Goal: Task Accomplishment & Management: Manage account settings

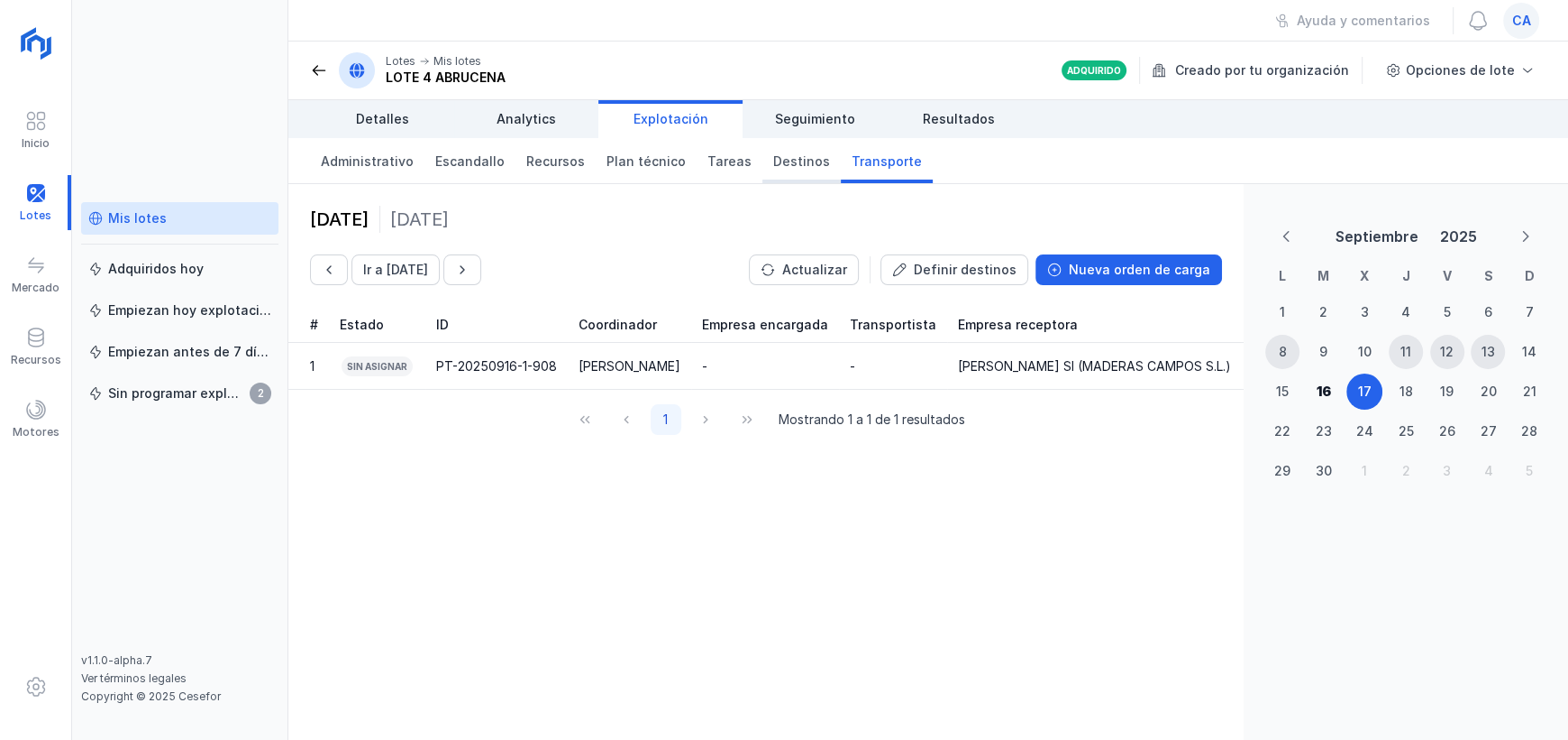
click at [773, 167] on span "Destinos" at bounding box center [801, 161] width 57 height 18
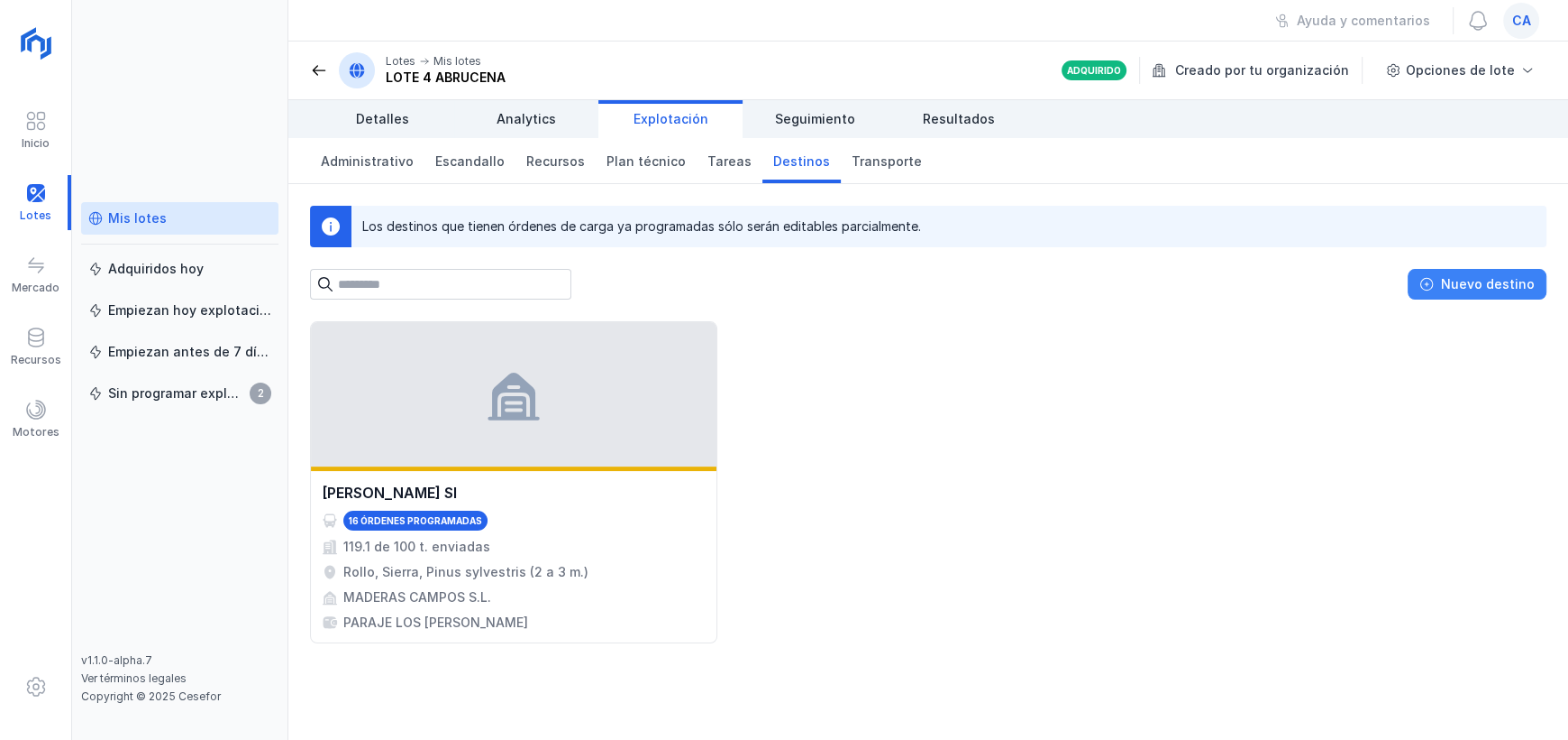
click at [1482, 291] on div "Nuevo destino" at bounding box center [1489, 283] width 94 height 18
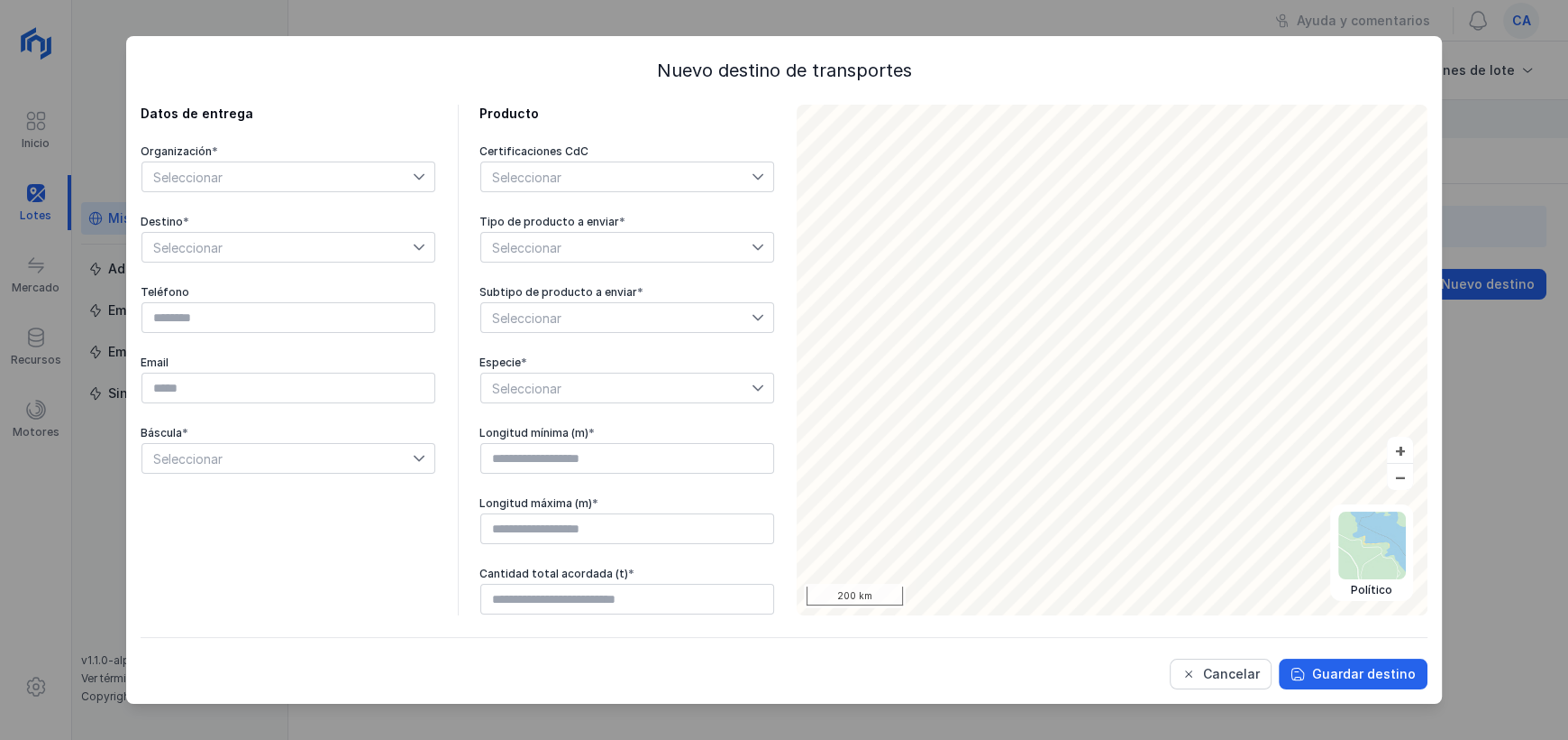
click at [424, 179] on icon at bounding box center [419, 176] width 12 height 12
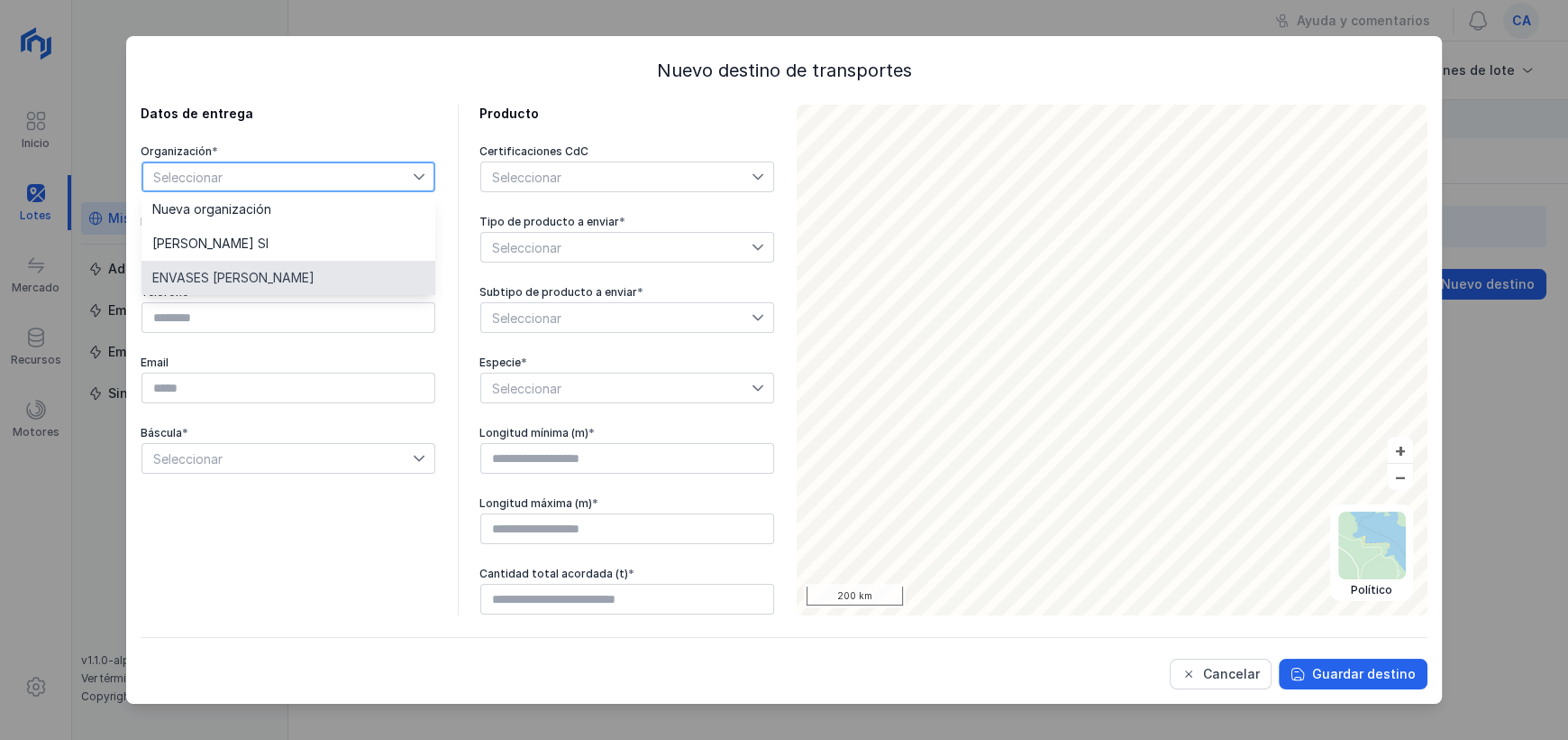
click at [328, 268] on li "ENVASES [PERSON_NAME]" at bounding box center [288, 278] width 294 height 35
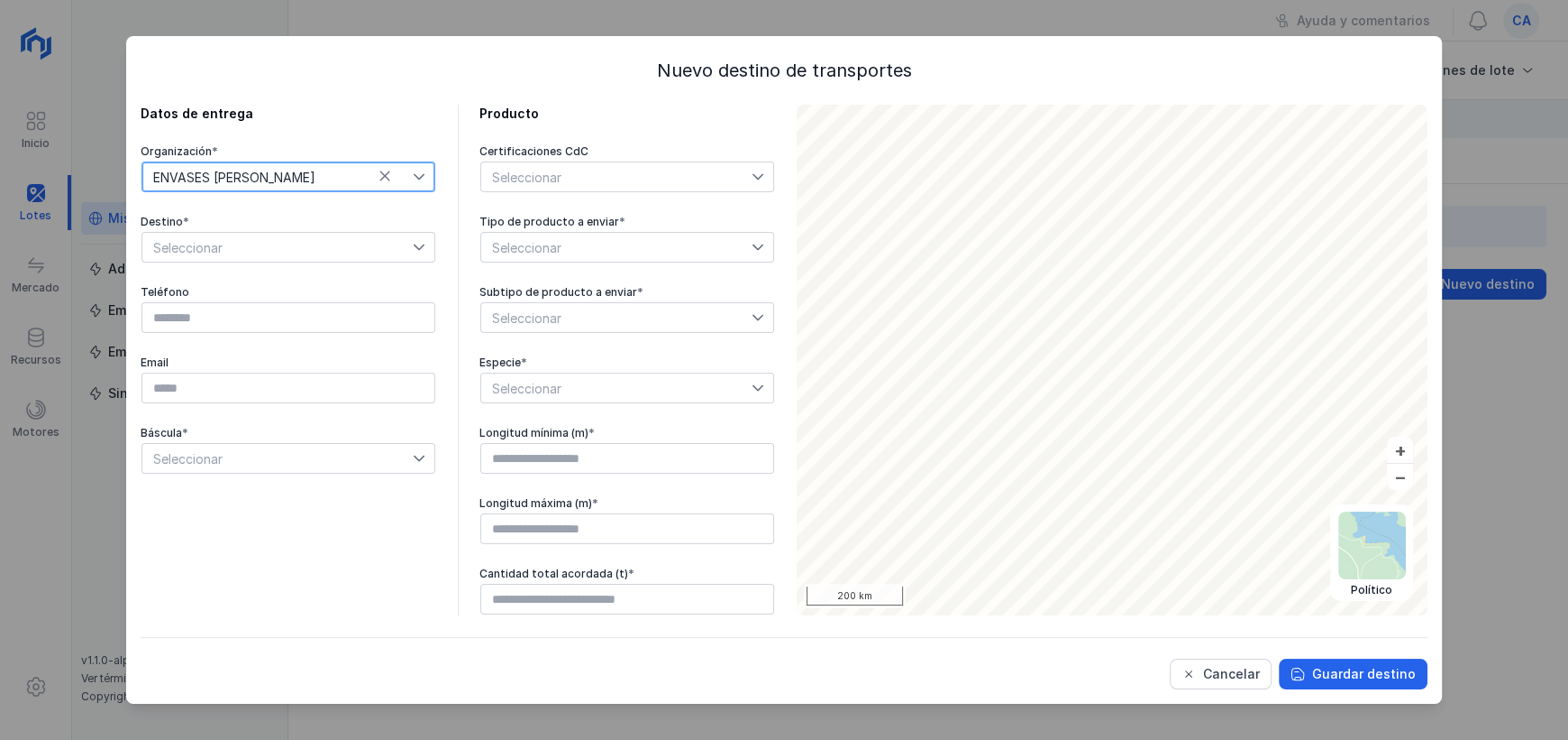
click at [365, 250] on span "Seleccionar" at bounding box center [277, 247] width 270 height 29
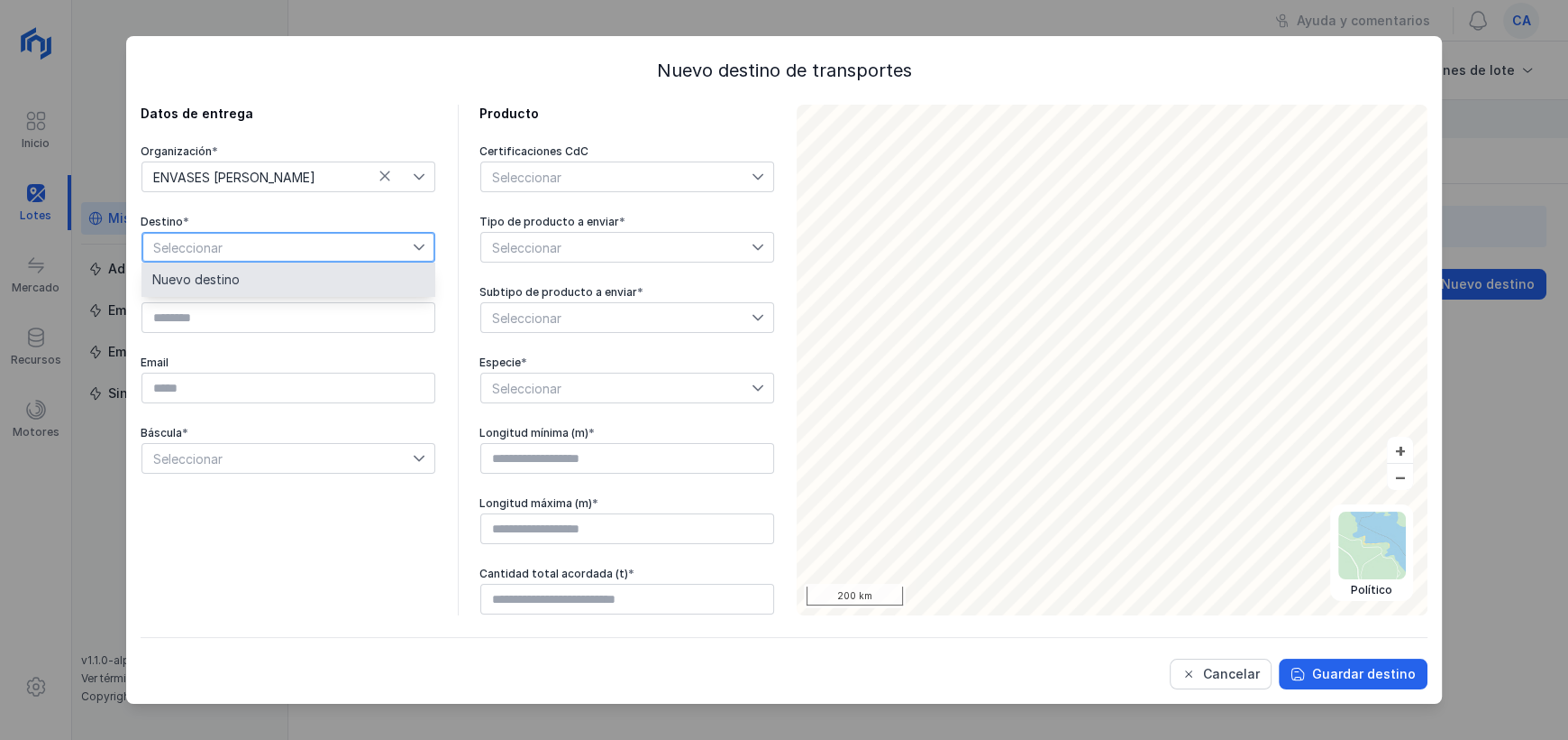
click at [345, 274] on li "Nuevo destino" at bounding box center [288, 280] width 294 height 35
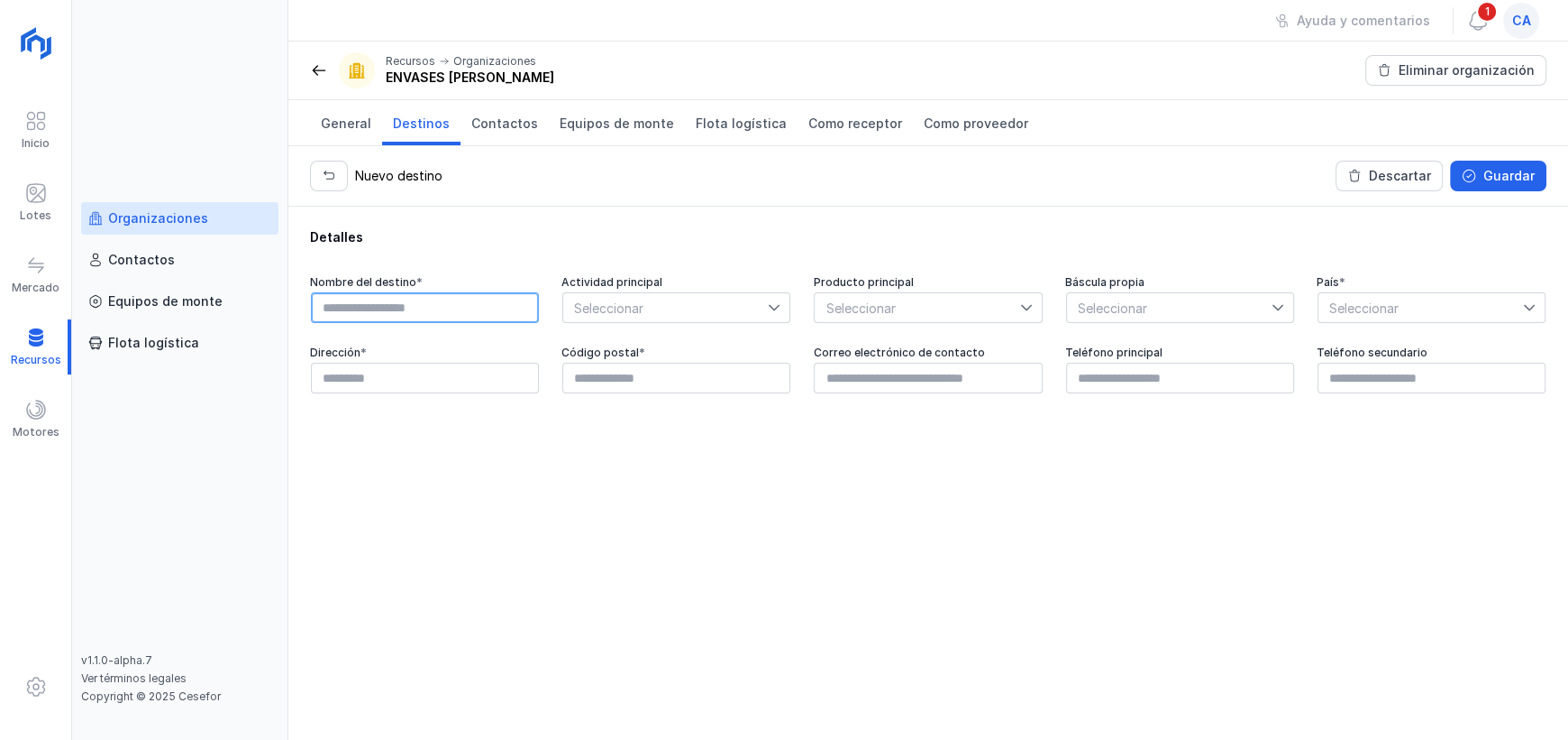
click at [511, 310] on input "text" at bounding box center [425, 307] width 228 height 31
type input "*****"
click at [678, 306] on span "Seleccionar" at bounding box center [666, 307] width 205 height 29
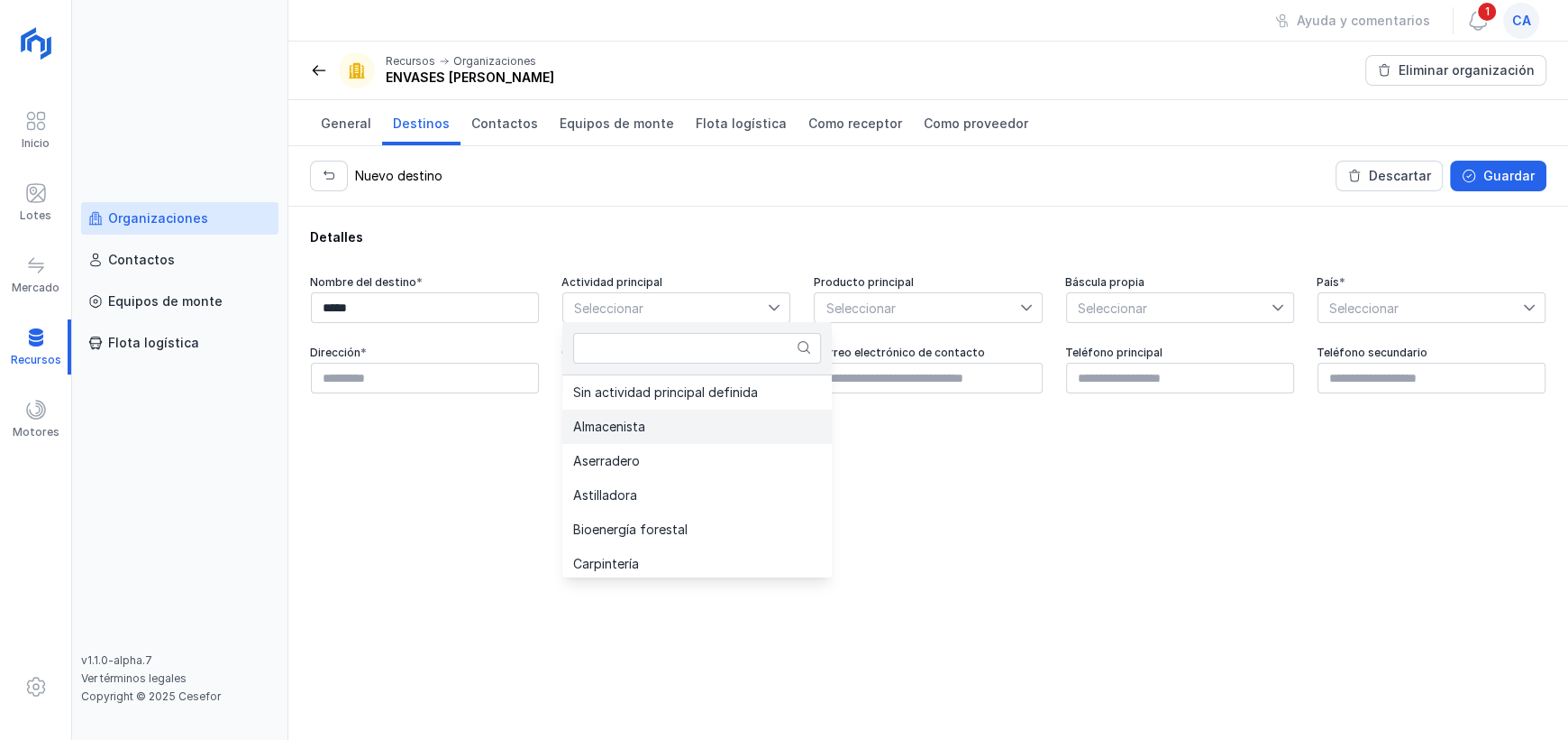
click at [688, 414] on li "Almacenista" at bounding box center [698, 427] width 269 height 35
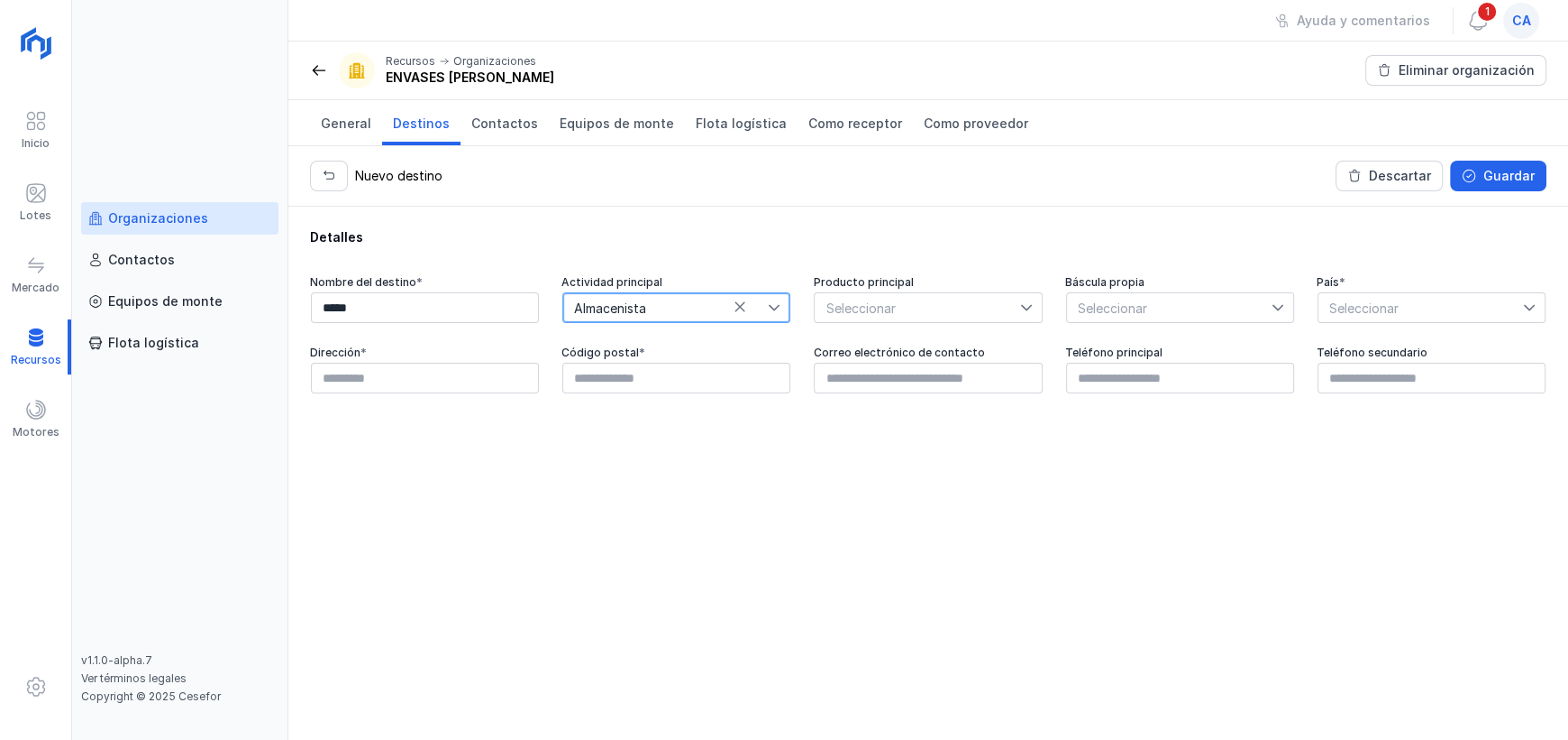
click at [900, 306] on span "Seleccionar" at bounding box center [916, 307] width 205 height 29
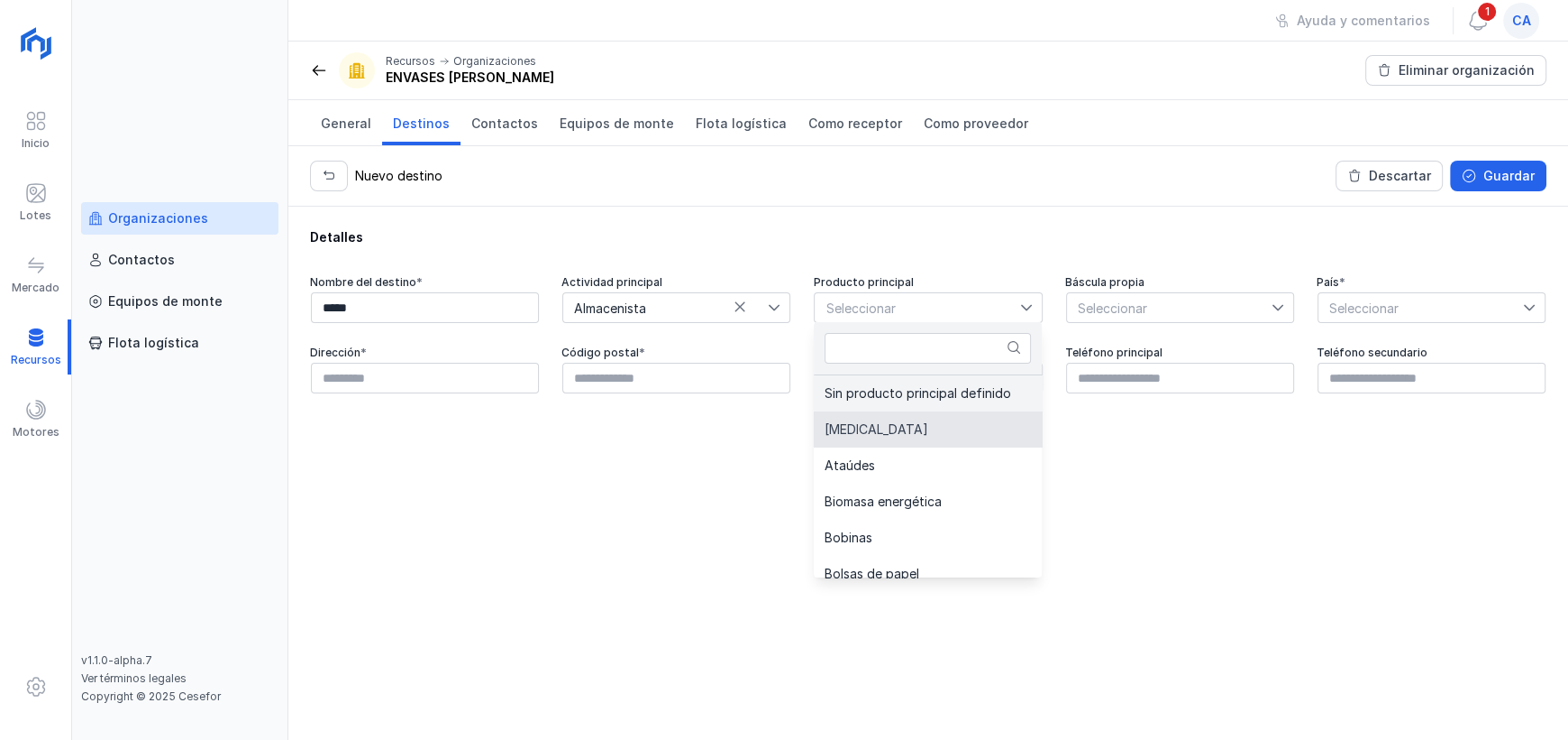
drag, startPoint x: 875, startPoint y: 438, endPoint x: 923, endPoint y: 410, distance: 55.6
click at [873, 432] on li "Astilla" at bounding box center [929, 429] width 231 height 36
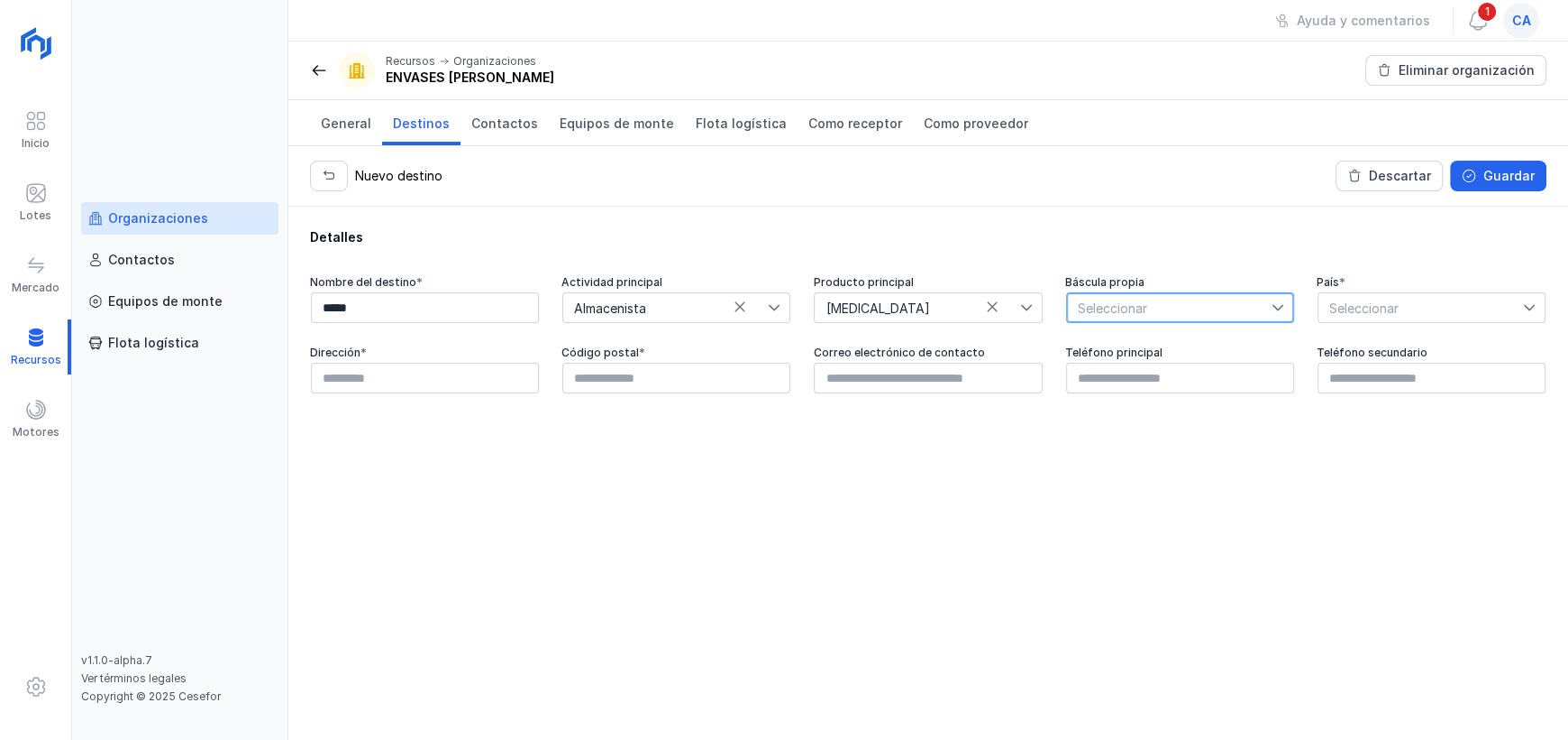
click at [1118, 311] on span "Seleccionar" at bounding box center [1169, 307] width 205 height 29
drag, startPoint x: 1105, startPoint y: 345, endPoint x: 1124, endPoint y: 341, distance: 19.4
click at [1105, 344] on li "Sí" at bounding box center [1180, 339] width 228 height 35
click at [1367, 300] on span "Seleccionar" at bounding box center [1420, 307] width 205 height 29
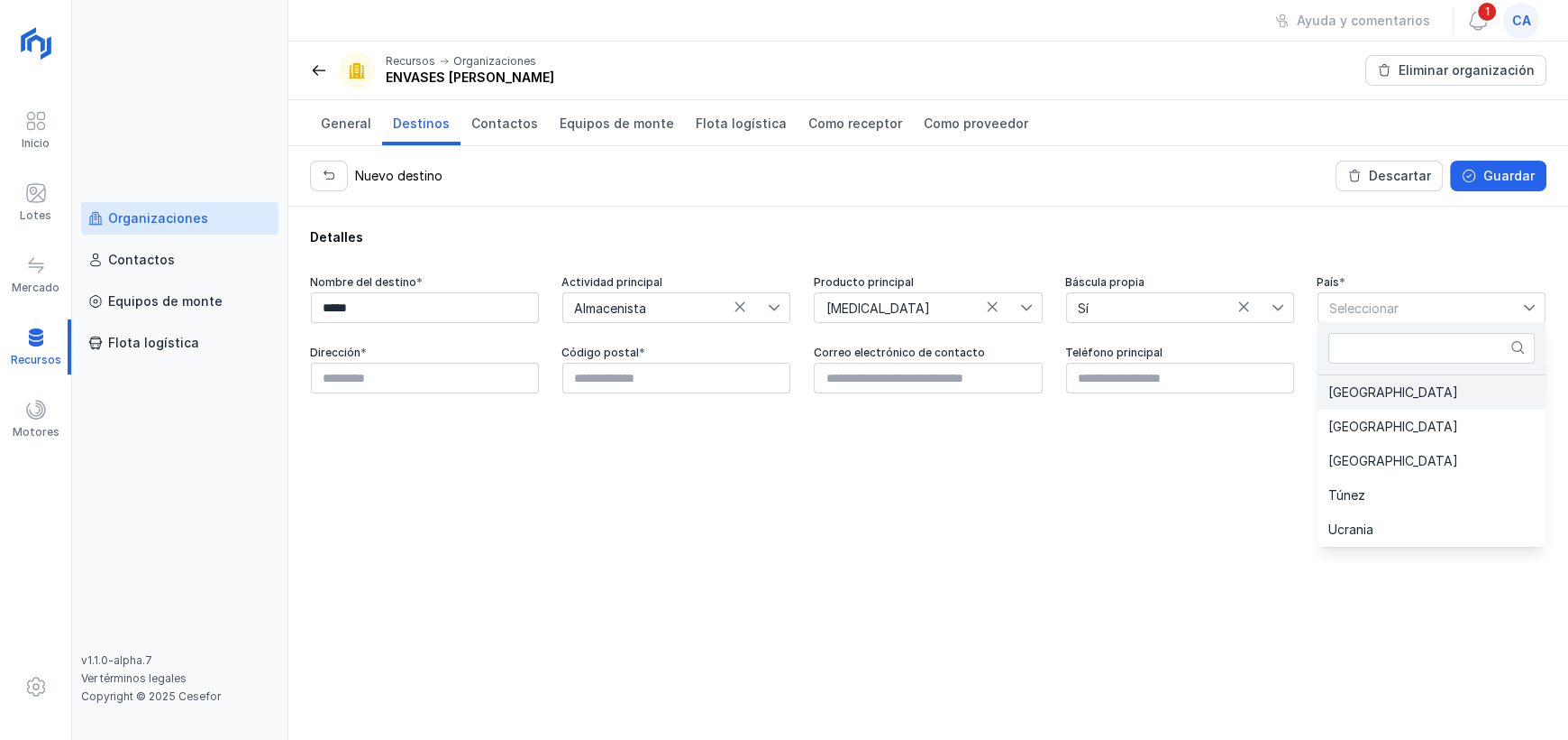
click at [1364, 395] on span "[GEOGRAPHIC_DATA]" at bounding box center [1393, 392] width 130 height 12
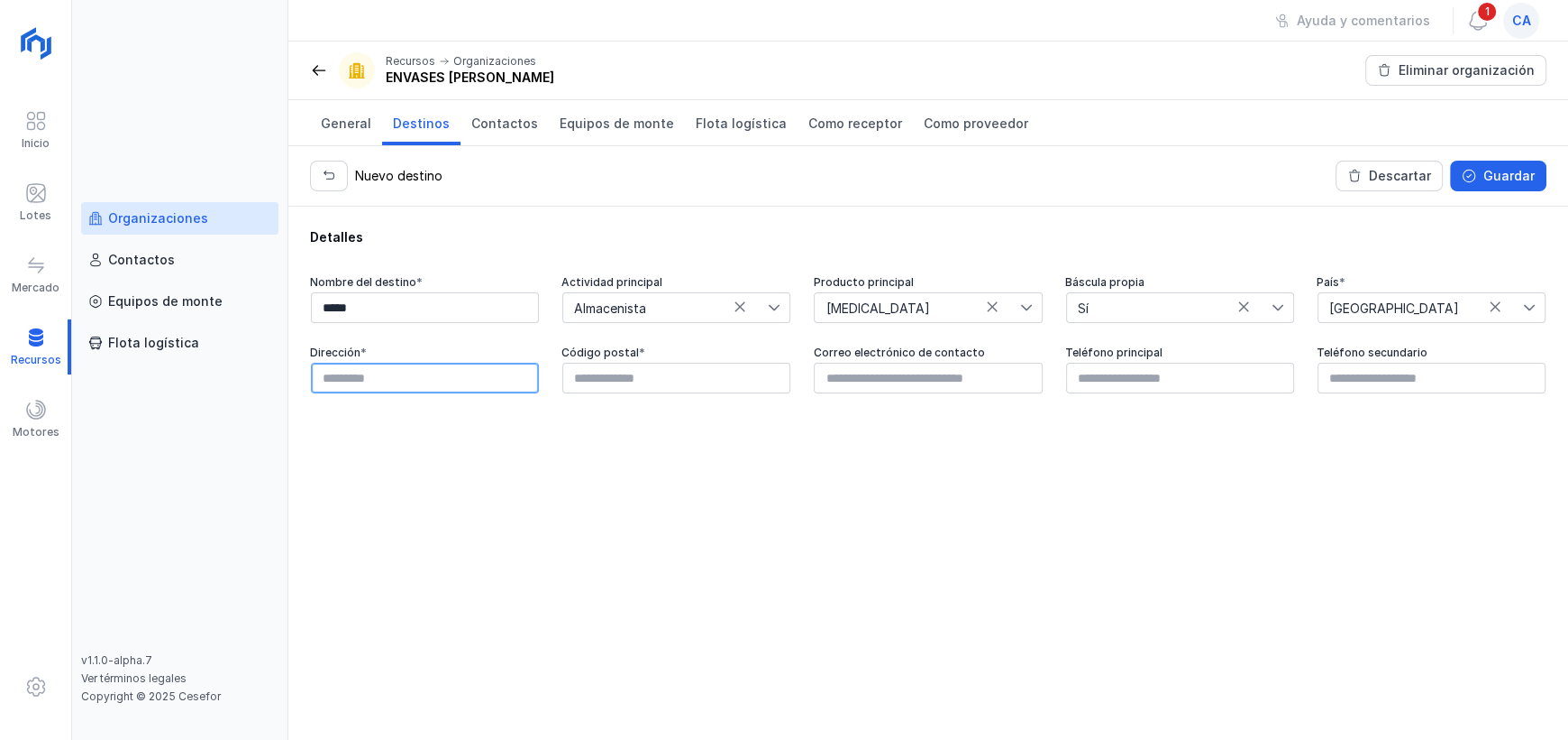
click at [450, 382] on input "text" at bounding box center [425, 378] width 228 height 31
type input "**********"
click at [681, 388] on input "text" at bounding box center [677, 378] width 228 height 31
type input "*****"
click at [881, 382] on input "text" at bounding box center [928, 378] width 228 height 31
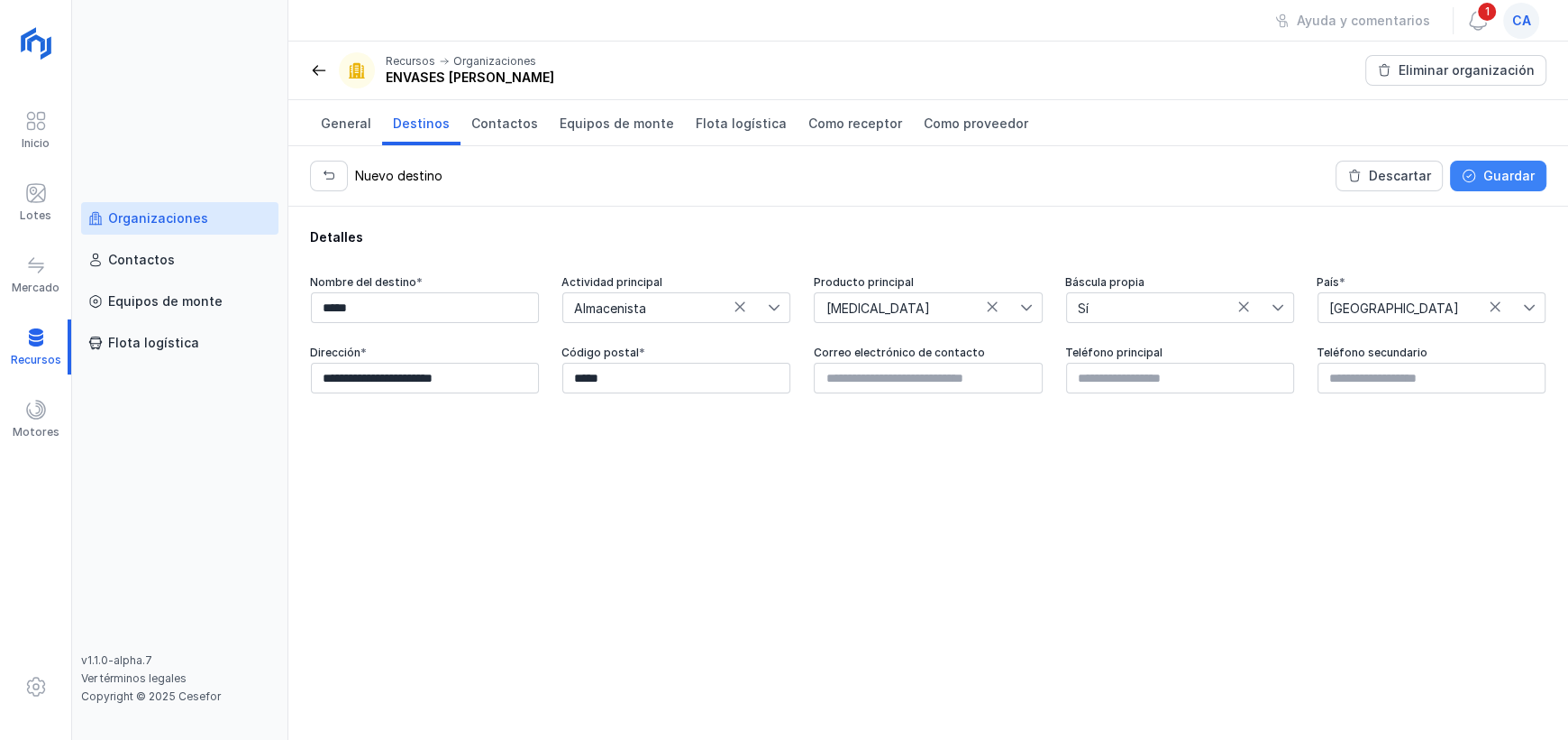
click at [1508, 180] on div "Guardar" at bounding box center [1509, 175] width 51 height 18
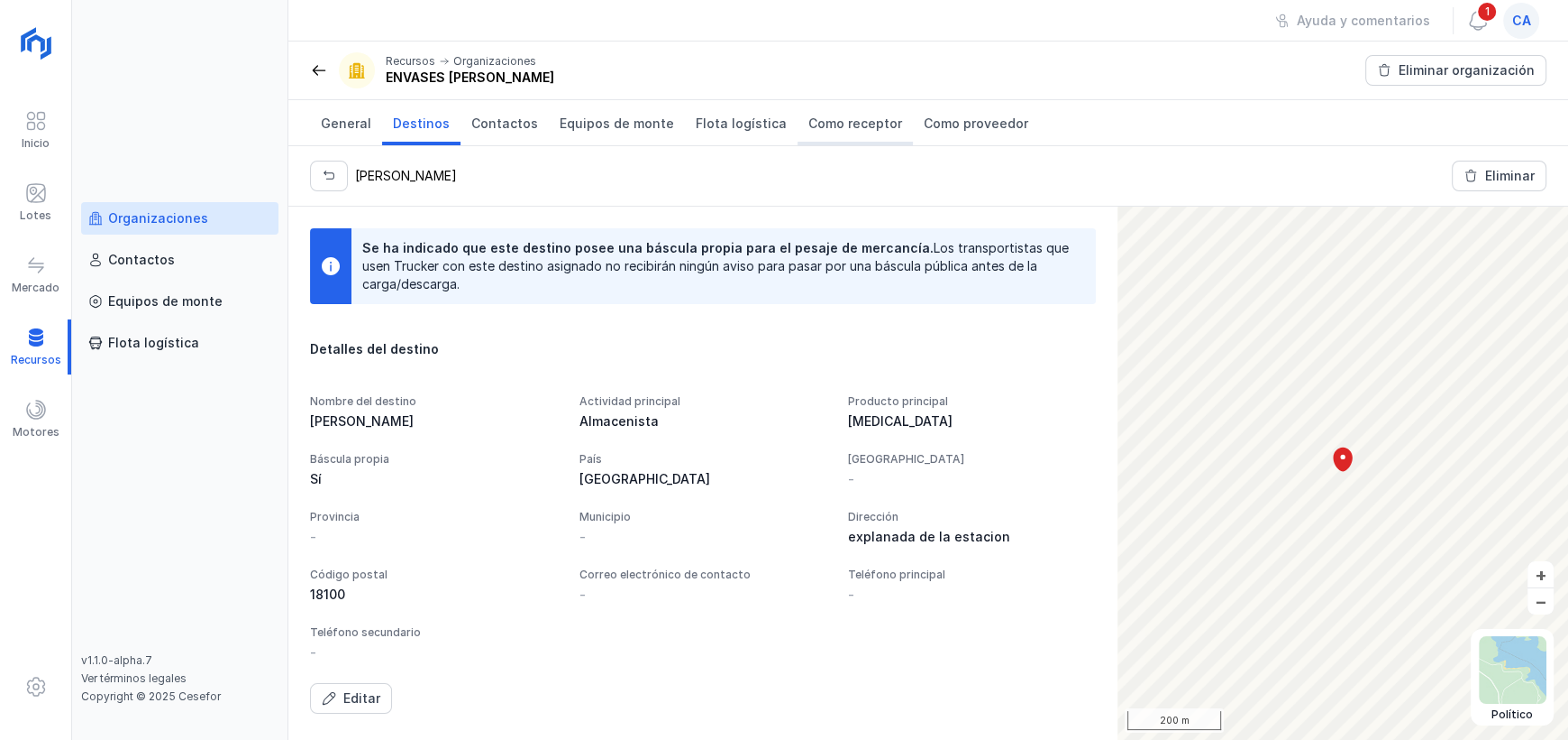
click at [871, 138] on link "Como receptor" at bounding box center [855, 123] width 115 height 45
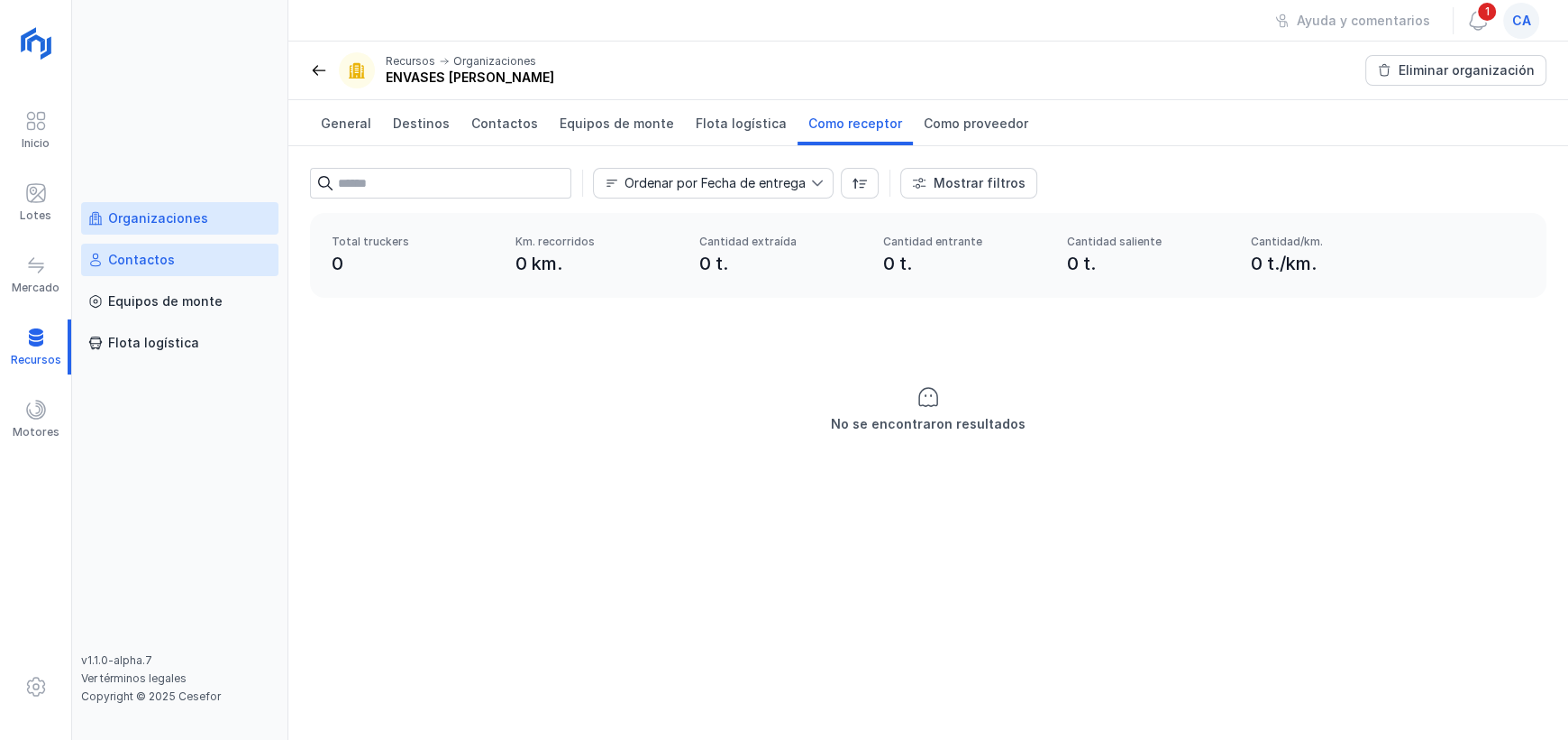
click at [180, 253] on div "Contactos" at bounding box center [180, 259] width 183 height 18
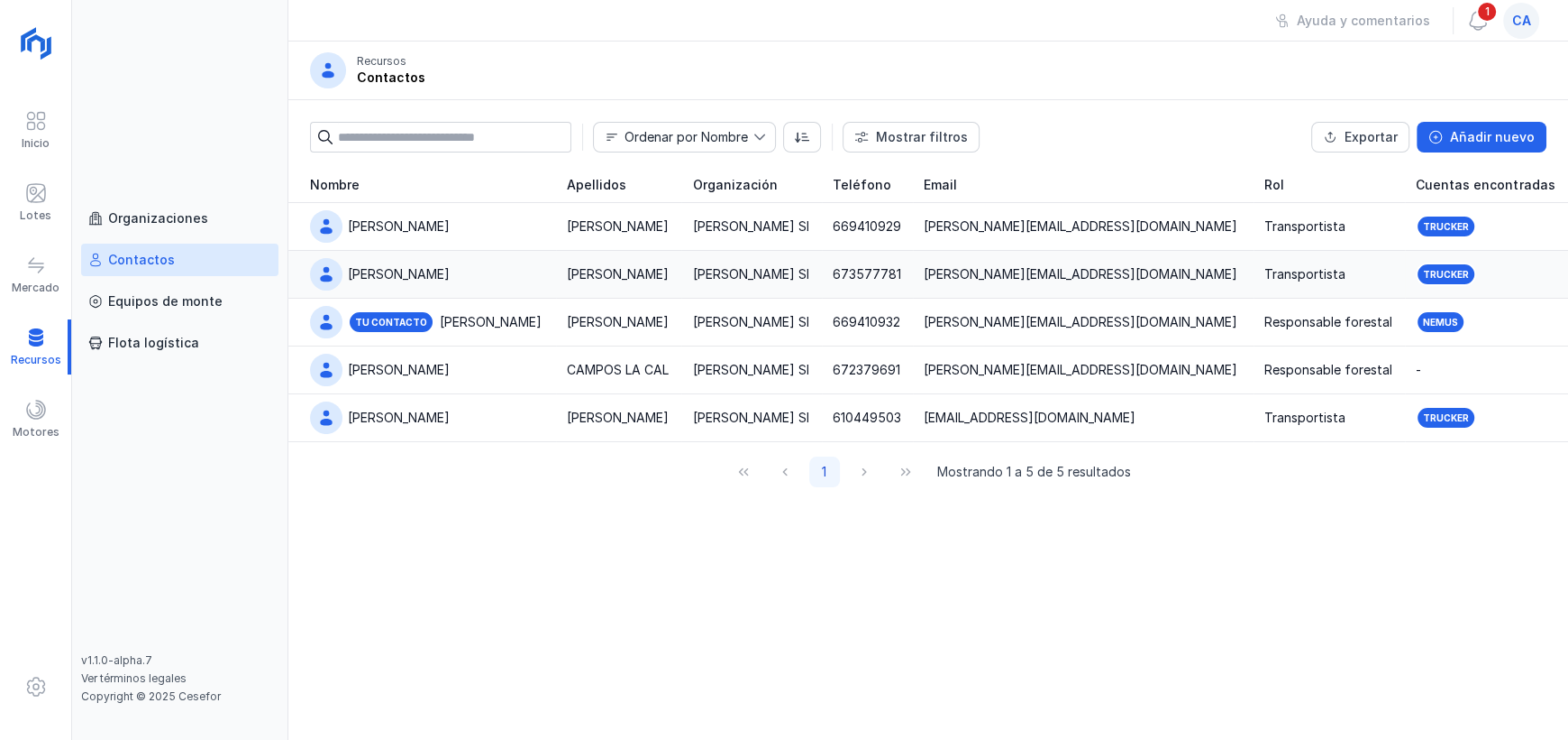
click at [730, 283] on td "[PERSON_NAME] Sl" at bounding box center [751, 274] width 139 height 48
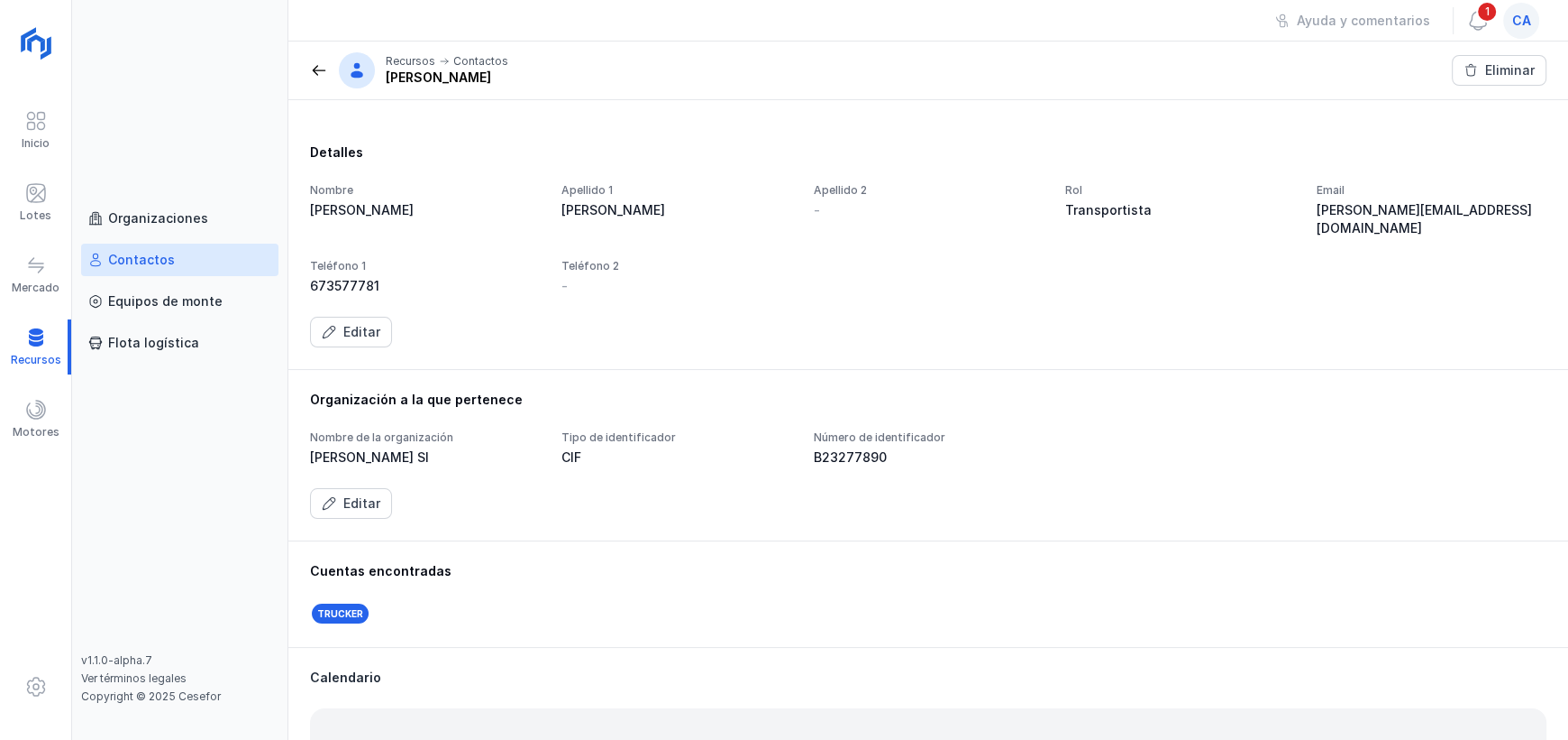
click at [321, 65] on span at bounding box center [319, 70] width 18 height 18
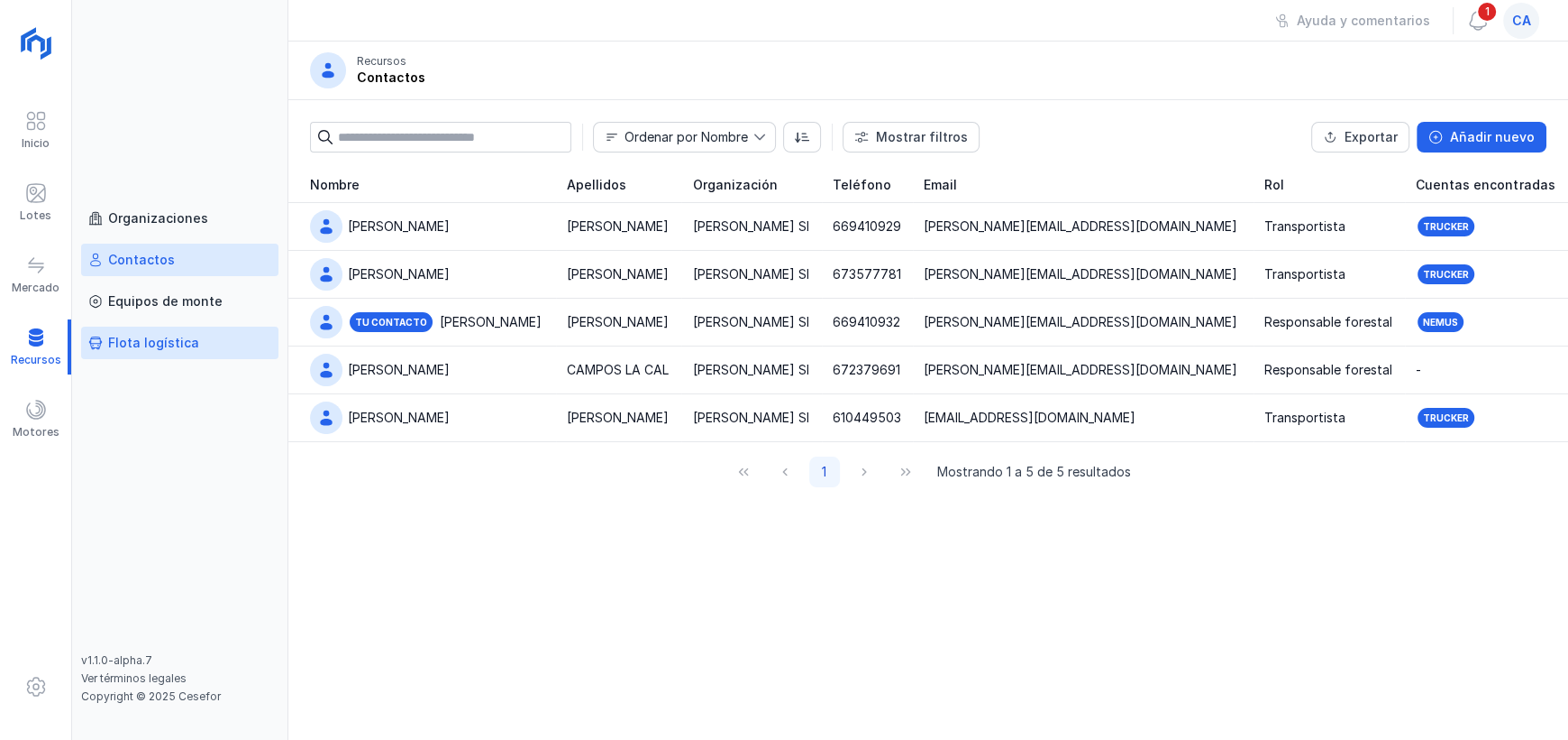
click at [163, 341] on div "Flota logística" at bounding box center [153, 342] width 91 height 18
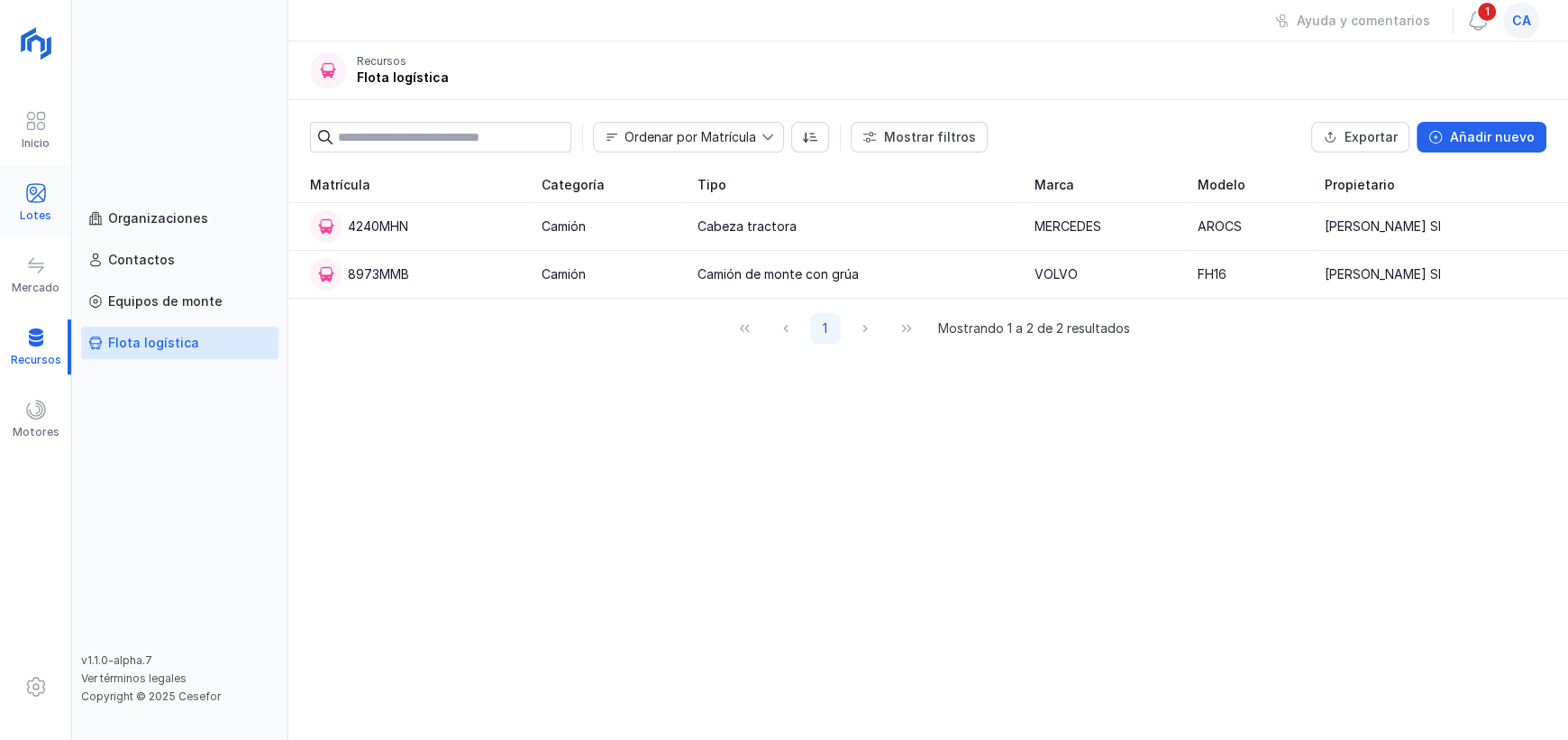
click at [36, 210] on div "Lotes" at bounding box center [36, 215] width 32 height 14
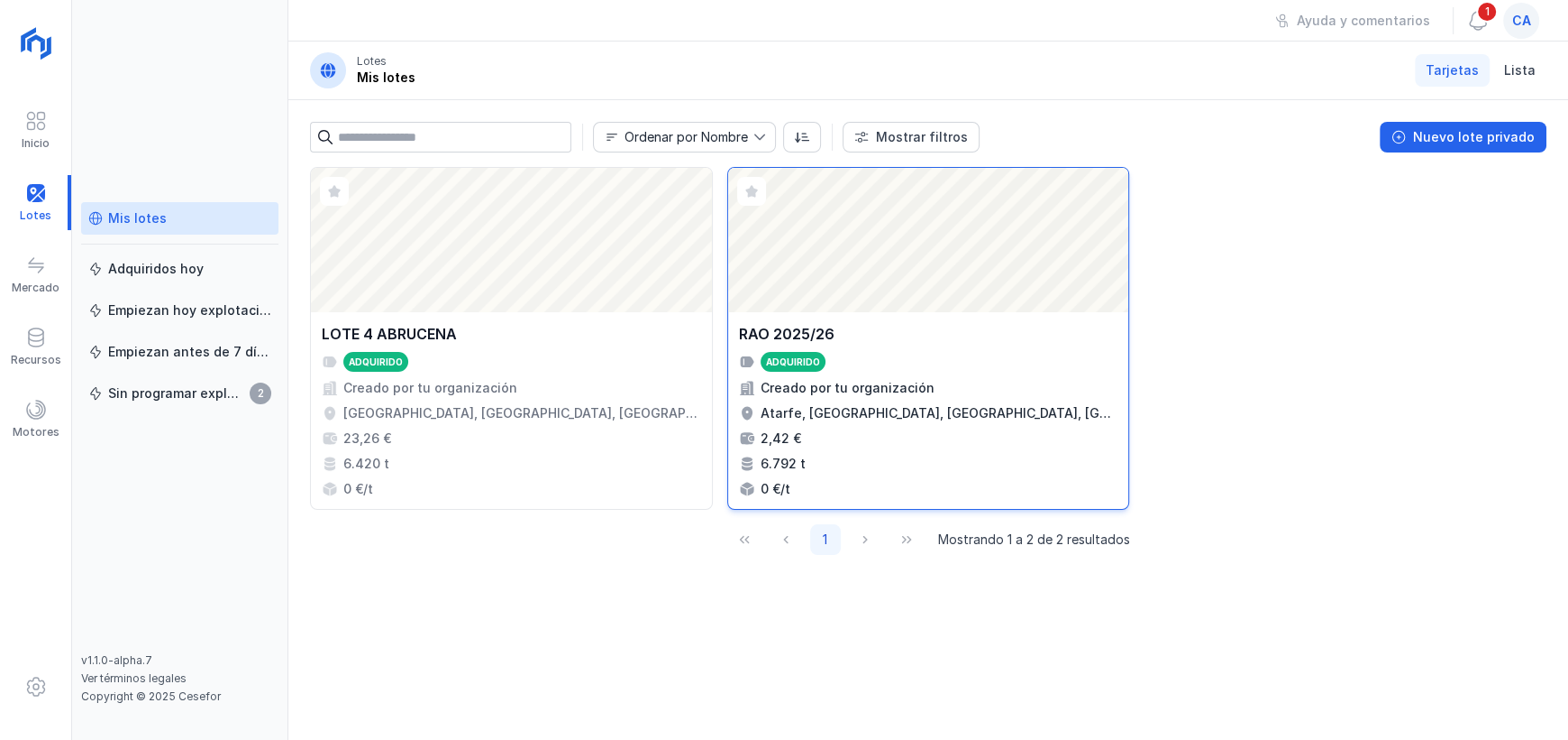
click at [1034, 396] on div "Creado por tu organización" at bounding box center [929, 387] width 380 height 18
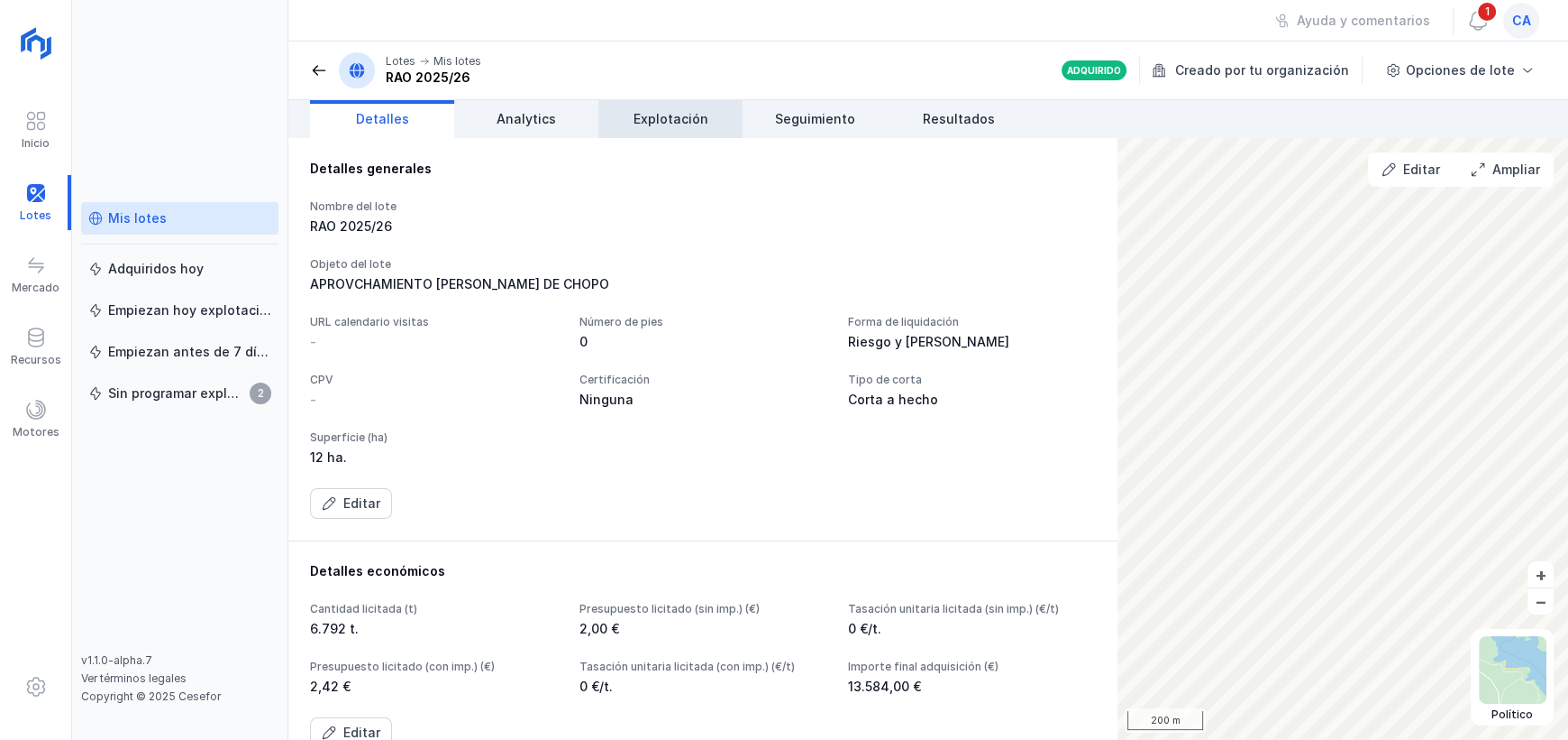
click at [678, 121] on span "Explotación" at bounding box center [671, 119] width 75 height 18
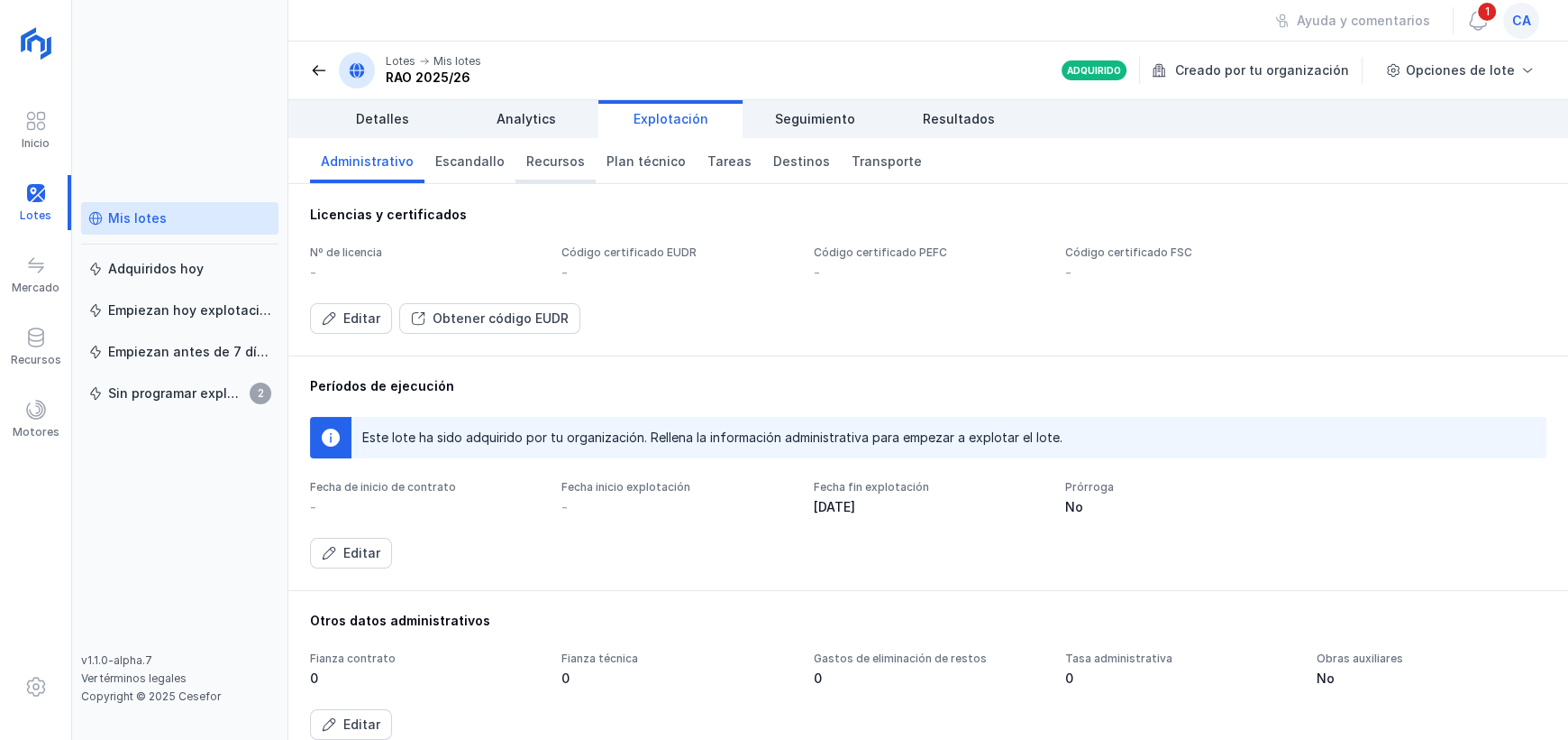
click at [540, 163] on span "Recursos" at bounding box center [555, 161] width 59 height 18
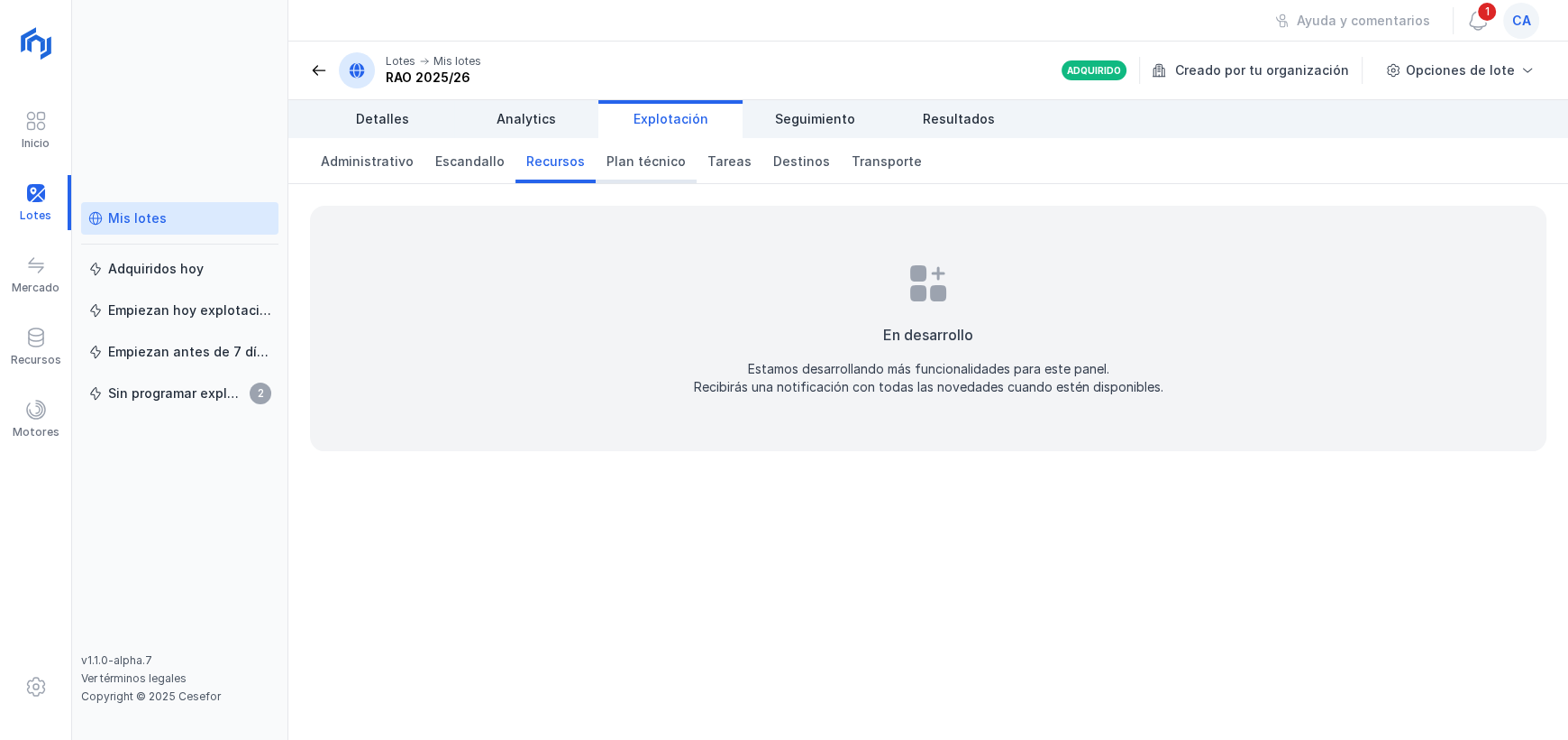
click at [646, 158] on span "Plan técnico" at bounding box center [646, 161] width 79 height 18
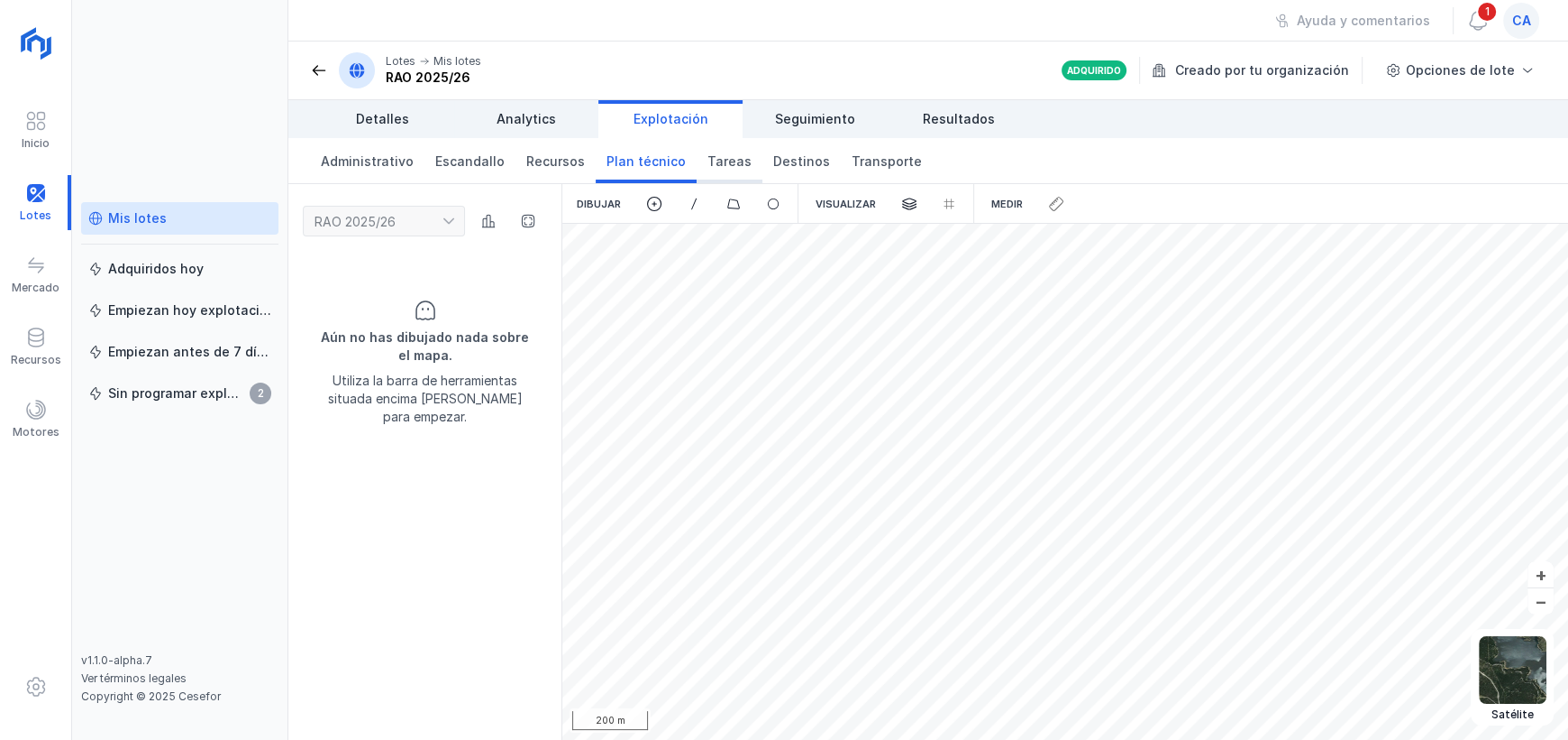
click at [708, 164] on span "Tareas" at bounding box center [729, 161] width 44 height 18
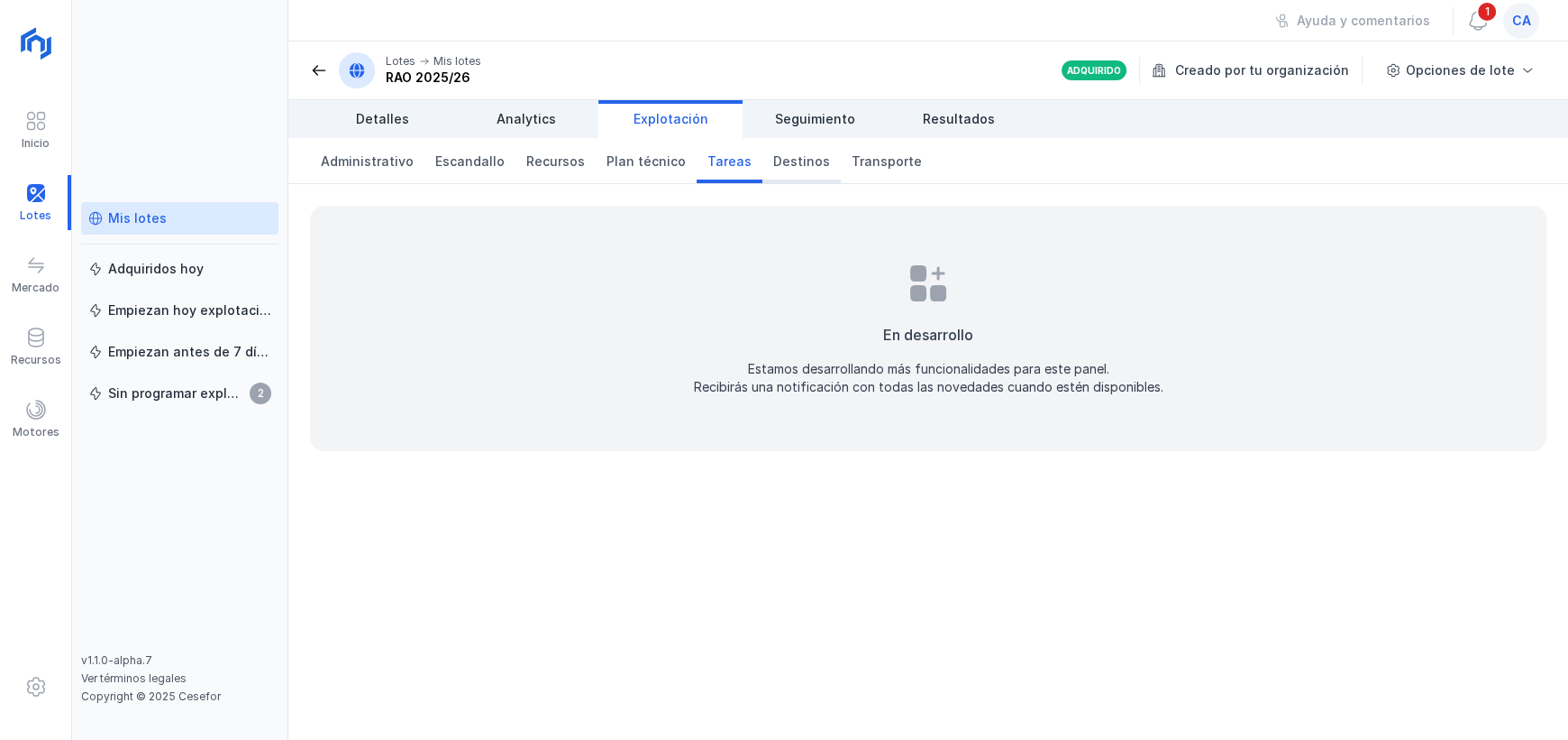
click at [773, 162] on span "Destinos" at bounding box center [801, 161] width 57 height 18
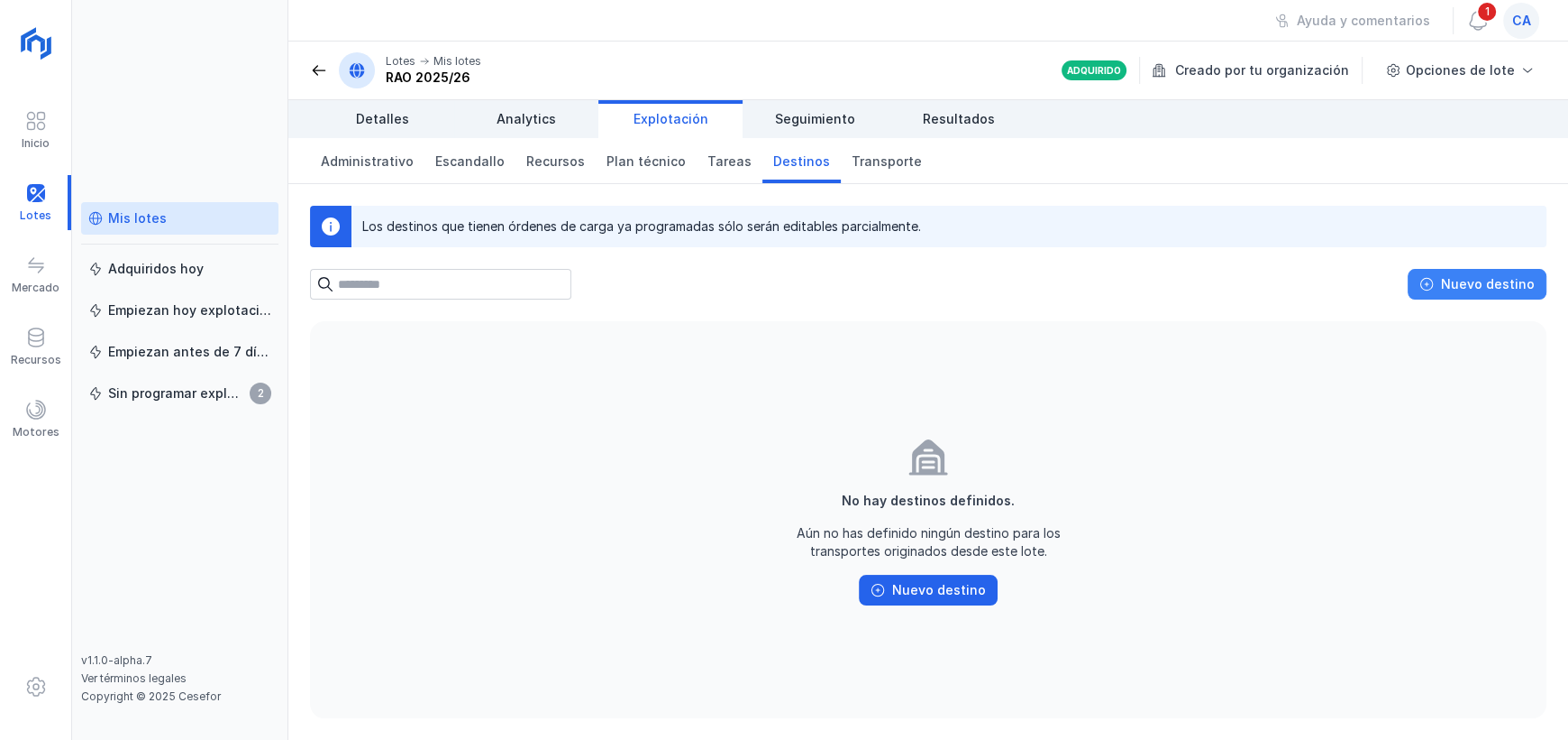
click at [1431, 277] on span "Nuevo destino" at bounding box center [1426, 283] width 14 height 14
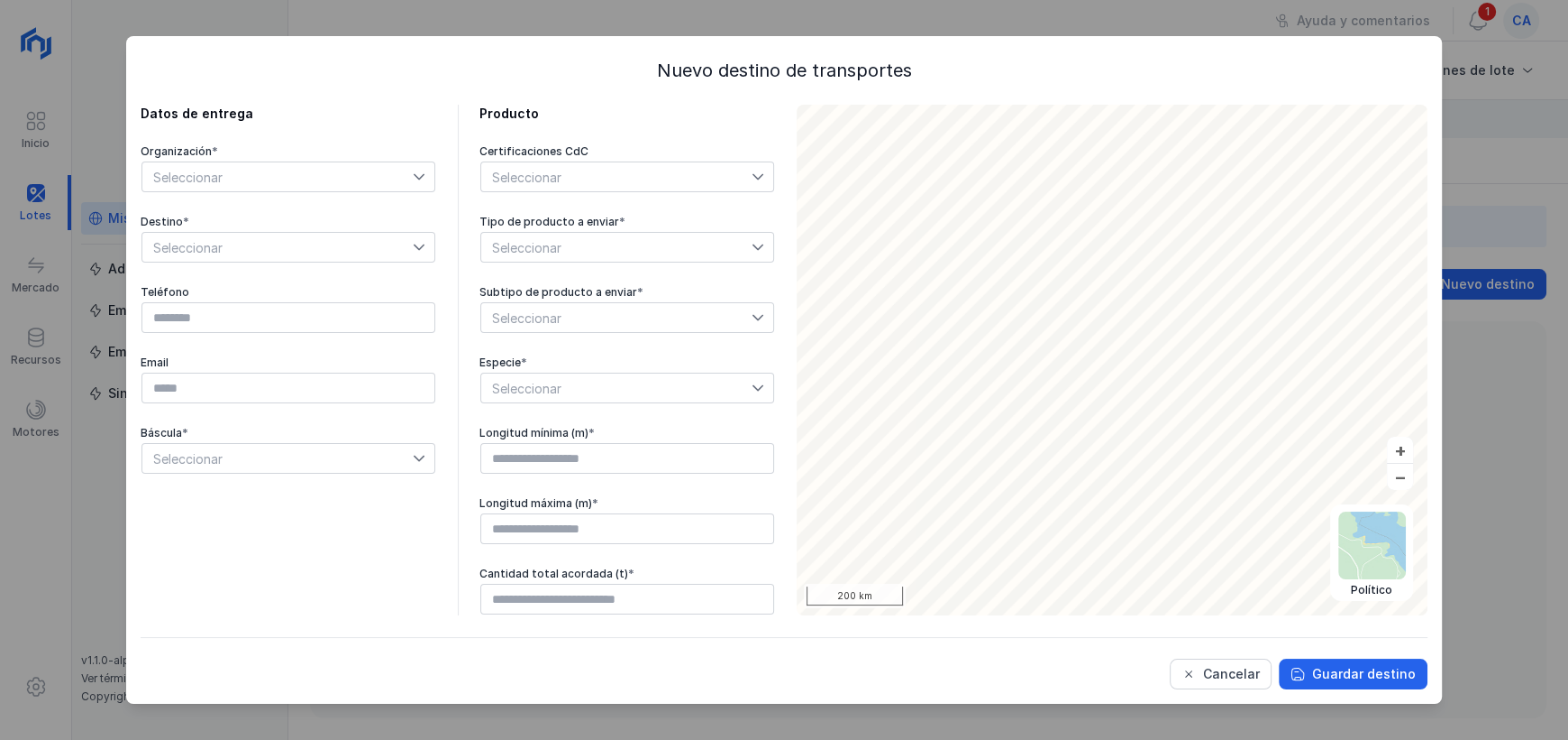
click at [424, 174] on icon at bounding box center [419, 177] width 11 height 7
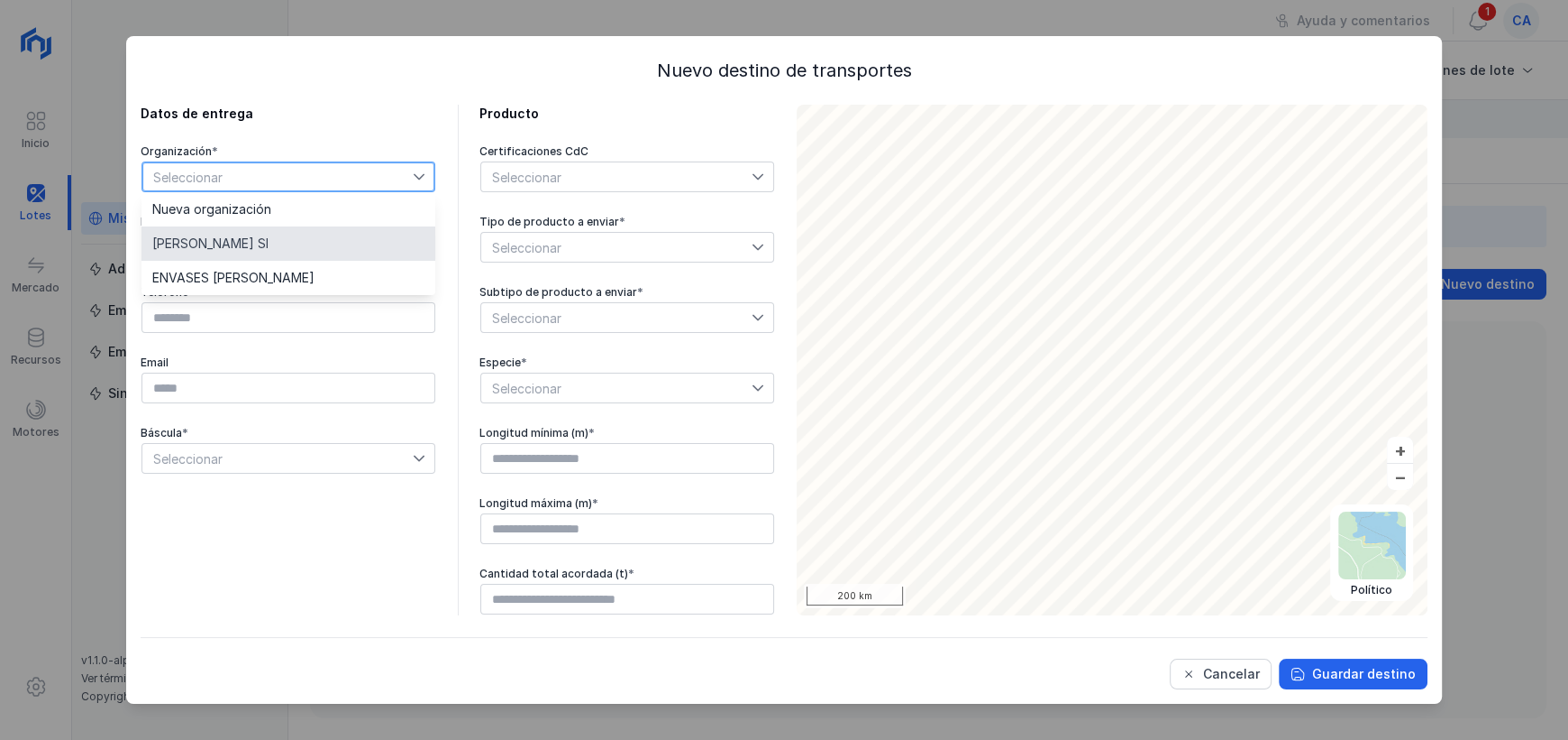
click at [376, 231] on li "[PERSON_NAME] Sl" at bounding box center [288, 243] width 294 height 35
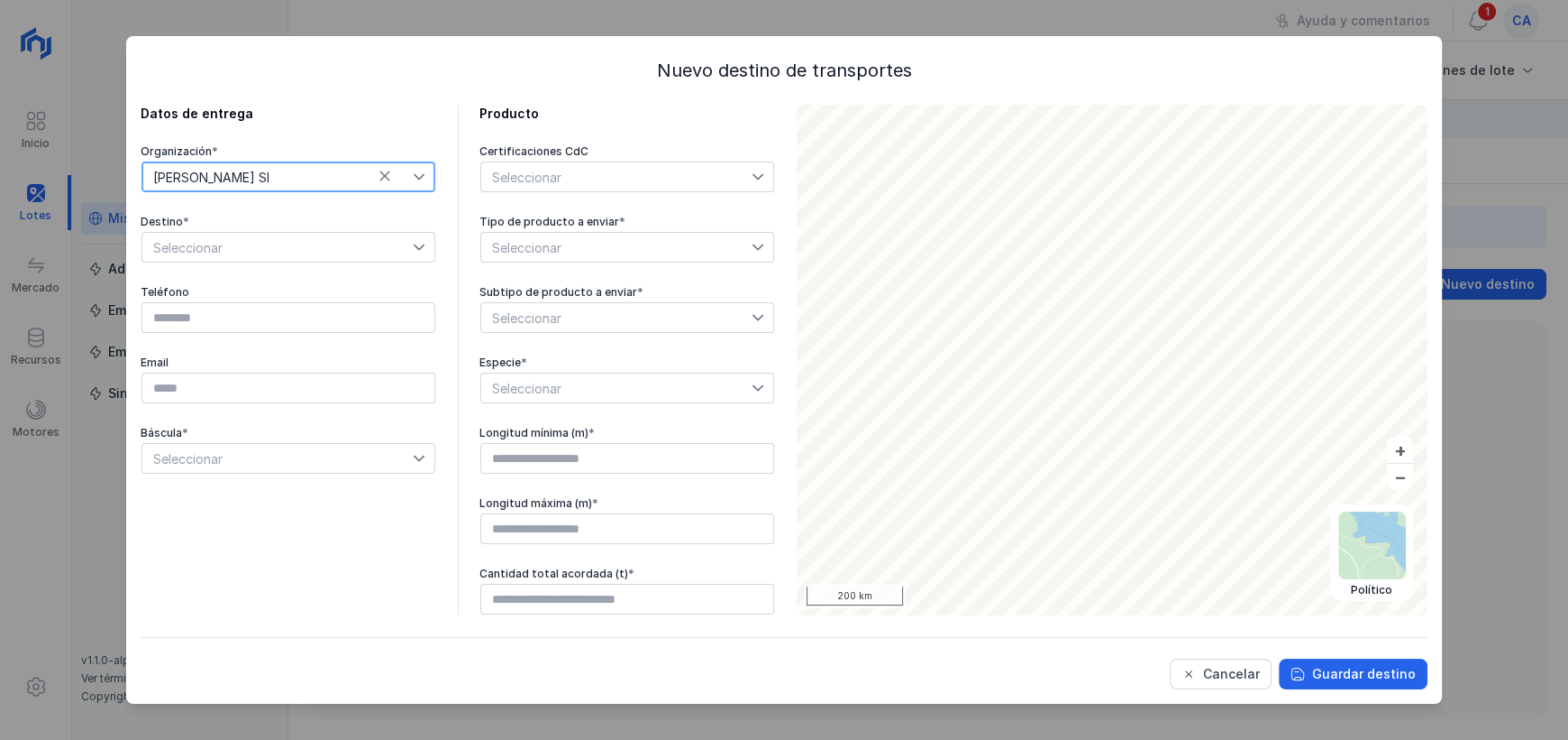
click at [389, 176] on icon at bounding box center [384, 175] width 12 height 12
click at [409, 176] on span "Seleccionar" at bounding box center [277, 177] width 270 height 29
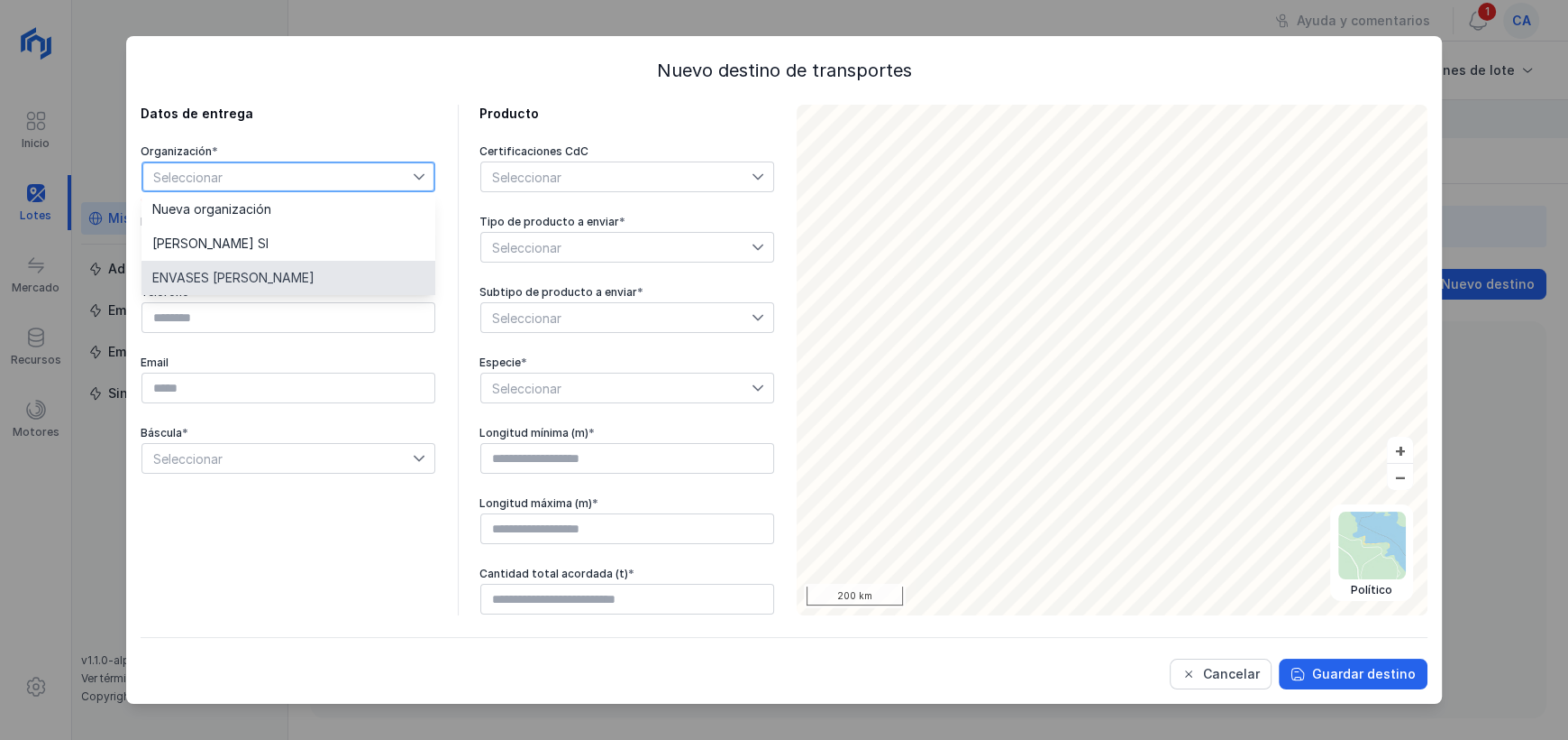
click at [312, 271] on li "ENVASES [PERSON_NAME]" at bounding box center [288, 278] width 294 height 35
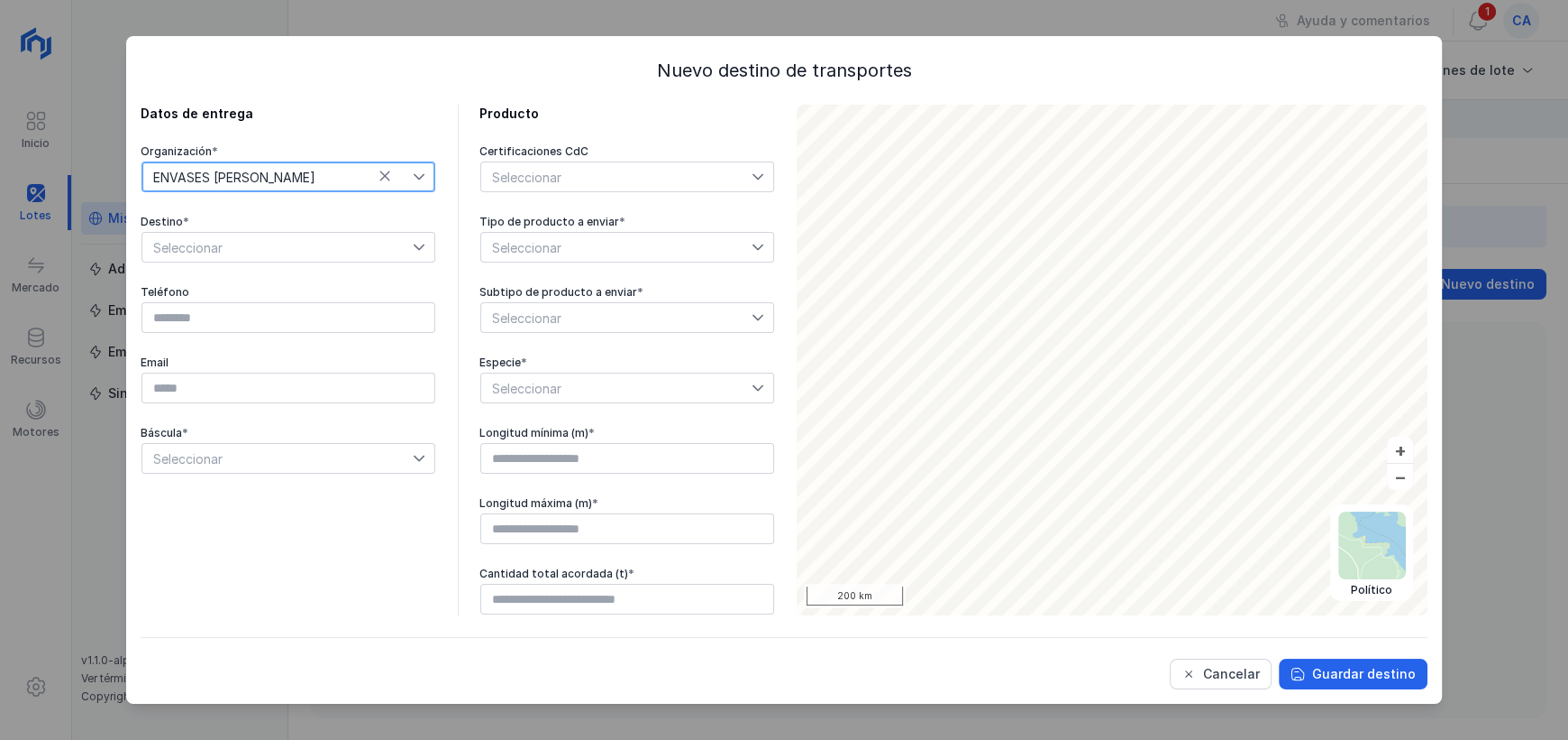
click at [396, 246] on span "Seleccionar" at bounding box center [277, 247] width 270 height 29
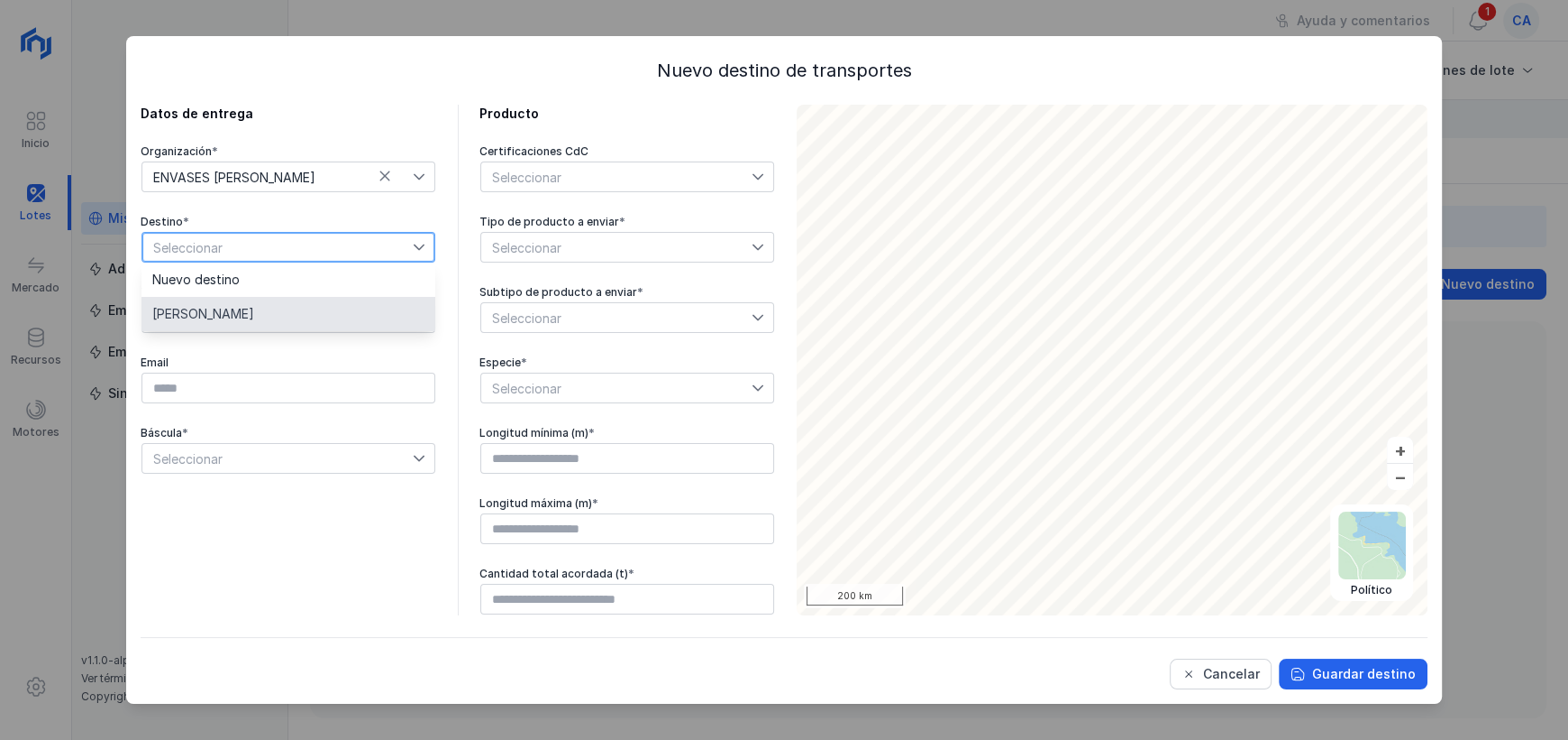
click at [323, 302] on li "[PERSON_NAME]" at bounding box center [288, 313] width 294 height 35
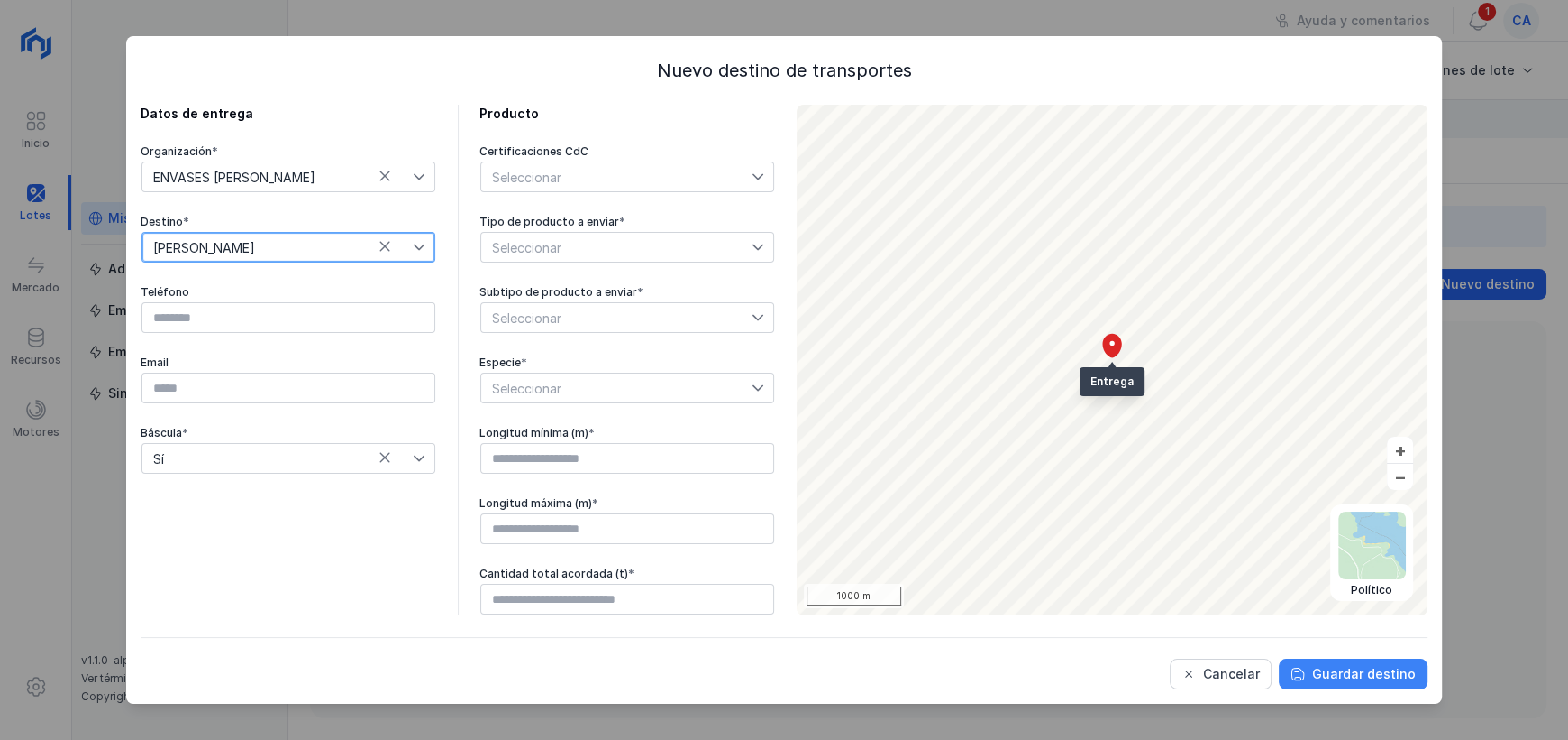
click at [1327, 675] on div "Guardar destino" at bounding box center [1364, 674] width 104 height 18
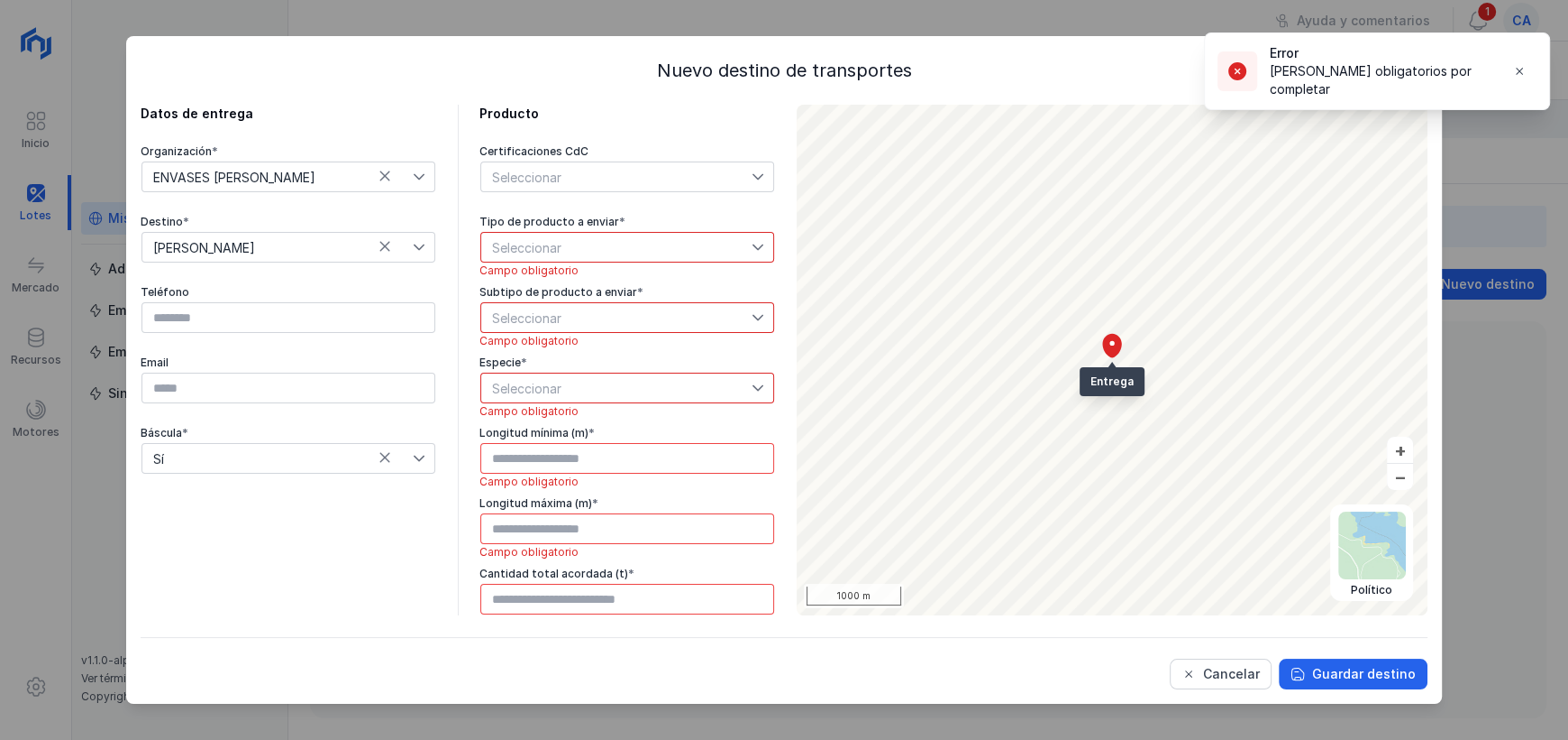
click at [587, 242] on span "Seleccionar" at bounding box center [616, 247] width 270 height 29
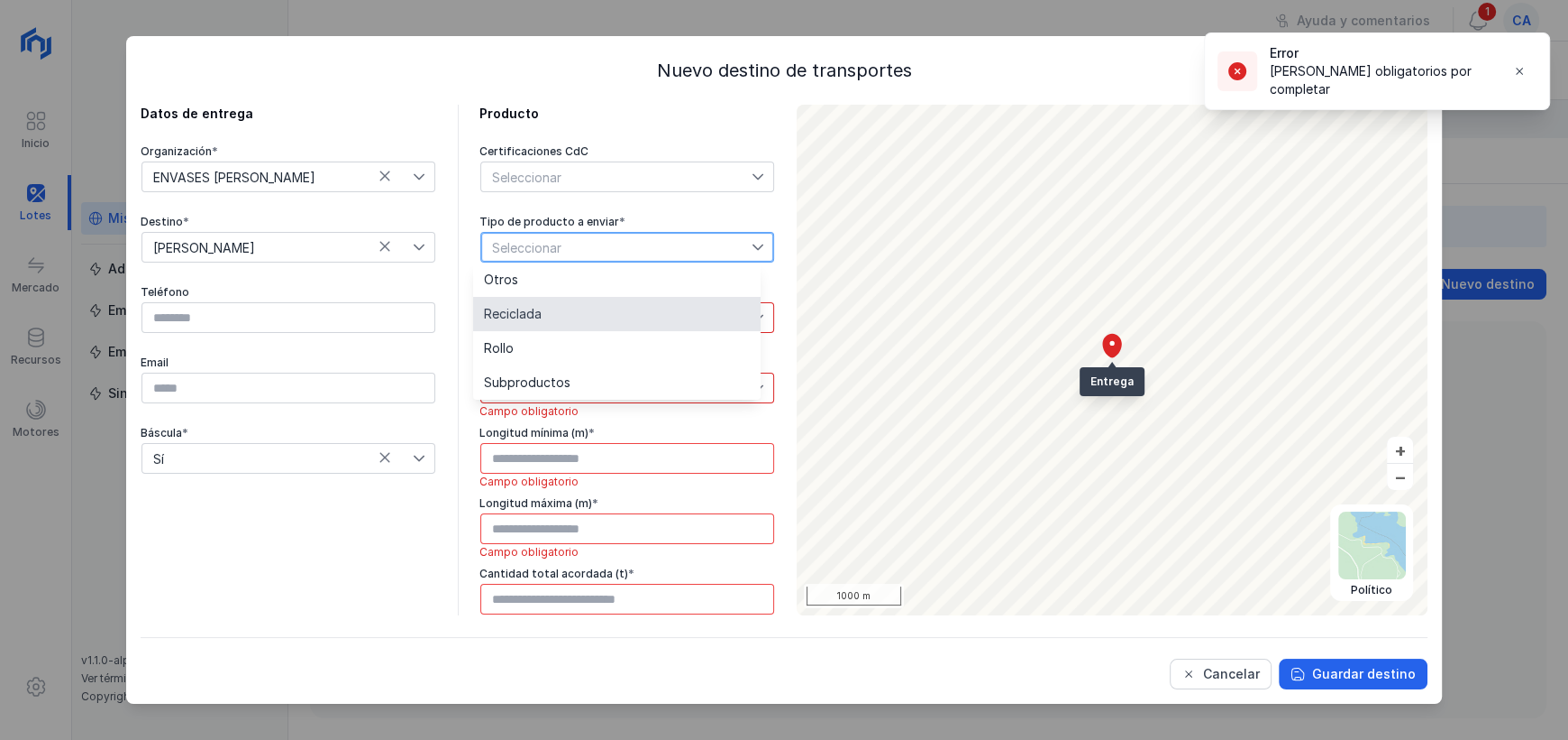
click at [574, 323] on li "Reciclada" at bounding box center [617, 313] width 288 height 35
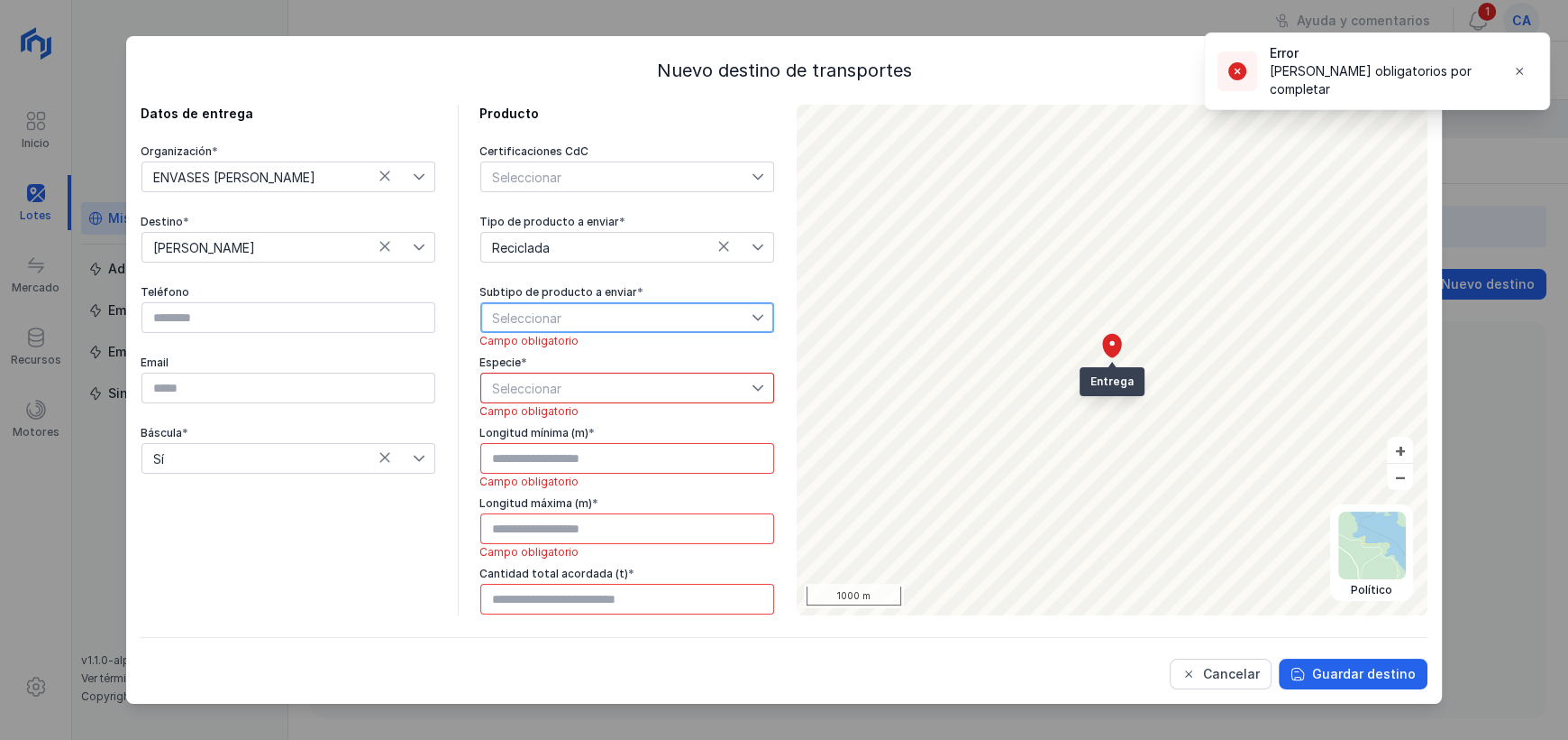
click at [571, 324] on span "Seleccionar" at bounding box center [616, 317] width 270 height 29
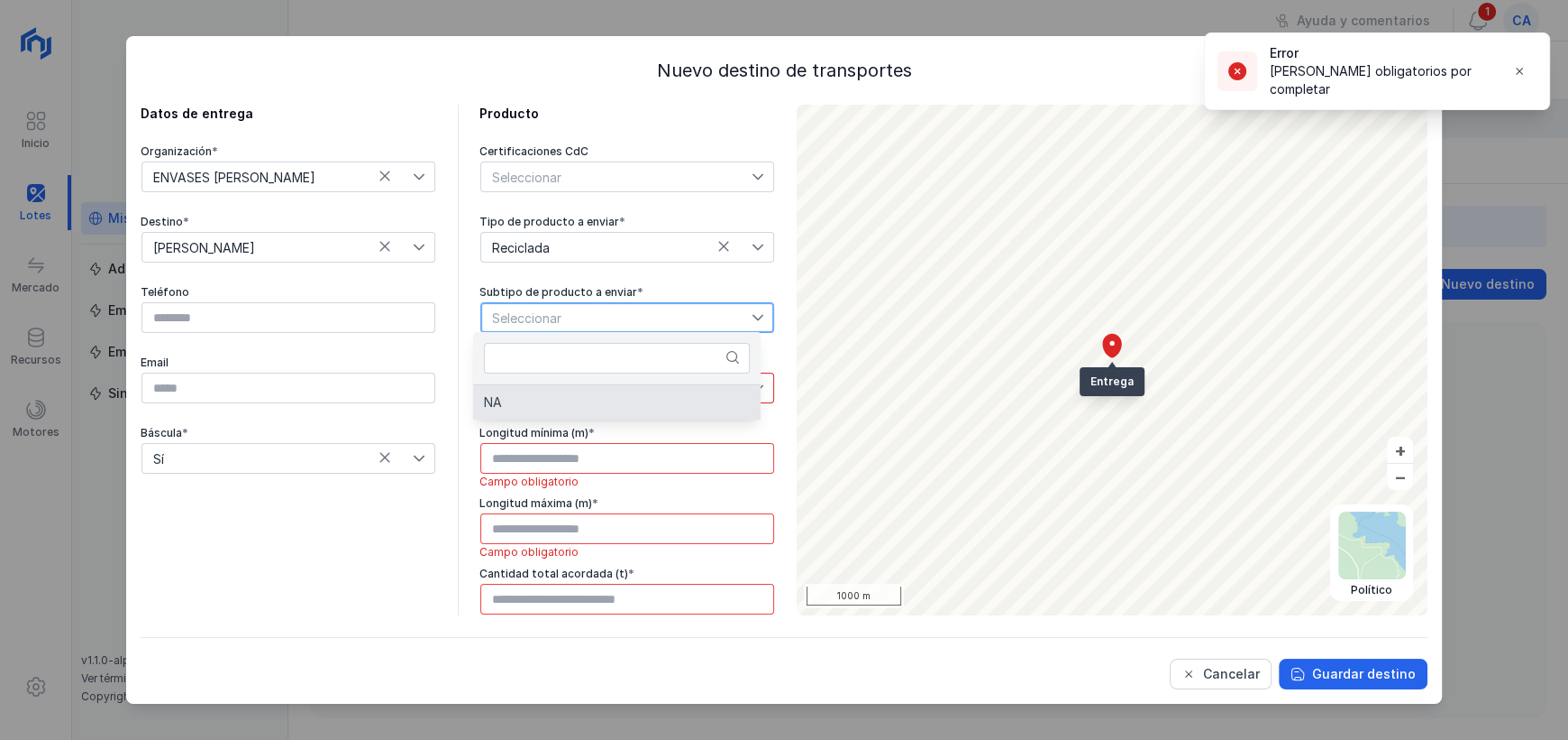
click at [574, 397] on li "NA" at bounding box center [617, 402] width 288 height 35
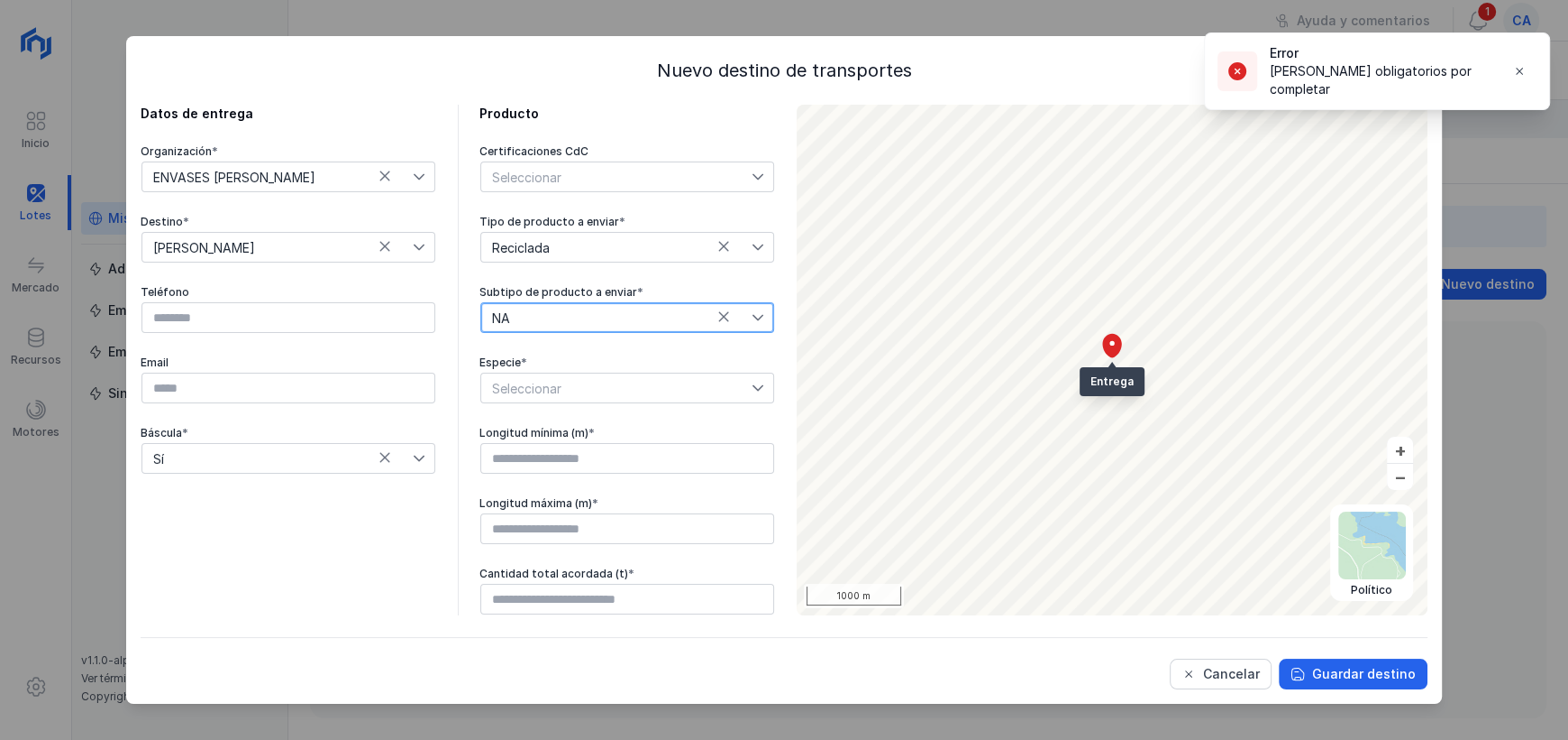
click at [590, 387] on span "Seleccionar" at bounding box center [616, 387] width 270 height 29
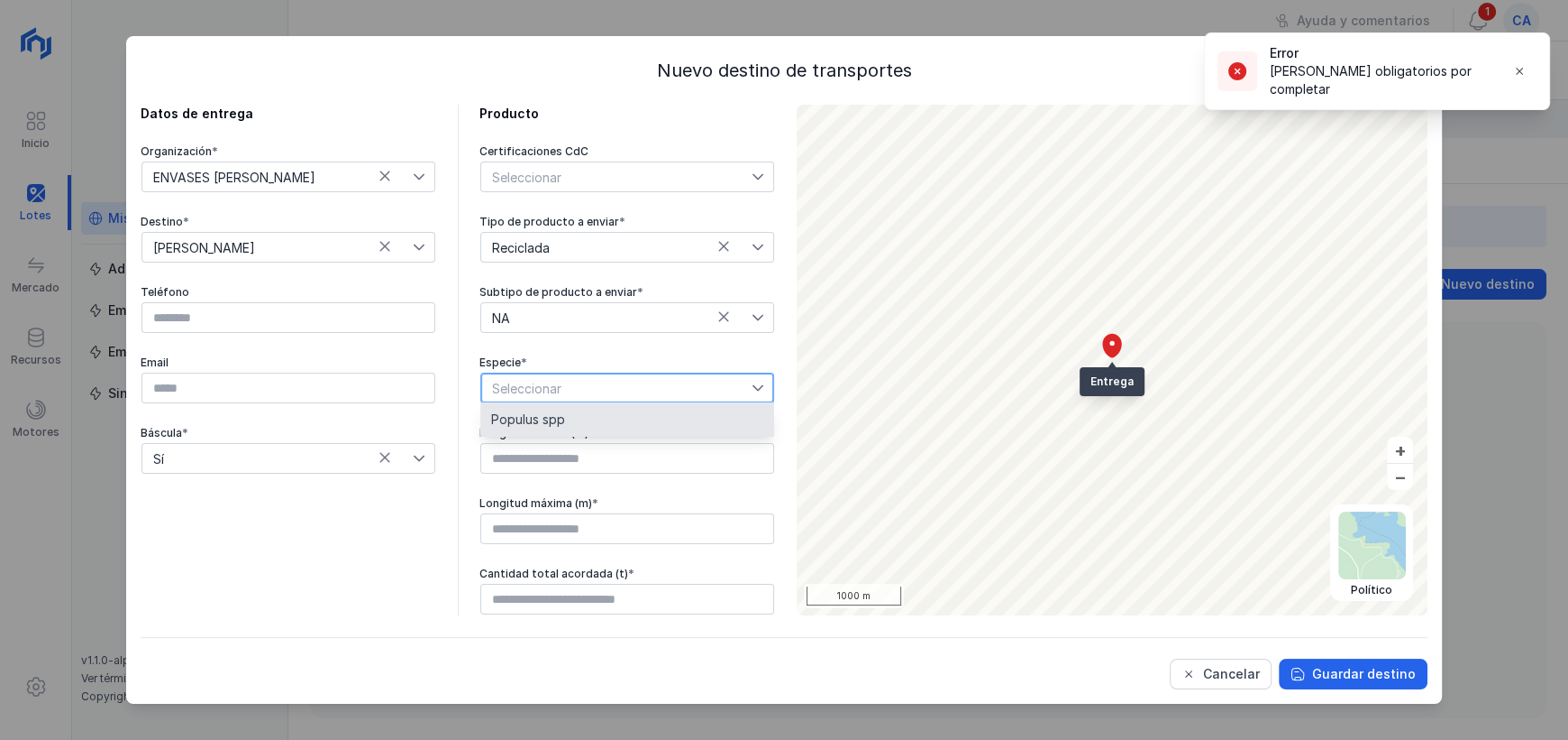
click at [578, 412] on li "Populus spp" at bounding box center [627, 419] width 294 height 35
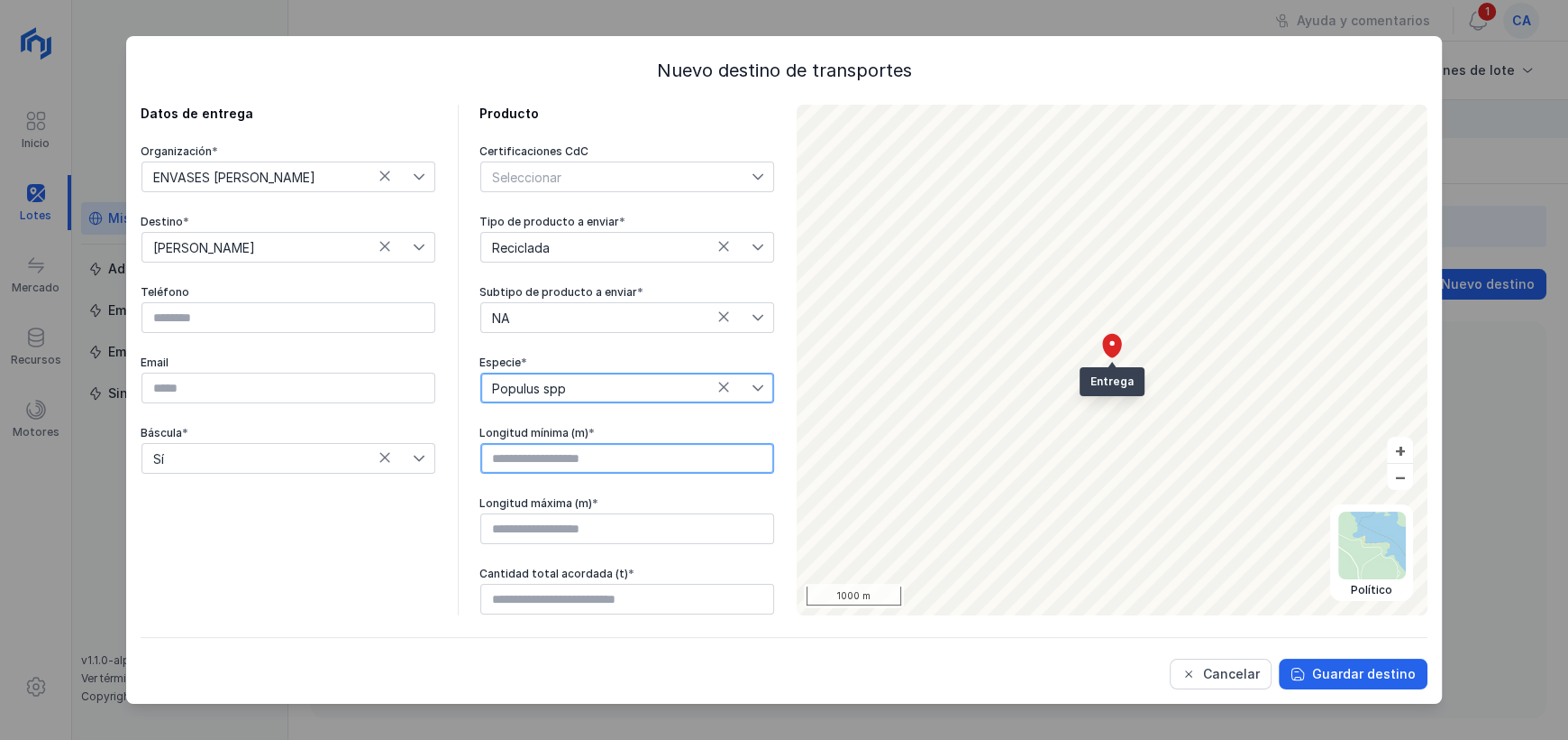
click at [616, 464] on input "text" at bounding box center [627, 457] width 294 height 31
type input "****"
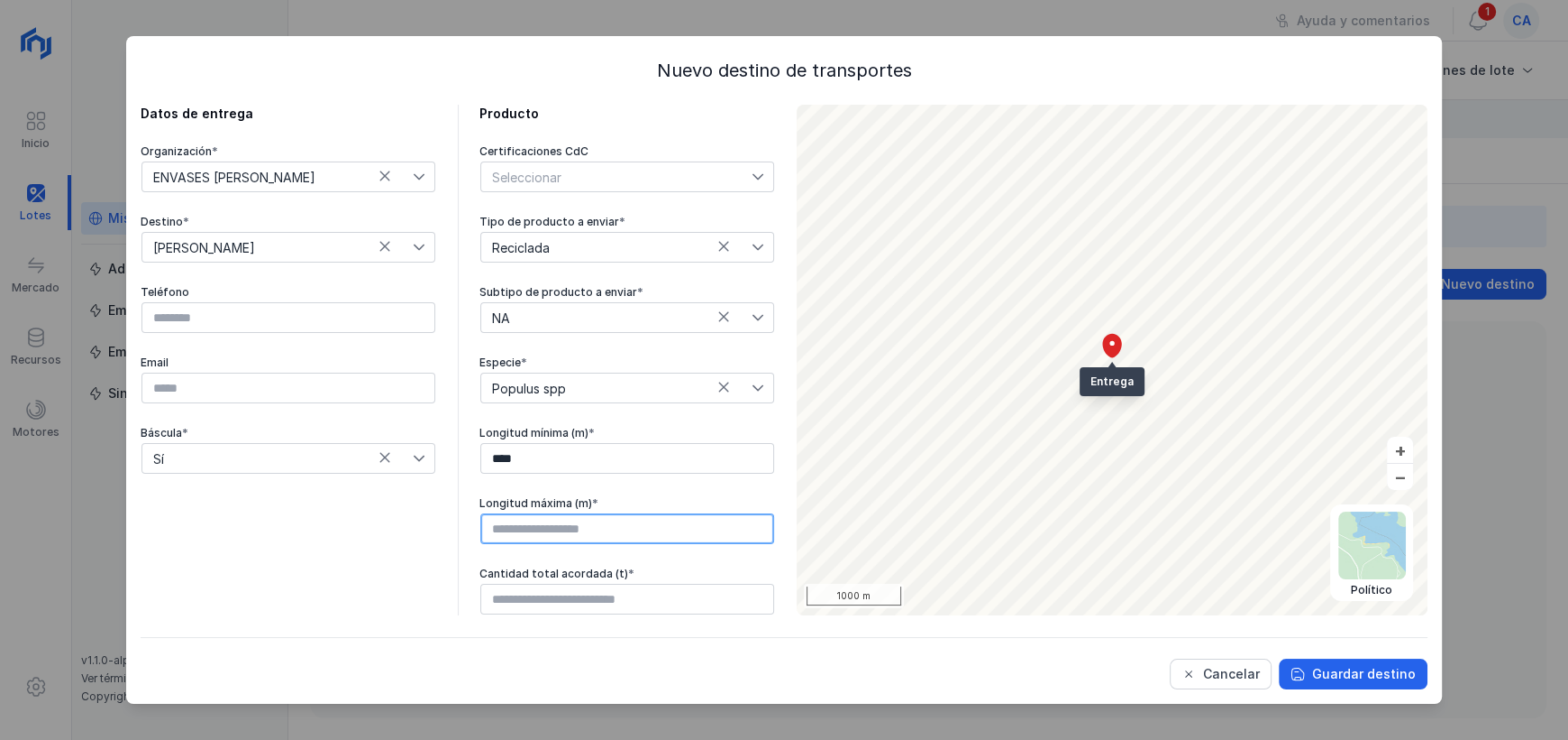
click at [577, 533] on input "text" at bounding box center [627, 529] width 294 height 31
type input "****"
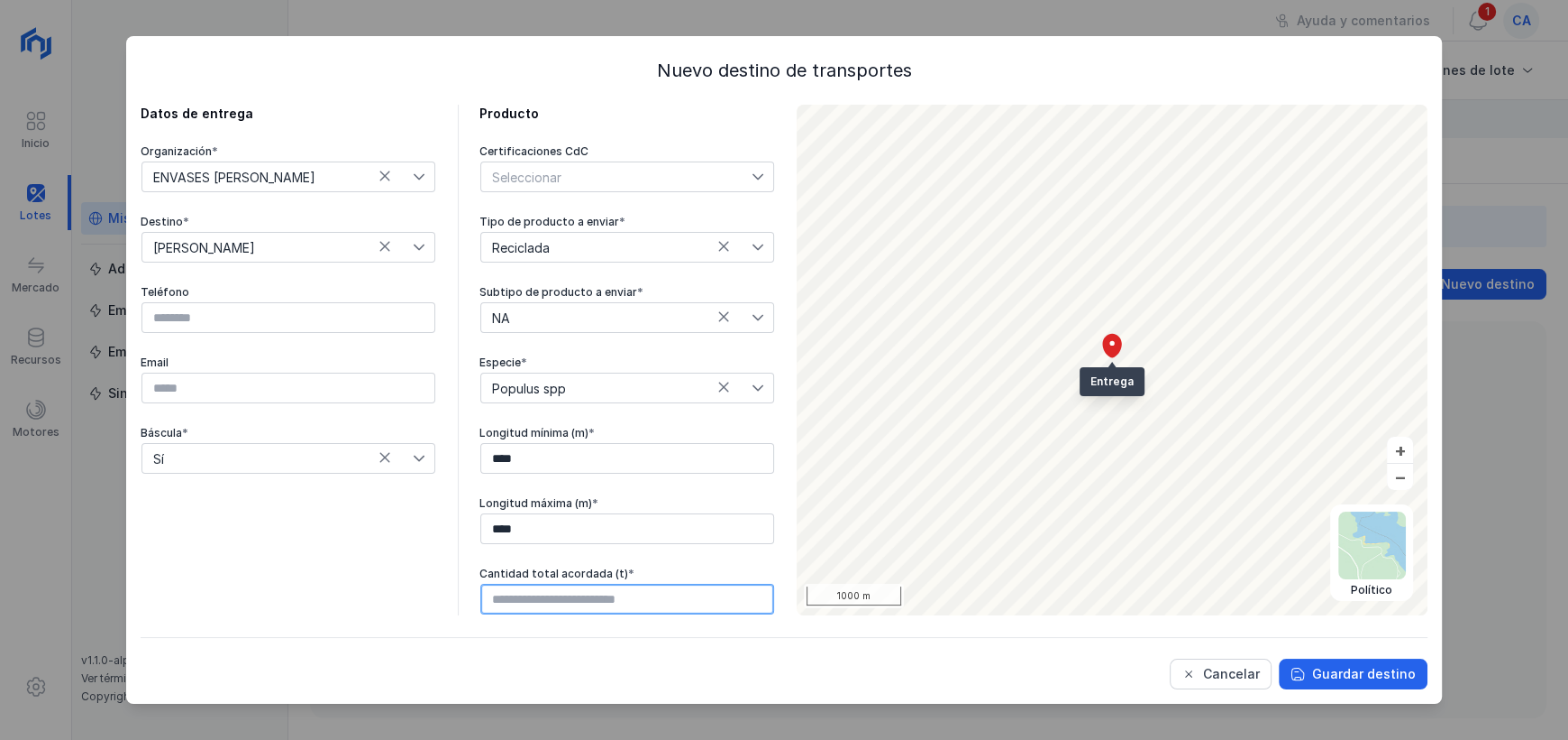
click at [606, 589] on input "text" at bounding box center [627, 599] width 294 height 31
click at [1365, 685] on button "Guardar destino" at bounding box center [1353, 674] width 149 height 31
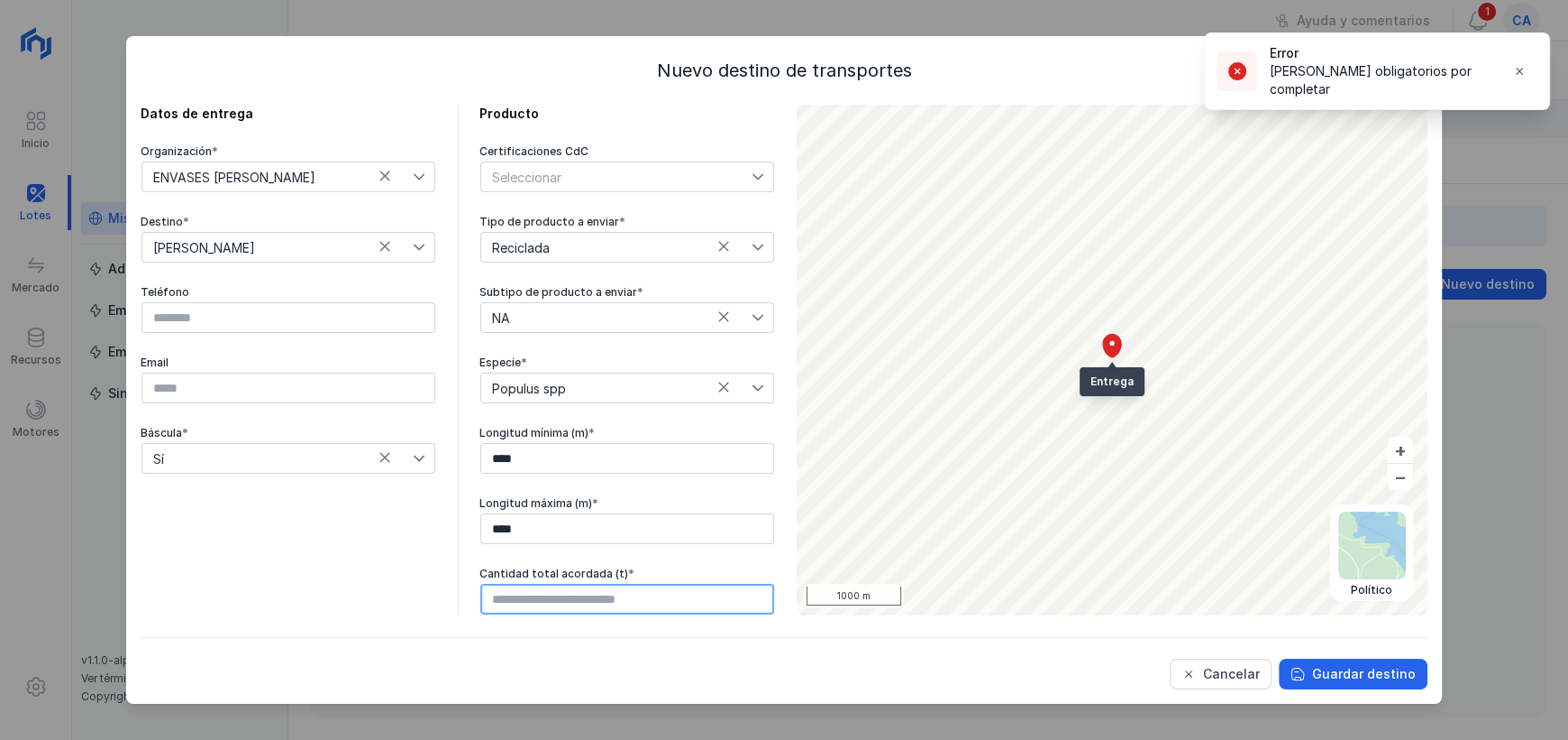
click at [557, 609] on input "text" at bounding box center [627, 599] width 294 height 31
type input "********"
click at [1402, 651] on div "Cancelar Guardar destino" at bounding box center [784, 663] width 1287 height 52
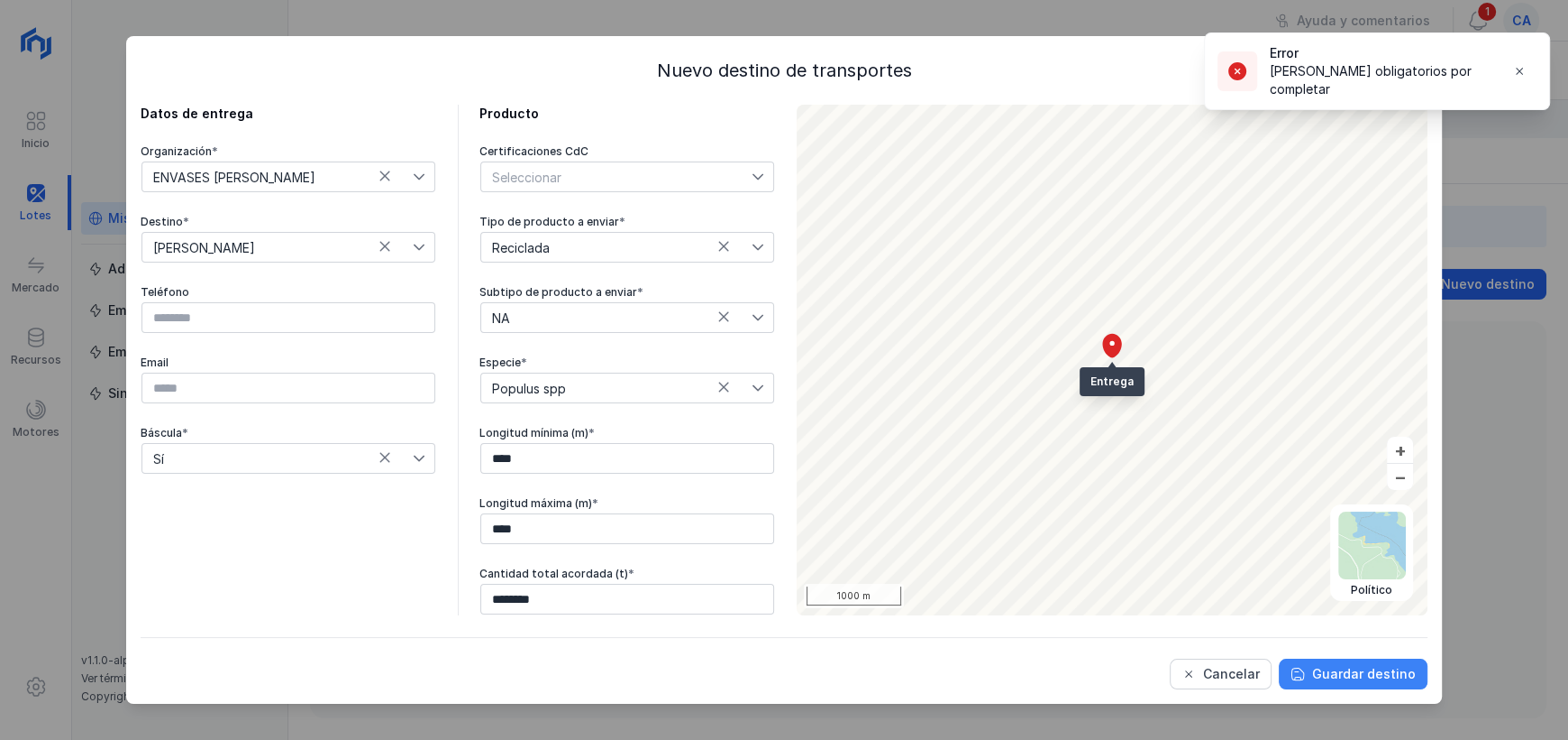
click at [1412, 673] on div "Guardar destino" at bounding box center [1364, 674] width 104 height 18
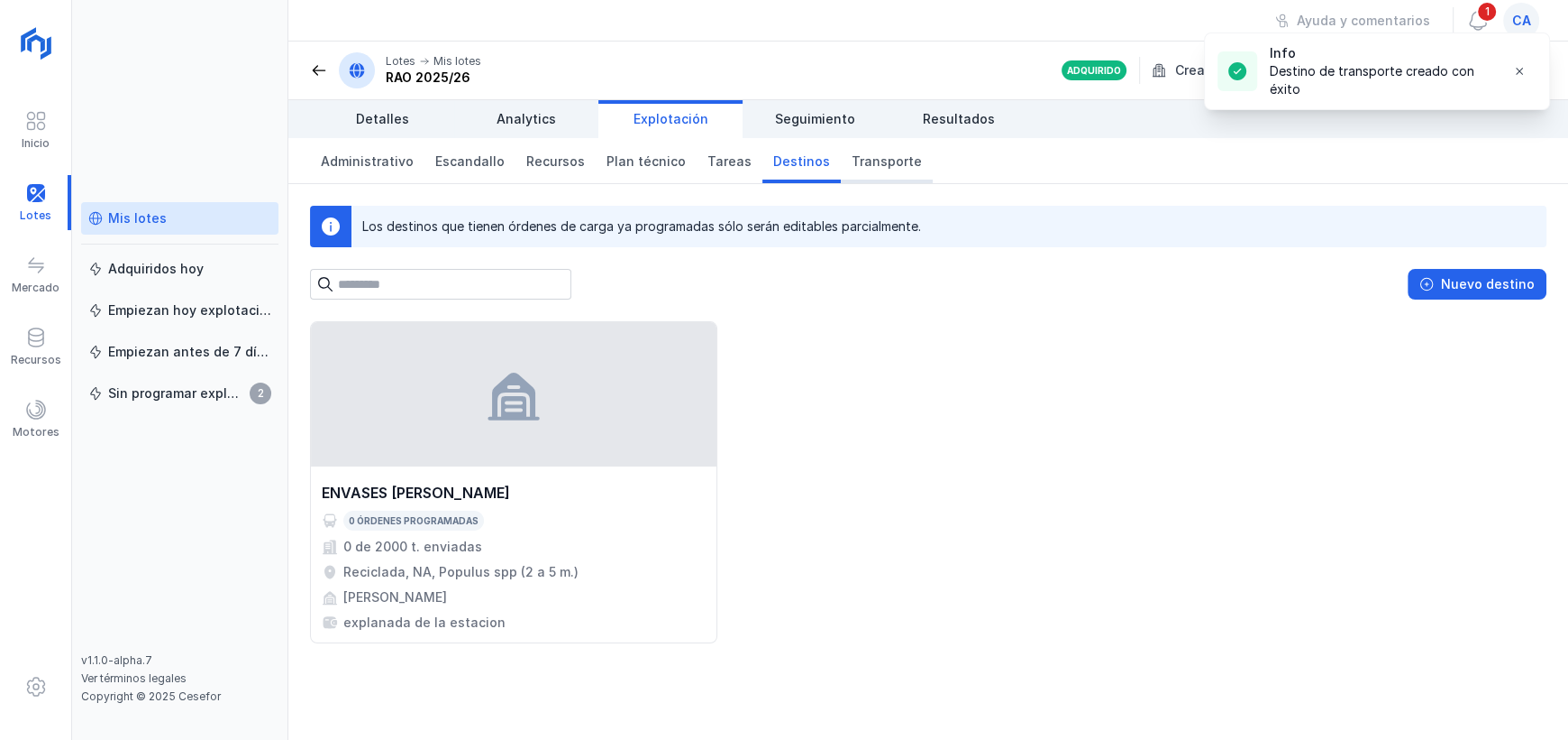
click at [852, 160] on span "Transporte" at bounding box center [886, 161] width 70 height 18
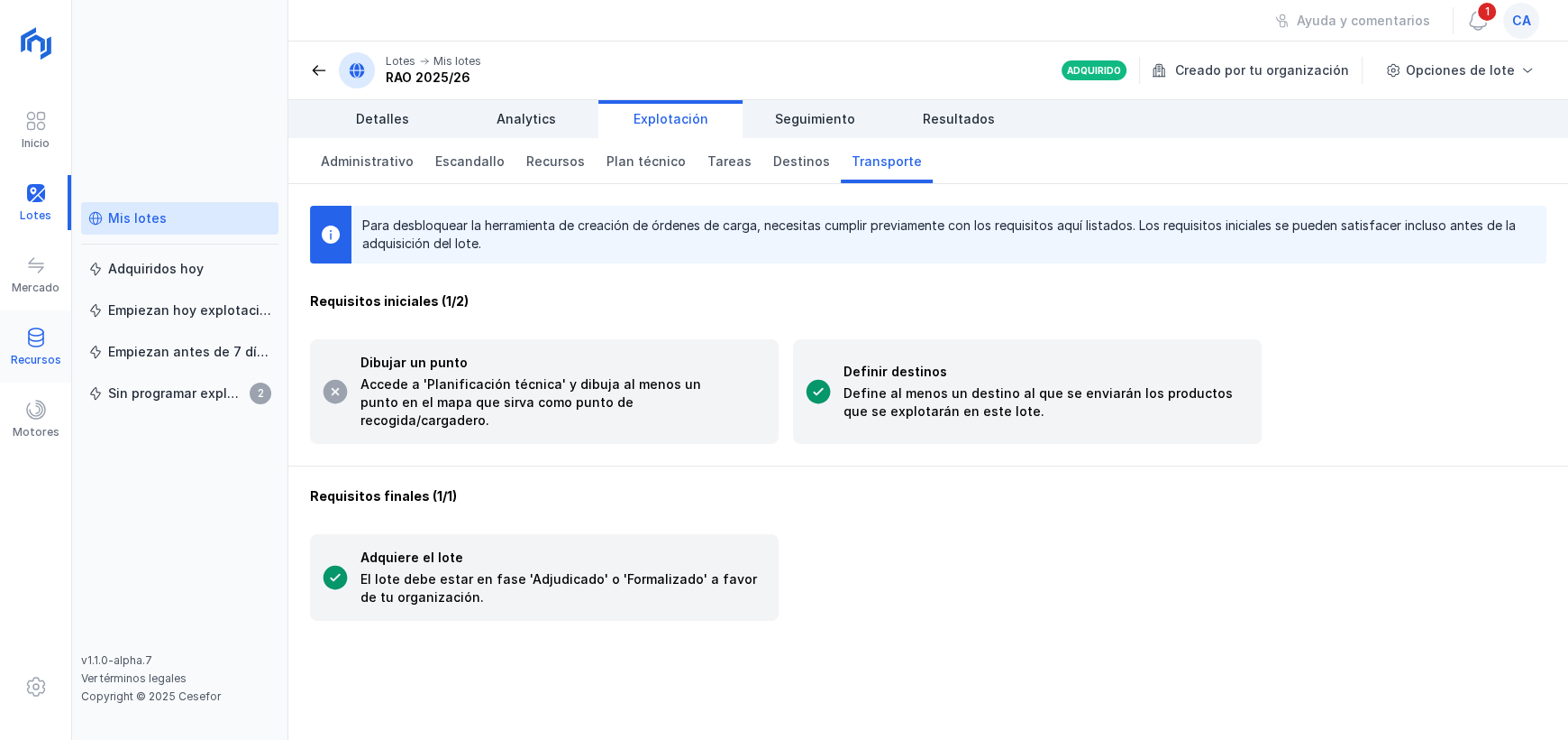
click at [47, 358] on div "Recursos" at bounding box center [36, 359] width 50 height 14
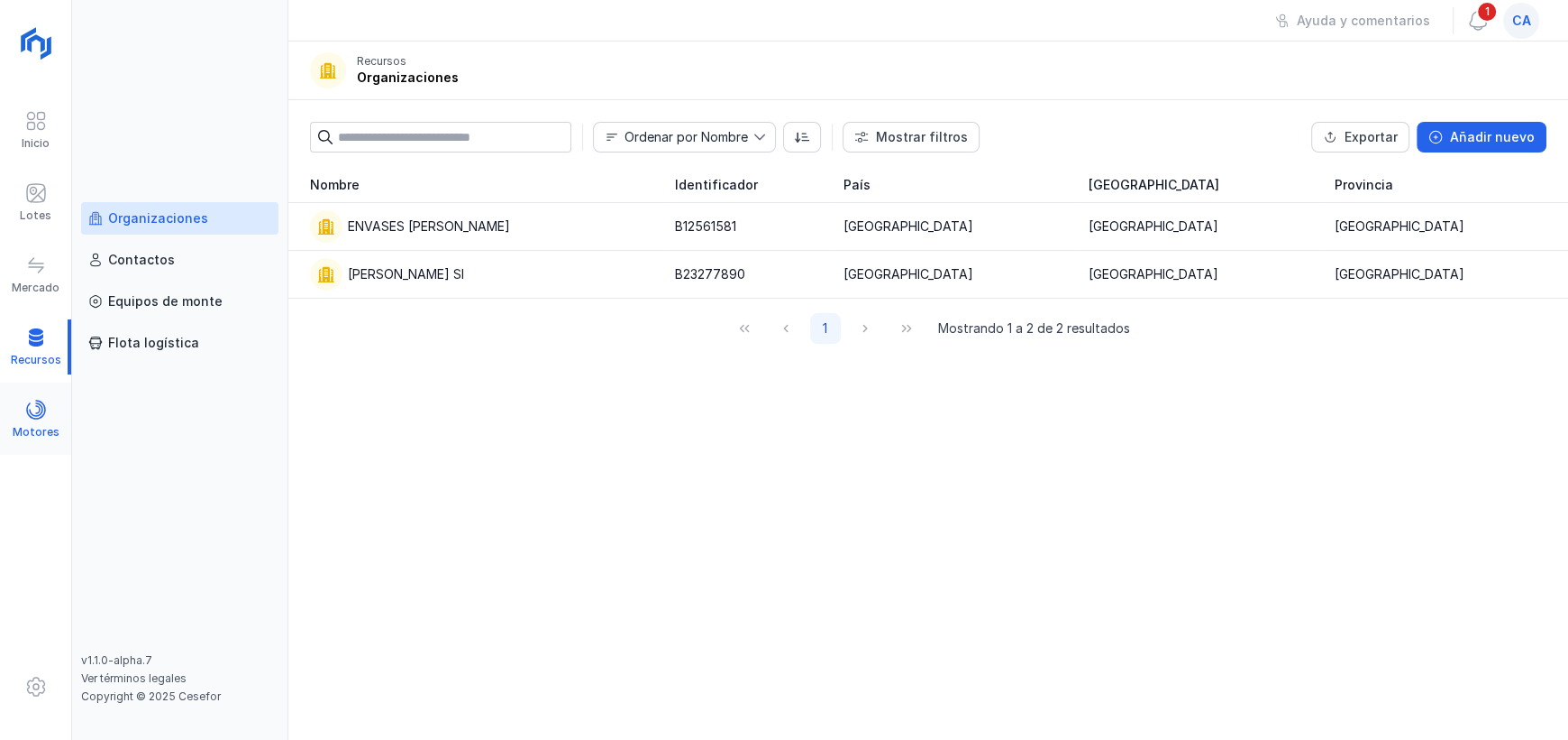
click at [35, 411] on span at bounding box center [36, 409] width 22 height 22
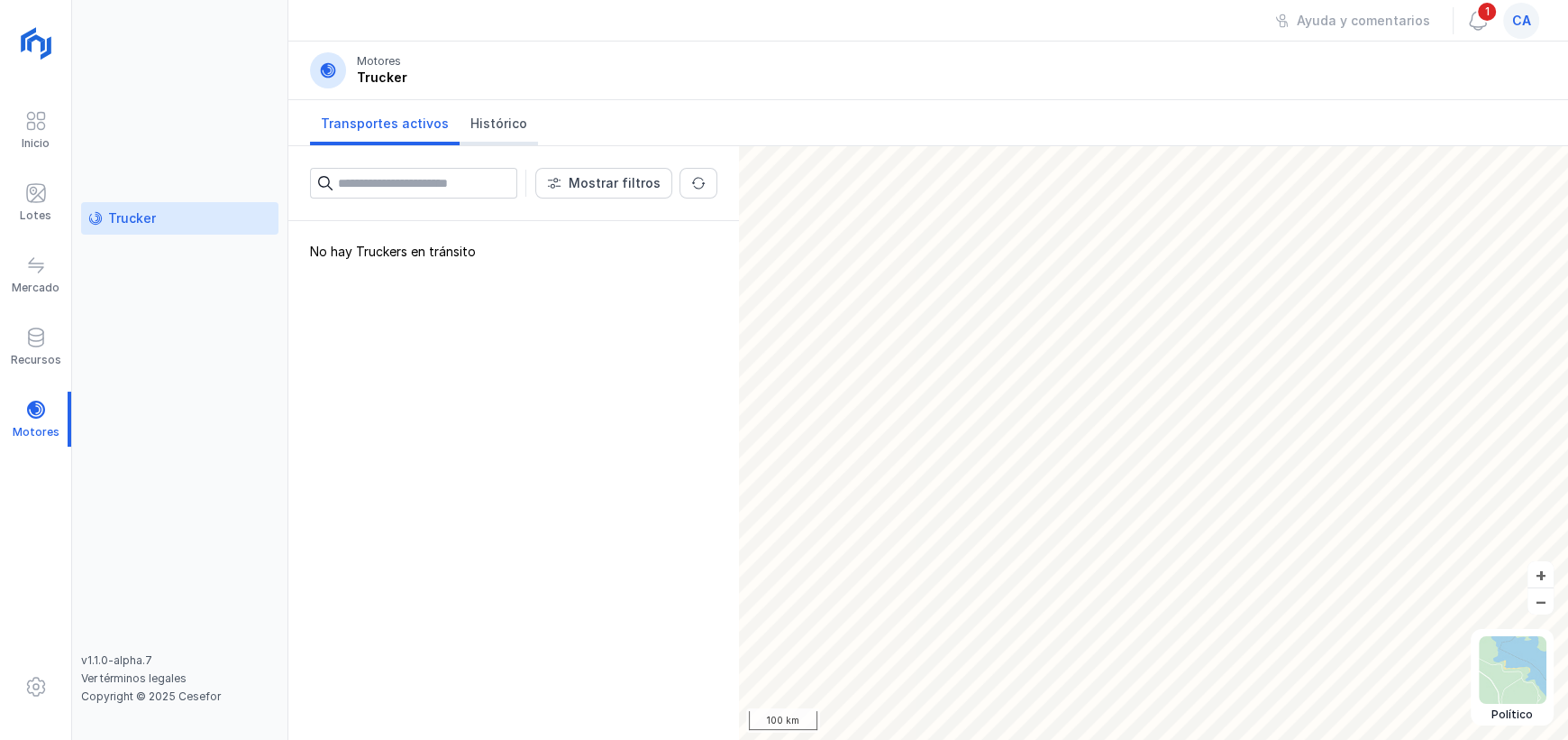
click at [489, 126] on span "Histórico" at bounding box center [498, 123] width 57 height 18
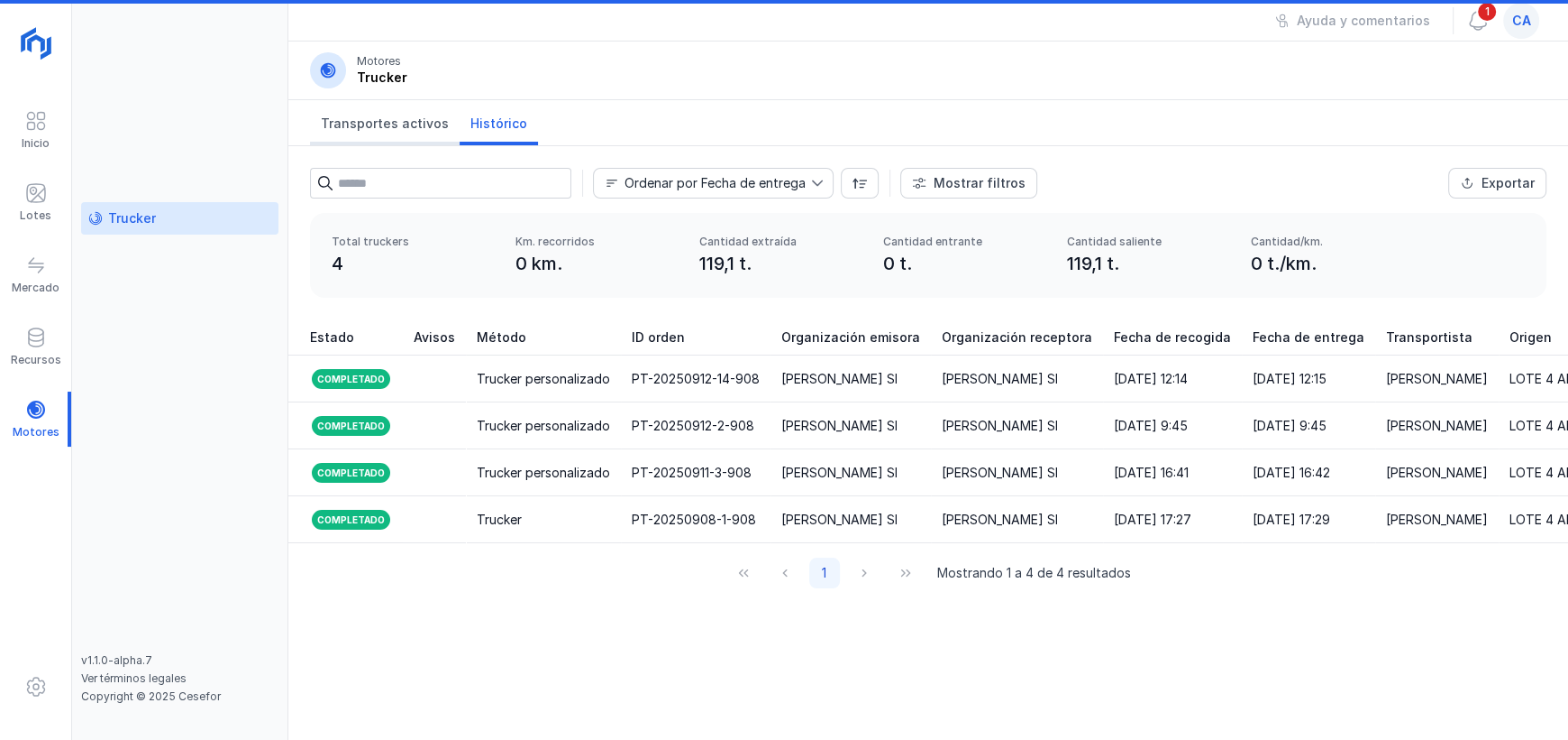
click at [394, 134] on link "Transportes activos" at bounding box center [385, 123] width 150 height 45
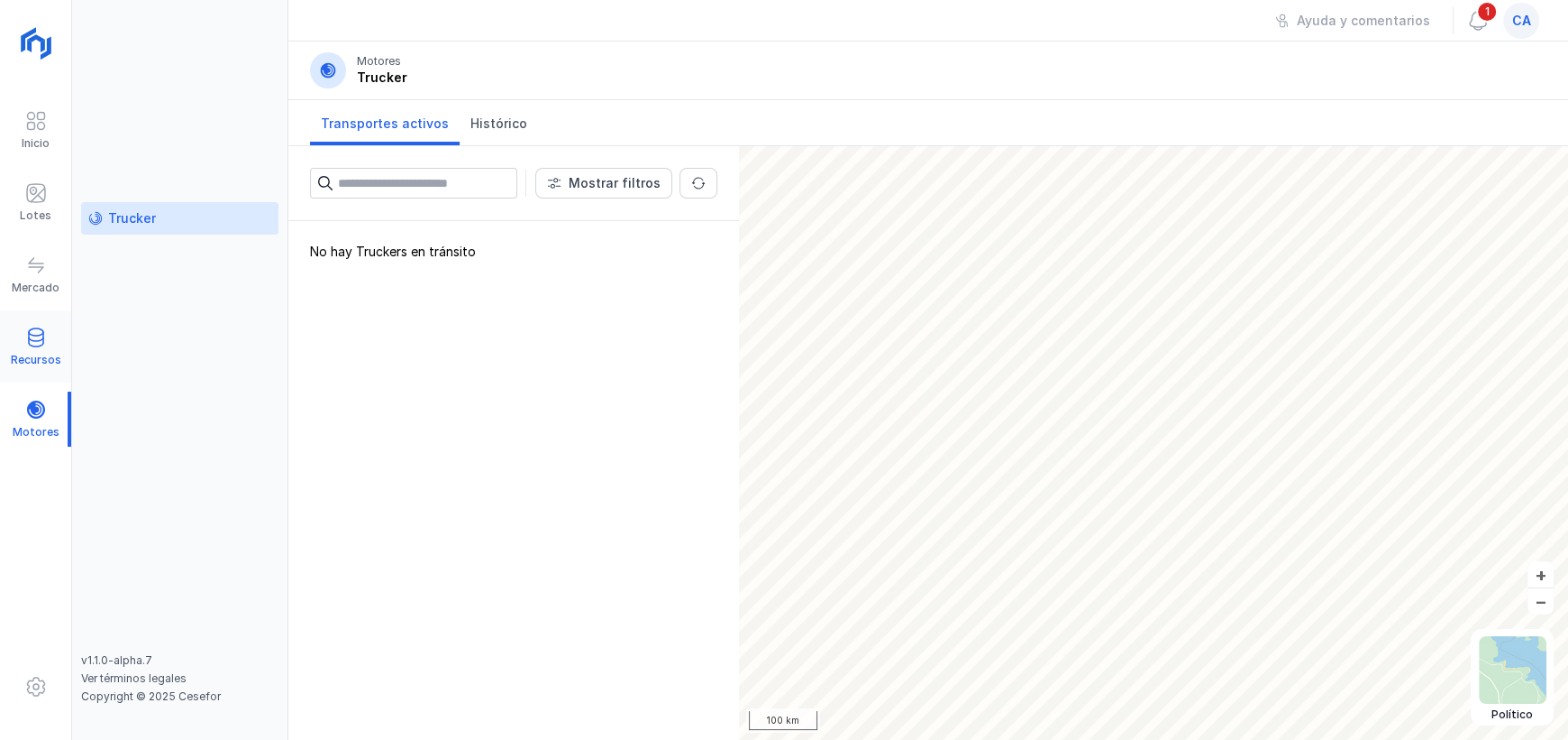
click at [12, 347] on div "Recursos" at bounding box center [36, 346] width 71 height 55
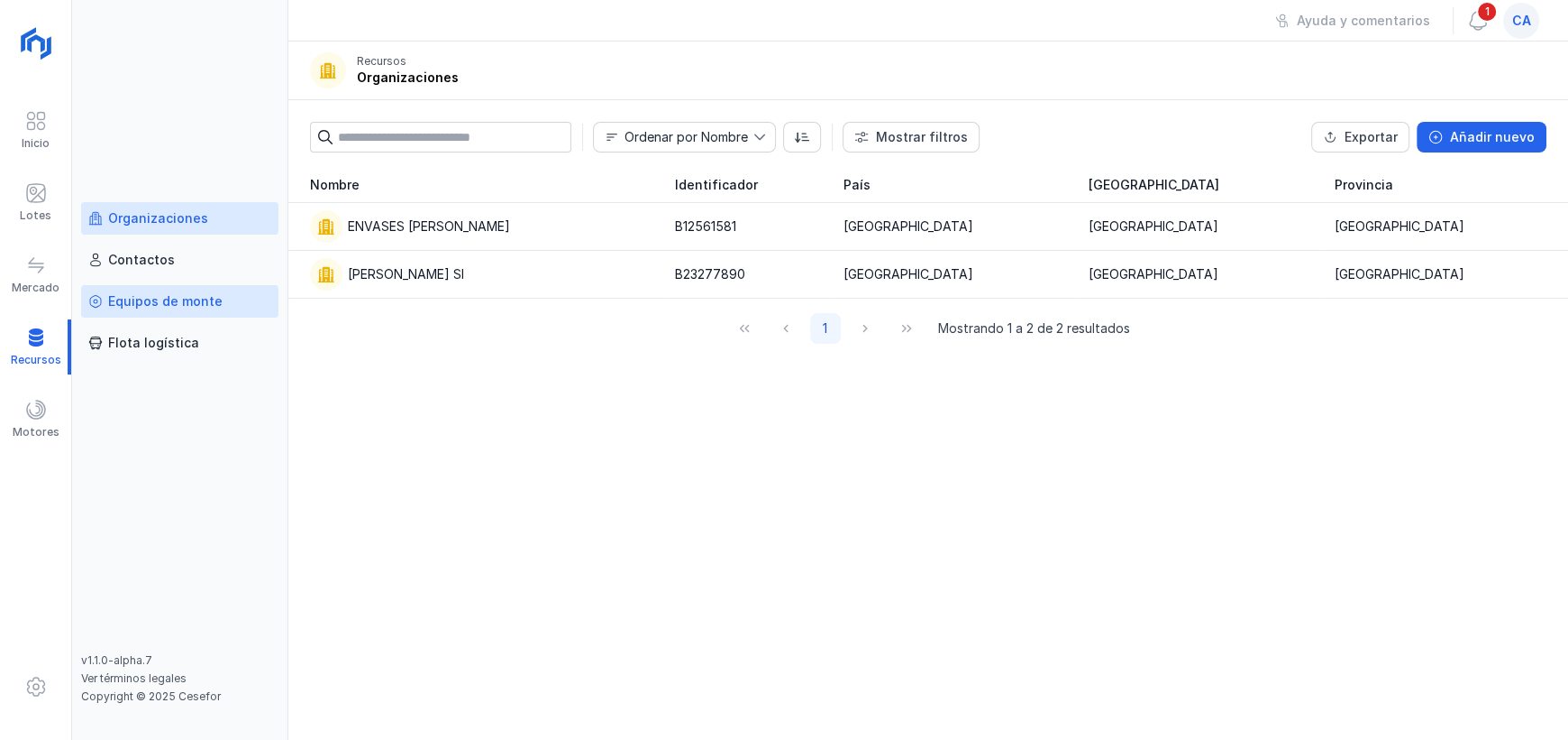
click at [182, 313] on link "Equipos de monte" at bounding box center [180, 301] width 197 height 33
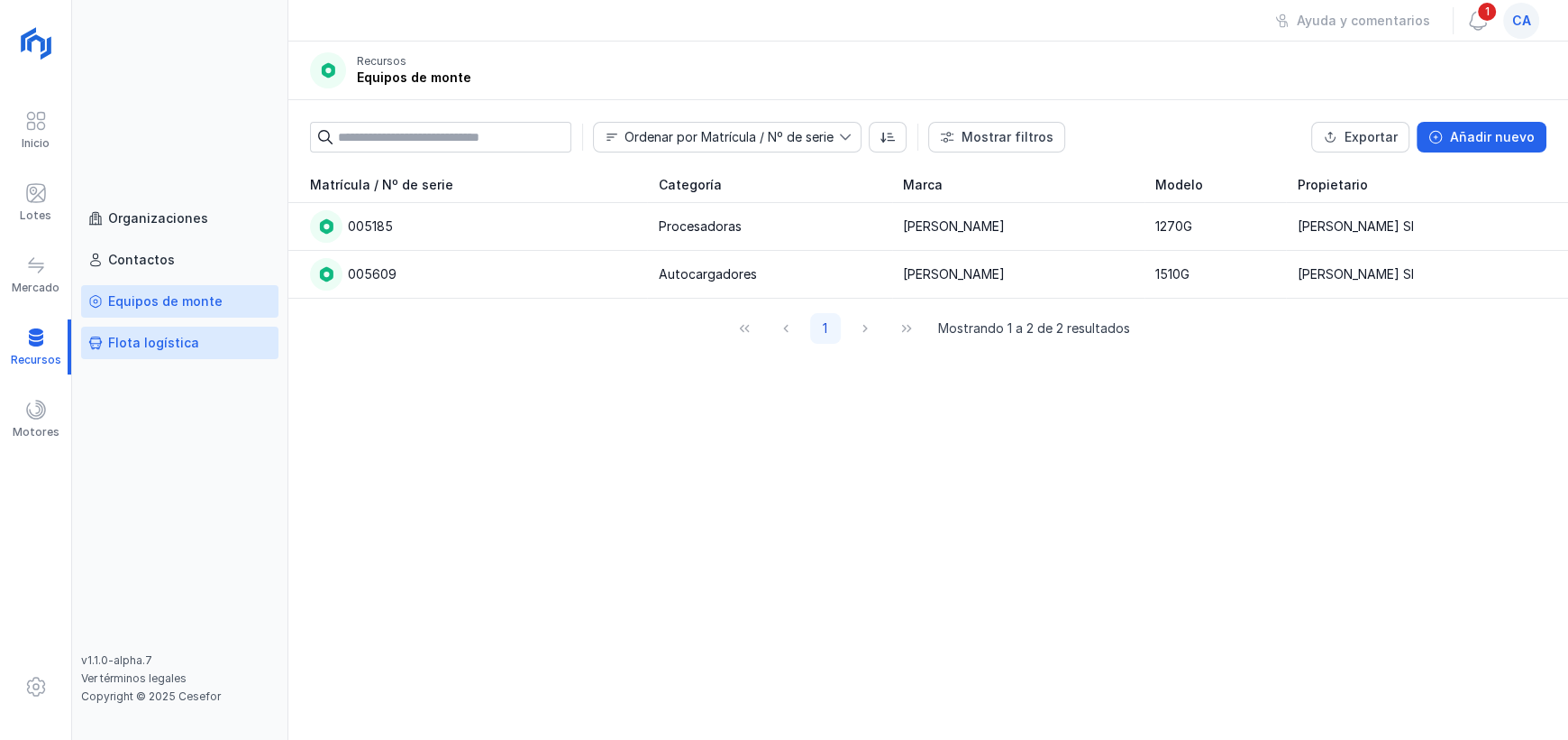
click at [167, 352] on link "Flota logística" at bounding box center [180, 342] width 197 height 33
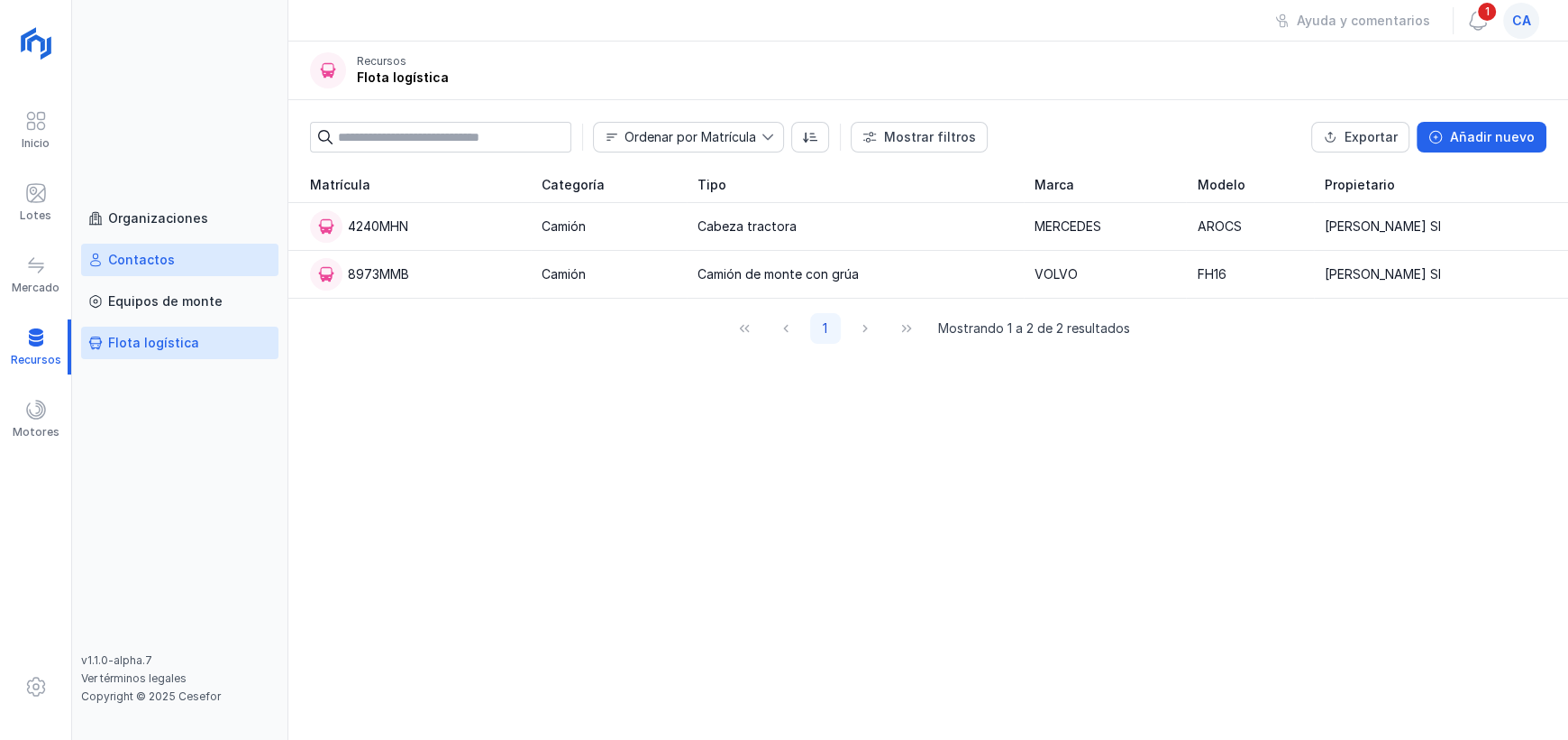
click at [150, 271] on link "Contactos" at bounding box center [180, 259] width 197 height 33
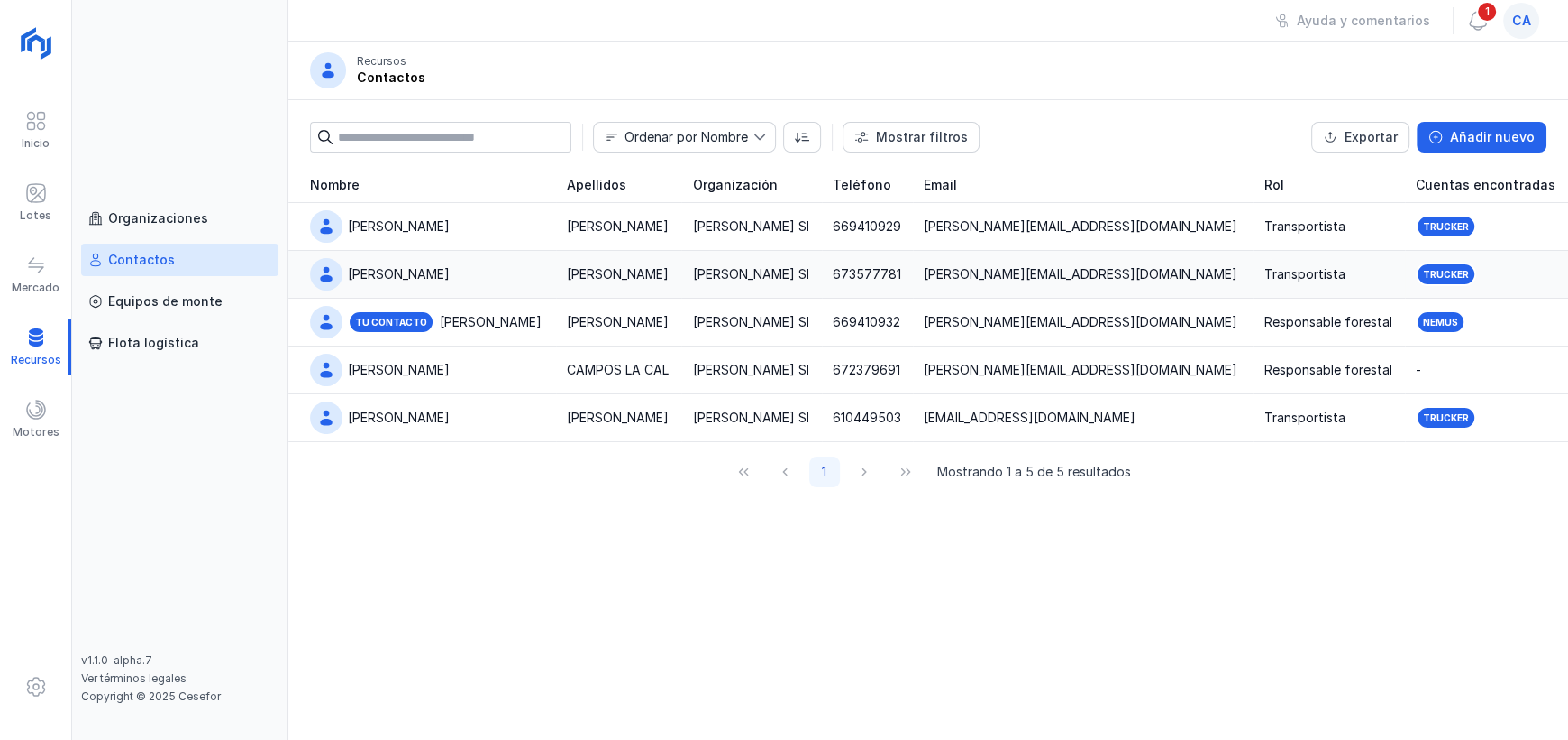
click at [859, 266] on div "673577781" at bounding box center [867, 273] width 68 height 18
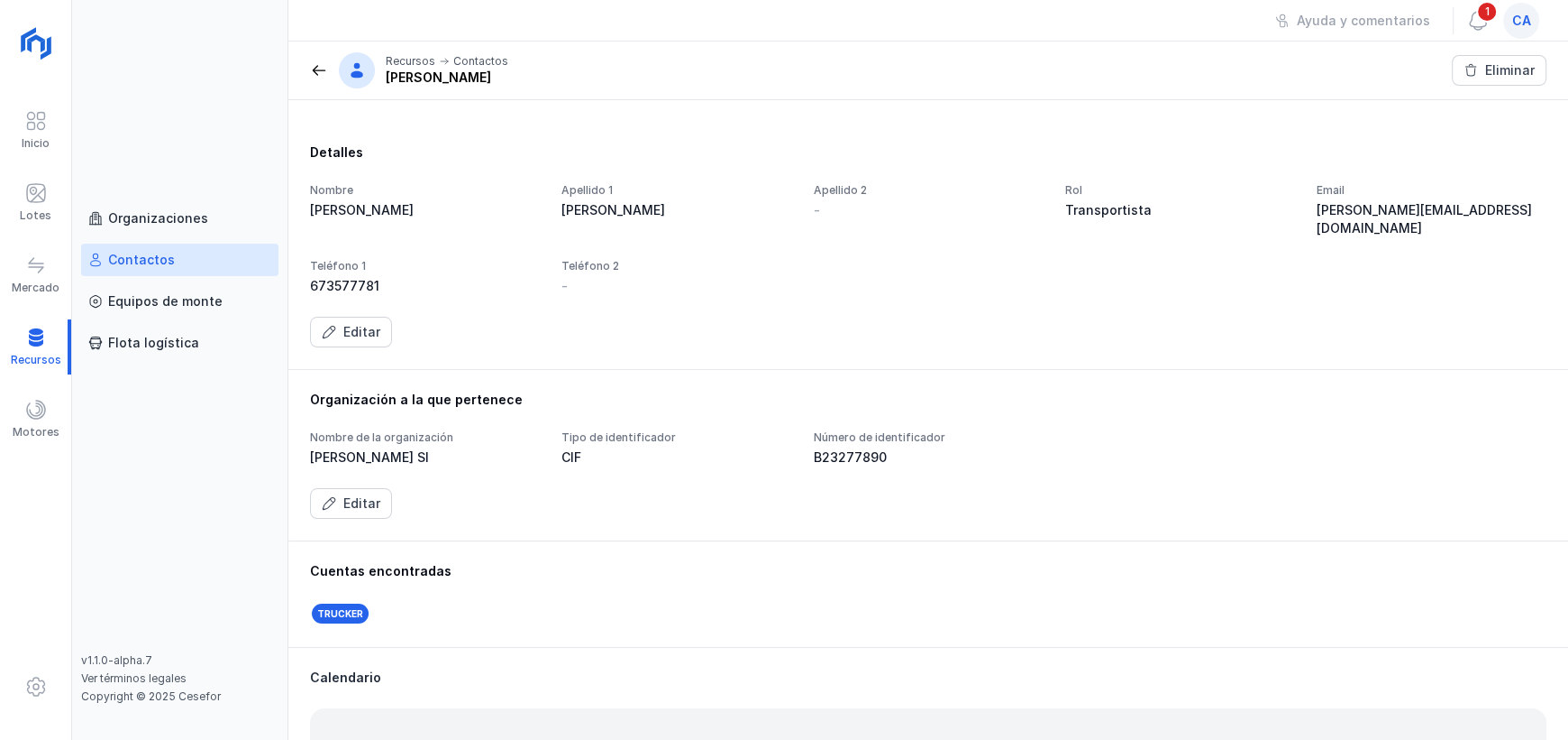
click at [325, 60] on div "Recursos Contactos Bernardino Maderas Campos" at bounding box center [410, 70] width 198 height 36
click at [325, 72] on span at bounding box center [319, 70] width 18 height 18
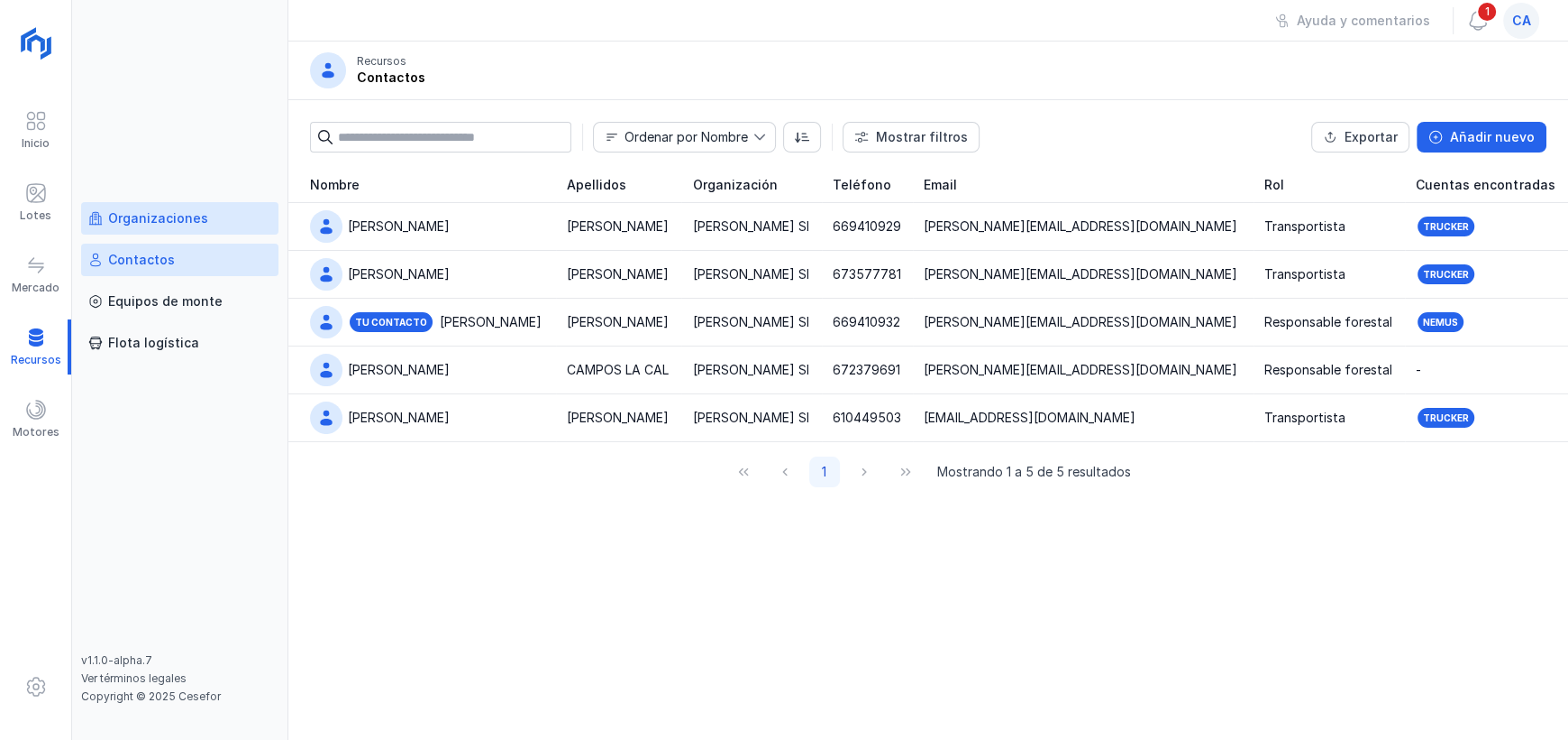
click at [207, 225] on div "Organizaciones" at bounding box center [180, 218] width 183 height 18
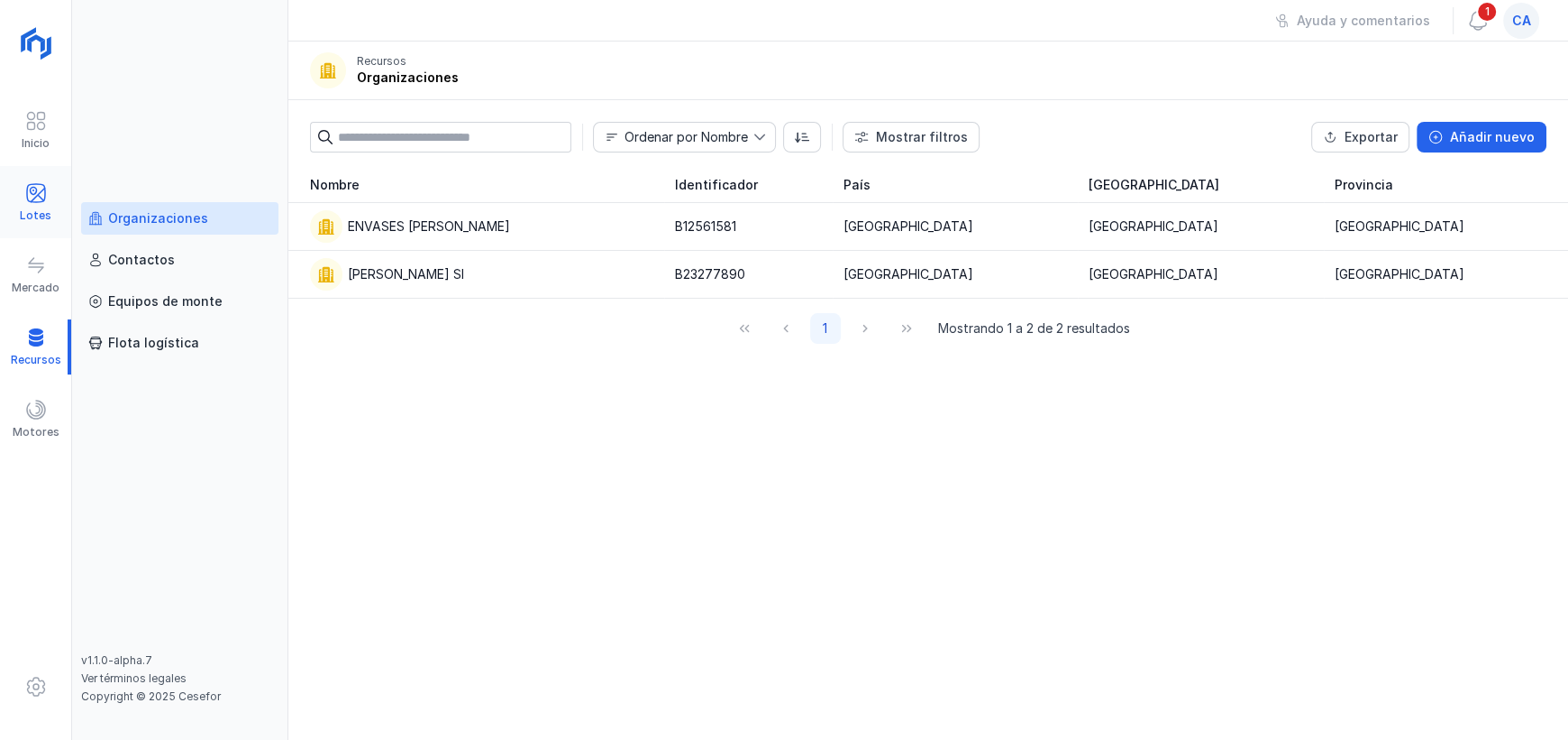
click at [27, 202] on span at bounding box center [36, 193] width 22 height 22
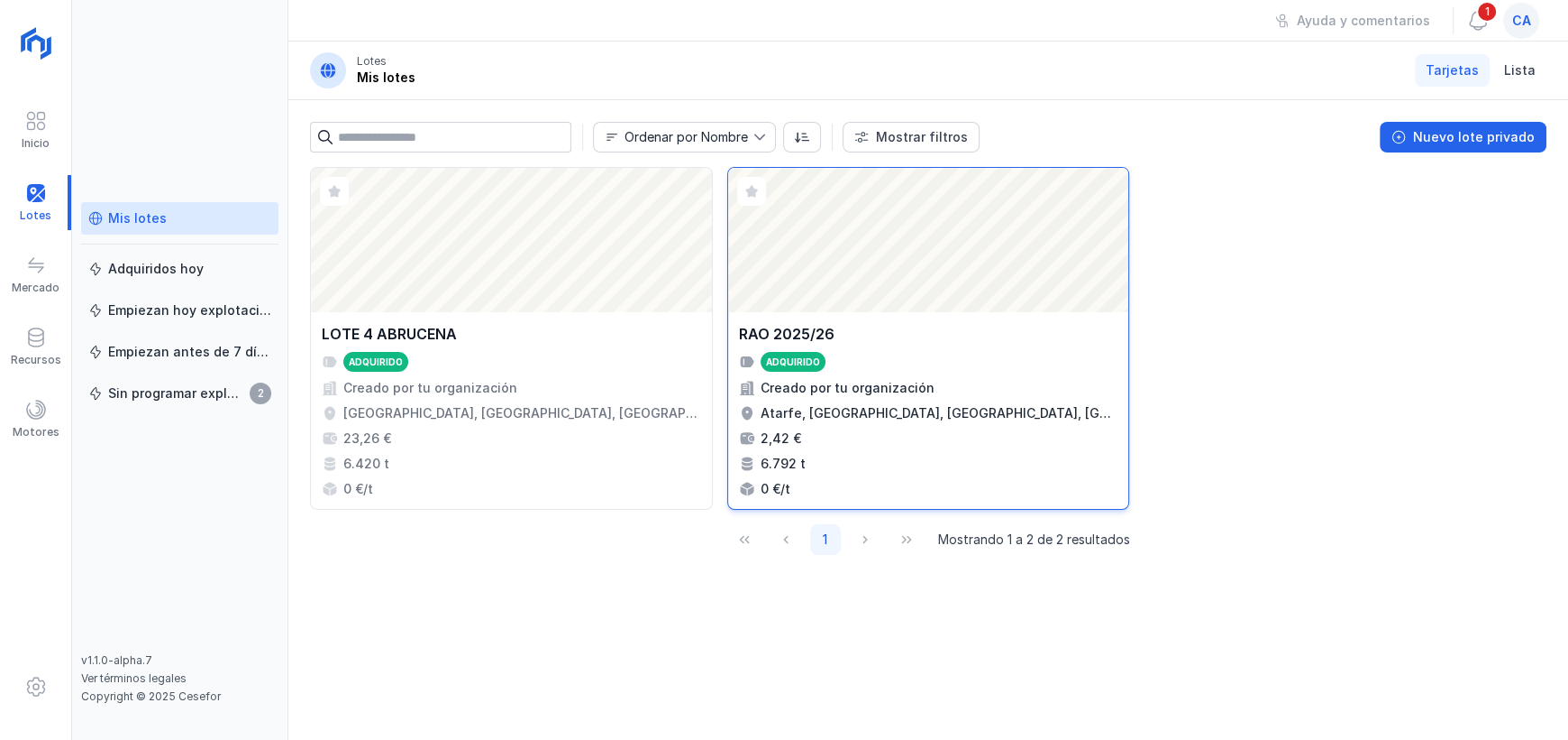
click at [1039, 449] on div "RAO 2025/26 Adquirido Creado por tu organización Atarfe, Granada, Andalucía, Es…" at bounding box center [929, 410] width 380 height 175
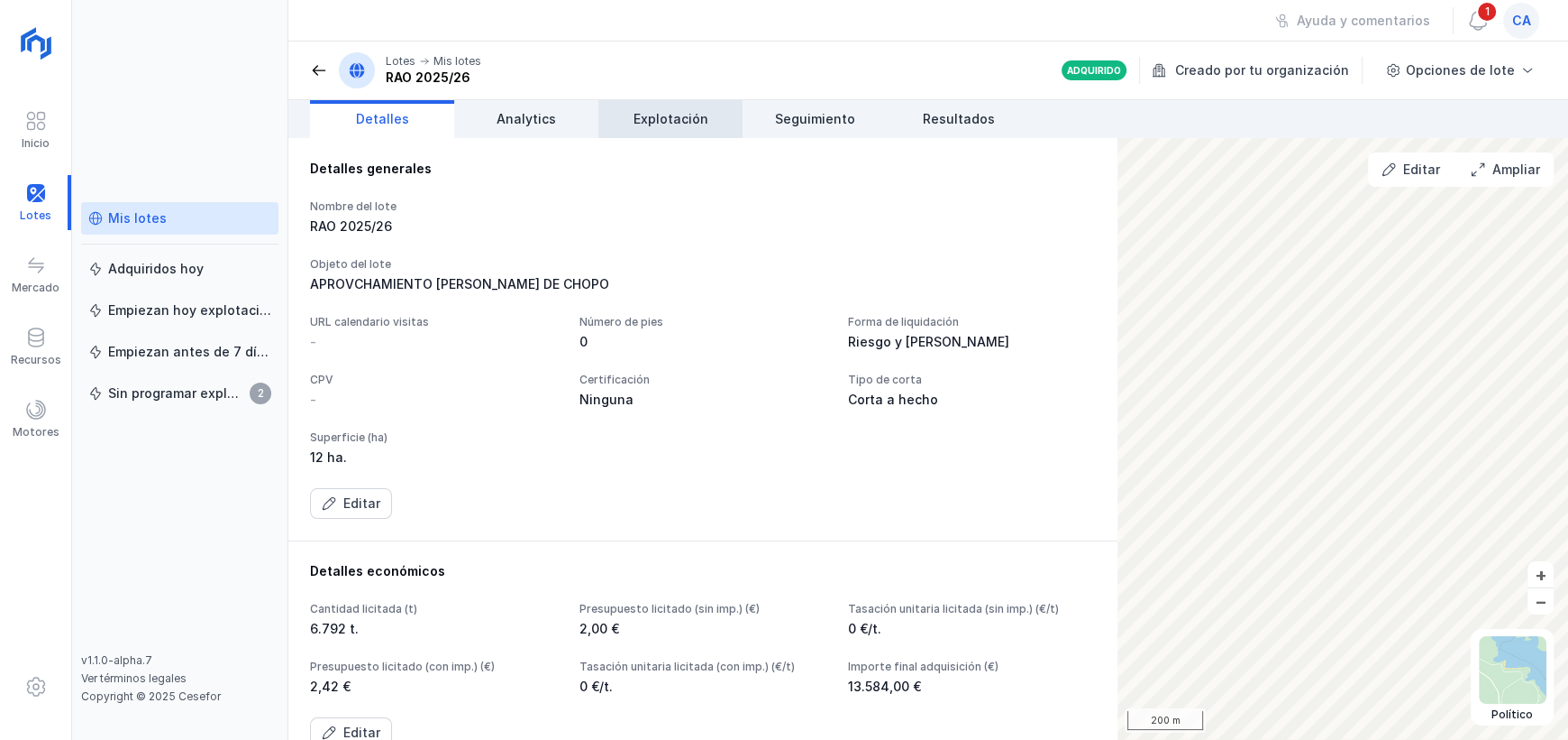
click at [656, 115] on span "Explotación" at bounding box center [671, 119] width 75 height 18
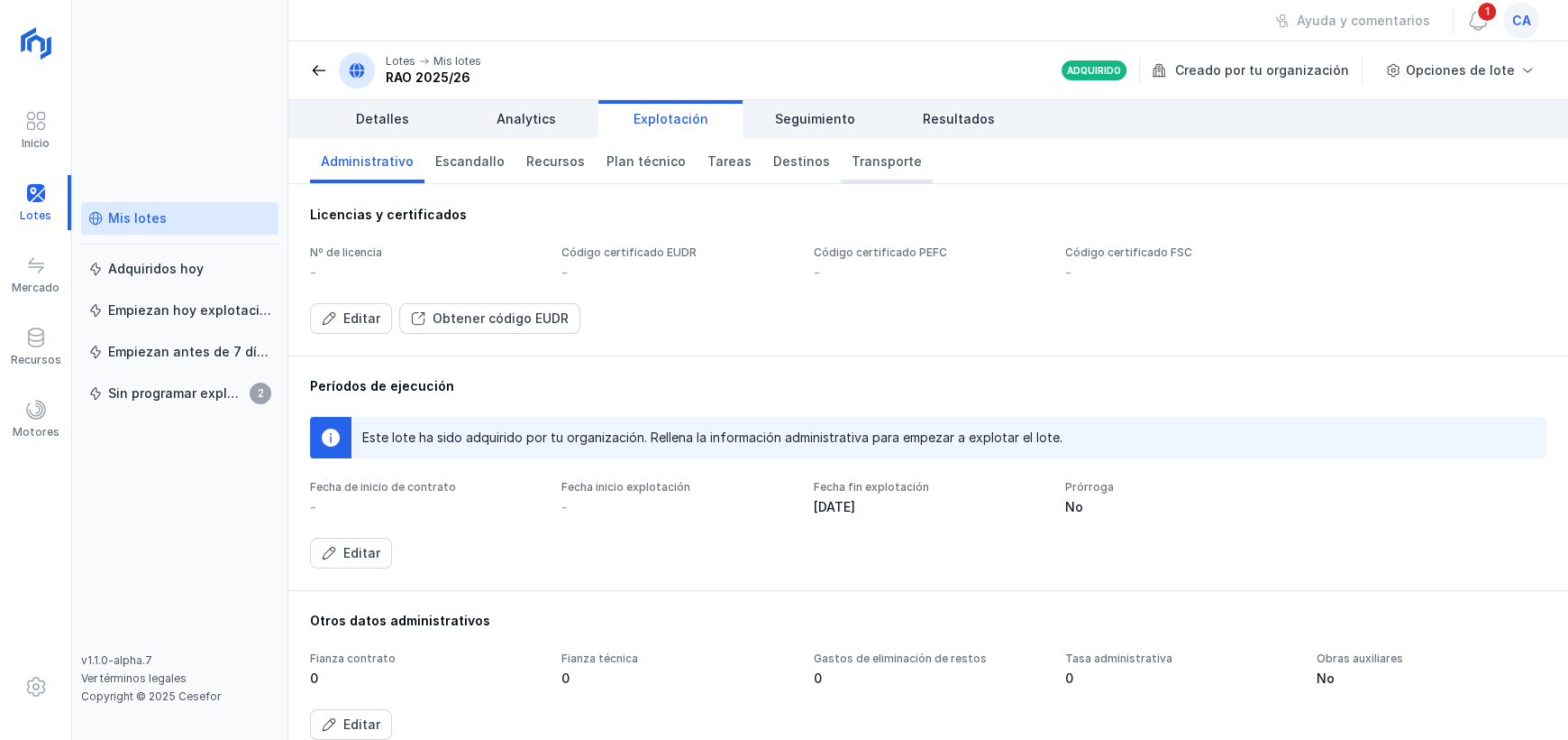
click at [864, 164] on span "Transporte" at bounding box center [886, 161] width 70 height 18
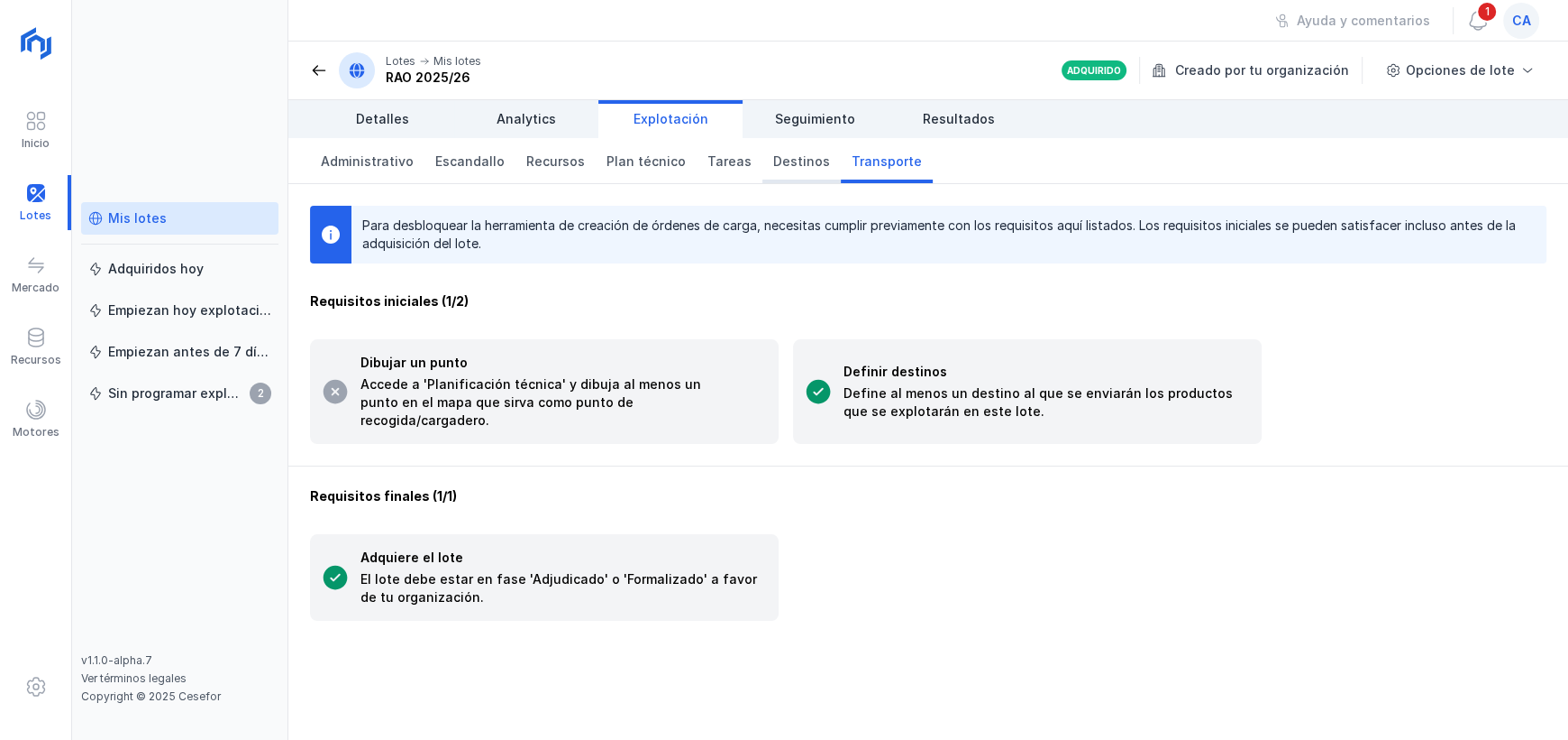
click at [778, 165] on span "Destinos" at bounding box center [801, 161] width 57 height 18
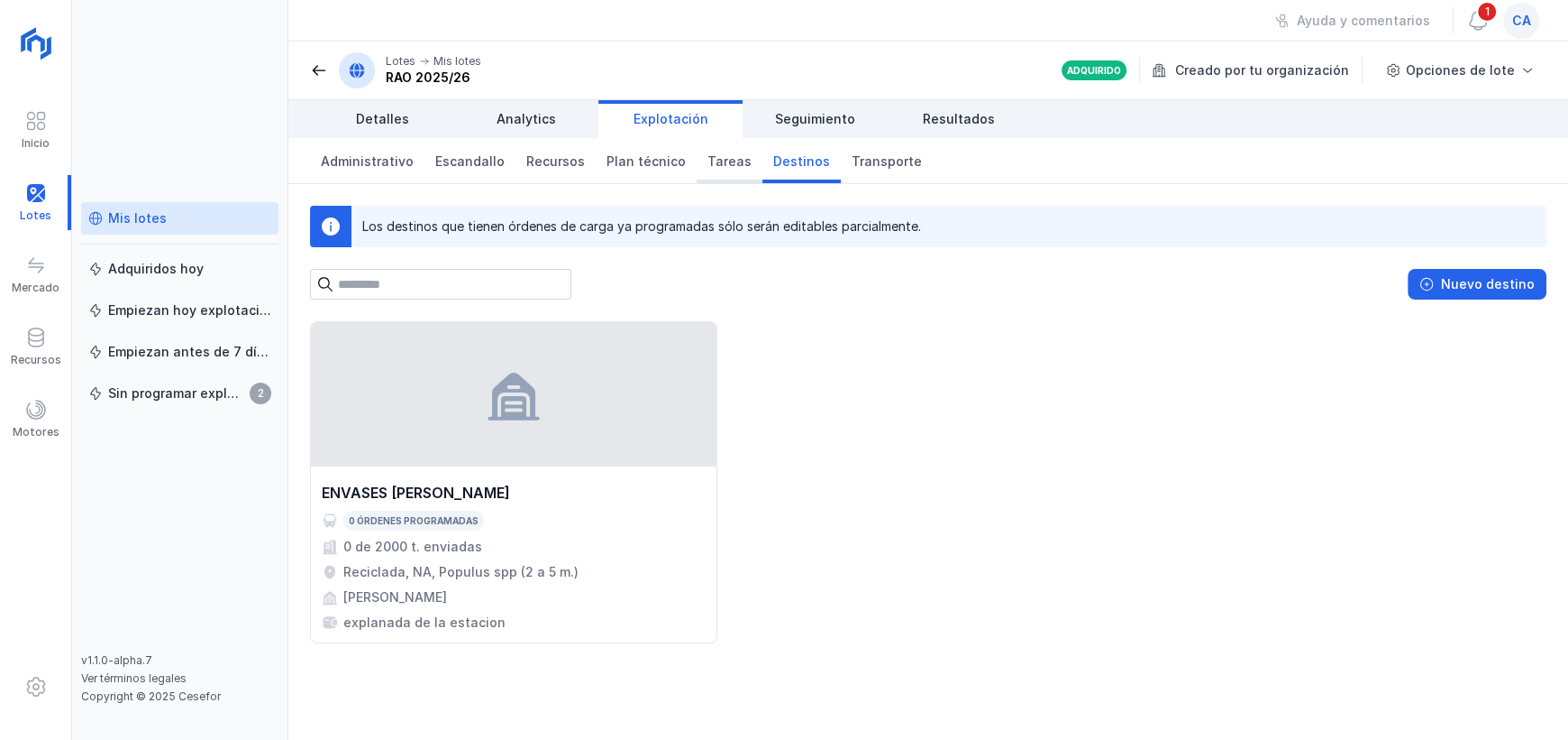
click at [708, 167] on span "Tareas" at bounding box center [729, 161] width 44 height 18
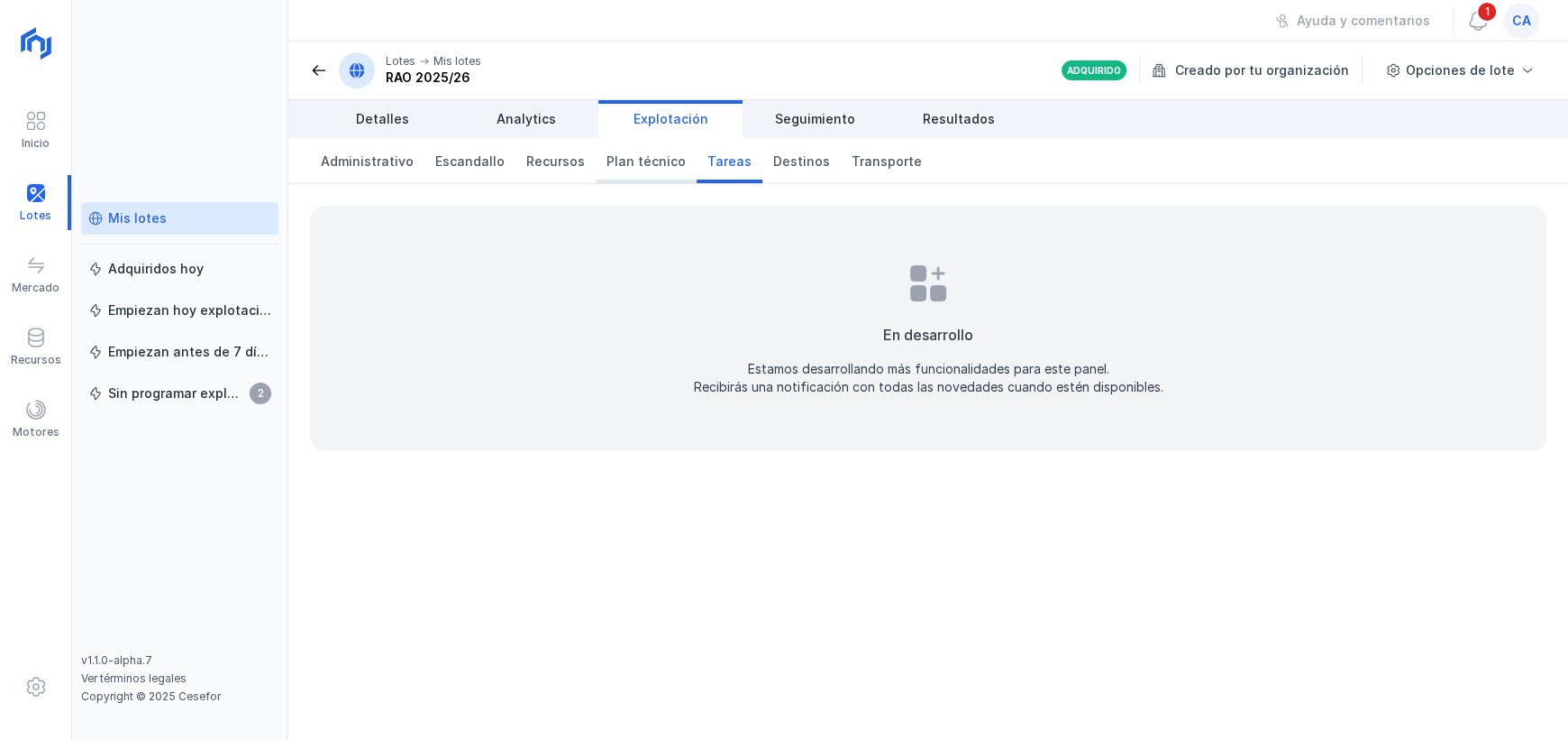
click at [620, 163] on span "Plan técnico" at bounding box center [646, 161] width 79 height 18
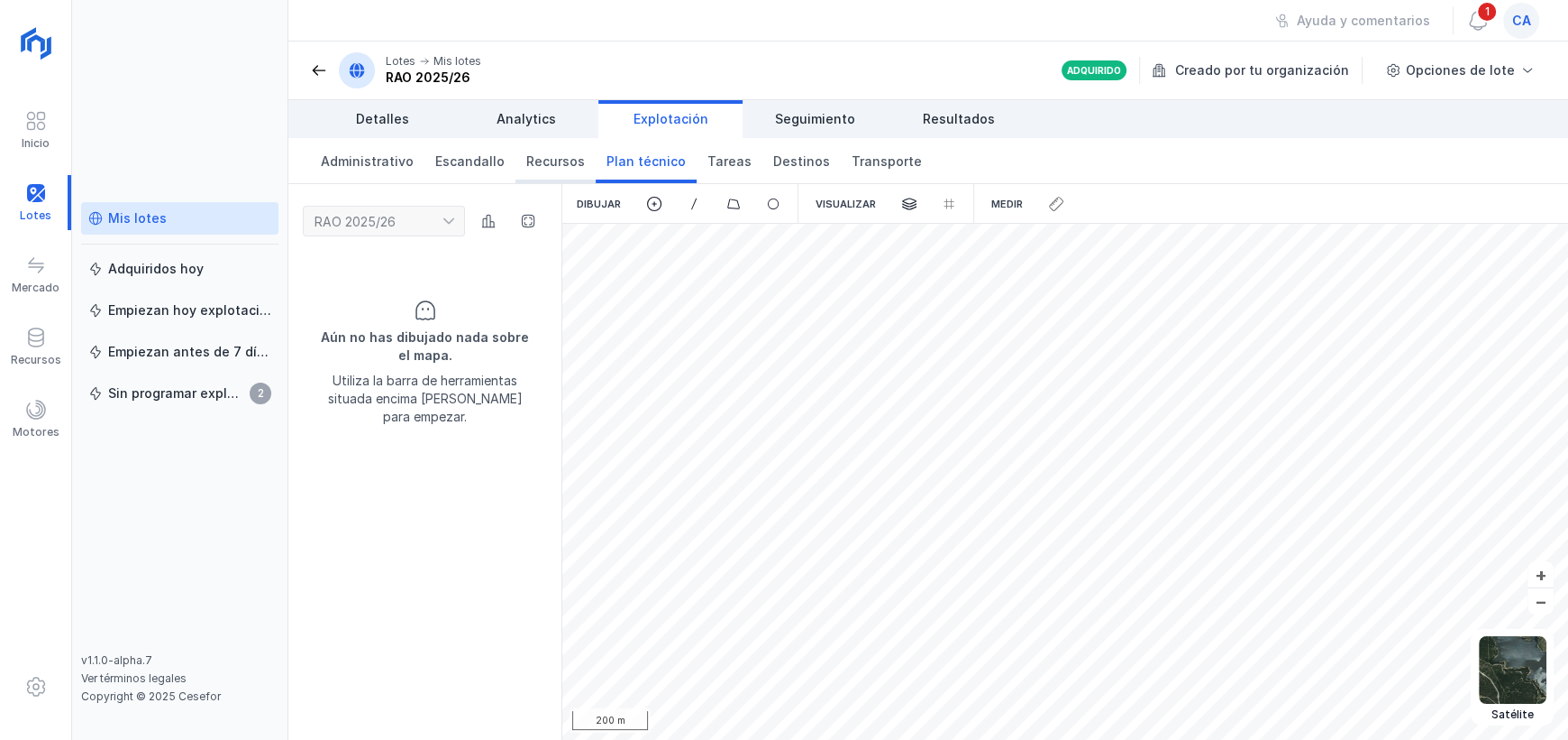
click at [539, 164] on span "Recursos" at bounding box center [555, 161] width 59 height 18
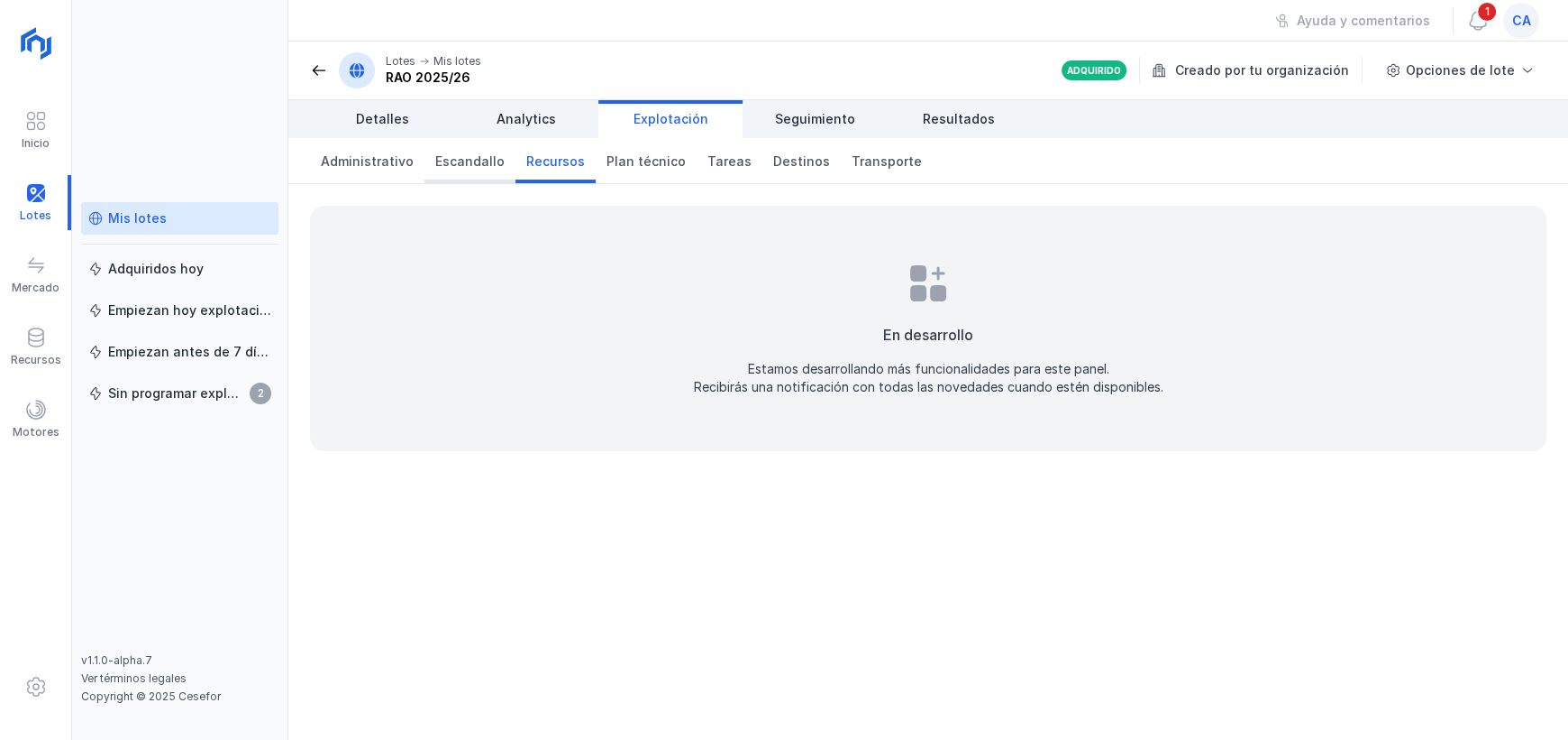
click at [469, 166] on span "Escandallo" at bounding box center [470, 161] width 69 height 18
click at [368, 165] on span "Administrativo" at bounding box center [367, 161] width 93 height 18
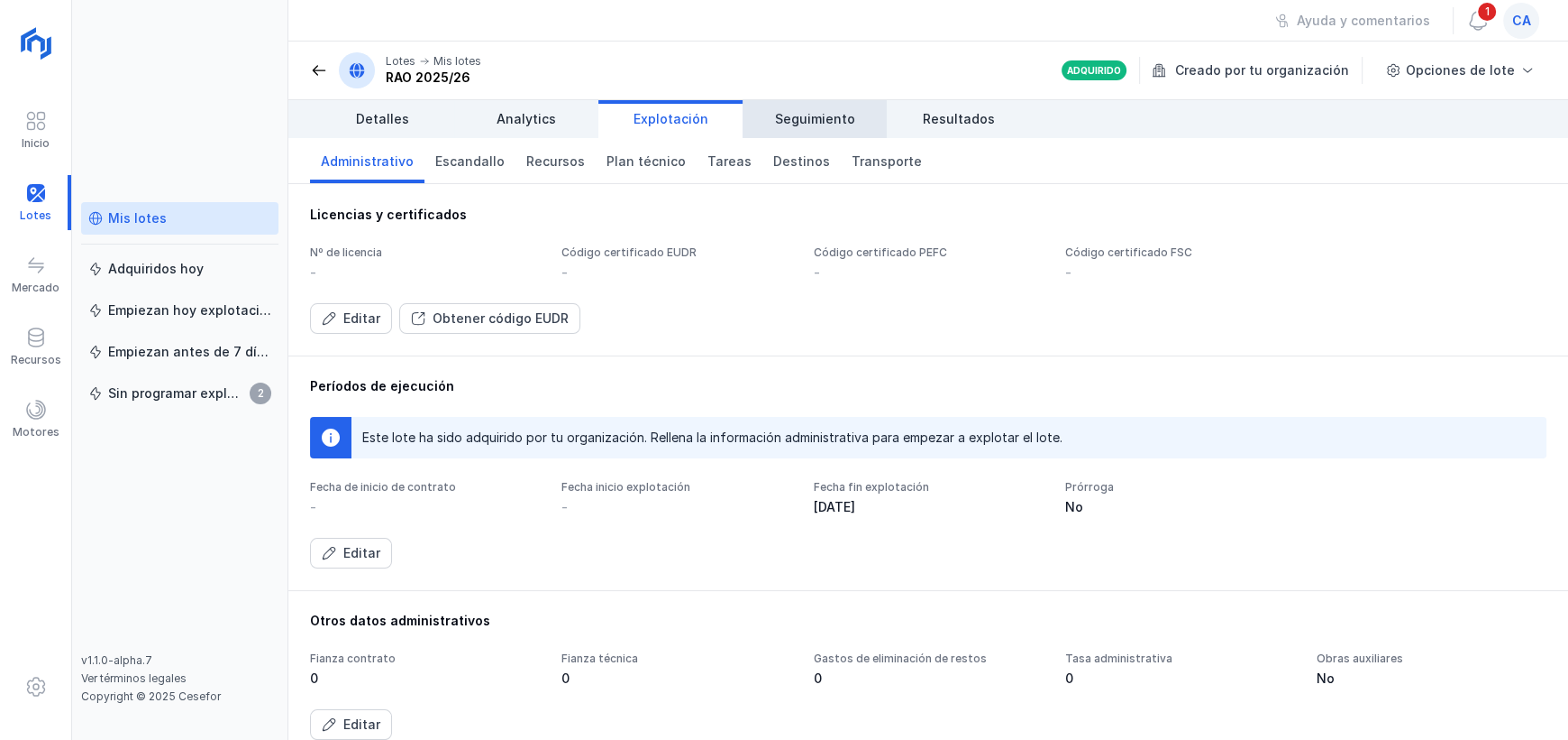
click at [839, 124] on span "Seguimiento" at bounding box center [815, 119] width 80 height 18
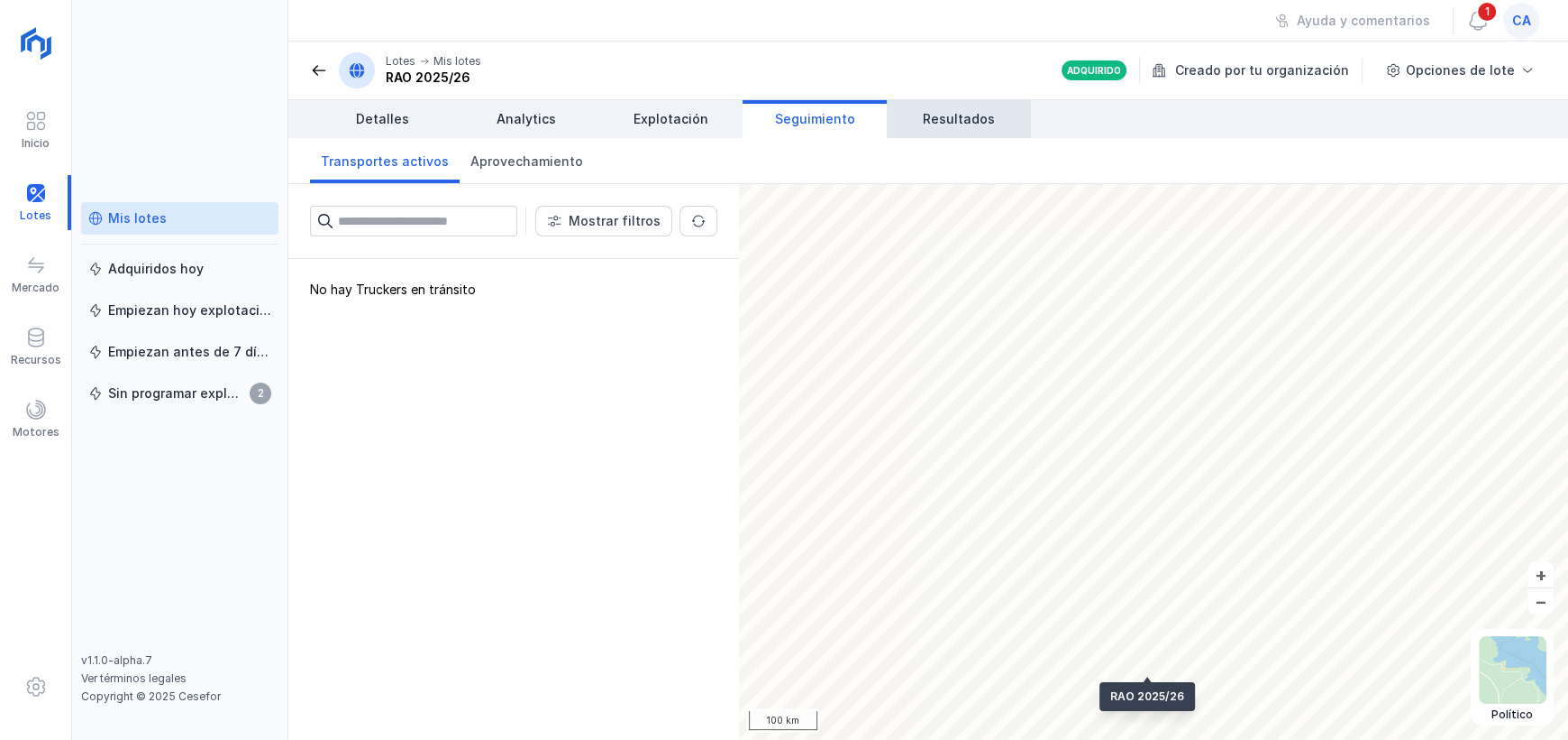
click at [922, 117] on link "Resultados" at bounding box center [959, 119] width 144 height 37
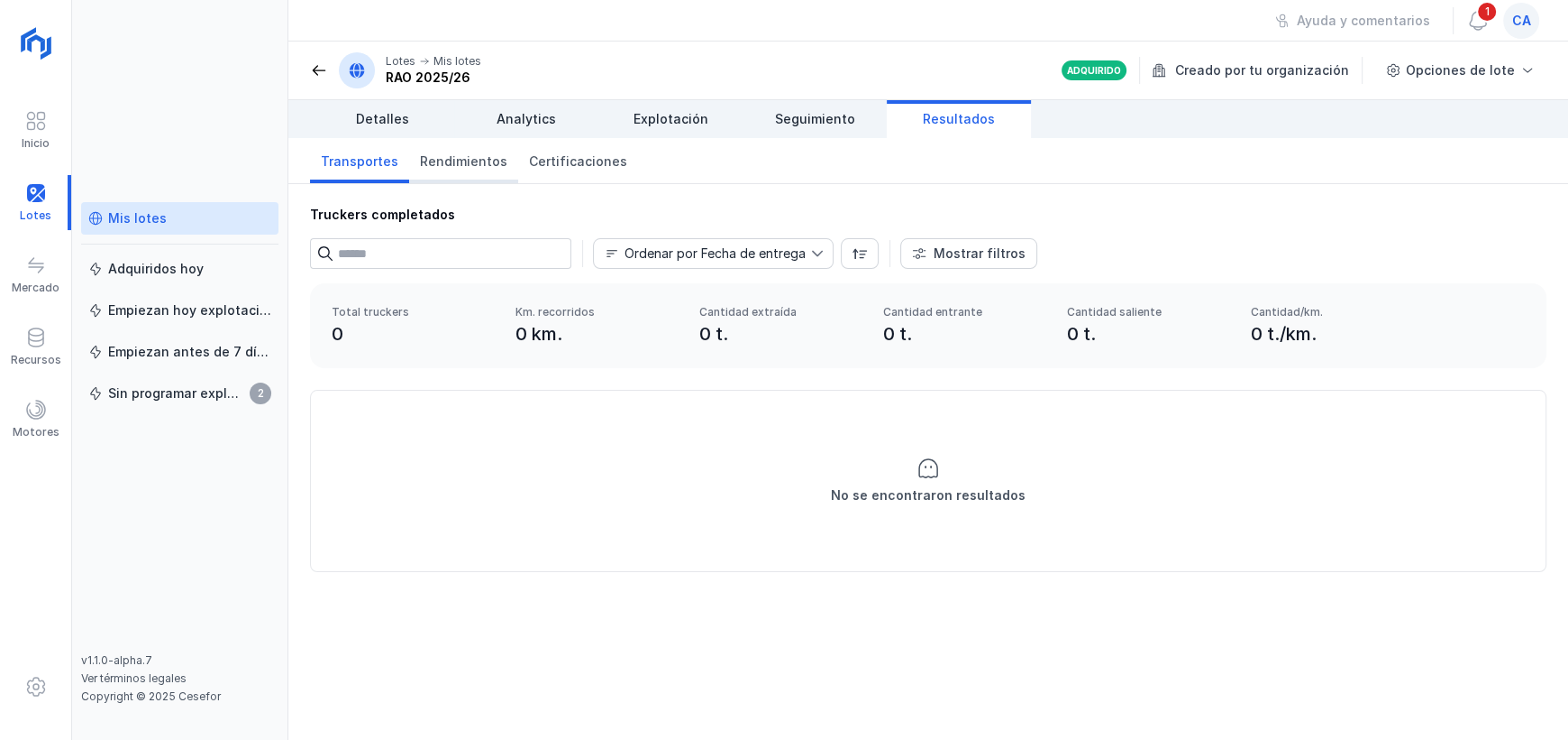
click at [470, 167] on span "Rendimientos" at bounding box center [464, 161] width 88 height 18
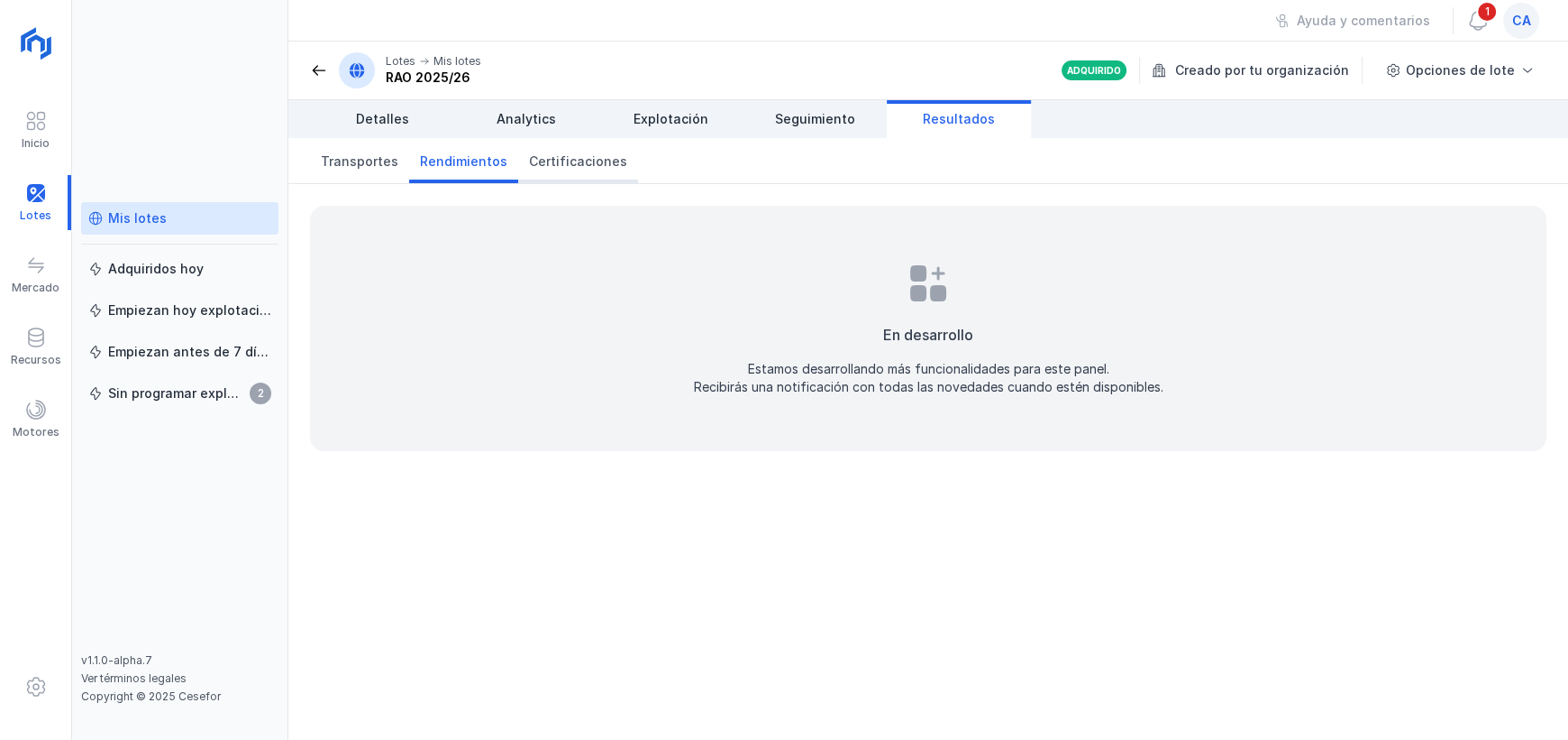
click at [556, 165] on span "Certificaciones" at bounding box center [578, 161] width 98 height 18
click at [36, 408] on span at bounding box center [36, 409] width 22 height 22
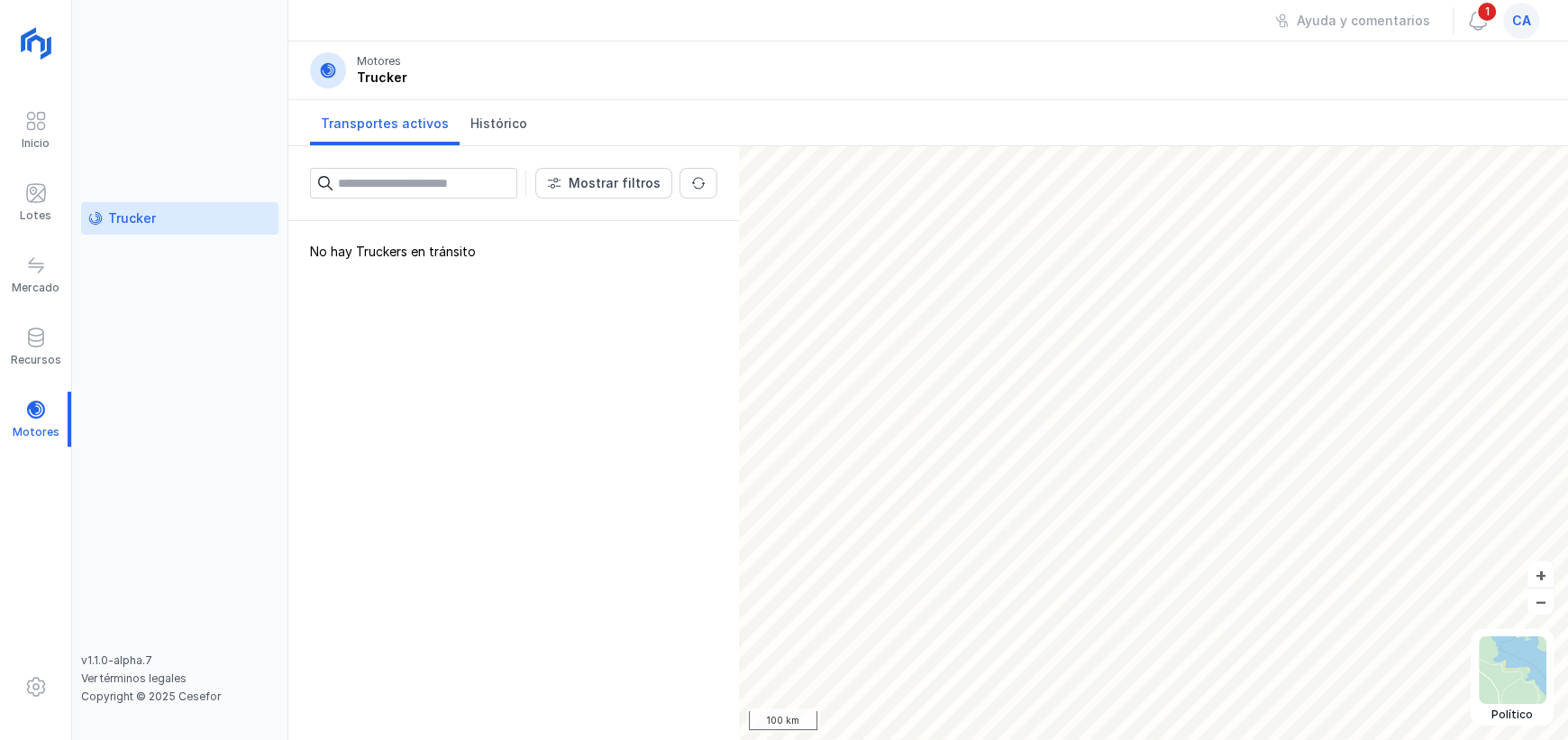
click at [395, 249] on div "No hay Truckers en tránsito" at bounding box center [513, 480] width 451 height 518
click at [485, 133] on link "Histórico" at bounding box center [499, 123] width 79 height 45
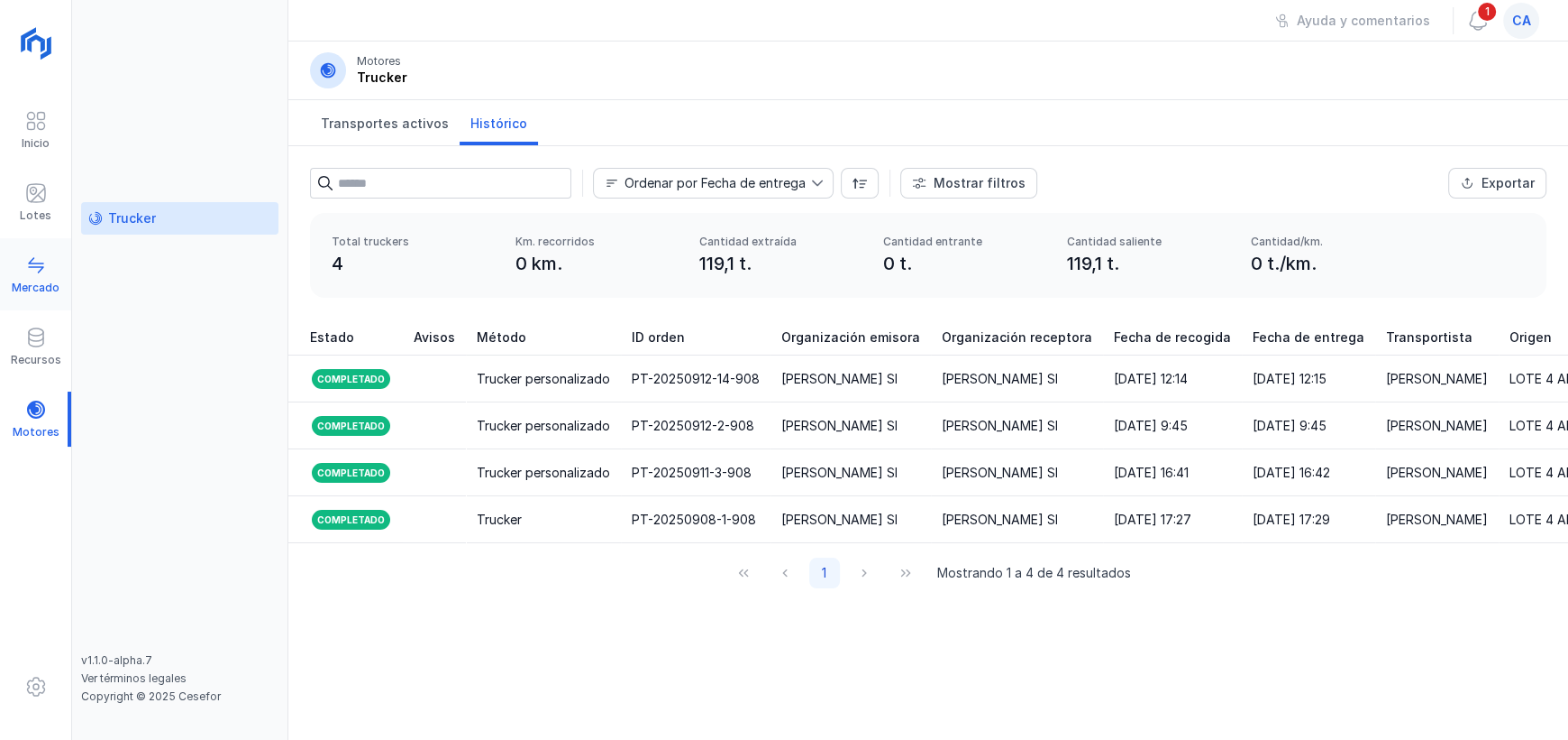
click at [52, 276] on div "Mercado" at bounding box center [36, 274] width 71 height 55
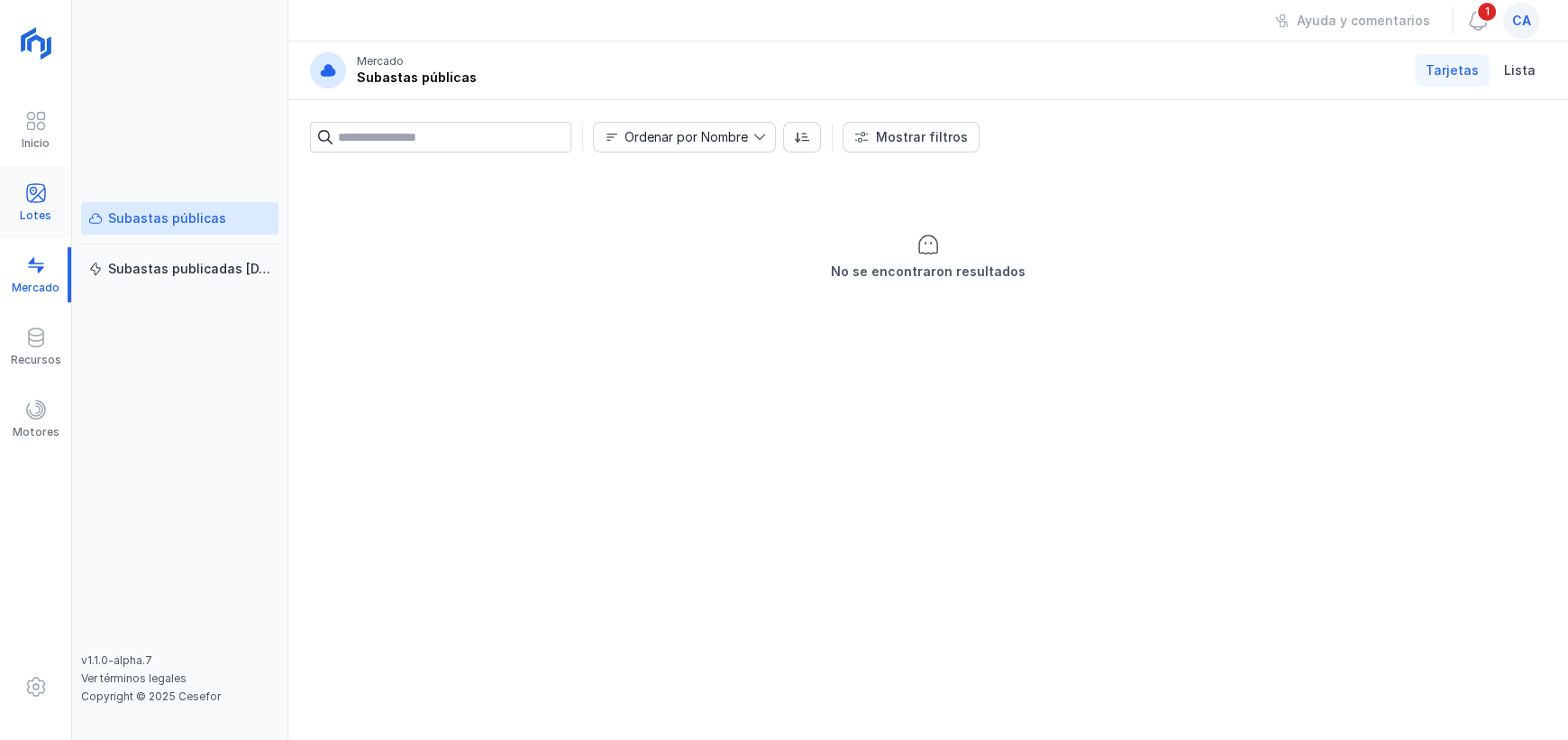
click at [34, 224] on div "Lotes" at bounding box center [36, 202] width 71 height 55
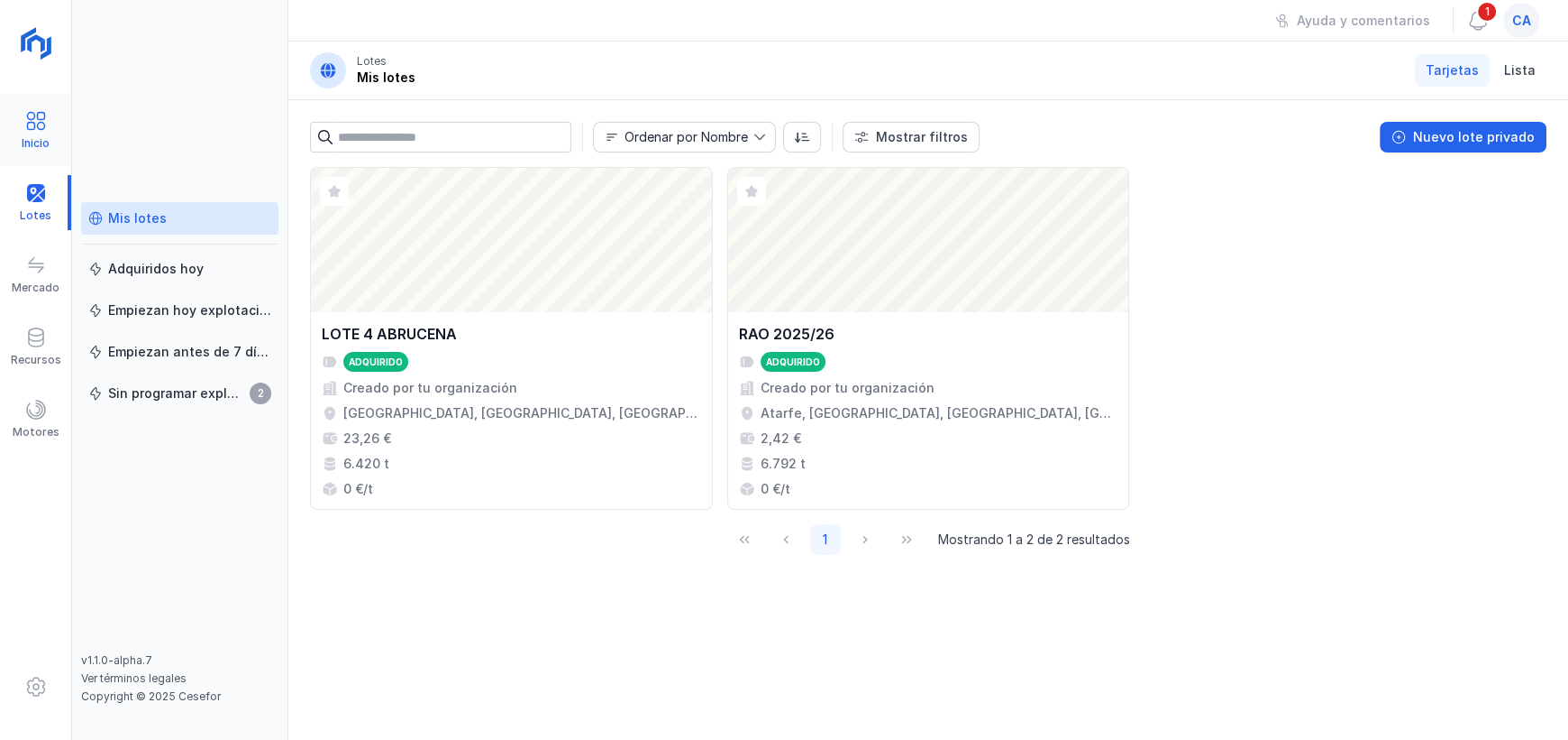
click at [35, 137] on div "Inicio" at bounding box center [36, 143] width 28 height 14
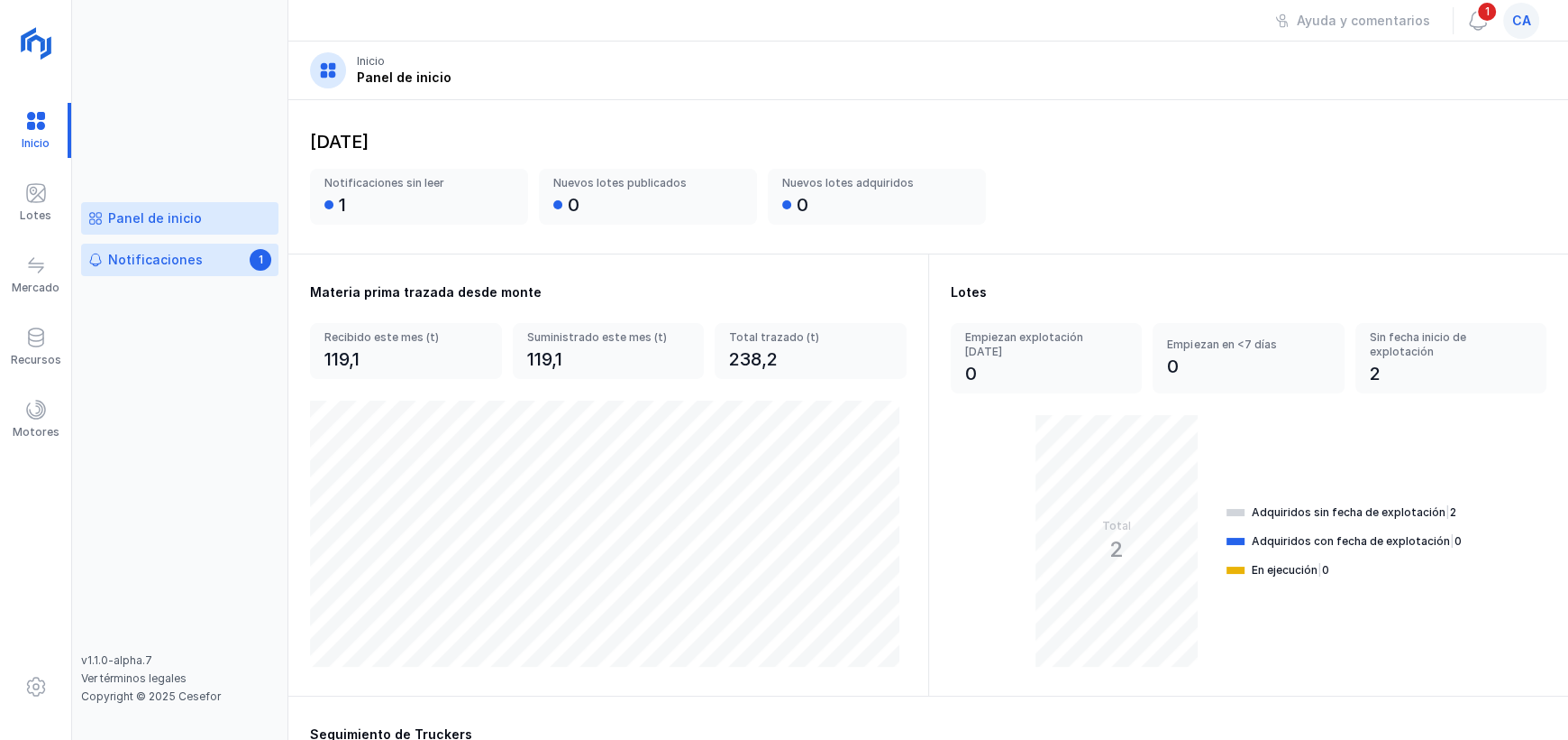
click at [165, 254] on div "Notificaciones" at bounding box center [155, 259] width 94 height 18
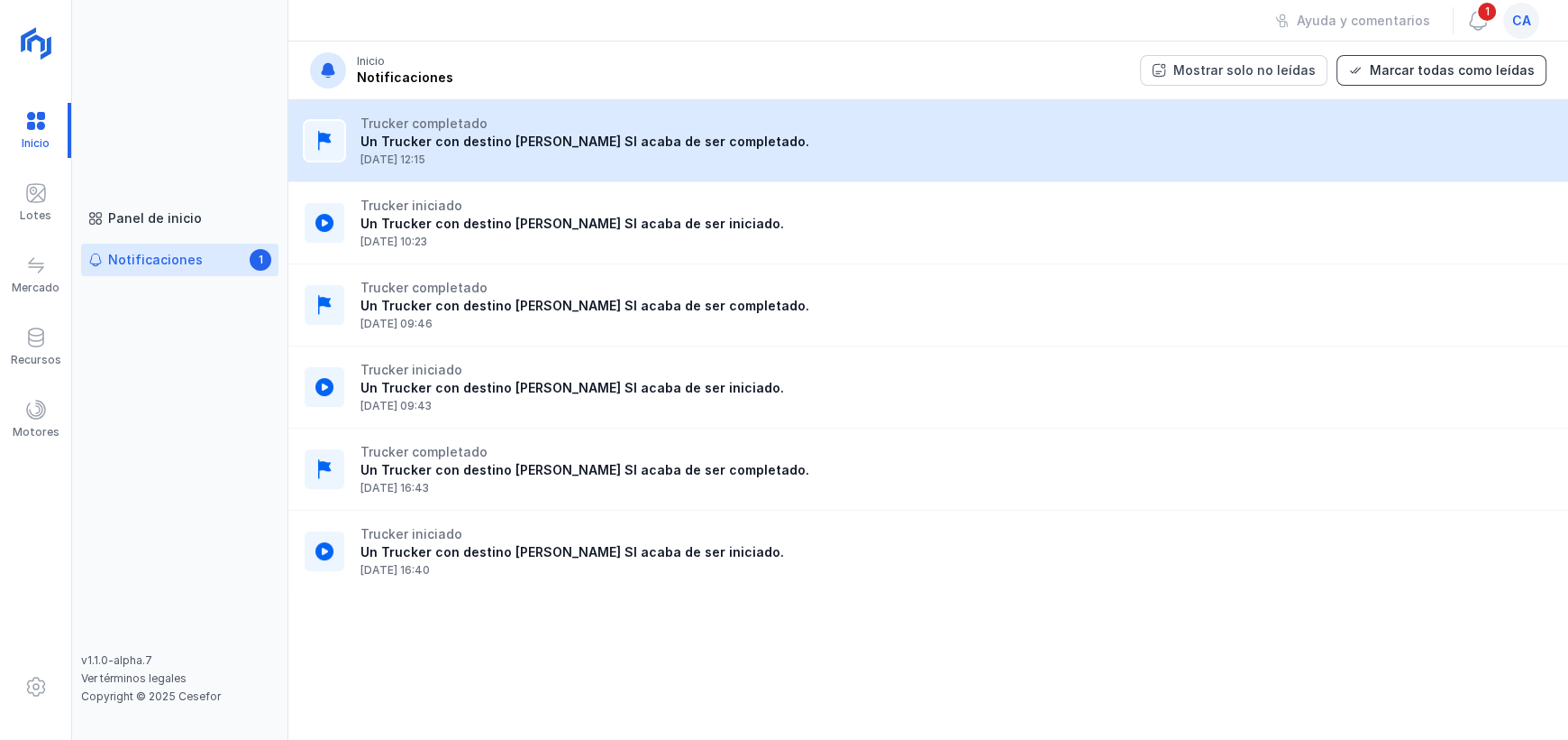
click at [1431, 63] on div "Marcar todas como leídas" at bounding box center [1452, 70] width 165 height 18
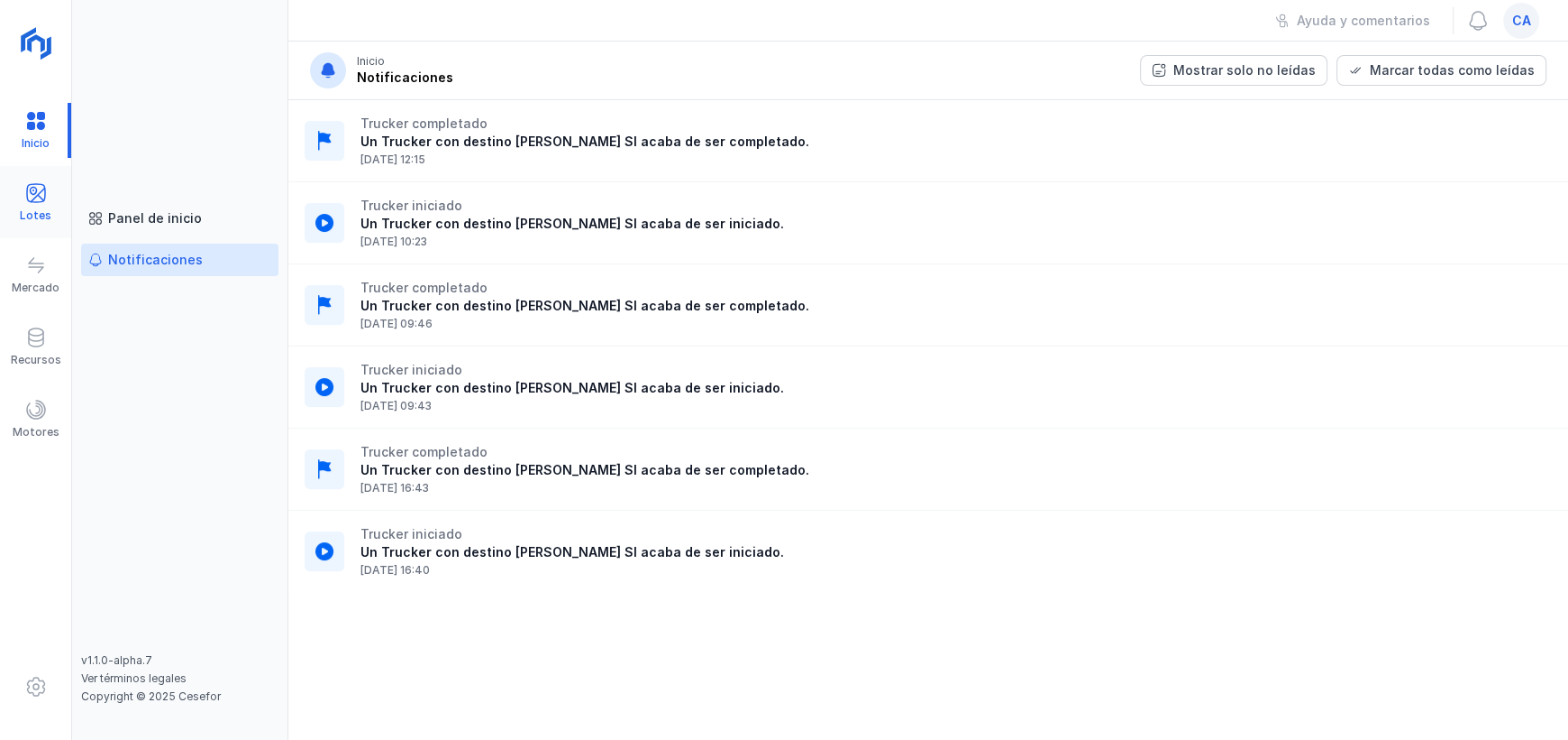
click at [28, 198] on span at bounding box center [36, 193] width 22 height 22
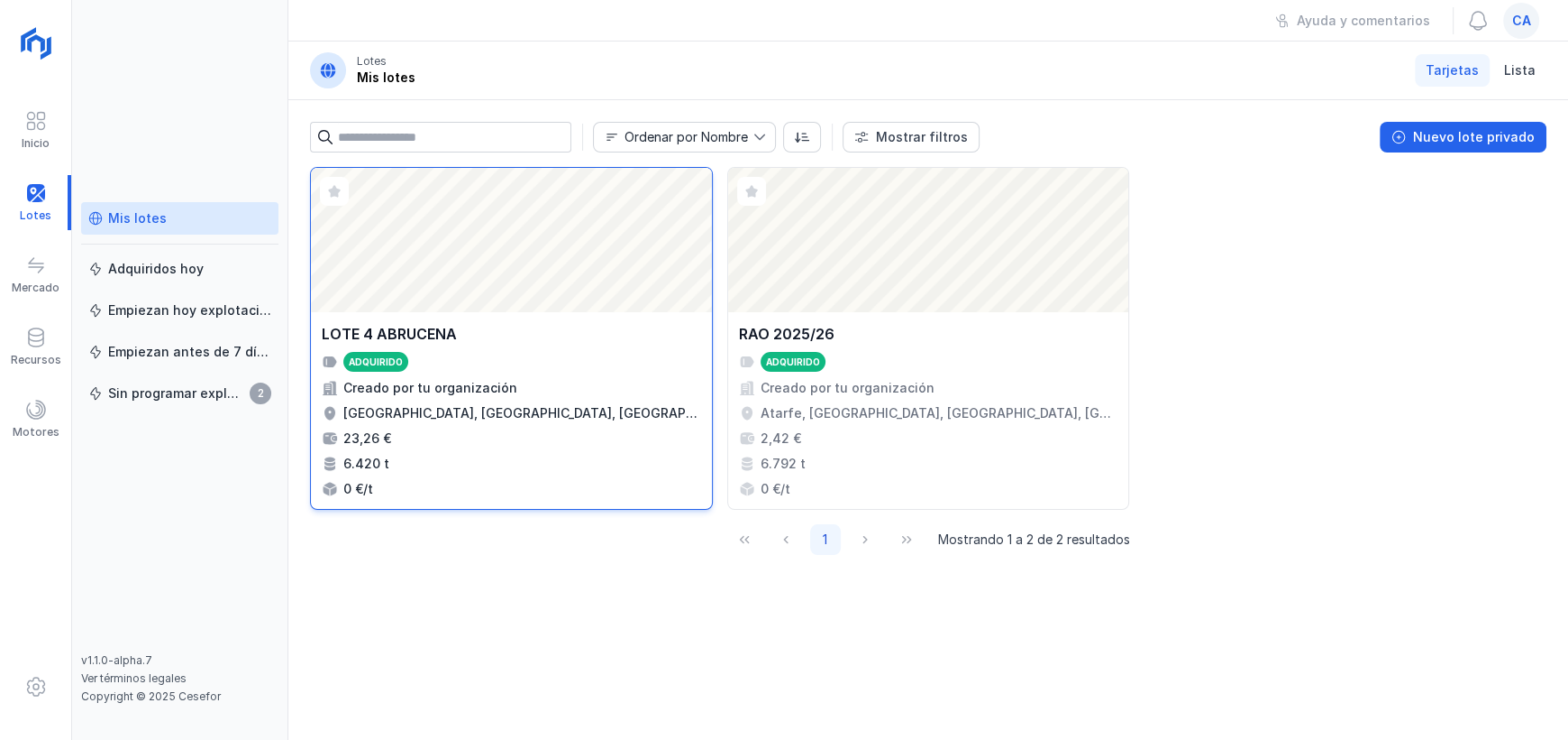
click at [554, 302] on div "Abrir lote" at bounding box center [511, 239] width 401 height 144
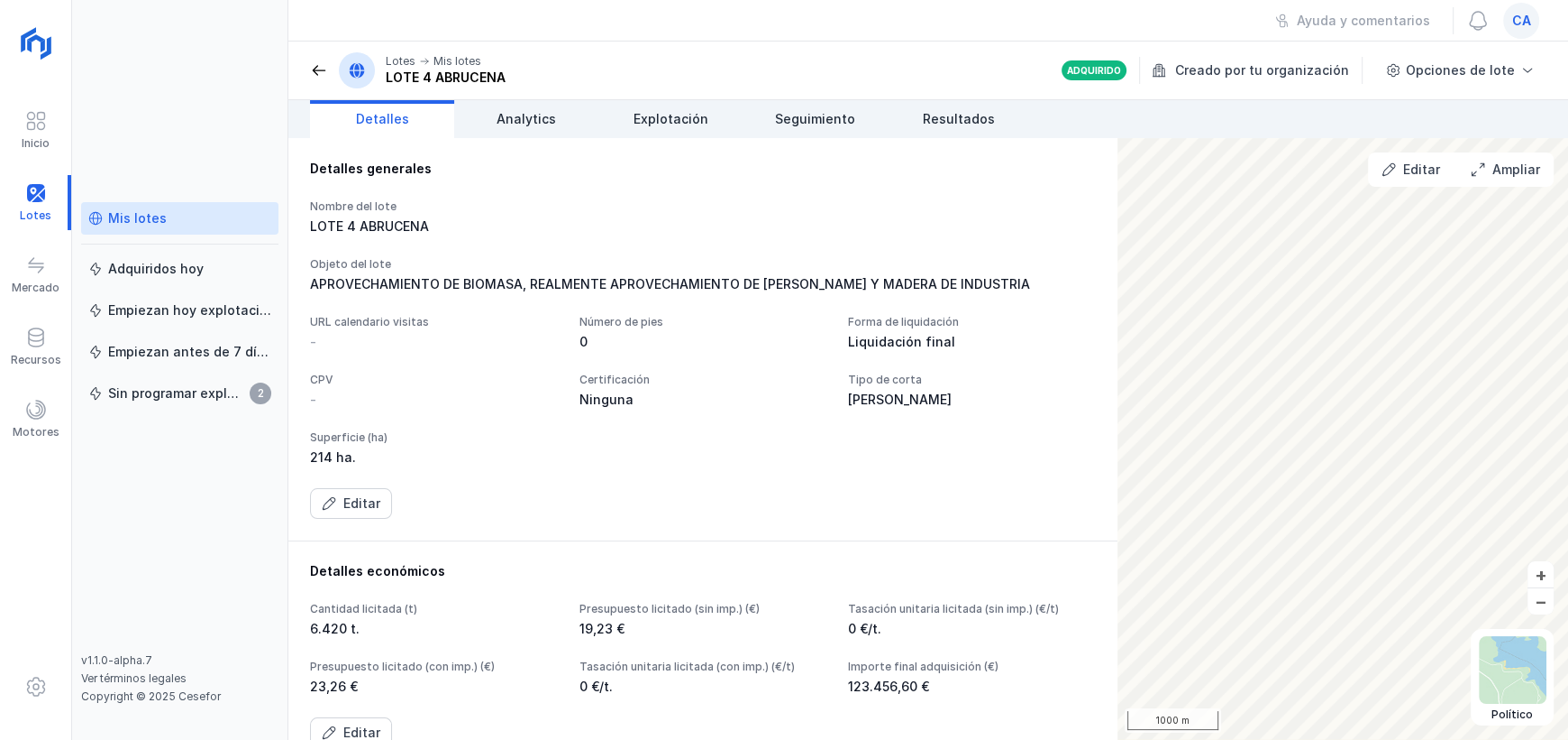
click at [314, 72] on span at bounding box center [319, 70] width 18 height 18
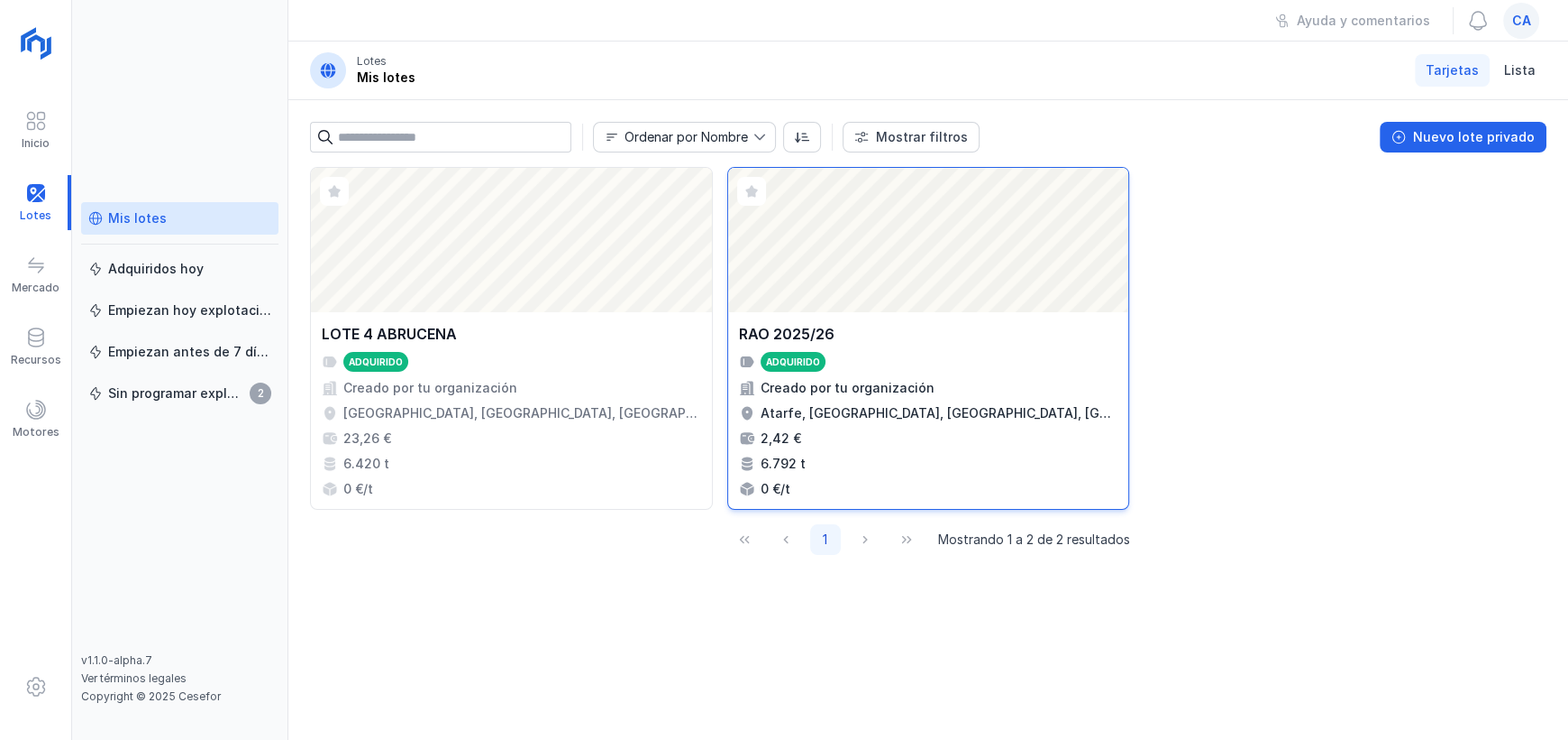
click at [889, 233] on div "Abrir lote" at bounding box center [928, 239] width 401 height 144
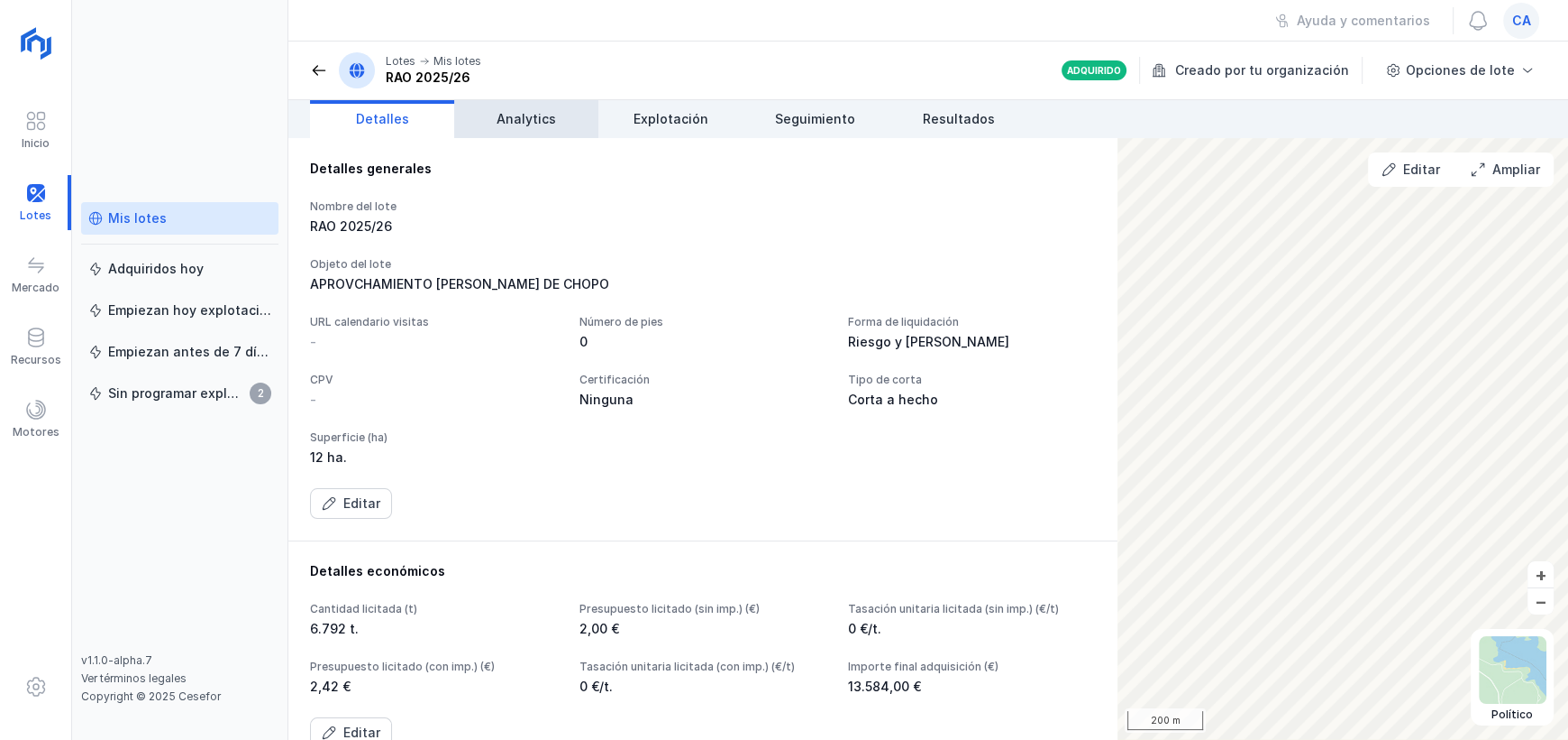
click at [481, 115] on link "Analytics" at bounding box center [526, 119] width 144 height 37
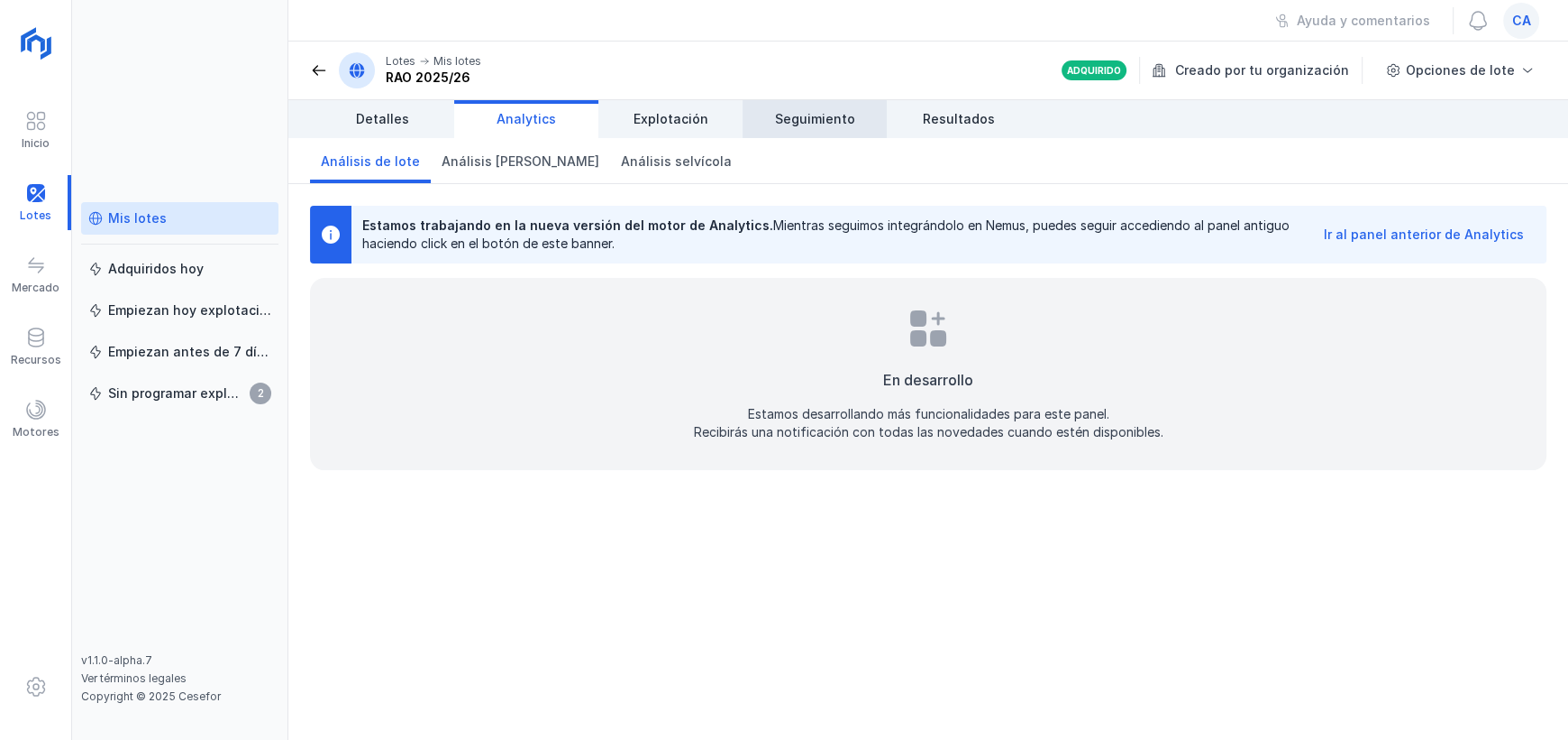
drag, startPoint x: 711, startPoint y: 113, endPoint x: 796, endPoint y: 119, distance: 85.2
click at [712, 113] on link "Explotación" at bounding box center [670, 119] width 144 height 37
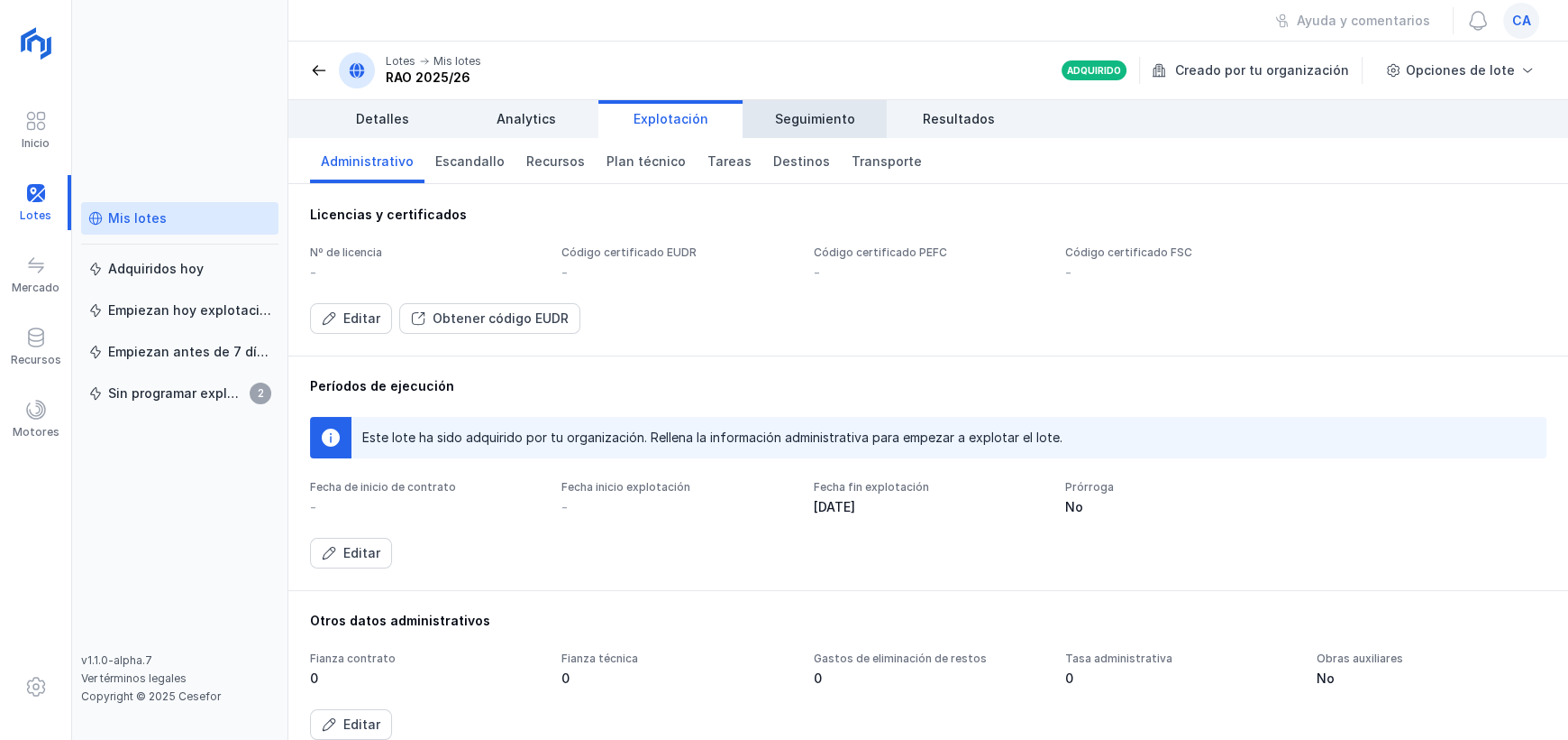
click at [813, 113] on span "Seguimiento" at bounding box center [815, 119] width 80 height 18
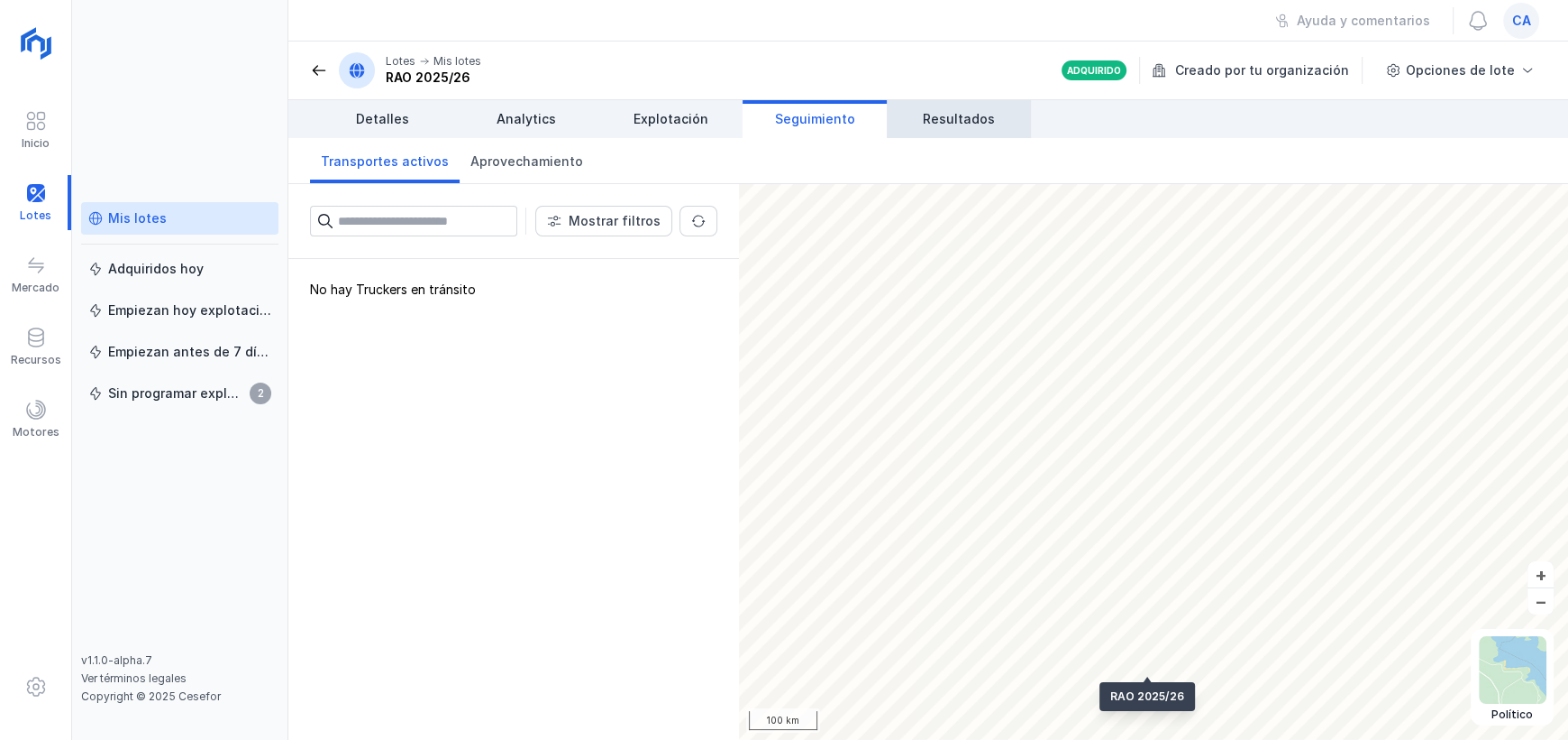
click at [954, 133] on link "Resultados" at bounding box center [959, 119] width 144 height 37
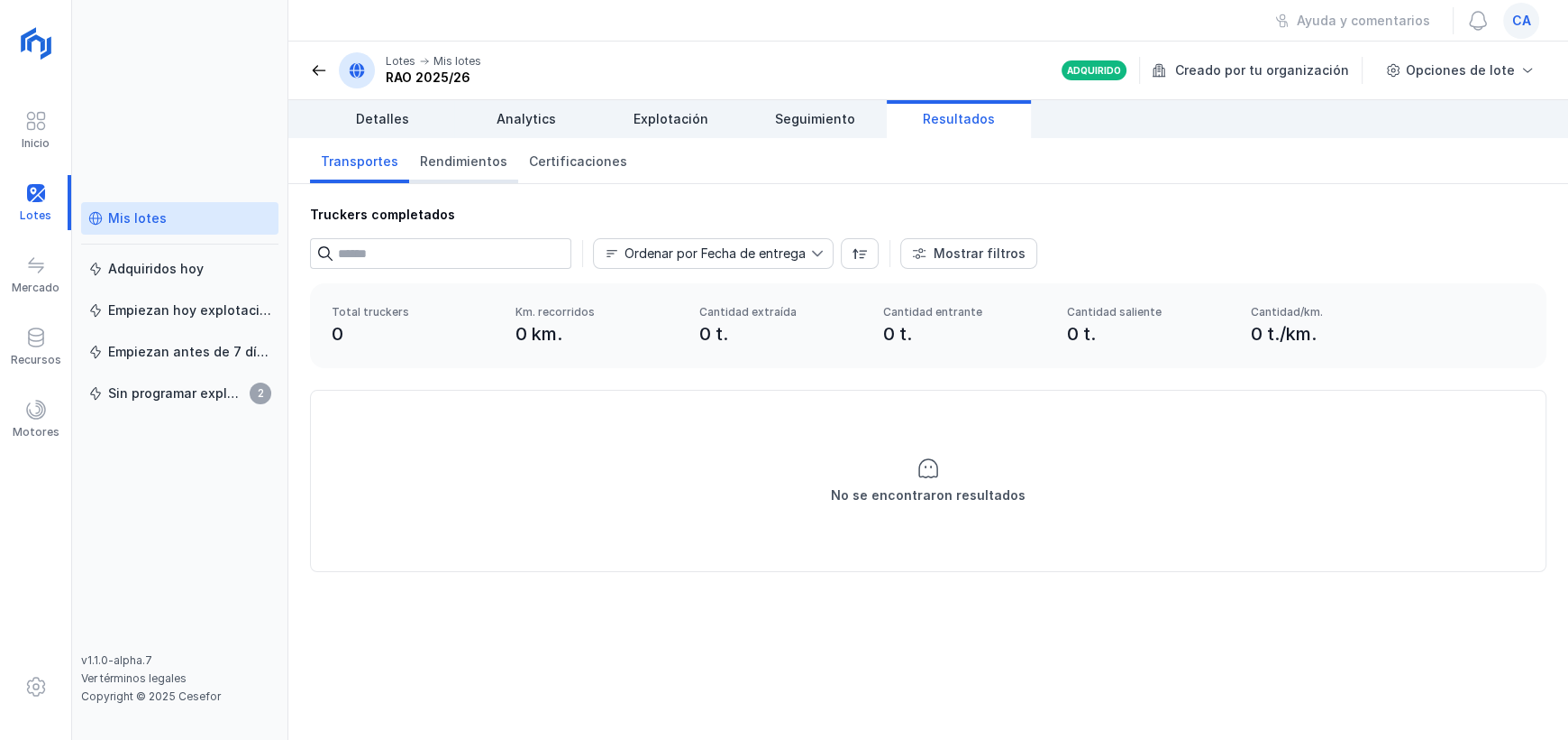
click at [441, 167] on span "Rendimientos" at bounding box center [464, 161] width 88 height 18
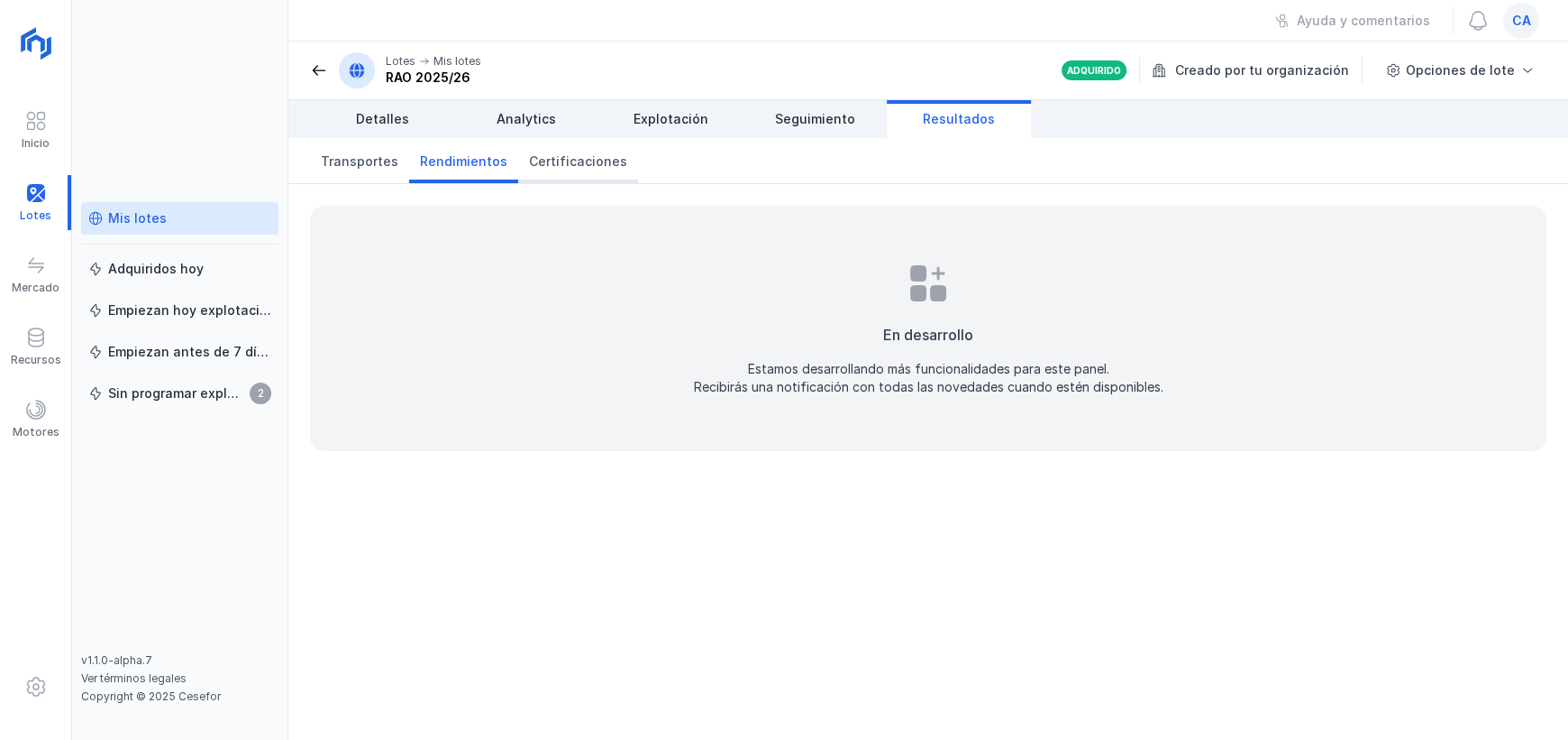
click at [544, 162] on span "Certificaciones" at bounding box center [578, 161] width 98 height 18
click at [352, 167] on span "Transportes" at bounding box center [359, 161] width 78 height 18
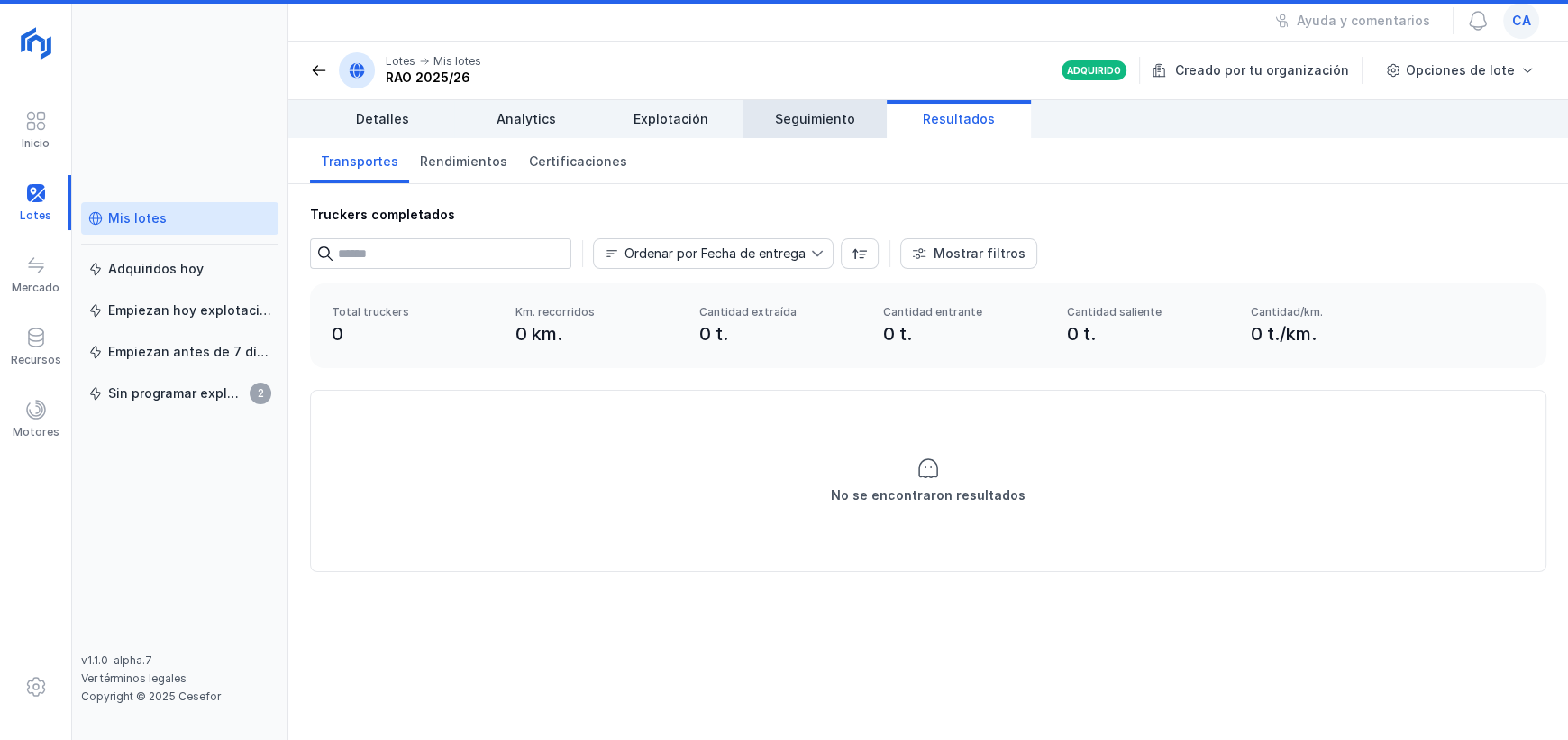
click at [790, 124] on span "Seguimiento" at bounding box center [815, 119] width 80 height 18
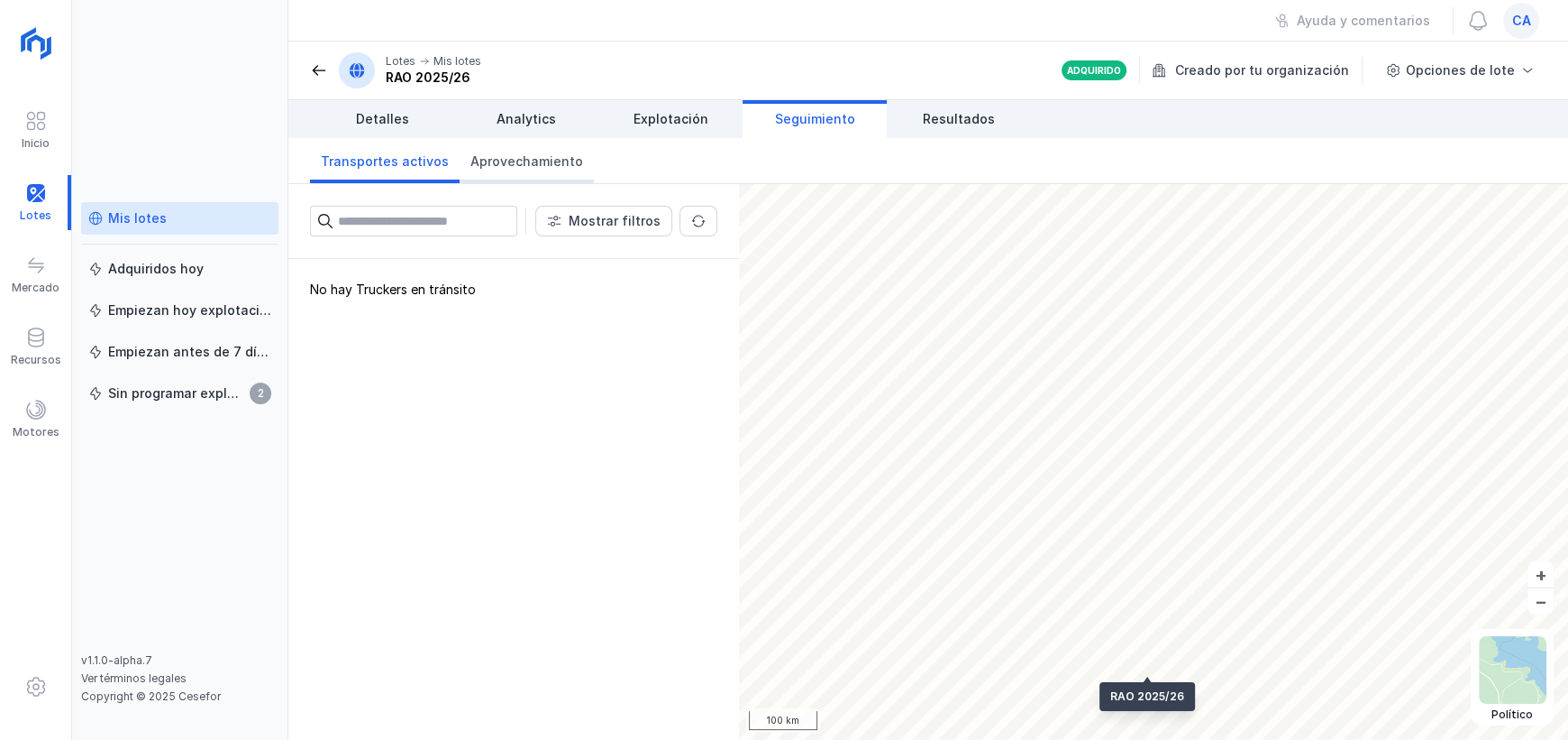
click at [507, 159] on span "Aprovechamiento" at bounding box center [526, 161] width 113 height 18
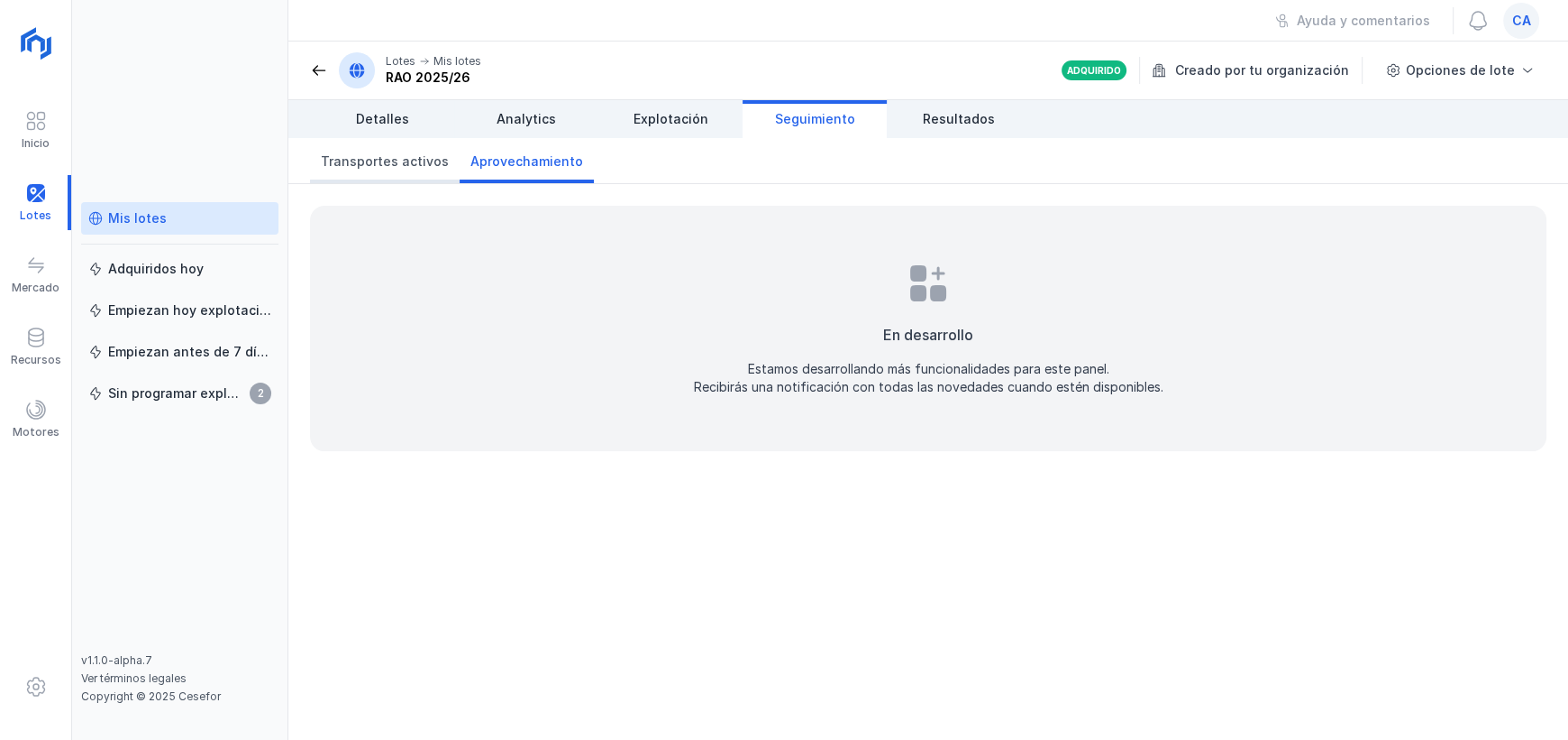
click at [409, 153] on span "Transportes activos" at bounding box center [384, 161] width 128 height 18
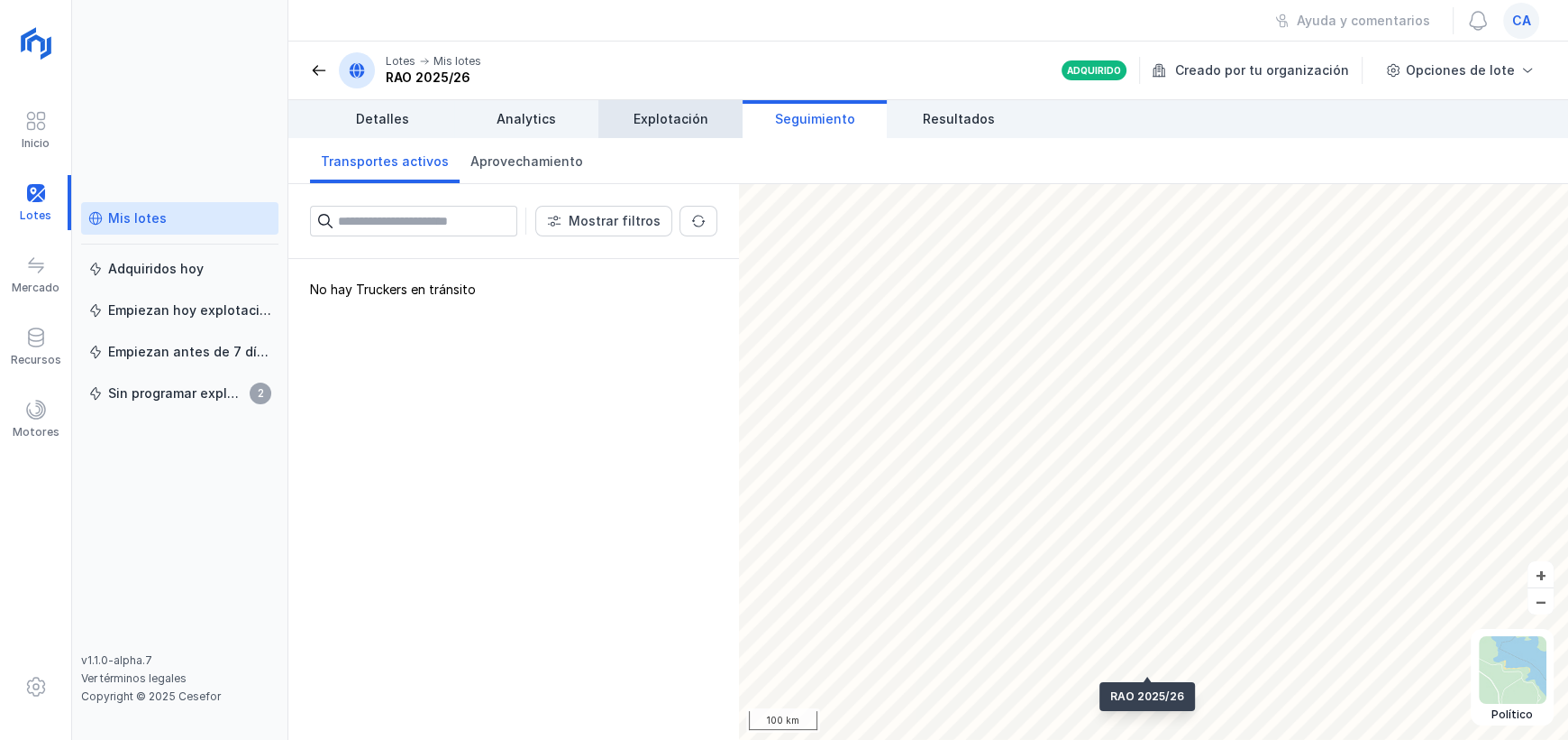
click at [674, 112] on span "Explotación" at bounding box center [671, 119] width 75 height 18
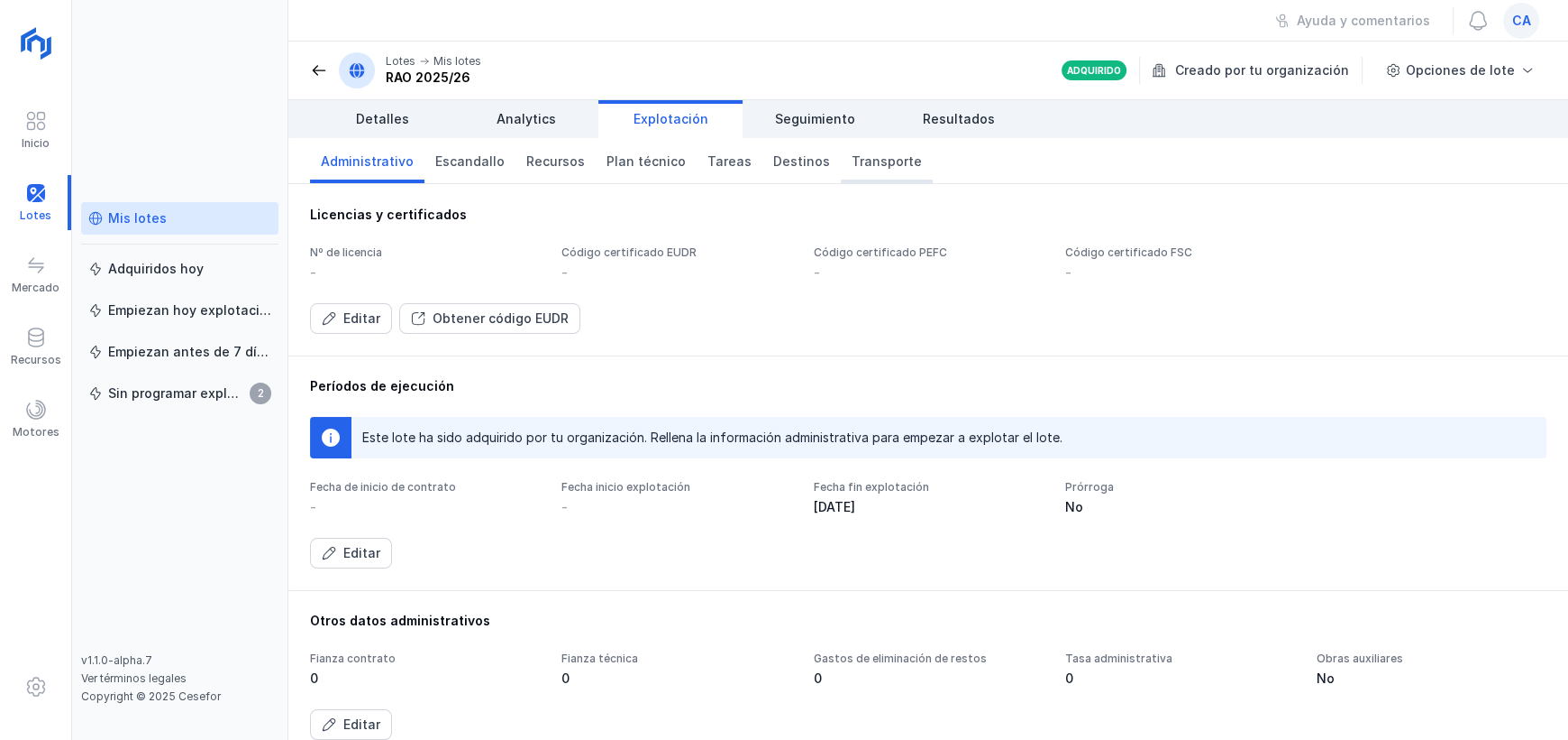
click at [852, 161] on span "Transporte" at bounding box center [886, 161] width 70 height 18
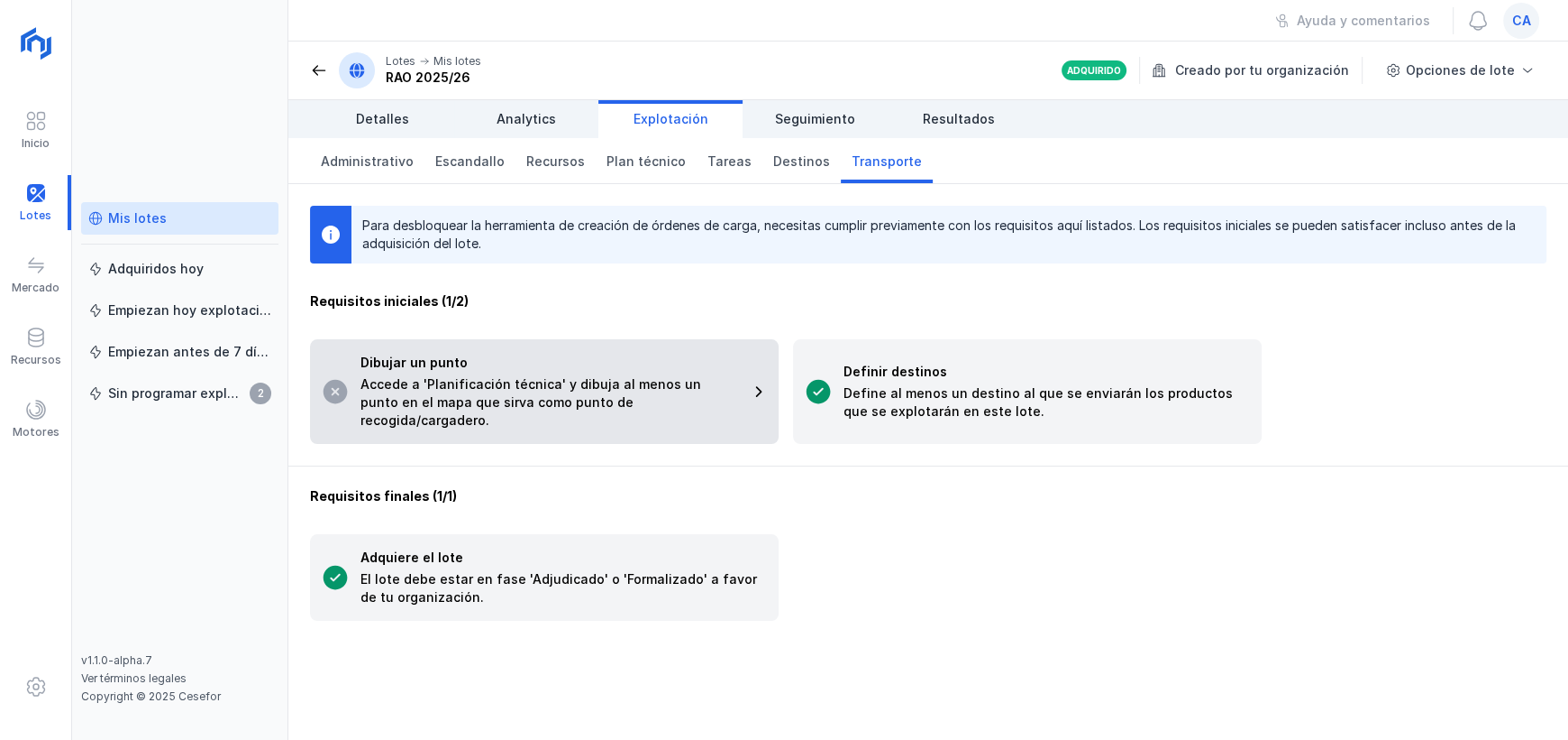
click at [516, 378] on div "Accede a 'Planificación técnica' y dibuja al menos un punto en el mapa que sirv…" at bounding box center [550, 402] width 379 height 54
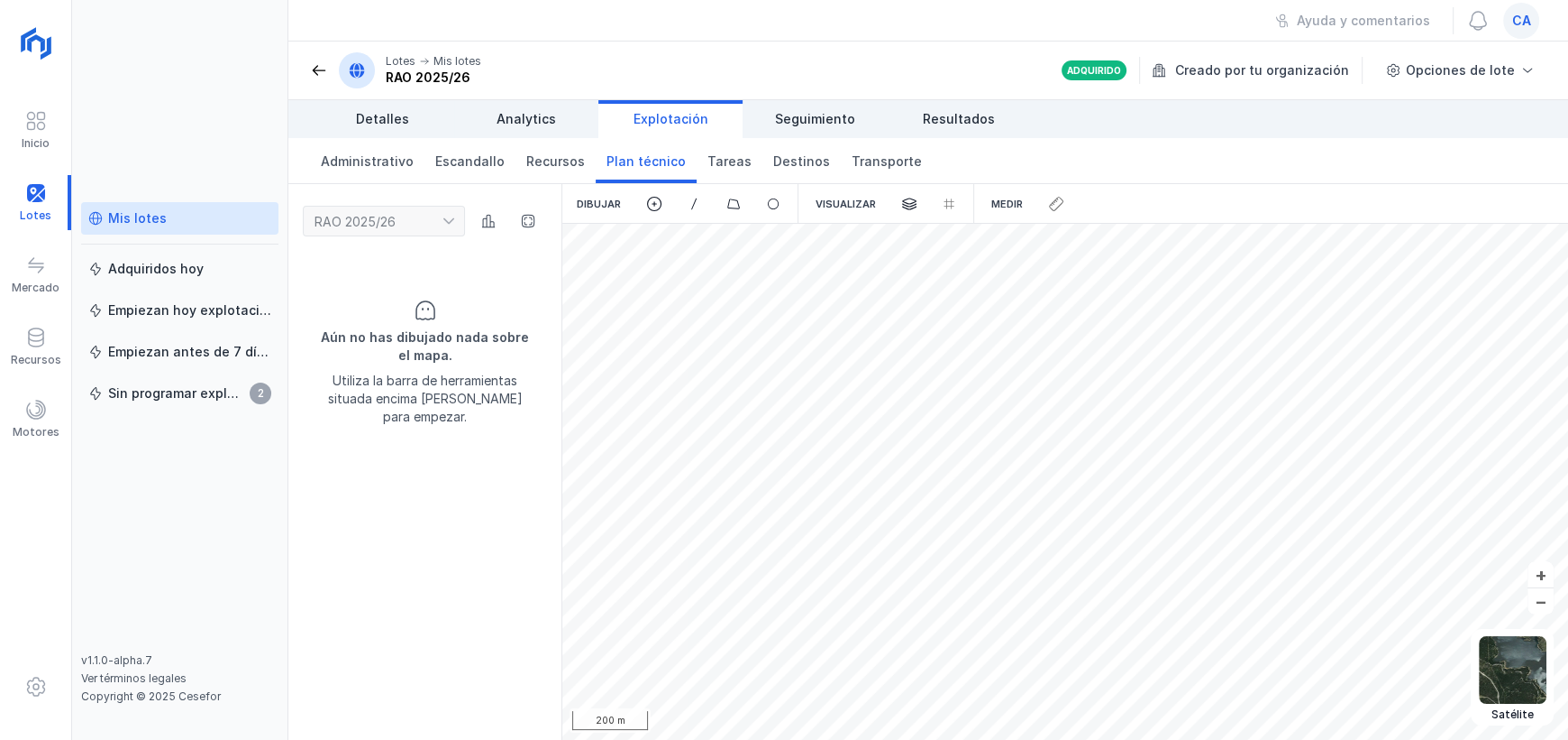
drag, startPoint x: 611, startPoint y: 200, endPoint x: 570, endPoint y: 202, distance: 41.0
click at [608, 194] on div "Dibujar" at bounding box center [599, 204] width 73 height 39
click at [654, 200] on span at bounding box center [654, 203] width 16 height 16
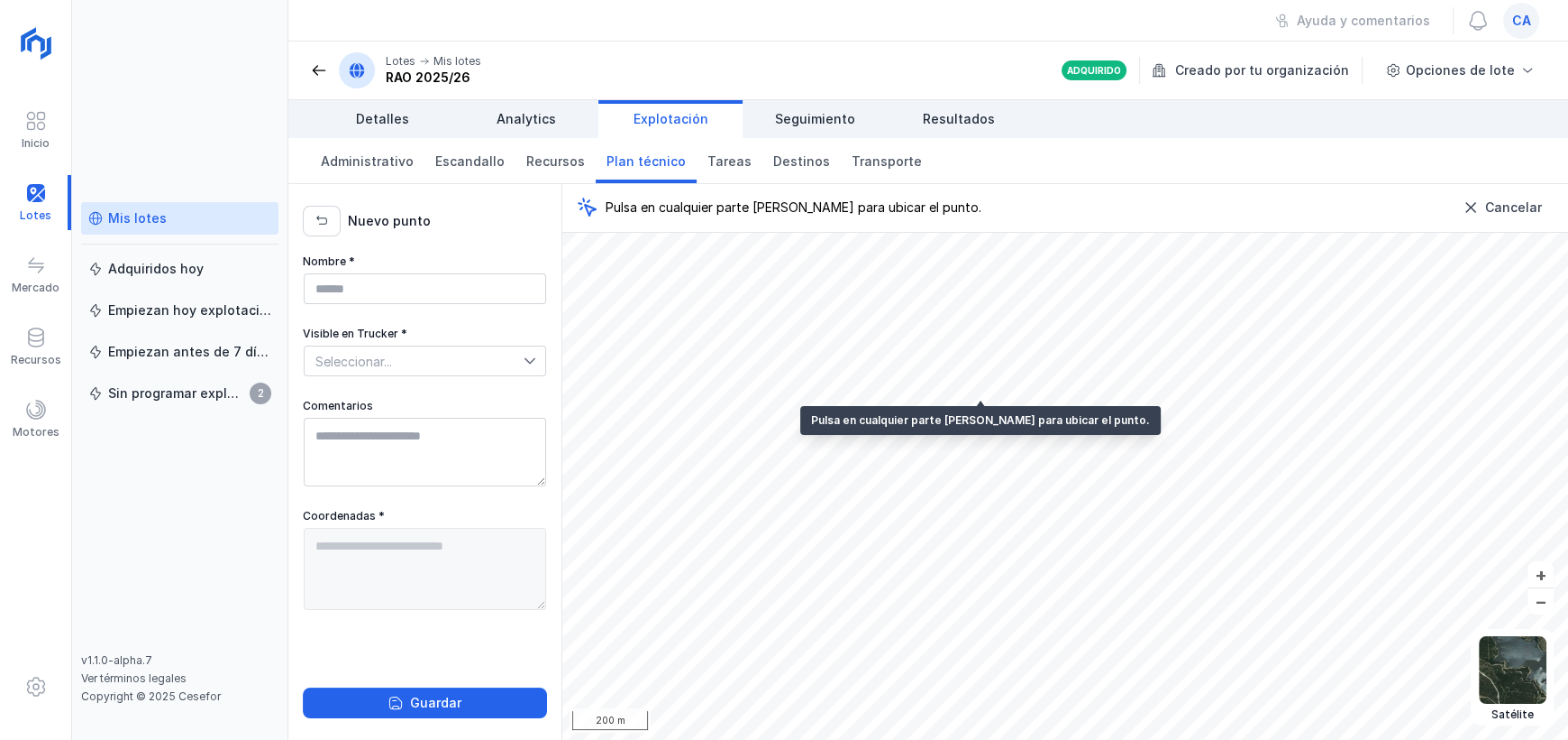
type textarea "**********"
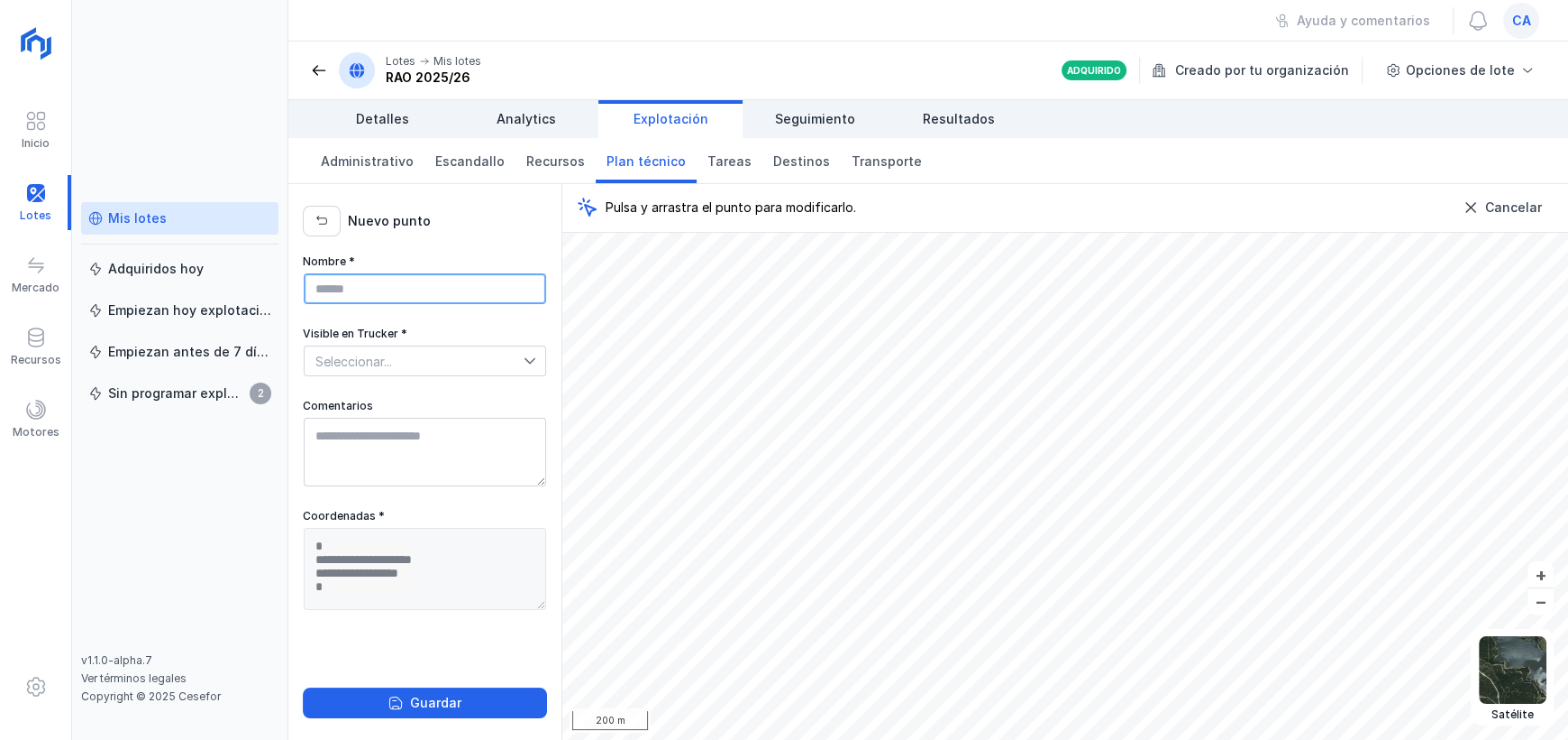
click at [405, 287] on input "Nombre *" at bounding box center [424, 288] width 242 height 31
type input "**********"
click at [437, 370] on span "Seleccionar..." at bounding box center [414, 360] width 219 height 29
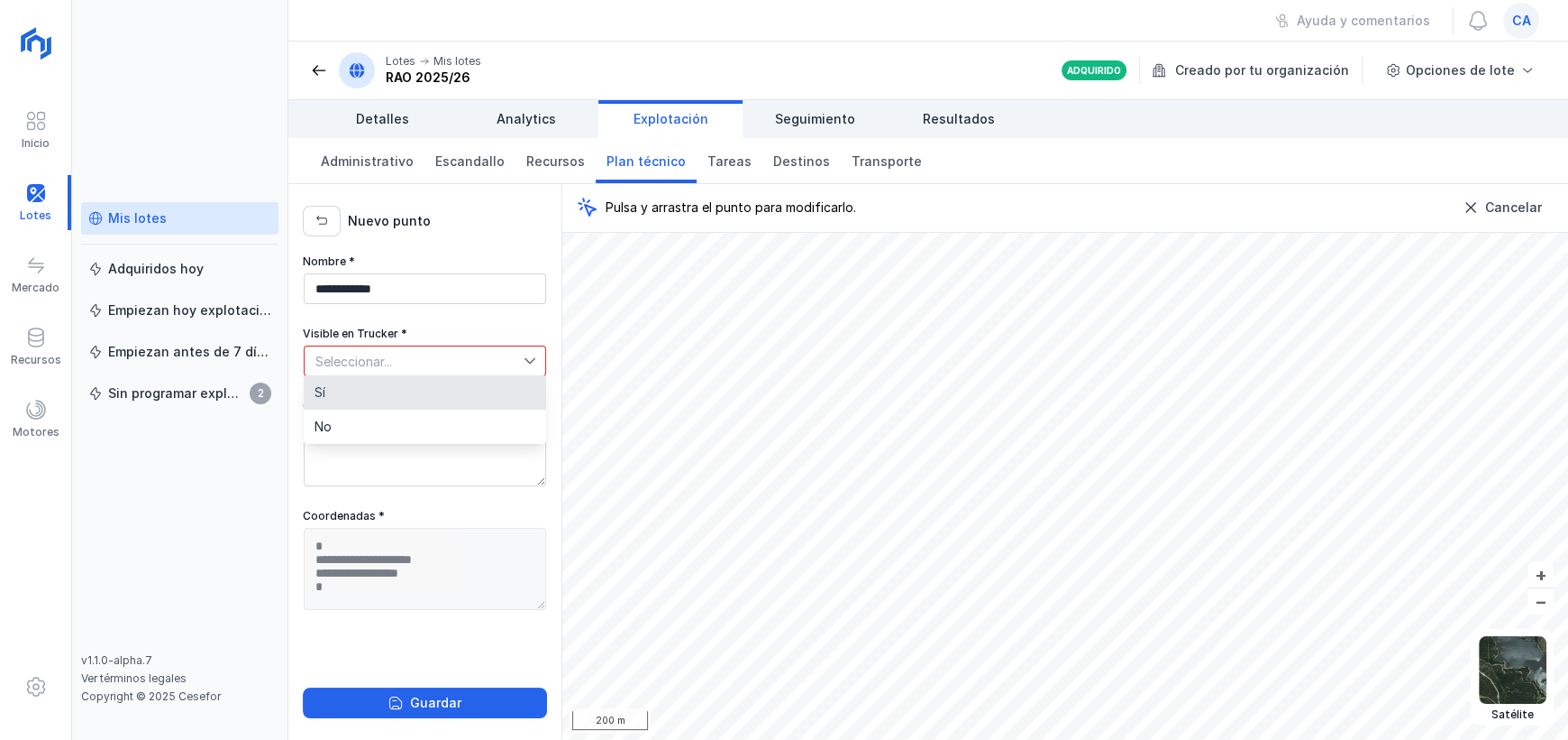
click at [424, 397] on li "Sí" at bounding box center [424, 392] width 242 height 35
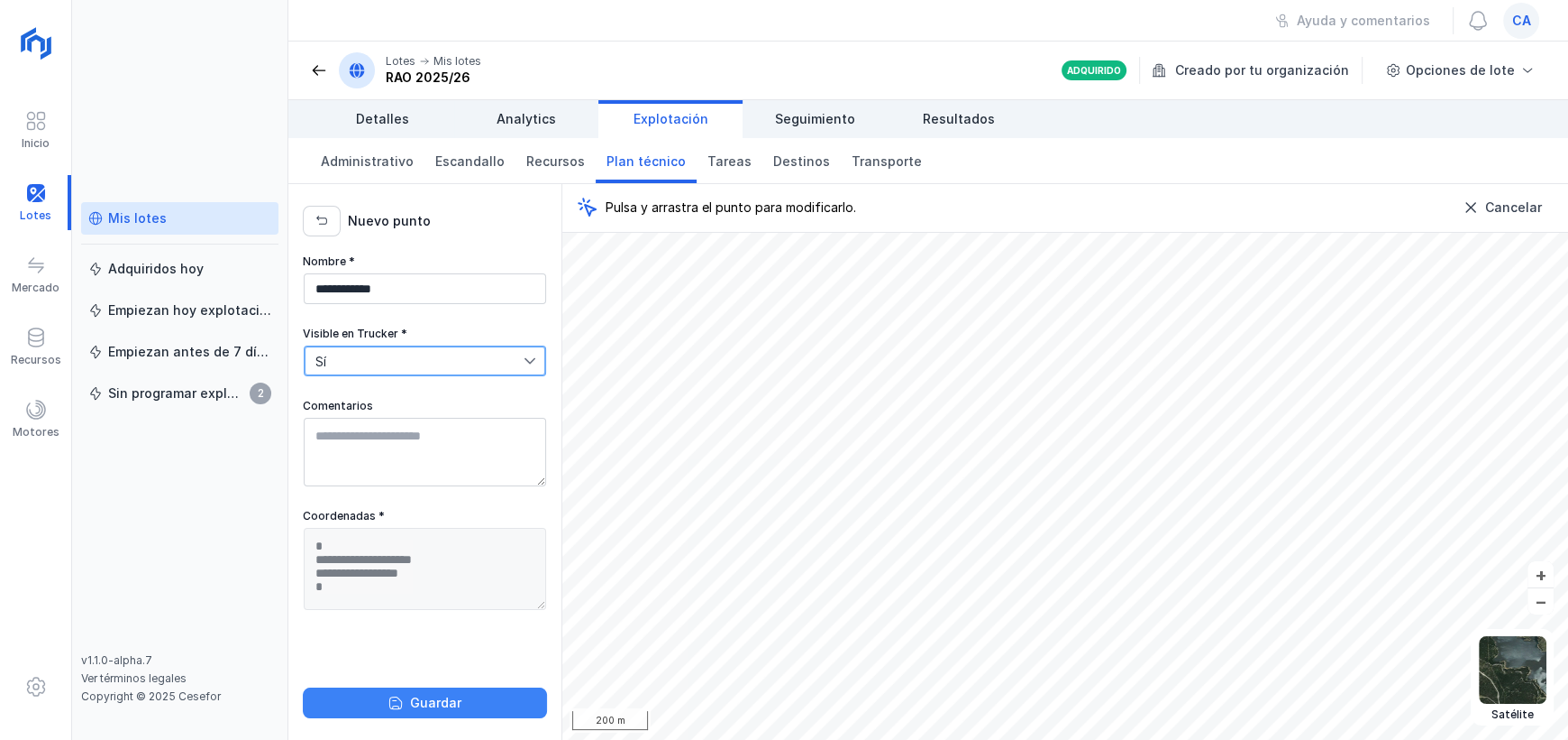
click at [440, 709] on div "Guardar" at bounding box center [436, 702] width 51 height 18
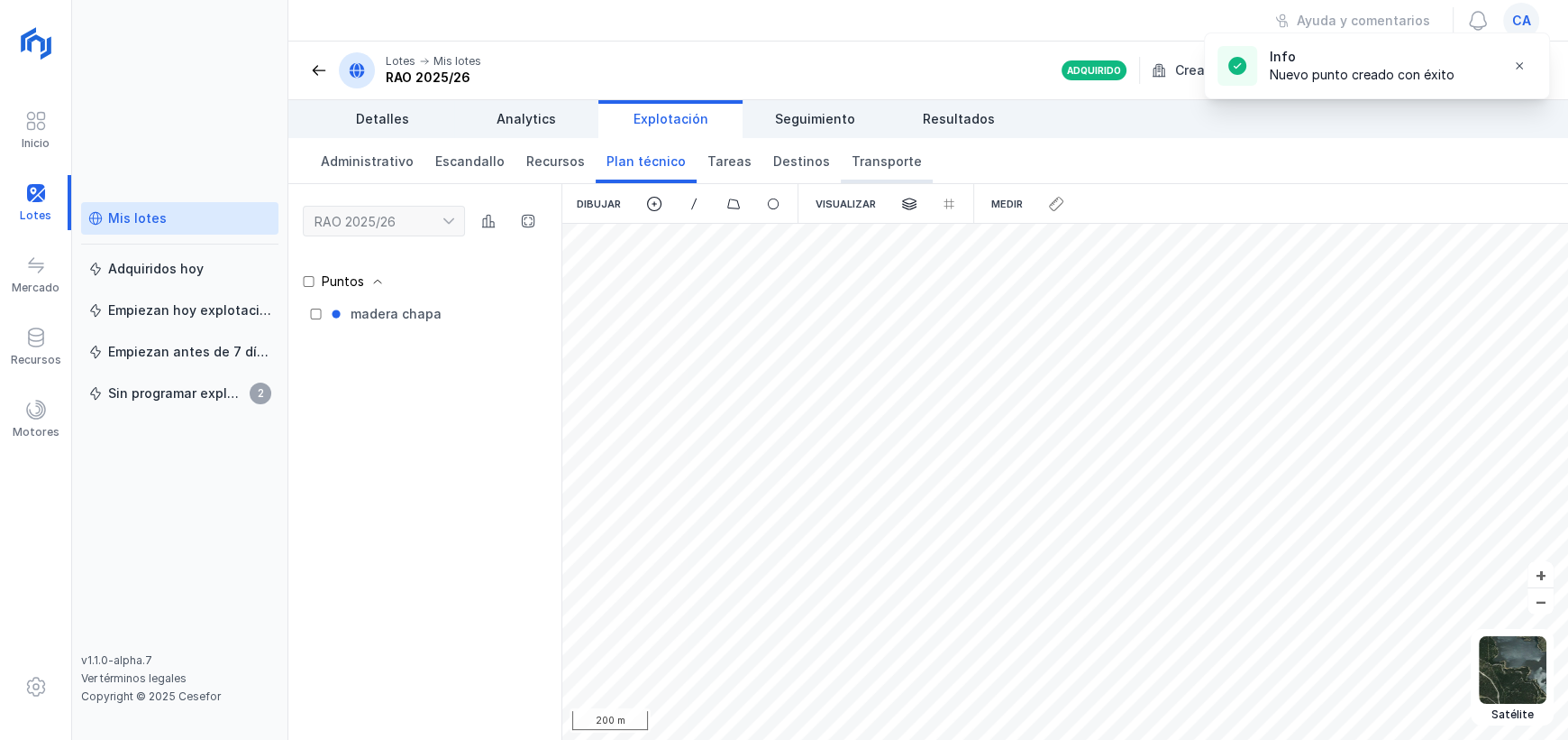
click at [887, 167] on span "Transporte" at bounding box center [886, 161] width 70 height 18
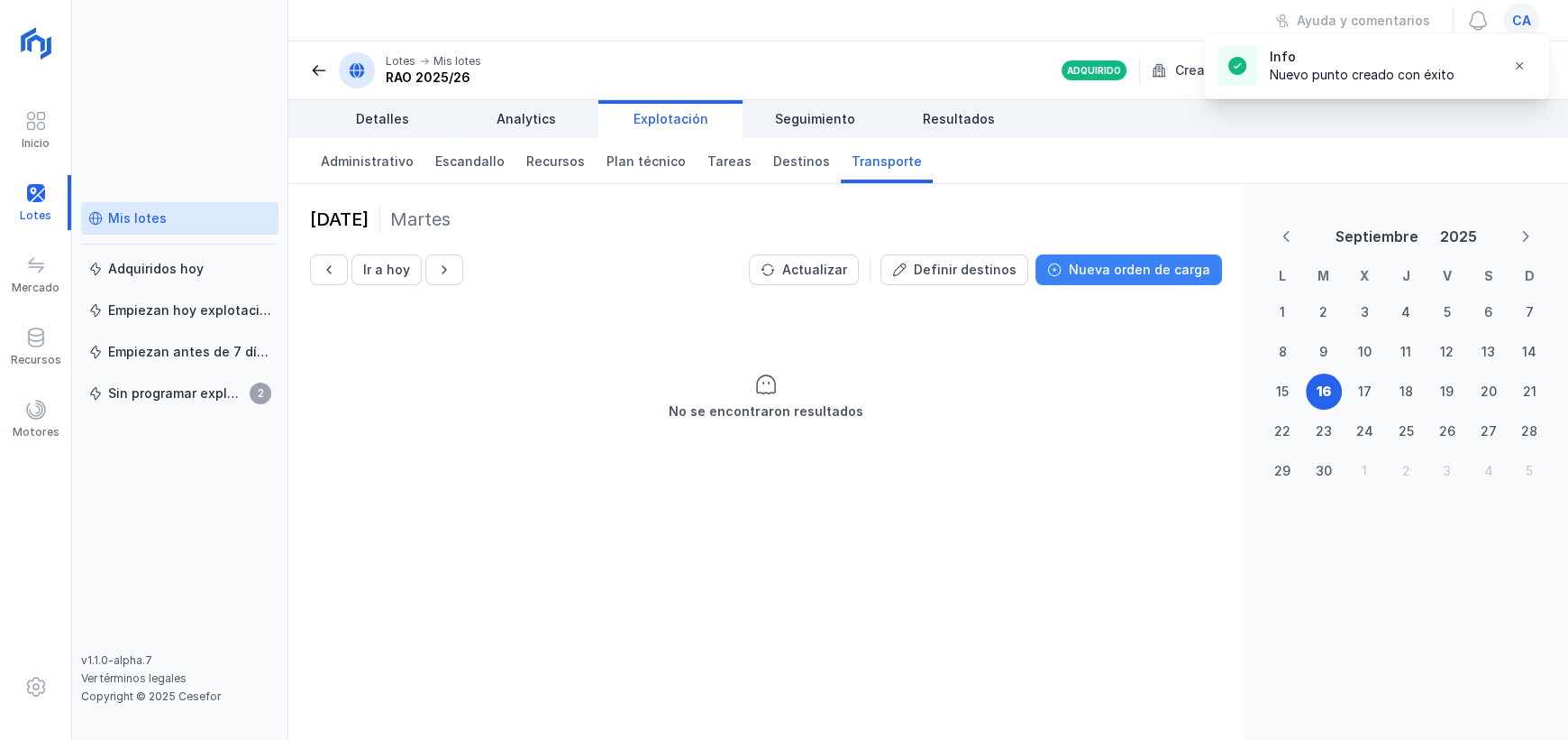
click at [1141, 273] on div "Nueva orden de carga" at bounding box center [1139, 269] width 141 height 18
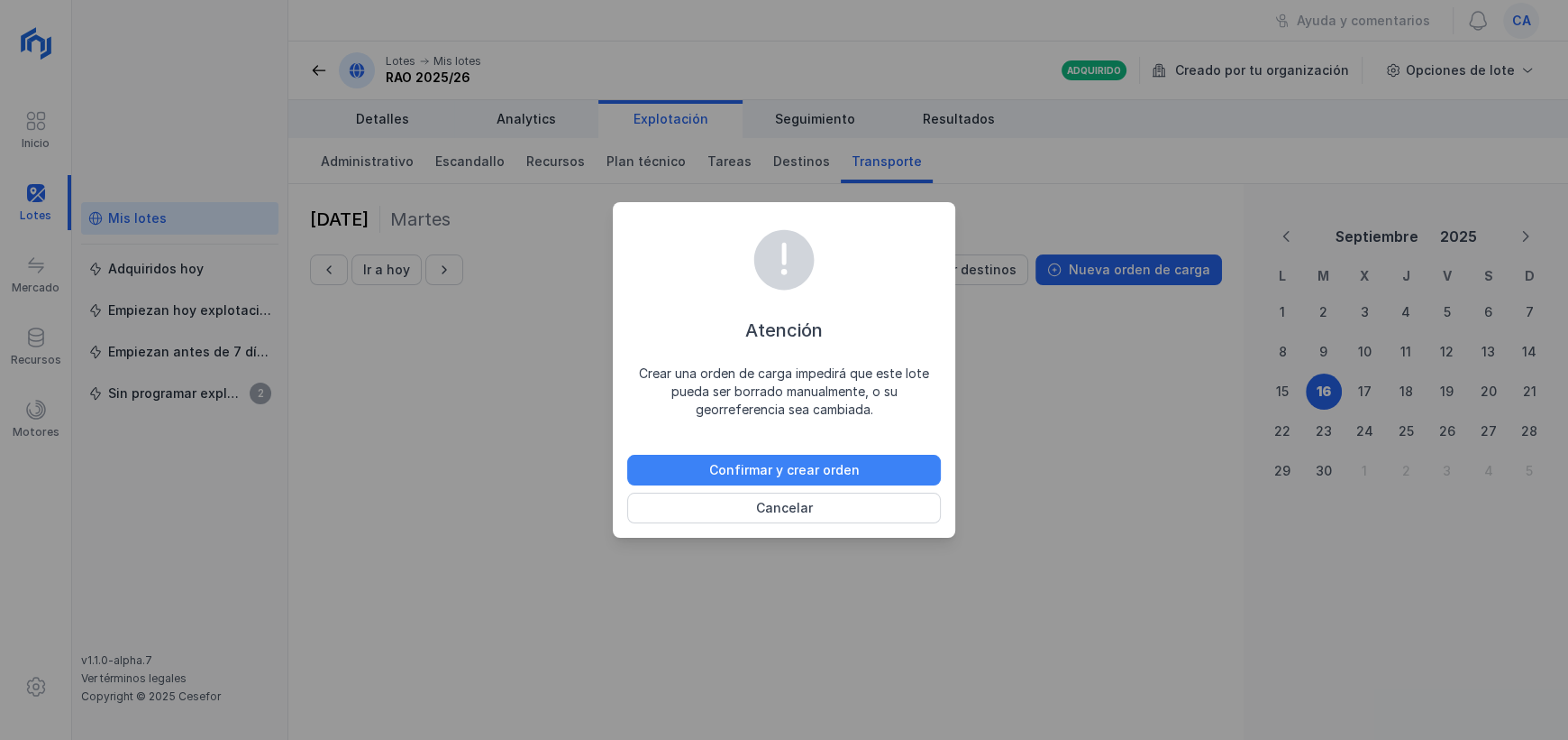
click at [770, 481] on button "Confirmar y crear orden" at bounding box center [784, 470] width 313 height 31
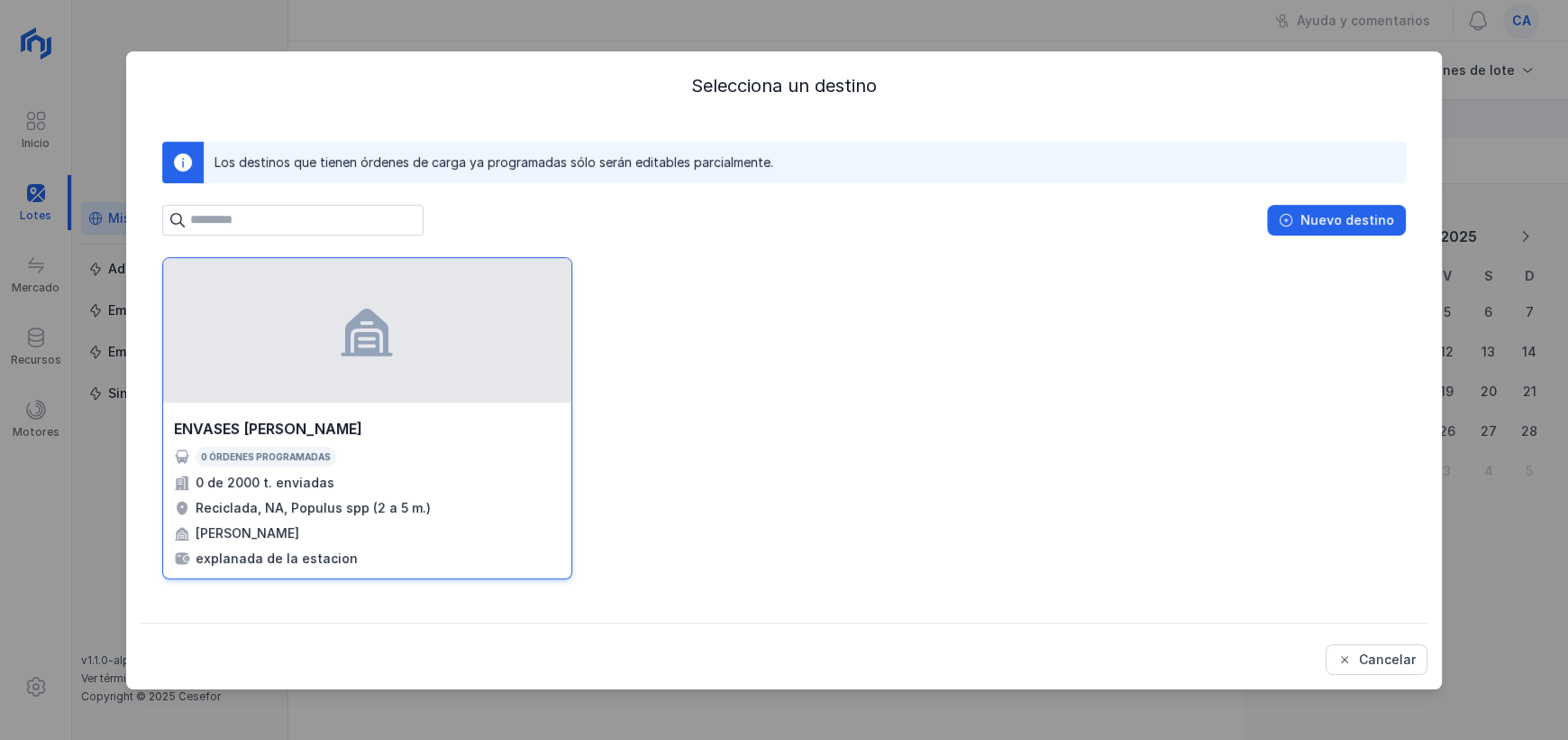
click at [350, 411] on div "ENVASES UREÑA 0 órdenes programadas 0 de 2000 t. enviadas Reciclada, NA, Populu…" at bounding box center [367, 492] width 409 height 171
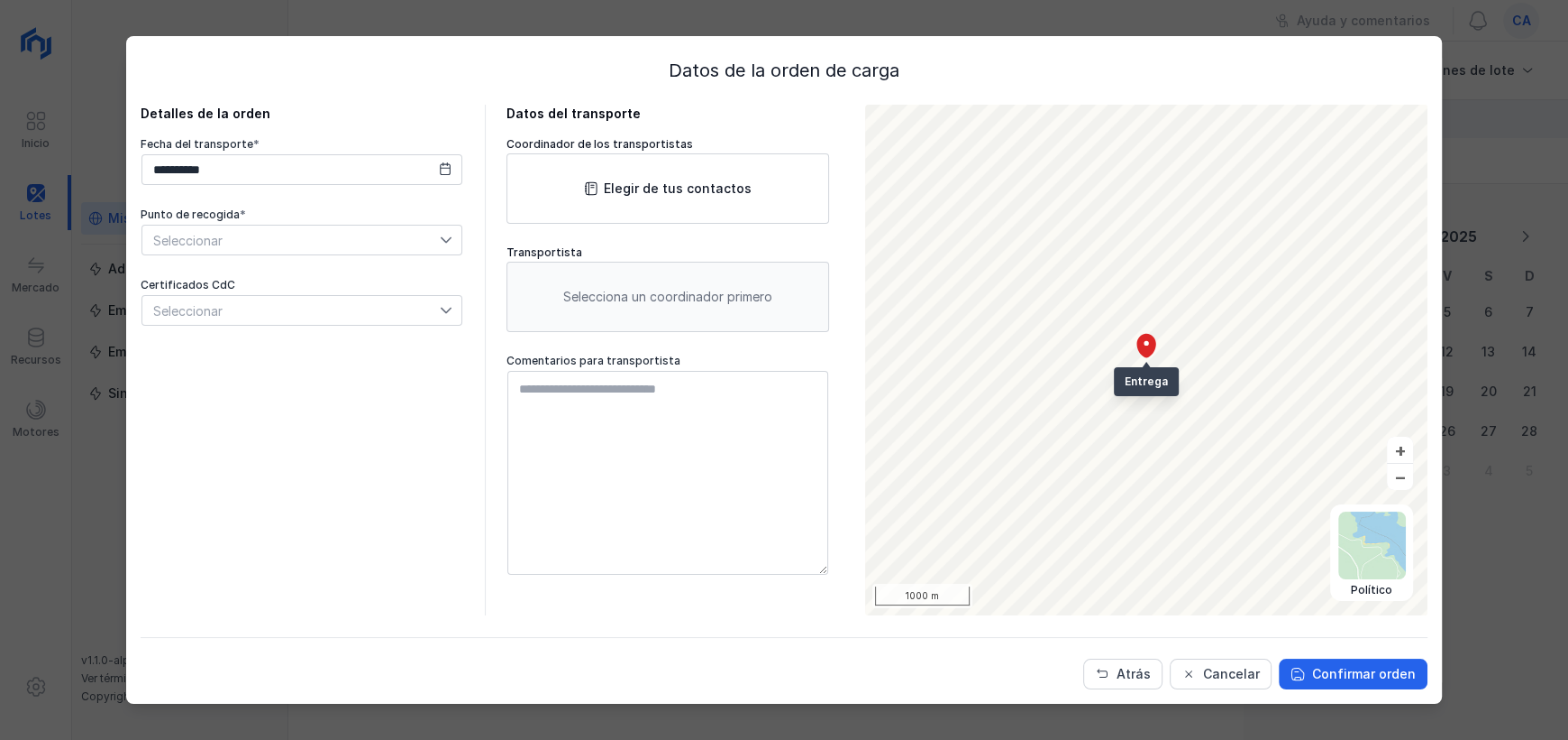
click at [449, 254] on div "Seleccionar" at bounding box center [301, 239] width 321 height 31
click at [399, 268] on li "madera chapa" at bounding box center [301, 272] width 321 height 35
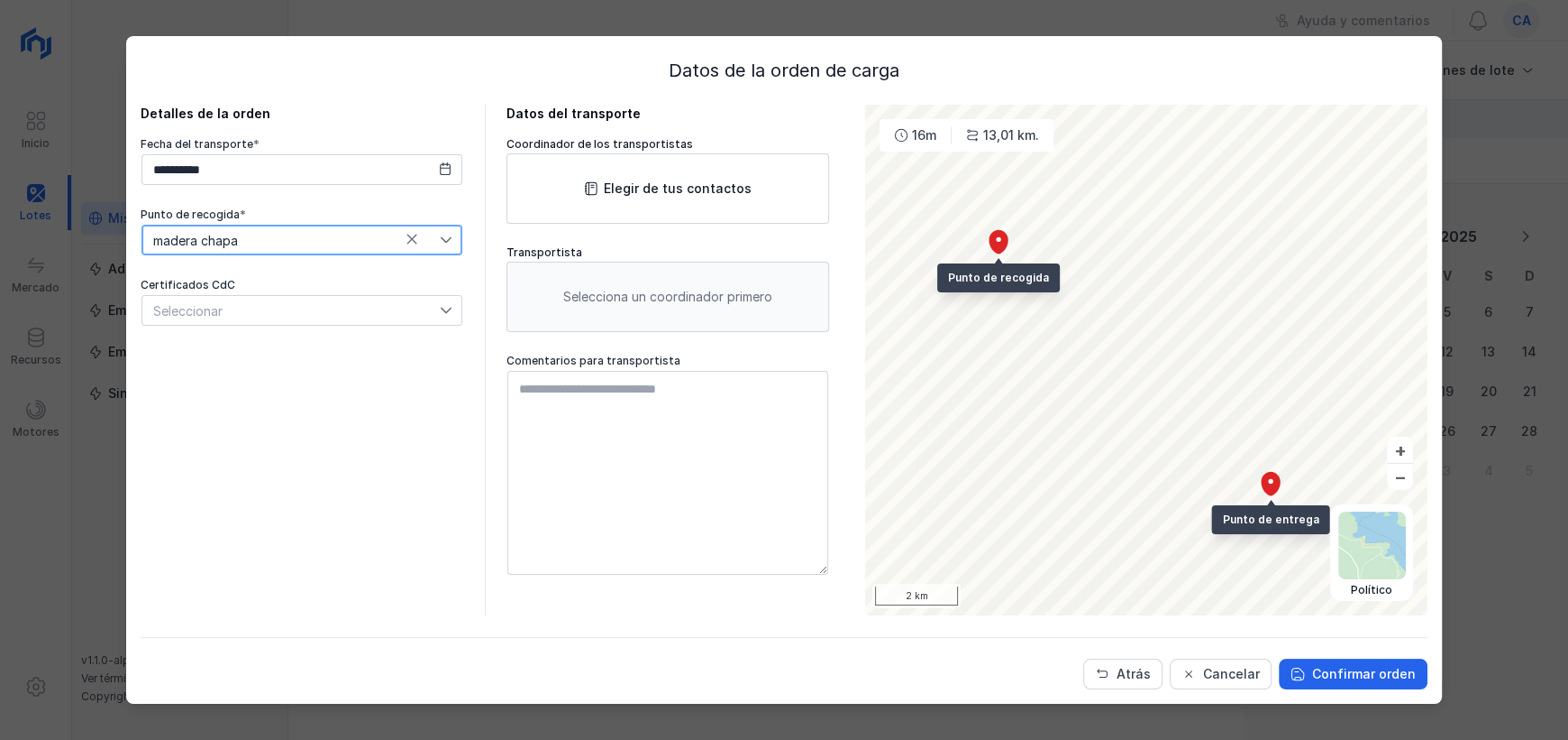
click at [434, 320] on div "Seleccionar" at bounding box center [291, 310] width 297 height 29
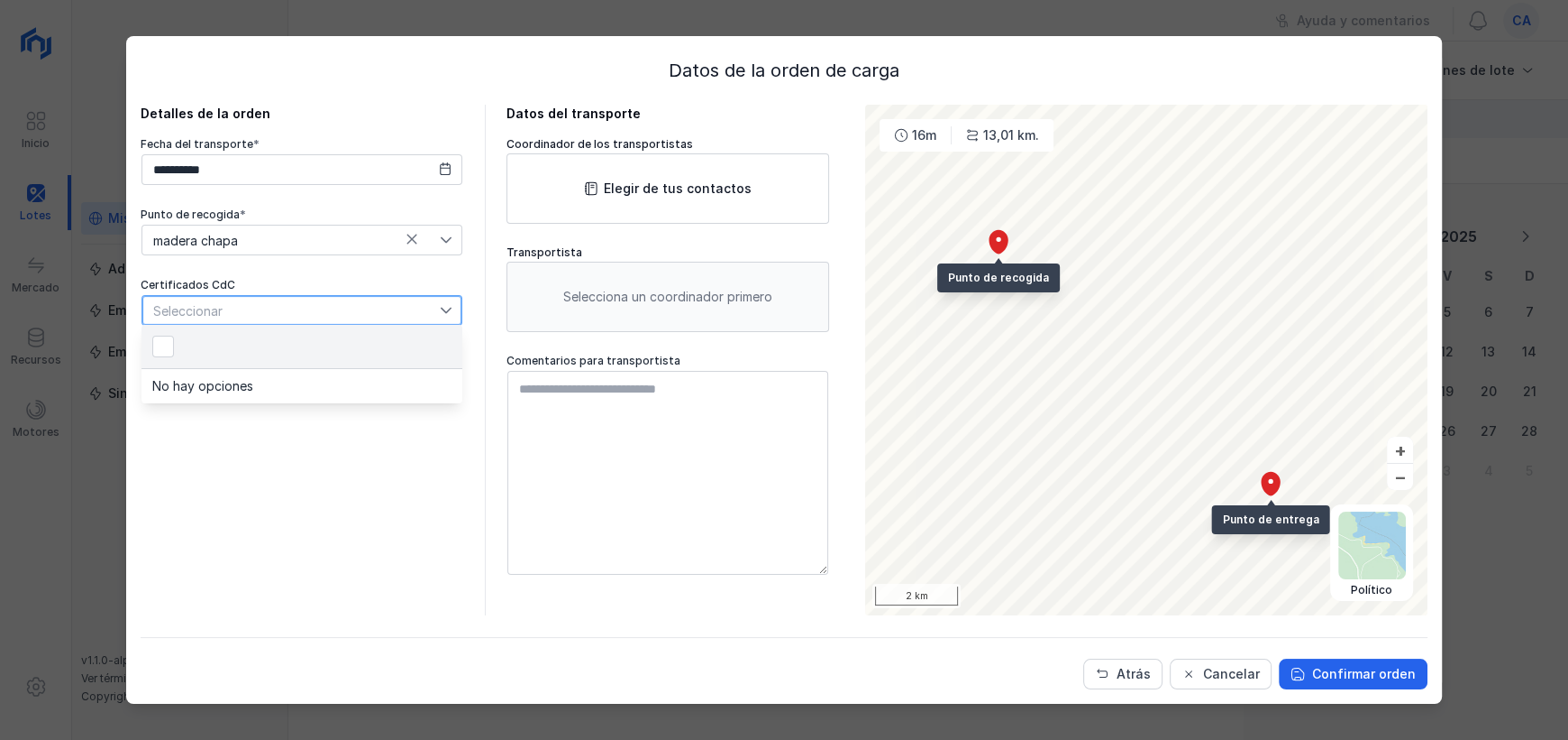
scroll to position [8, 87]
drag, startPoint x: 320, startPoint y: 473, endPoint x: 329, endPoint y: 472, distance: 9.1
click at [326, 478] on div "**********" at bounding box center [301, 360] width 323 height 511
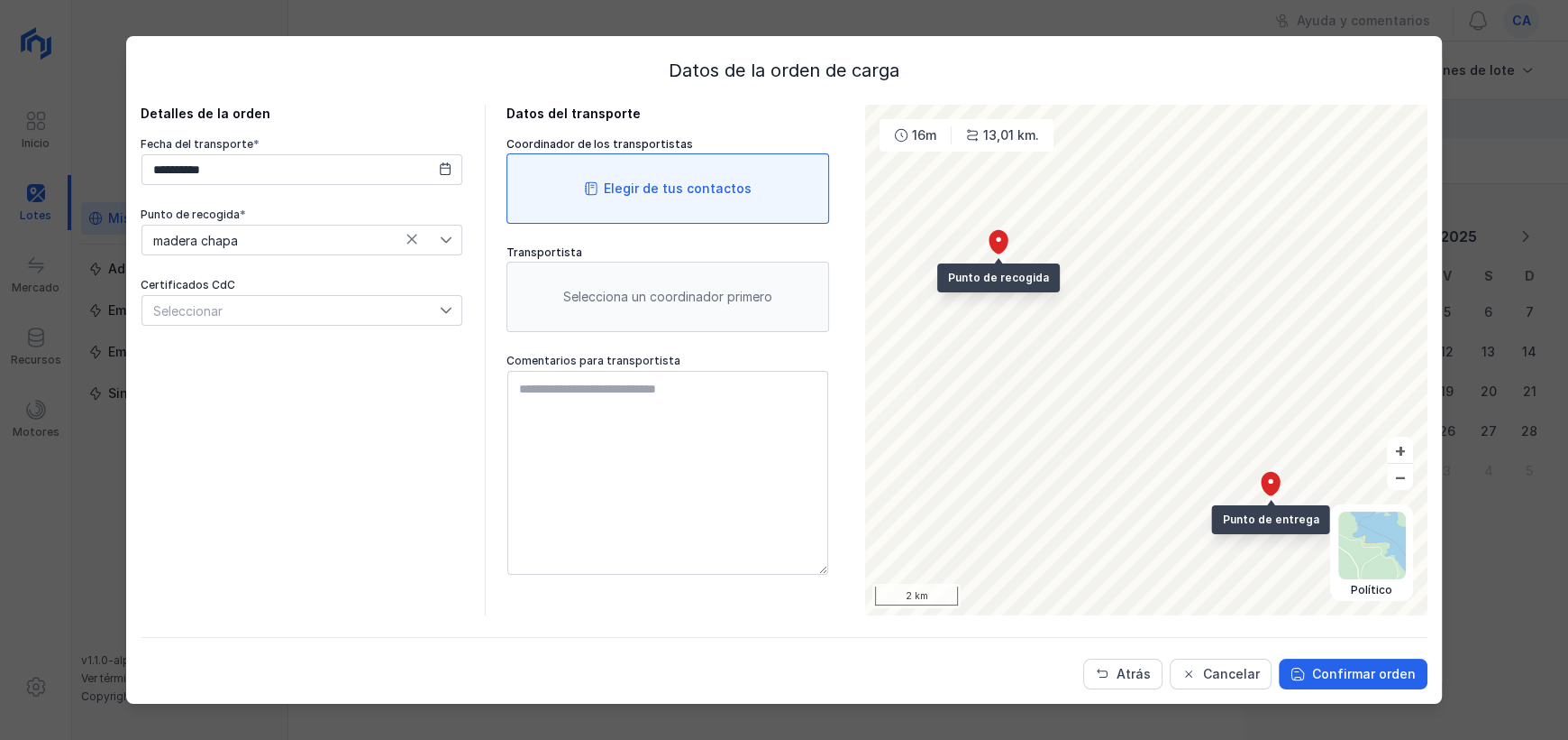
click at [590, 189] on span at bounding box center [591, 188] width 14 height 14
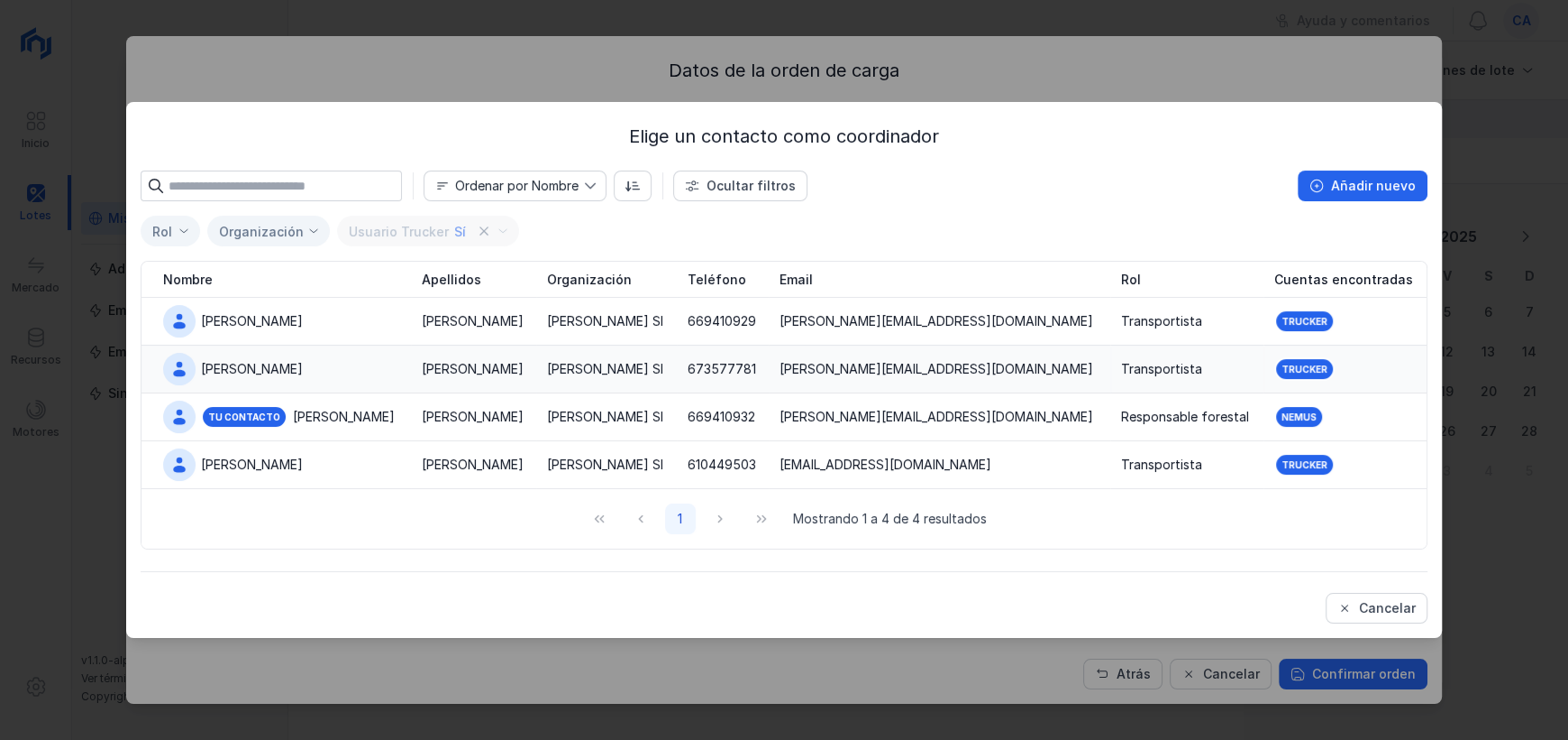
click at [370, 364] on td "Bernardino" at bounding box center [276, 369] width 269 height 48
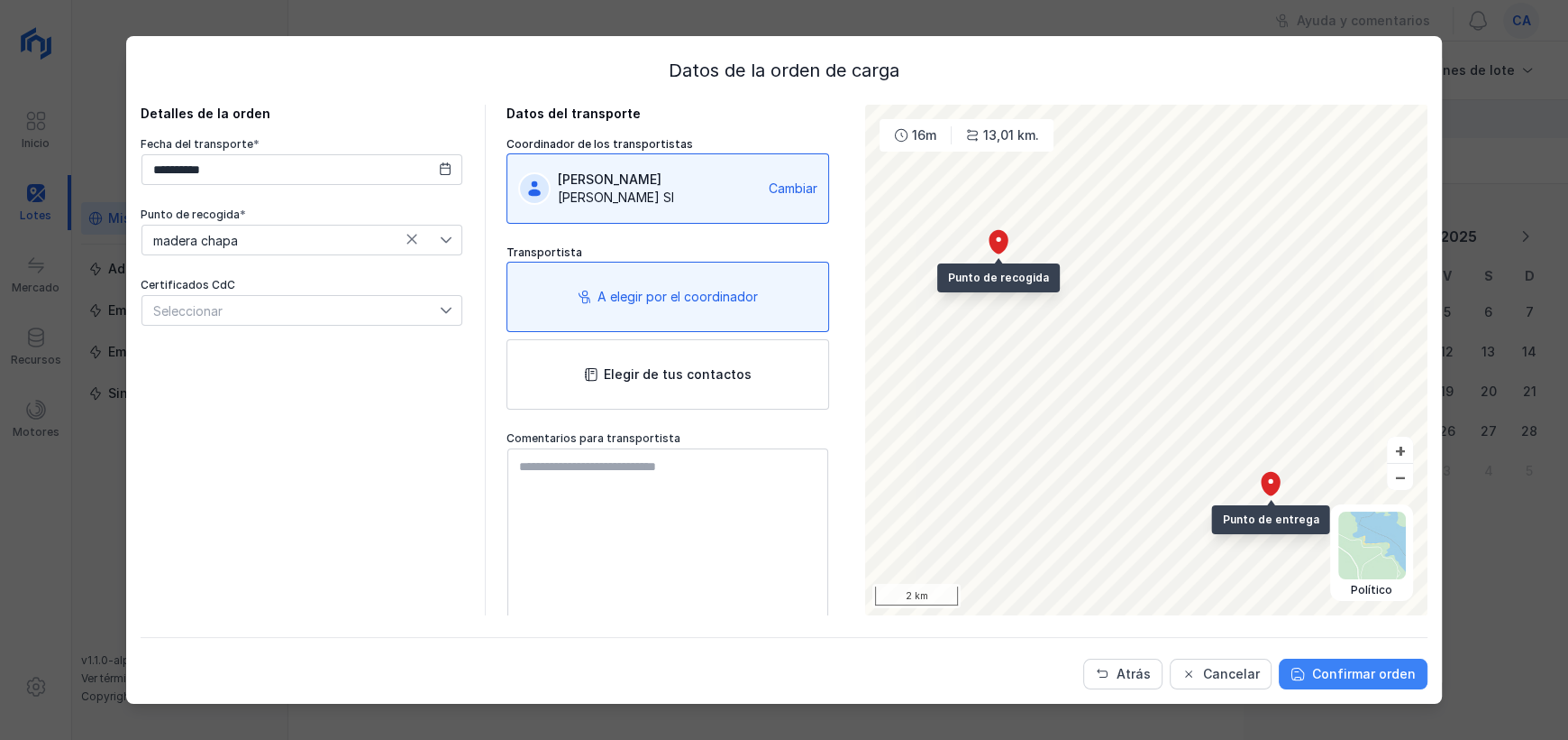
click at [1362, 665] on div "Confirmar orden" at bounding box center [1364, 674] width 104 height 18
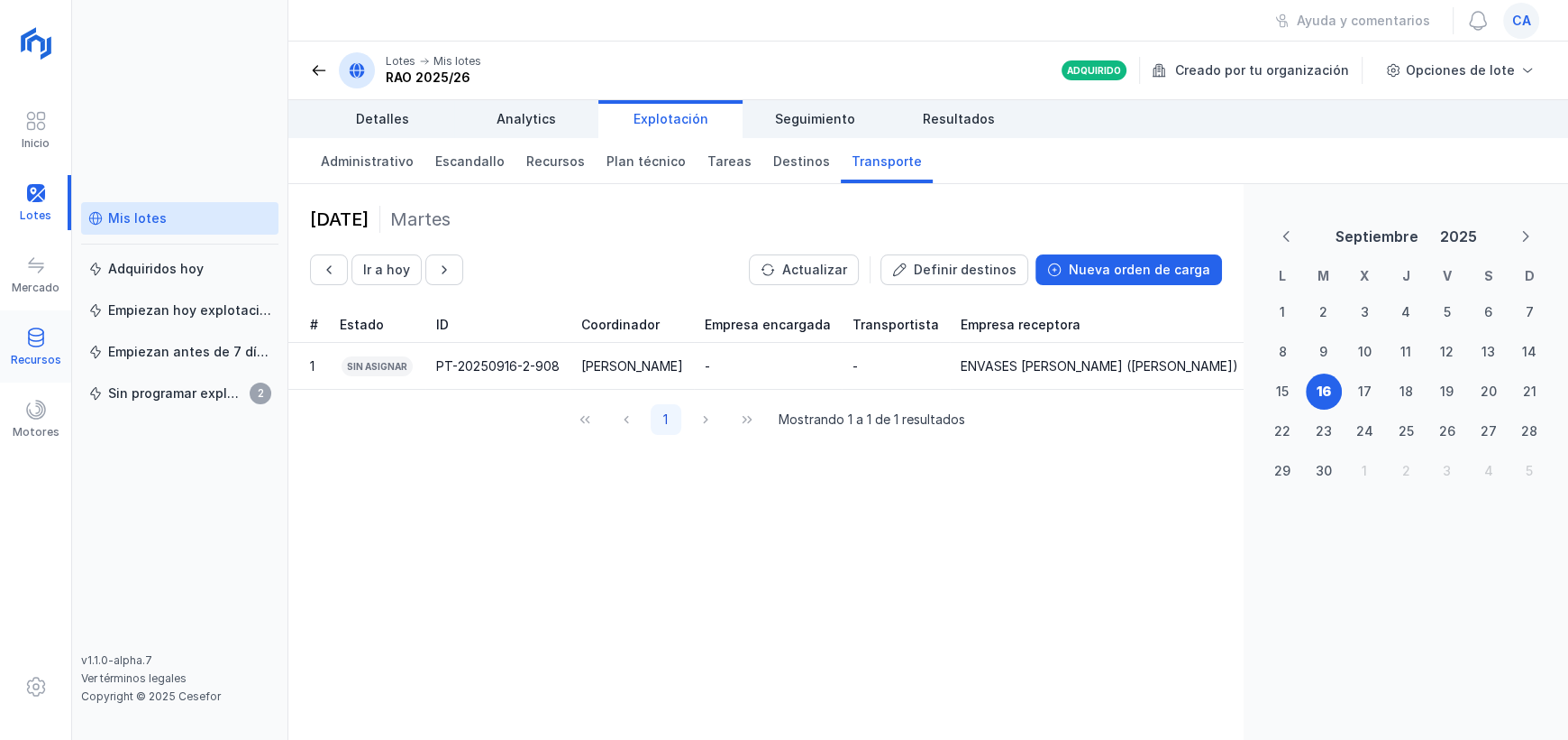
click at [39, 337] on span at bounding box center [36, 337] width 22 height 22
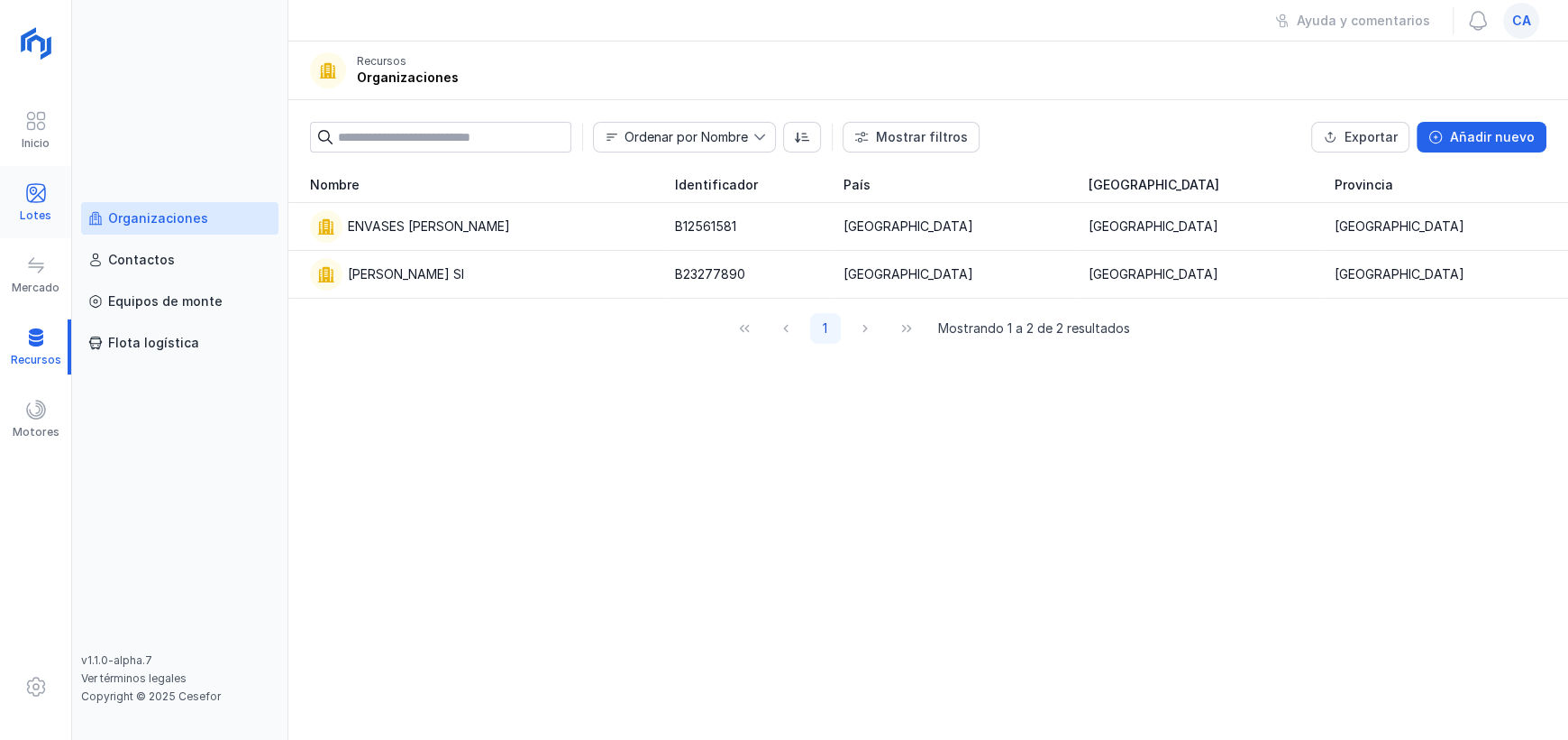
click at [37, 199] on span at bounding box center [36, 193] width 22 height 22
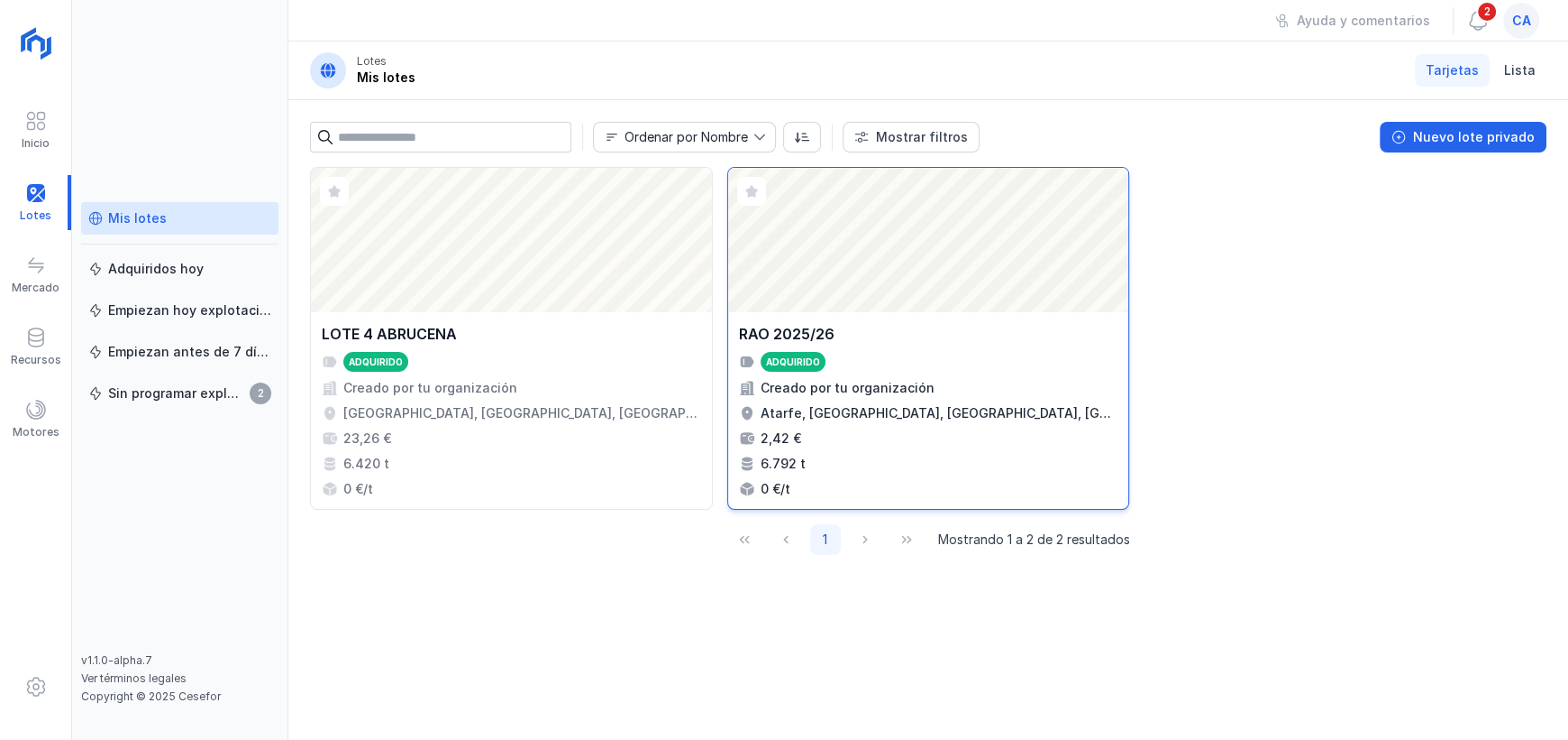
click at [899, 396] on div "Creado por tu organización" at bounding box center [848, 387] width 174 height 18
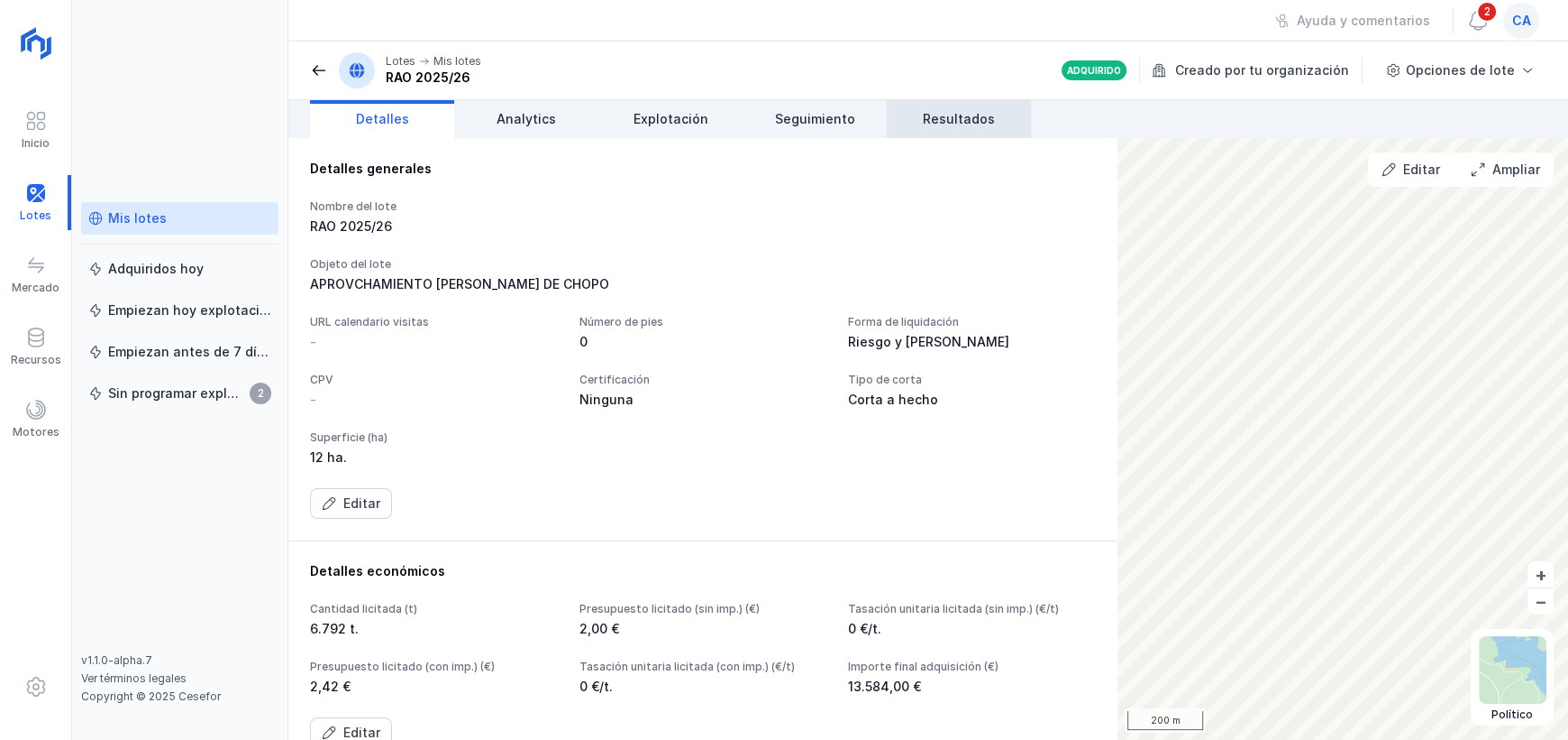
click at [981, 128] on link "Resultados" at bounding box center [959, 119] width 144 height 37
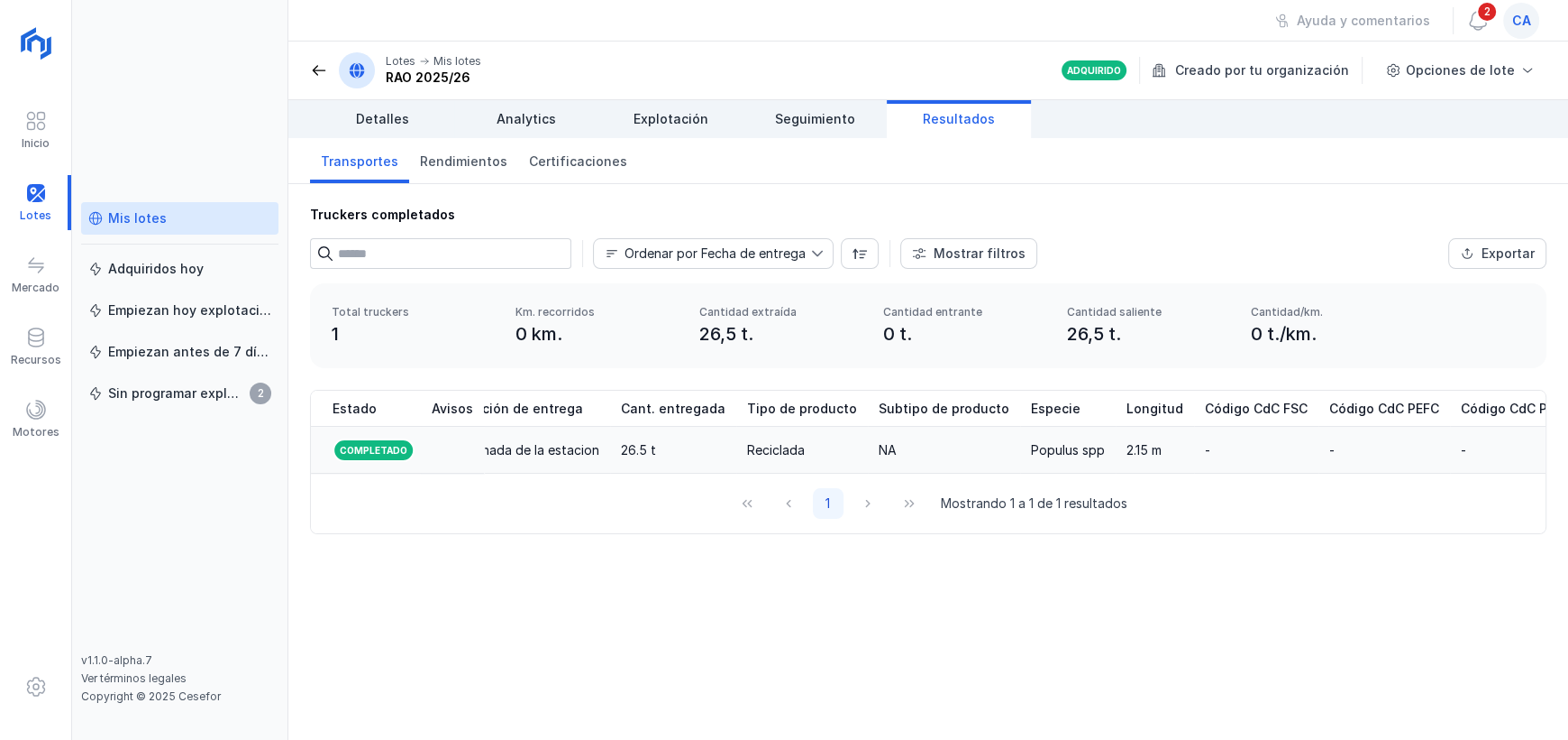
scroll to position [0, 1203]
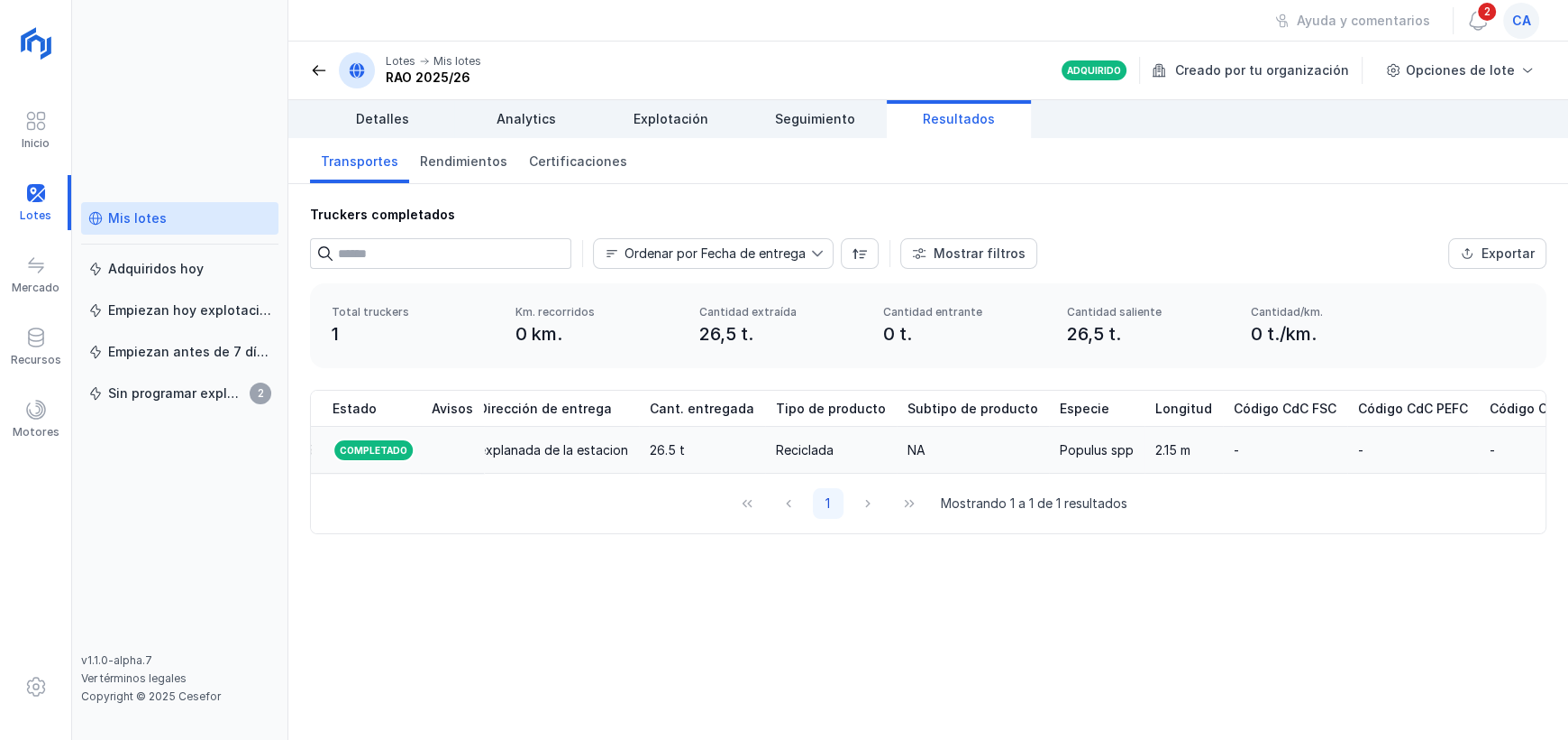
click at [590, 450] on div "explanada de la estacion" at bounding box center [554, 449] width 150 height 18
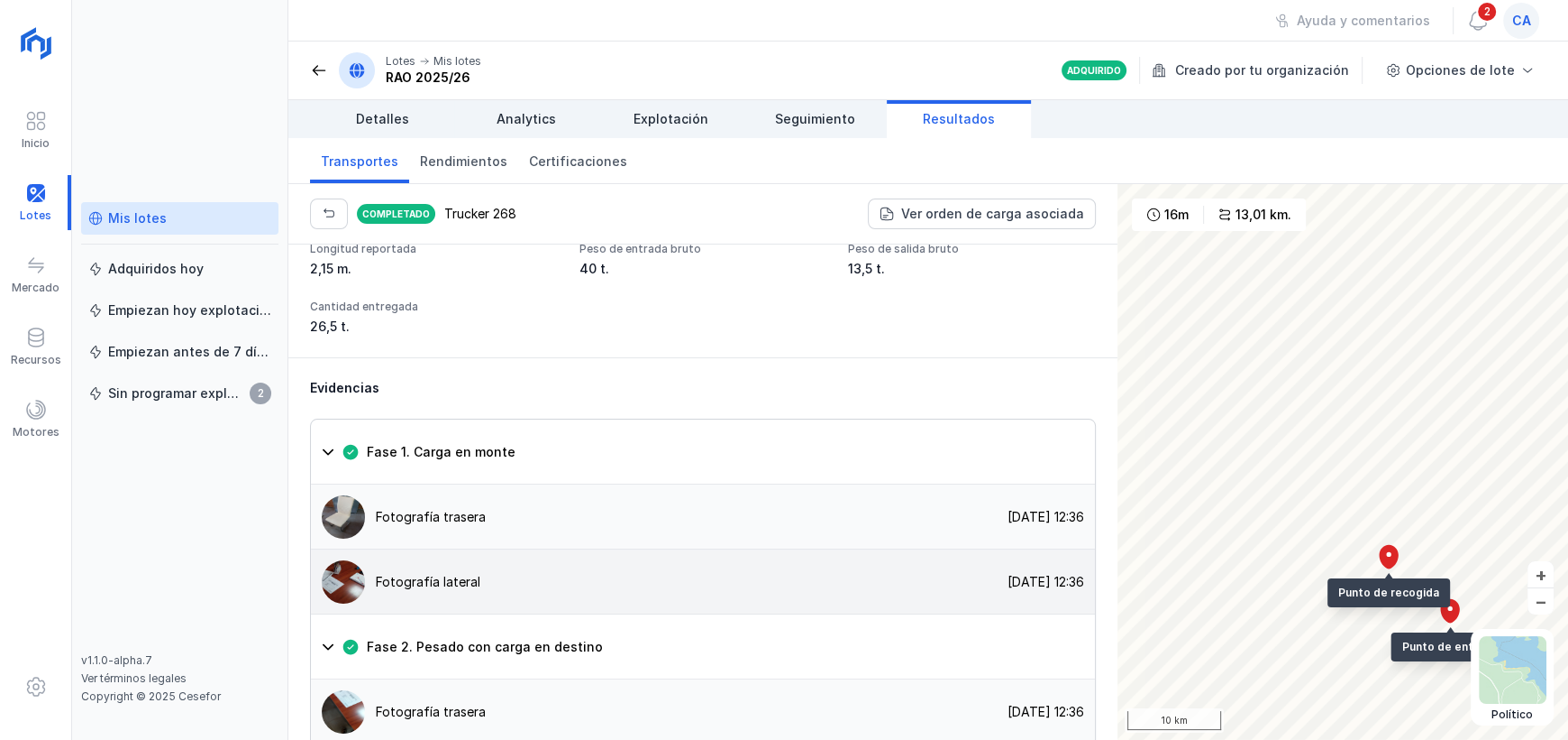
scroll to position [1263, 0]
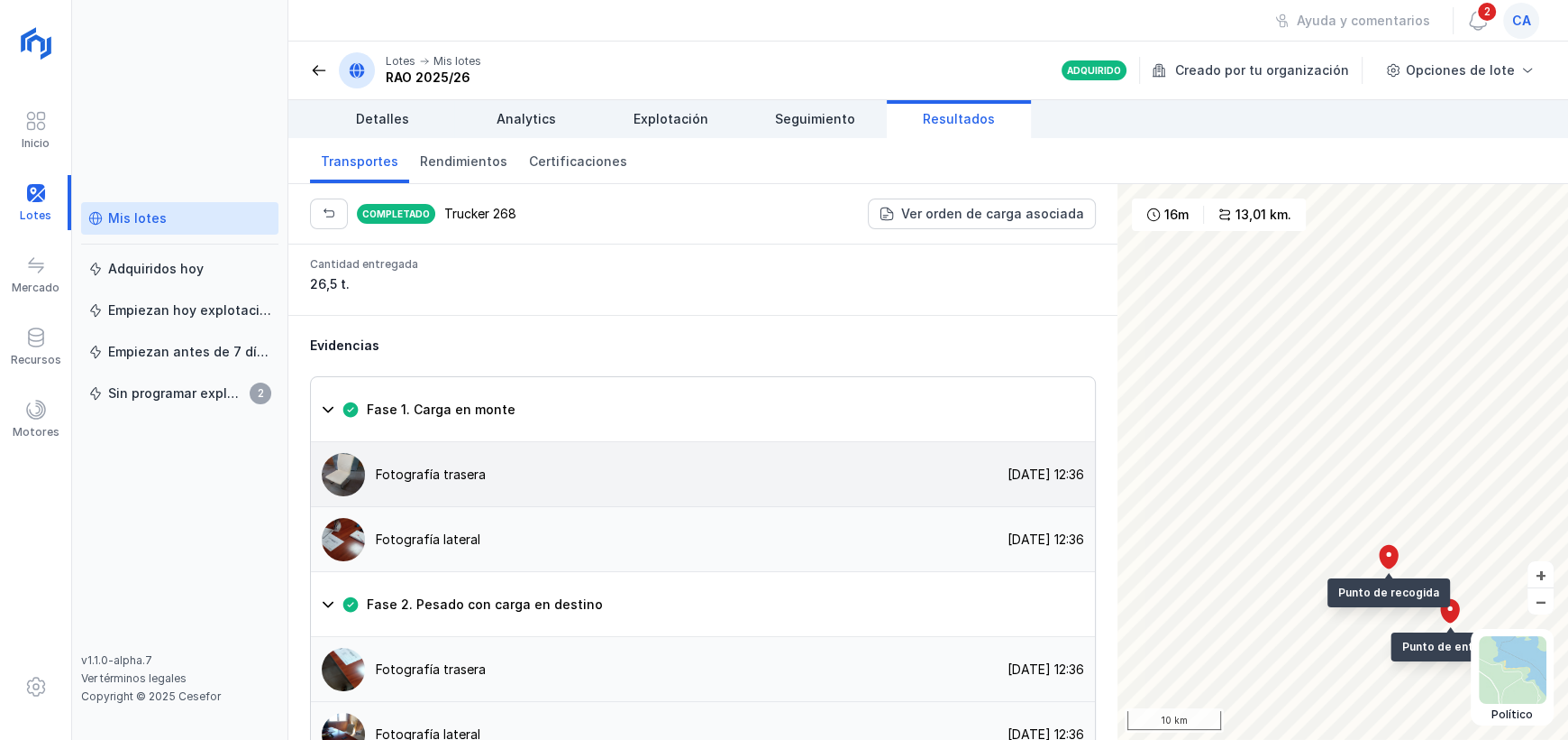
click at [335, 453] on img at bounding box center [343, 474] width 43 height 43
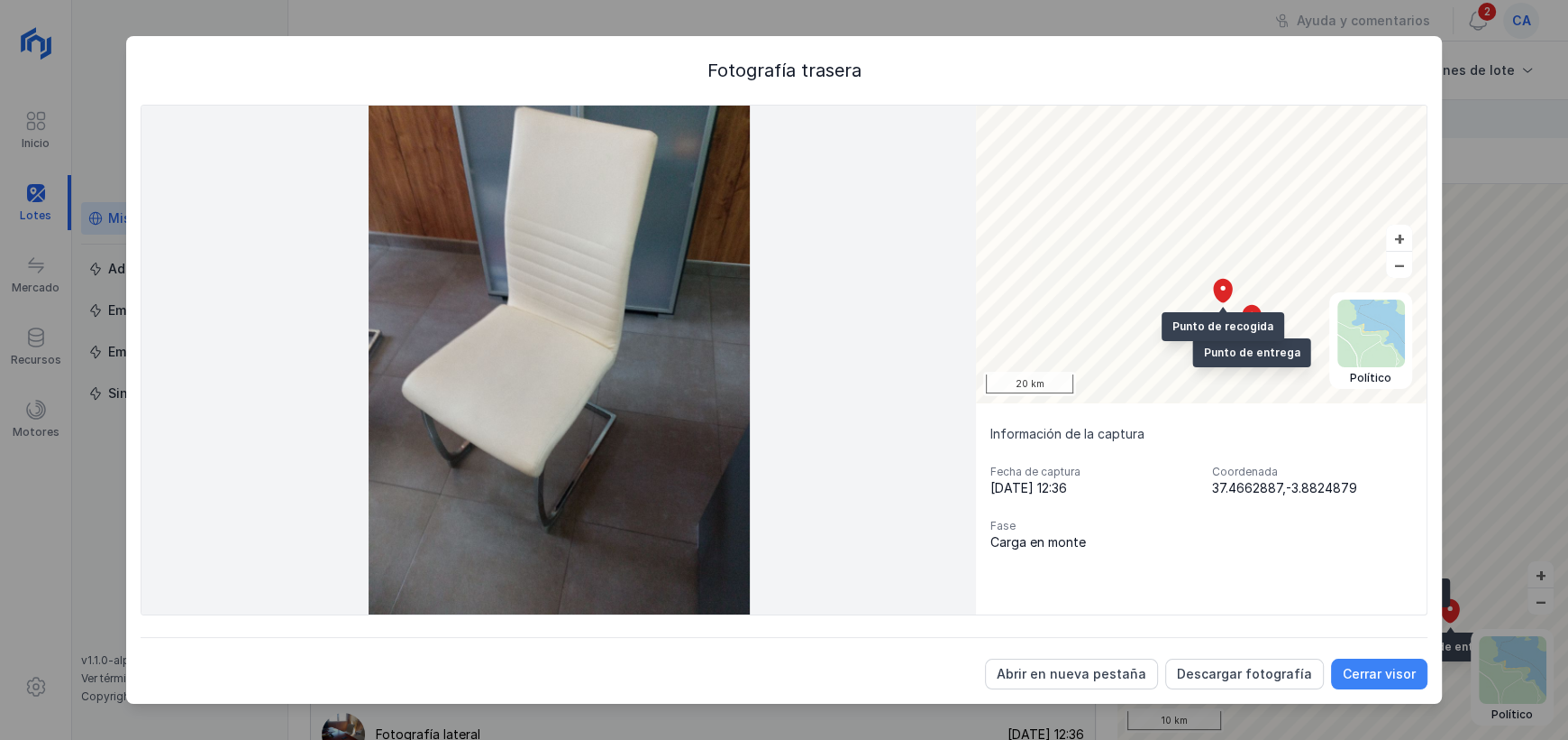
click at [1366, 673] on div "Cerrar visor" at bounding box center [1379, 674] width 73 height 18
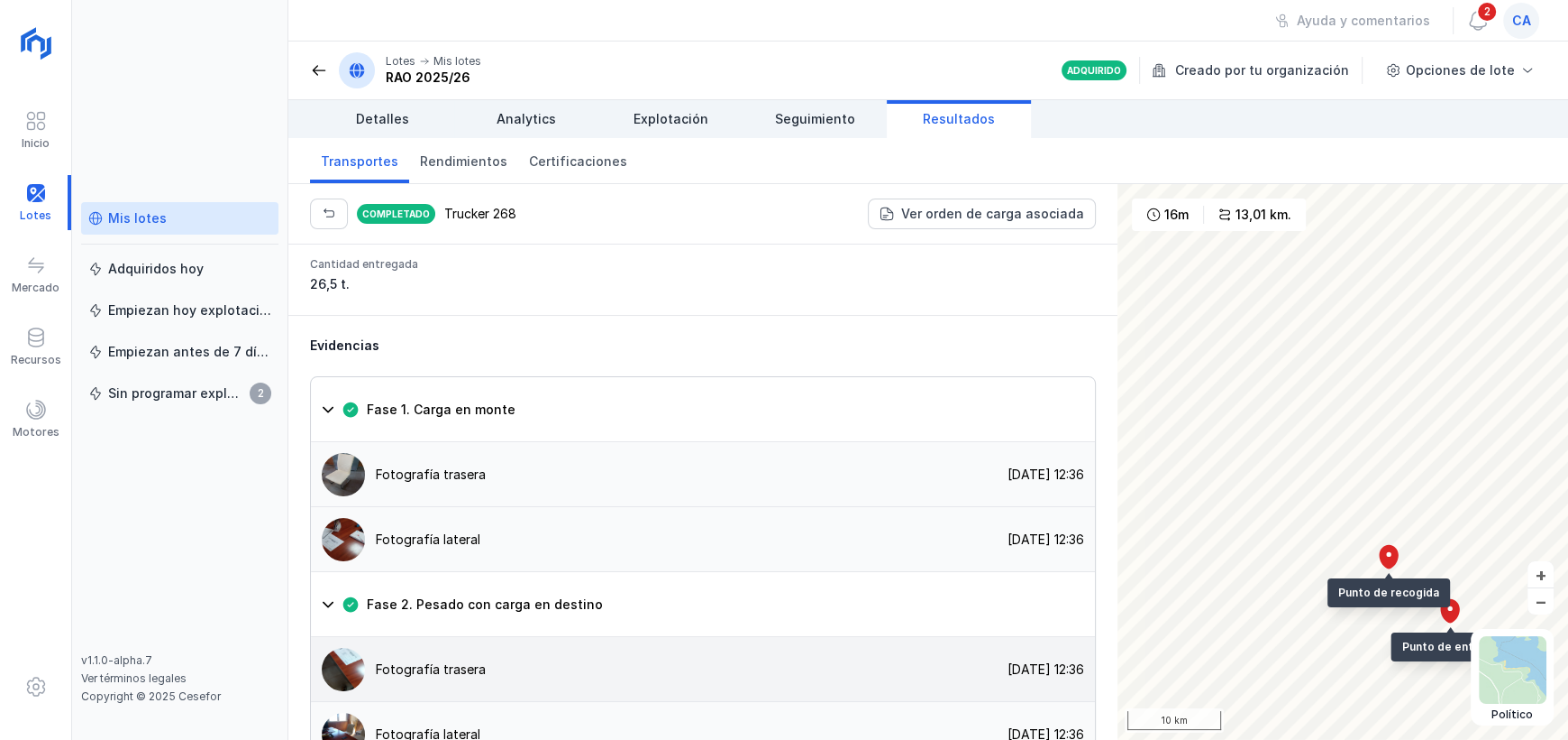
click at [348, 647] on img at bounding box center [343, 669] width 43 height 43
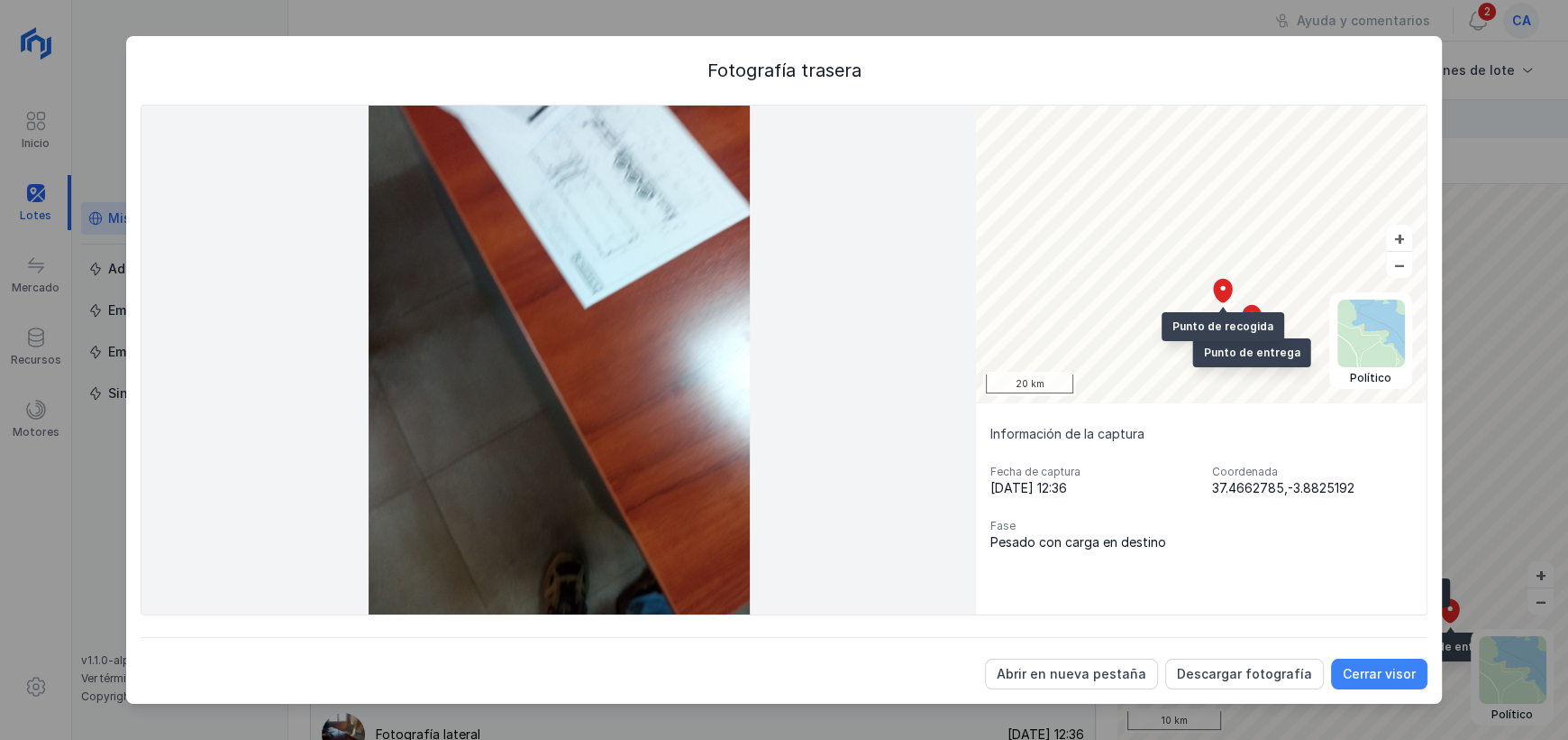
click at [1349, 672] on div "Cerrar visor" at bounding box center [1379, 674] width 73 height 18
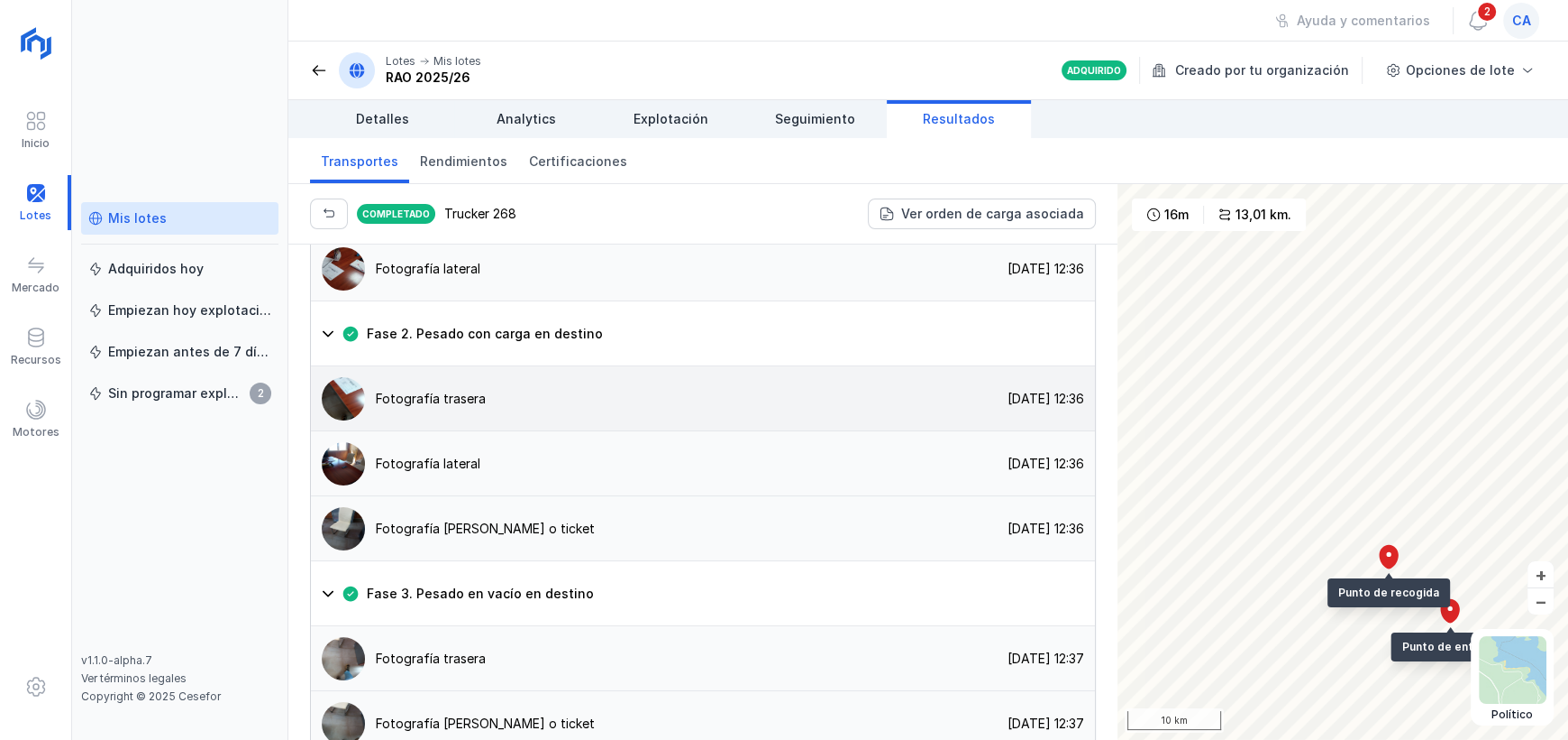
scroll to position [1534, 0]
click at [543, 634] on div "Fotografía trasera [DATE] 12:37" at bounding box center [703, 657] width 784 height 65
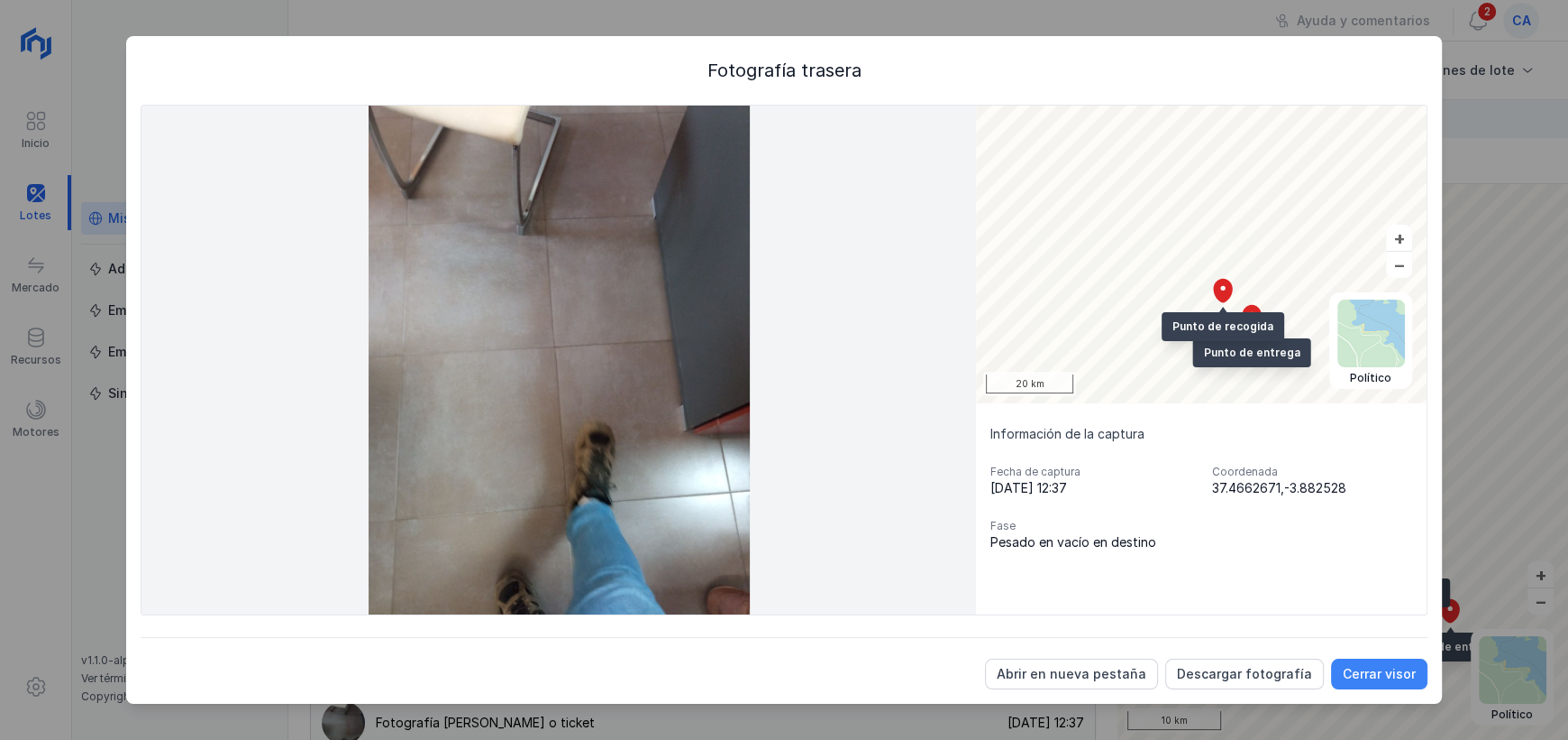
click at [1381, 670] on div "Cerrar visor" at bounding box center [1379, 674] width 73 height 18
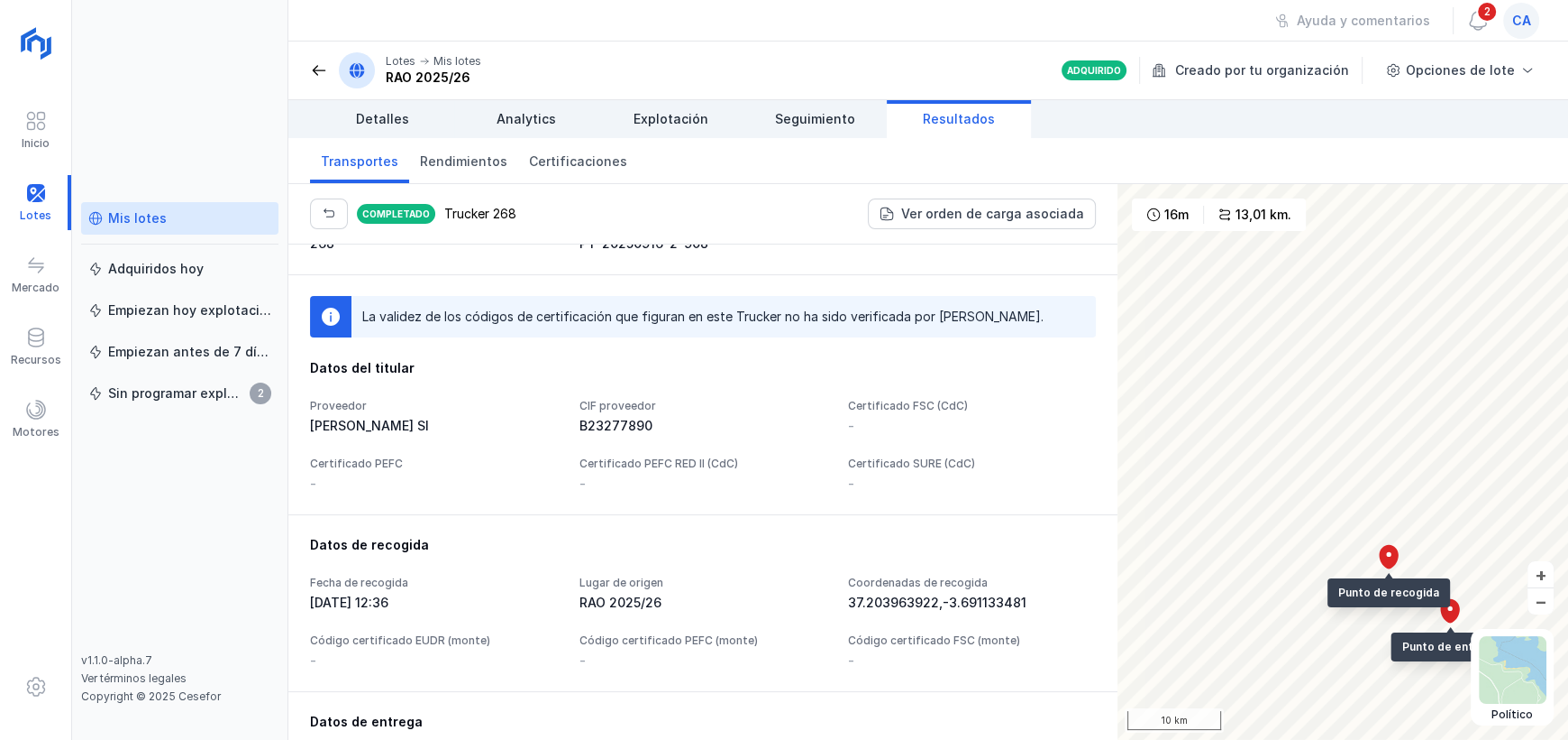
scroll to position [0, 0]
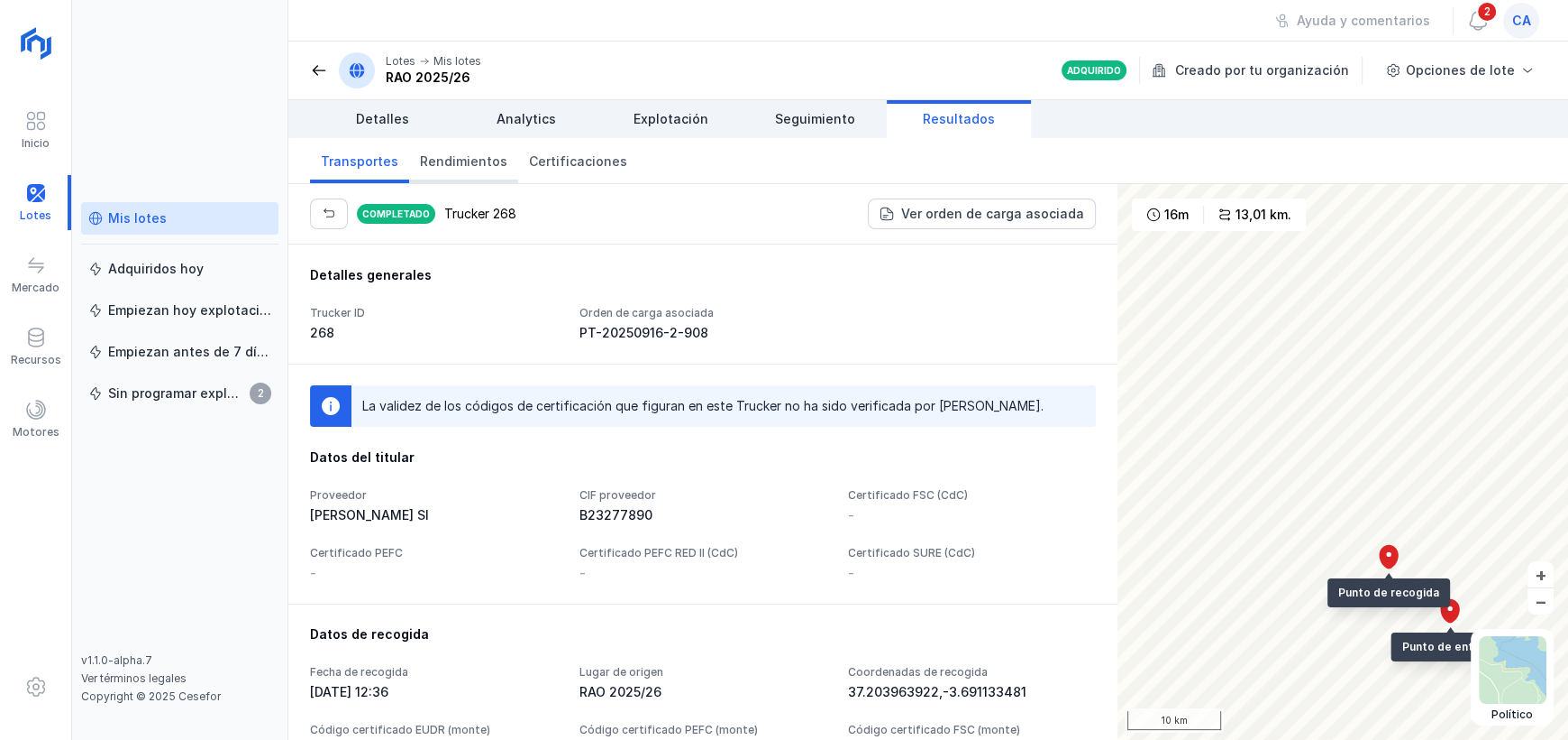
click at [464, 162] on span "Rendimientos" at bounding box center [464, 161] width 88 height 18
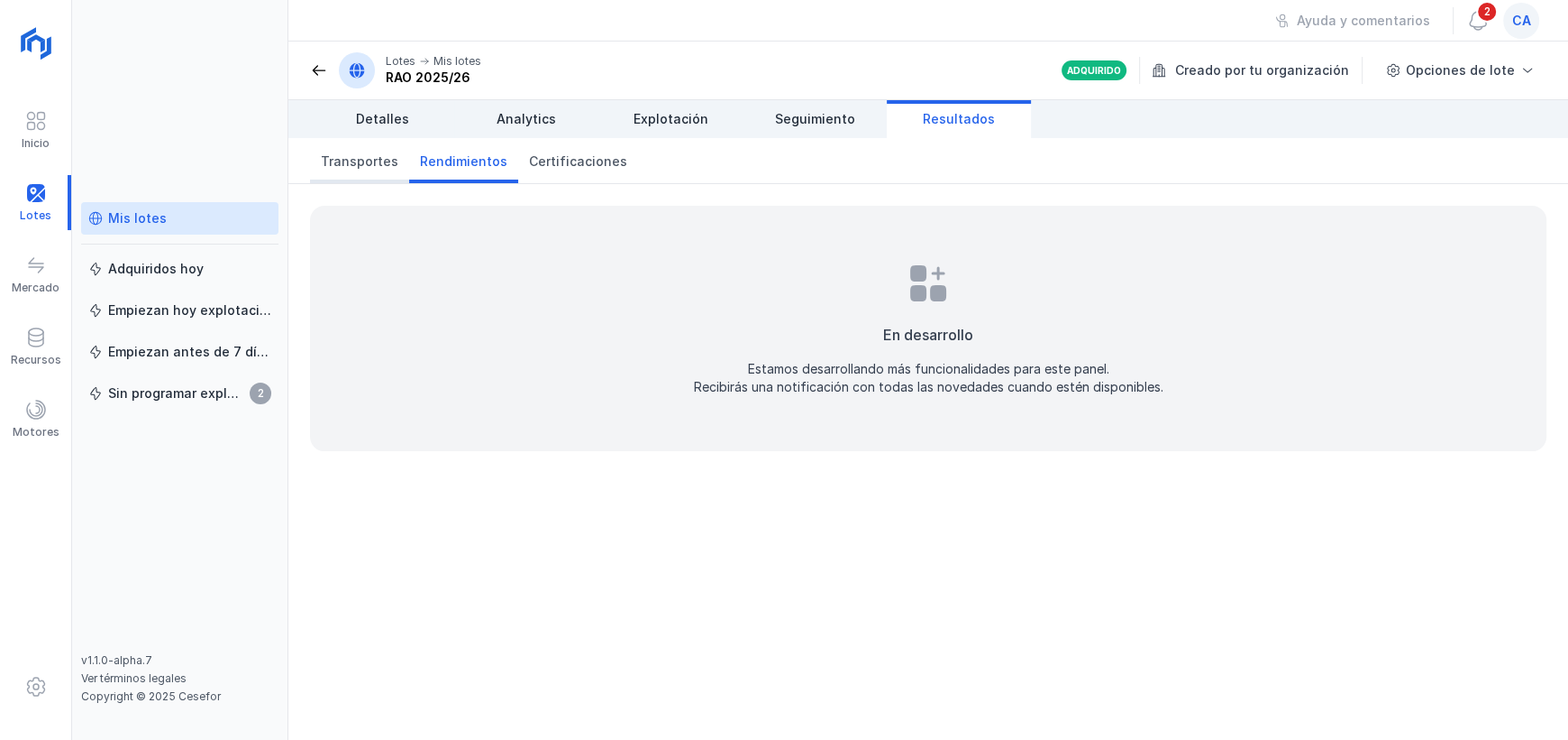
click at [357, 170] on link "Transportes" at bounding box center [360, 160] width 99 height 45
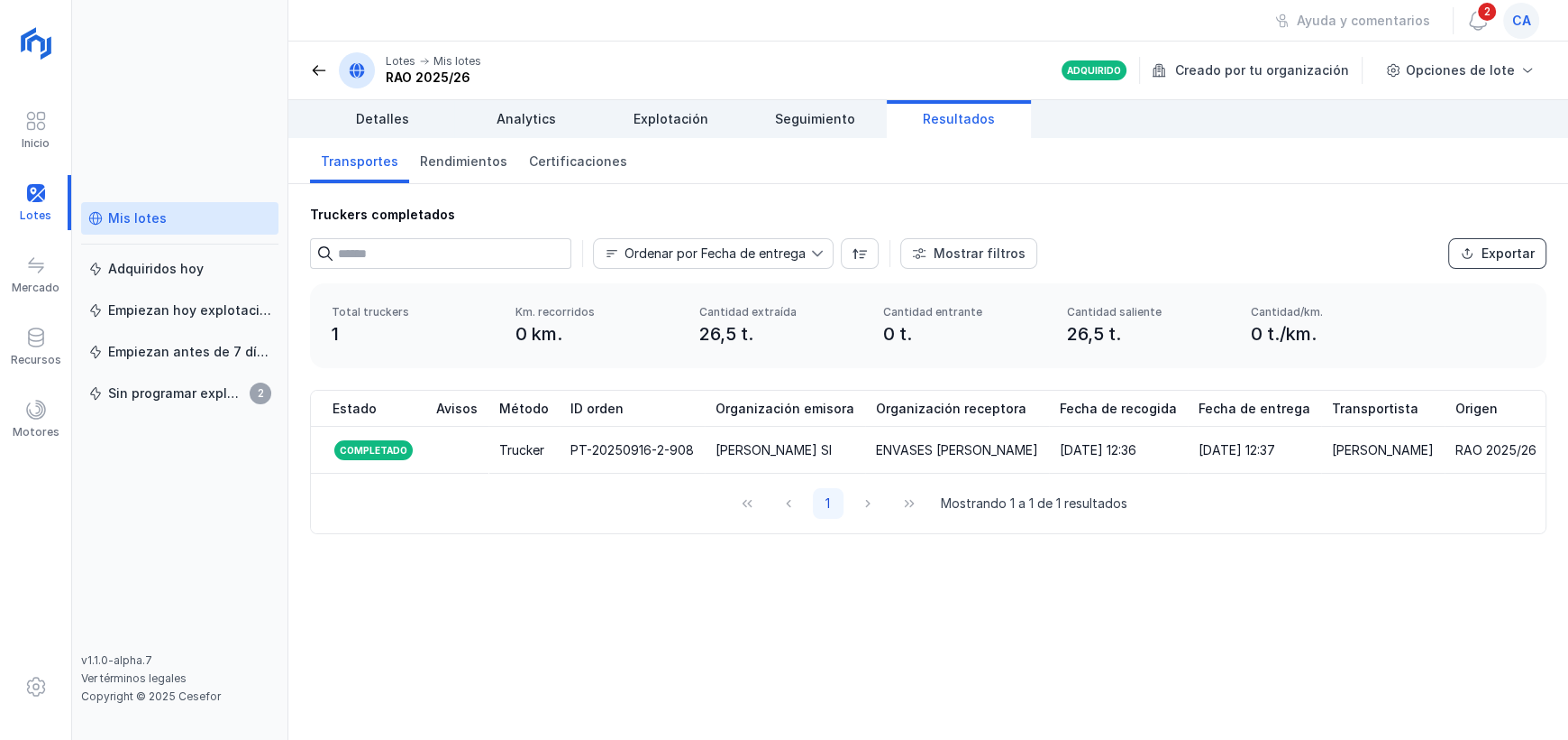
click at [1494, 263] on button "Exportar" at bounding box center [1497, 254] width 98 height 31
click at [1527, 14] on span "ca" at bounding box center [1522, 21] width 19 height 18
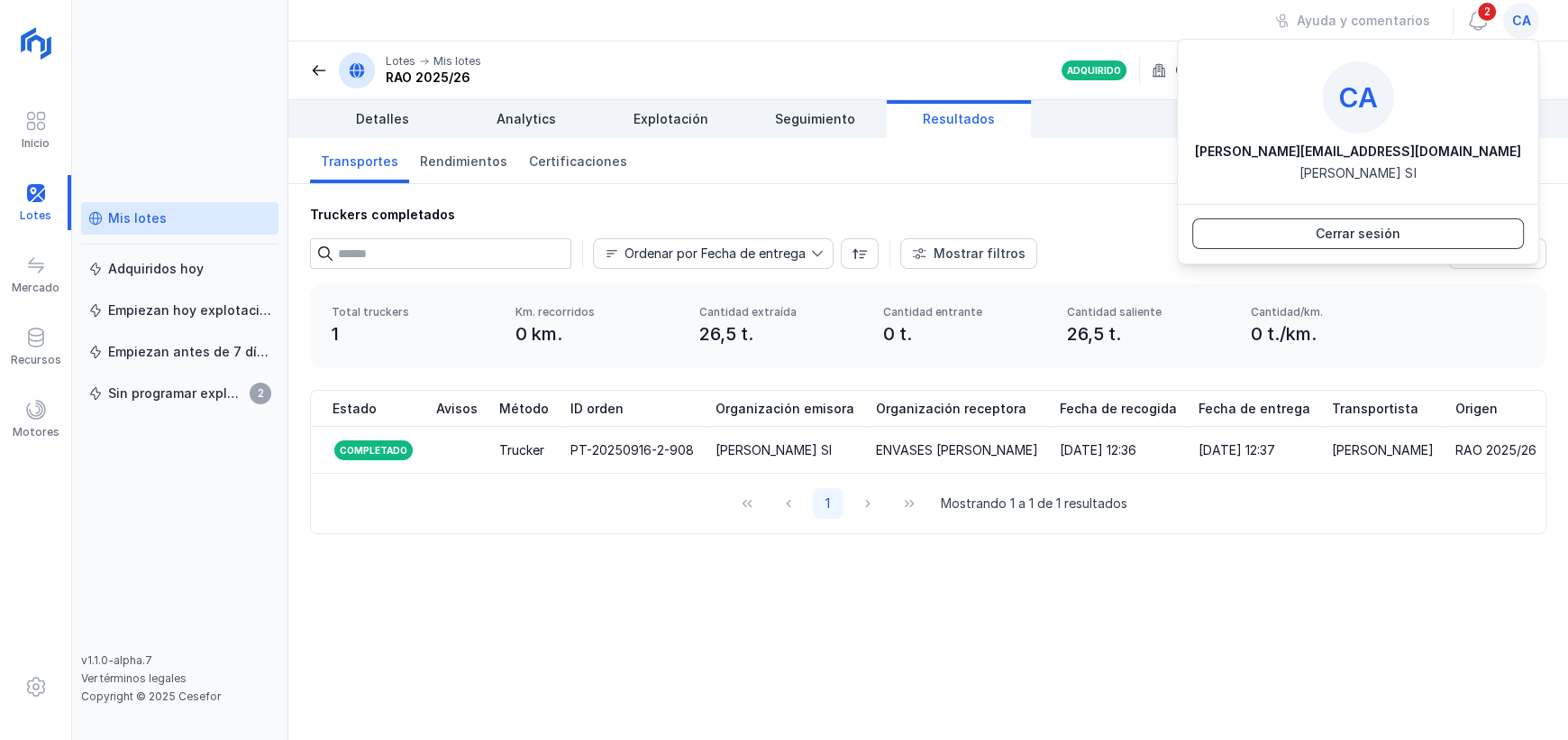
click at [1413, 245] on button "Cerrar sesión" at bounding box center [1358, 233] width 332 height 31
